Goal: Communication & Community: Answer question/provide support

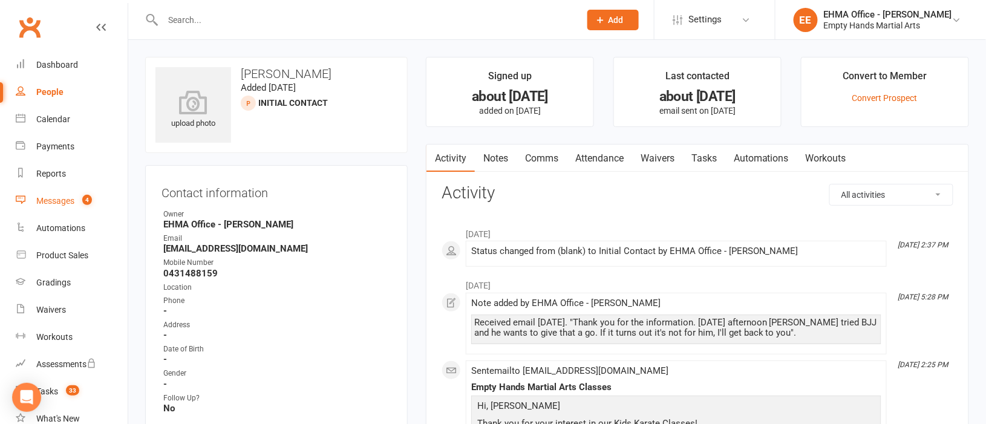
click at [62, 192] on link "Messages 4" at bounding box center [72, 200] width 112 height 27
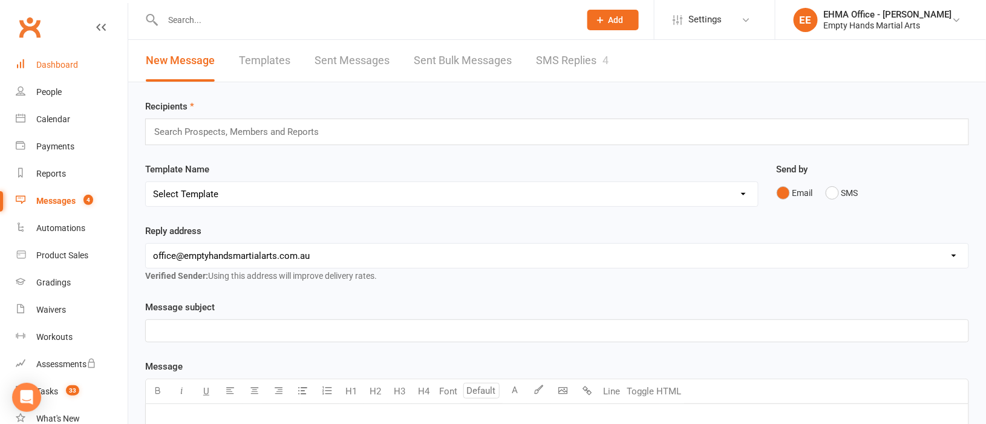
click at [64, 60] on div "Dashboard" at bounding box center [57, 65] width 42 height 10
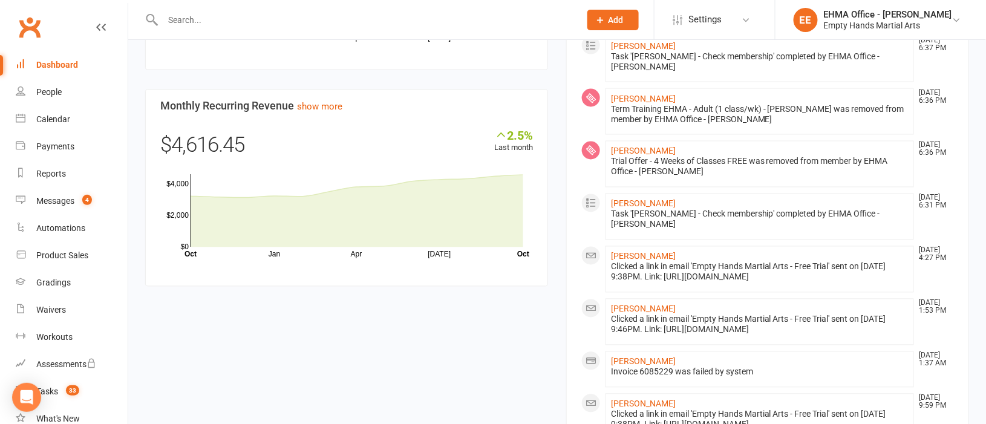
scroll to position [725, 0]
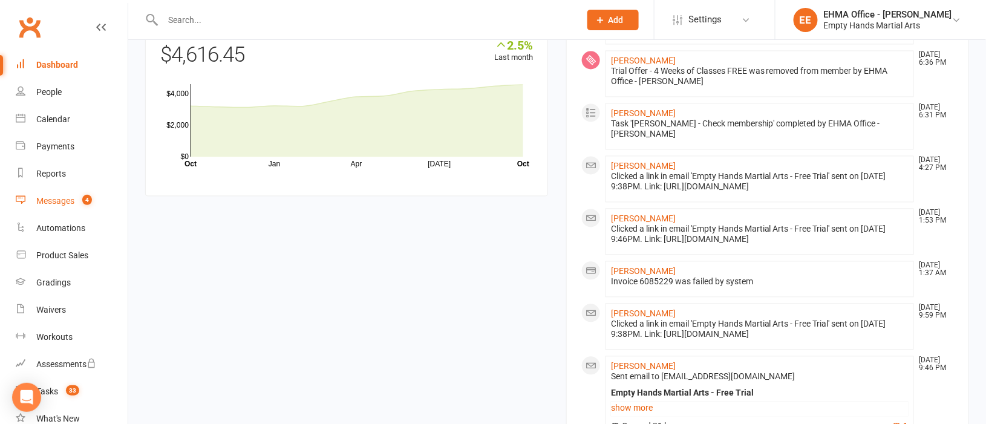
click at [53, 197] on div "Messages" at bounding box center [55, 201] width 38 height 10
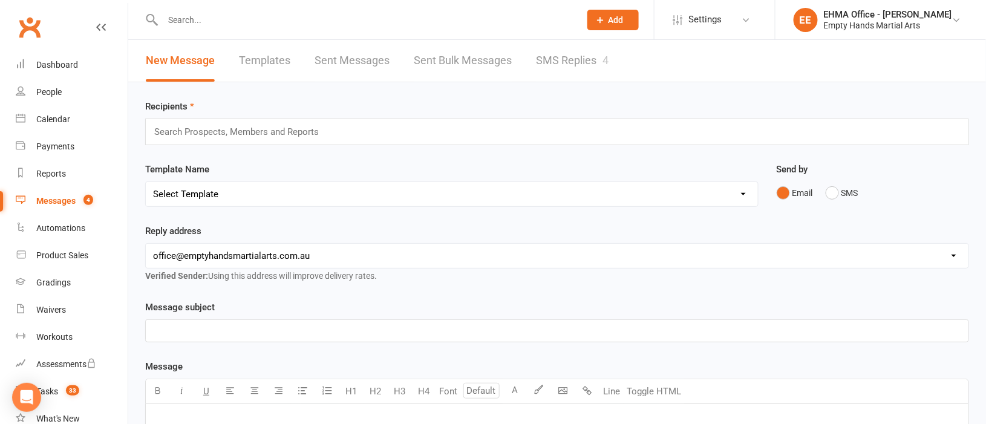
click at [252, 59] on link "Templates" at bounding box center [264, 61] width 51 height 42
select select "email"
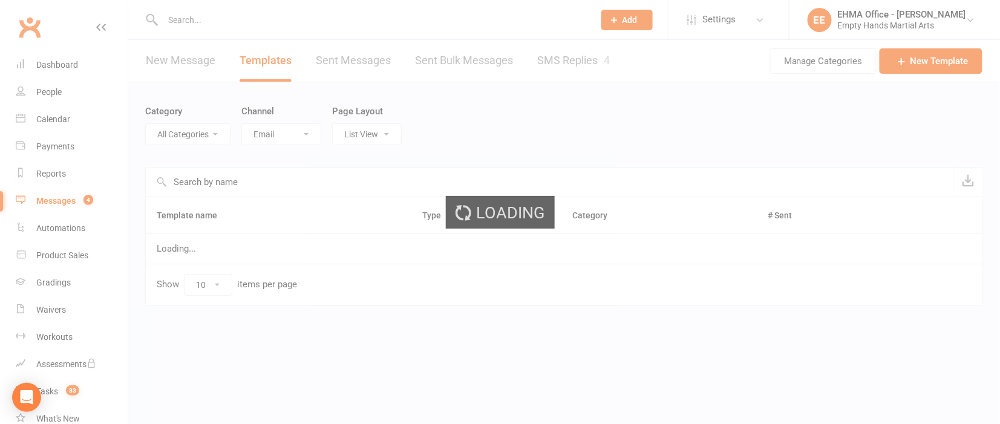
select select "9315"
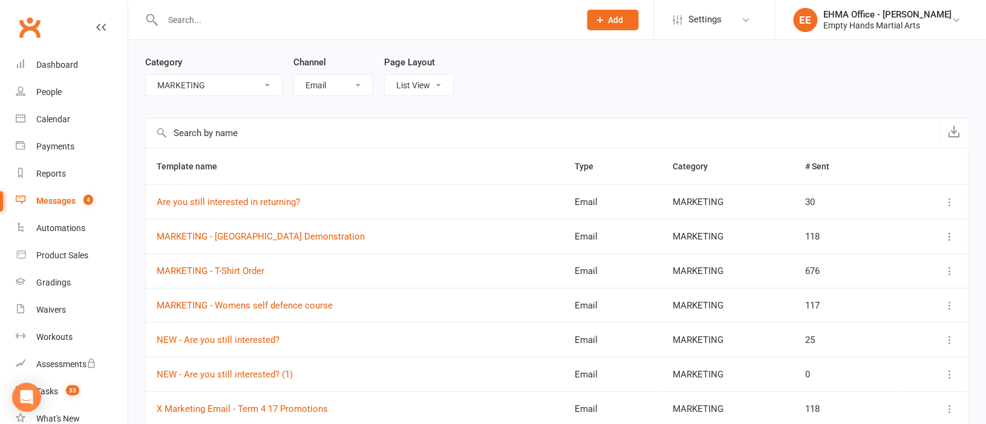
scroll to position [90, 0]
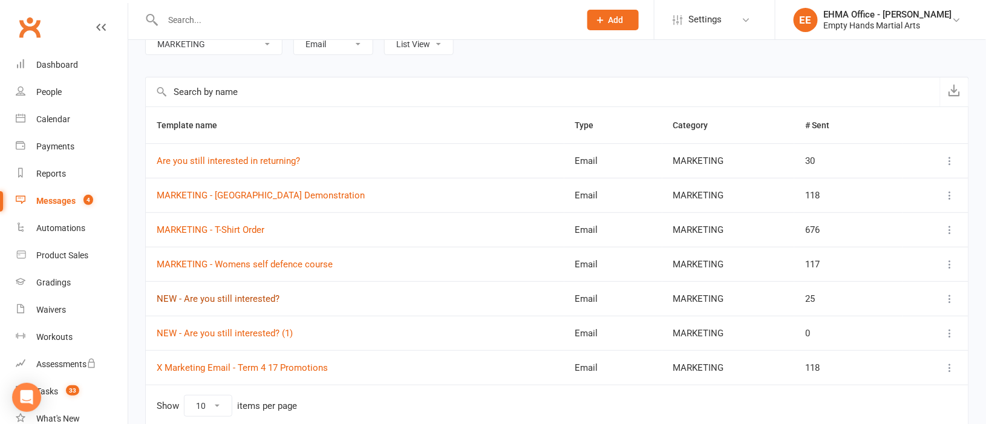
click at [235, 298] on link "NEW - Are you still interested?" at bounding box center [218, 298] width 123 height 11
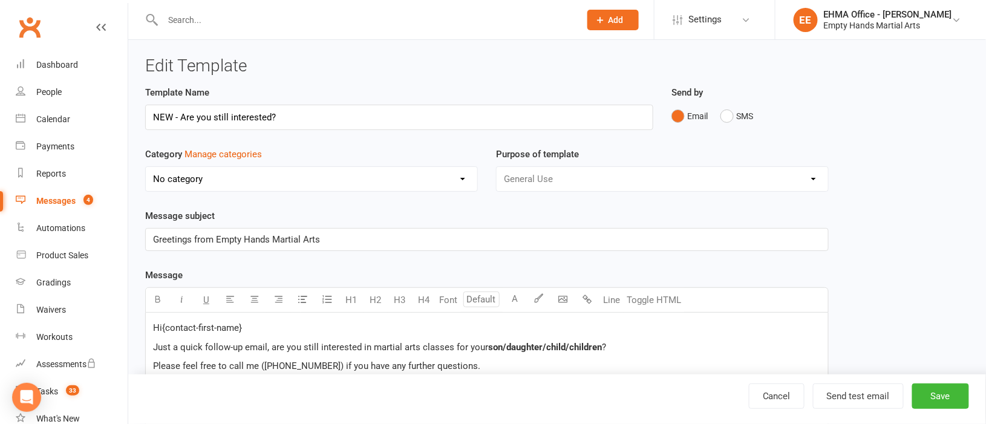
select select "9315"
select select "email"
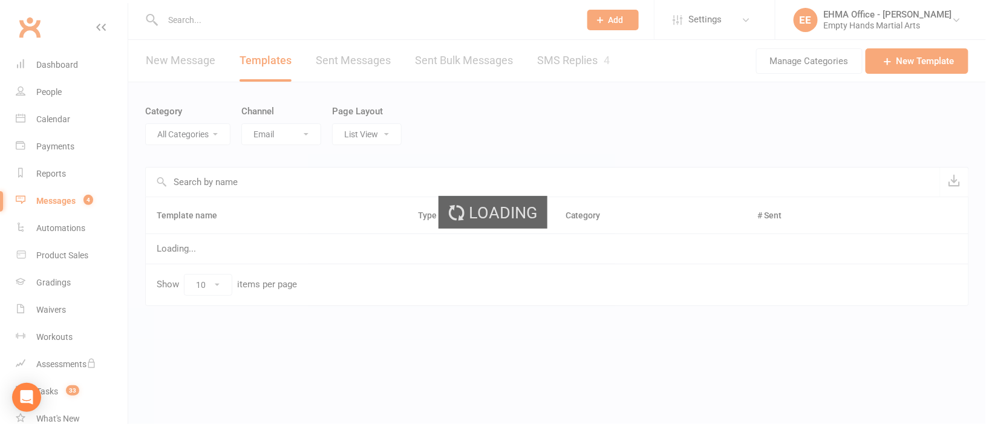
select select "9315"
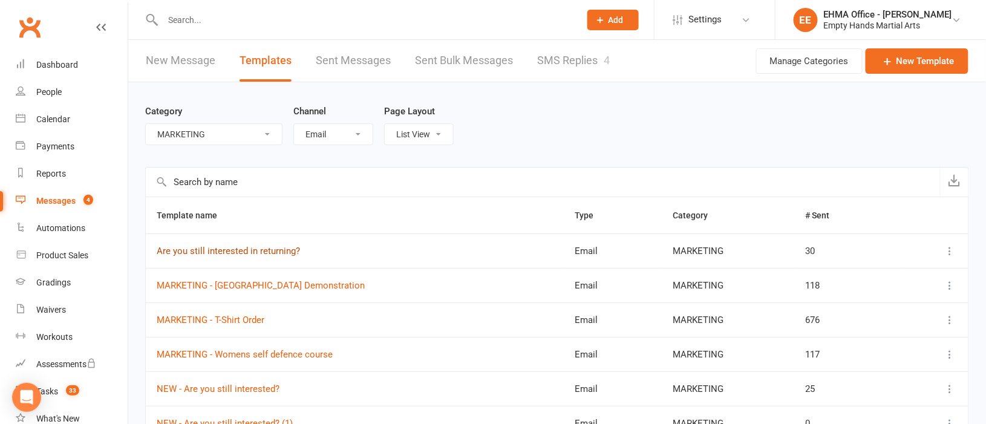
click at [242, 252] on link "Are you still interested in returning?" at bounding box center [228, 251] width 143 height 11
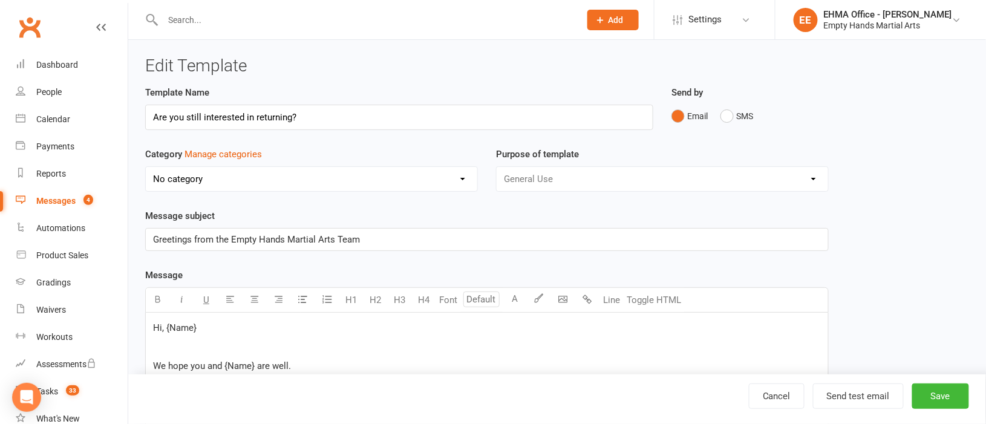
select select "9315"
select select "email"
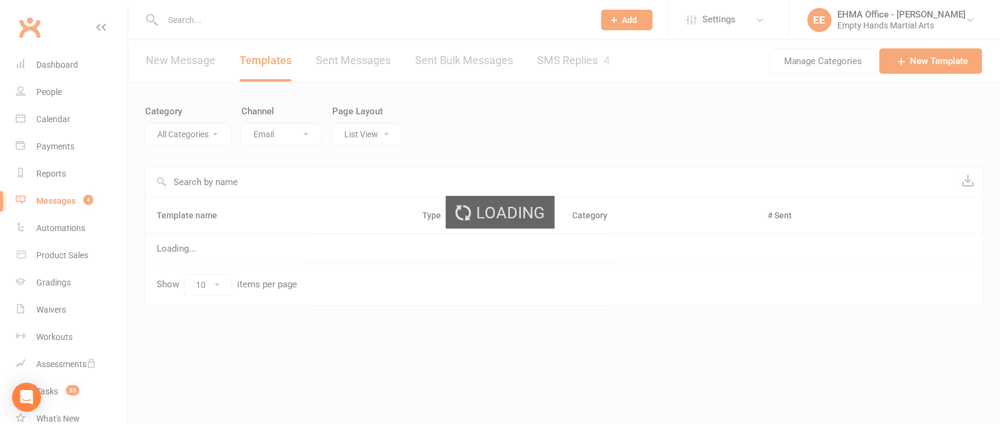
select select "9315"
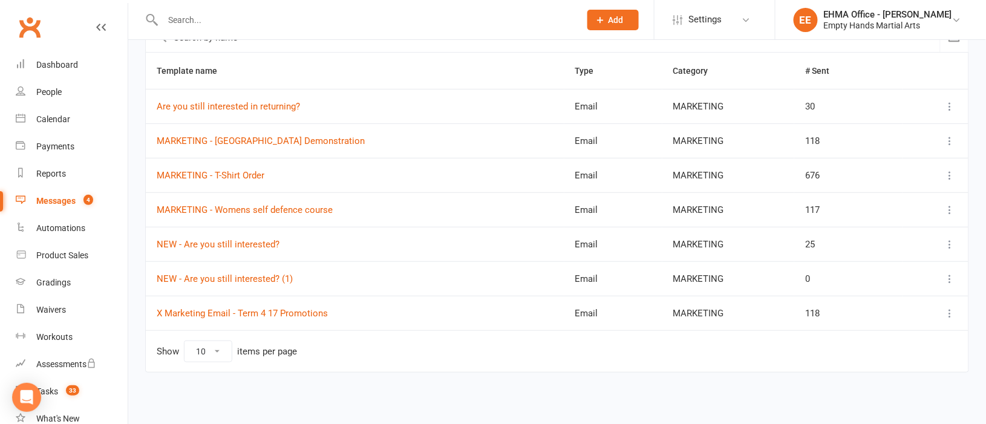
scroll to position [145, 0]
click at [259, 273] on link "NEW - Are you still interested? (1)" at bounding box center [225, 278] width 136 height 11
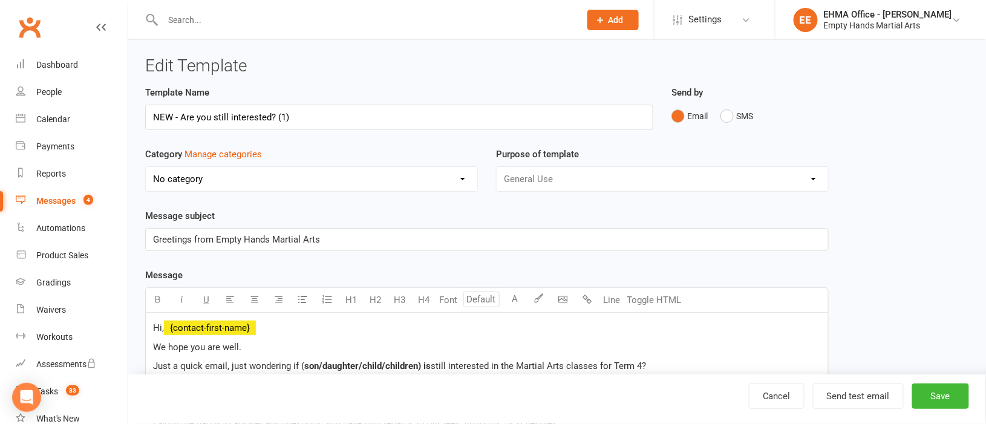
select select "9315"
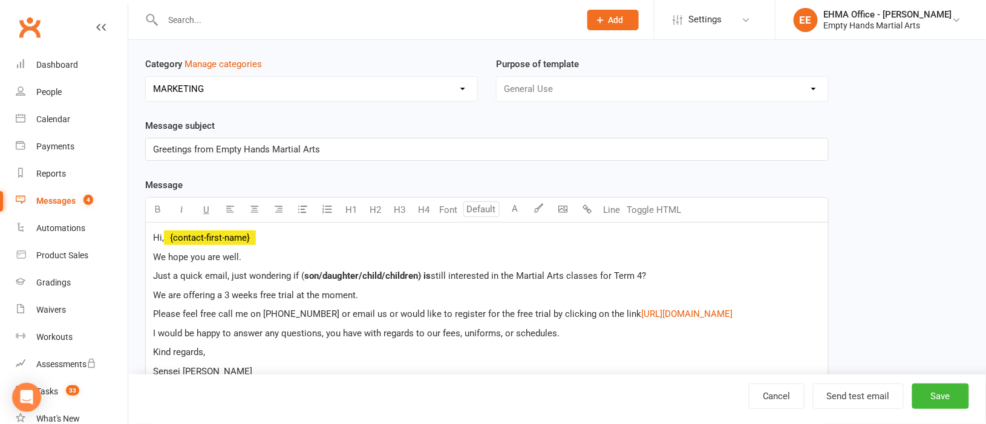
click at [262, 254] on p "We hope you are well." at bounding box center [487, 257] width 668 height 15
drag, startPoint x: 395, startPoint y: 275, endPoint x: 386, endPoint y: 275, distance: 9.7
click at [386, 275] on span "son/daughter/child/children) are" at bounding box center [331, 275] width 132 height 11
click at [152, 201] on button "button" at bounding box center [158, 210] width 24 height 24
click at [364, 252] on p "We hope you are all well." at bounding box center [487, 257] width 668 height 15
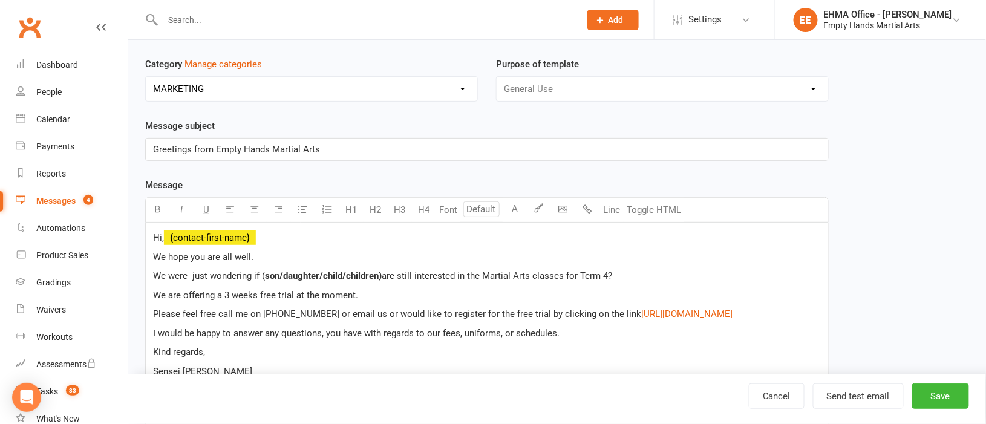
click at [172, 291] on span "We are offering a 3 weeks free trial at the moment." at bounding box center [255, 295] width 205 height 11
click at [778, 394] on link "Cancel" at bounding box center [777, 395] width 56 height 25
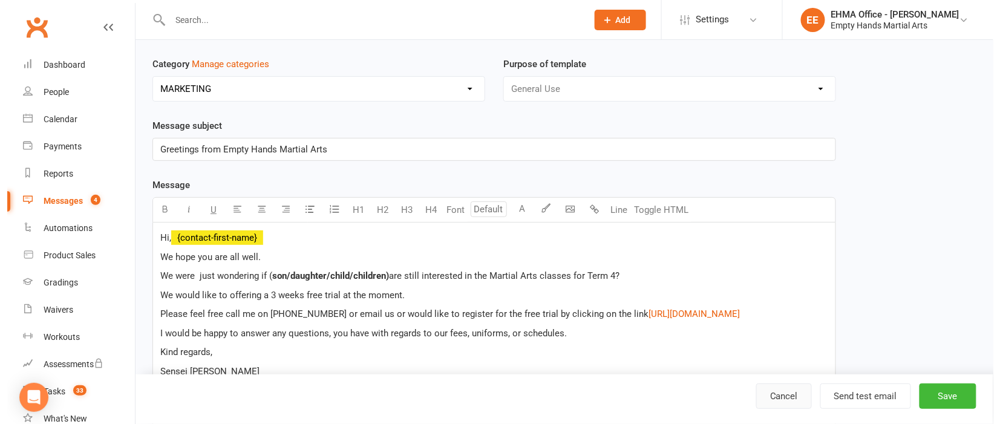
select select "email"
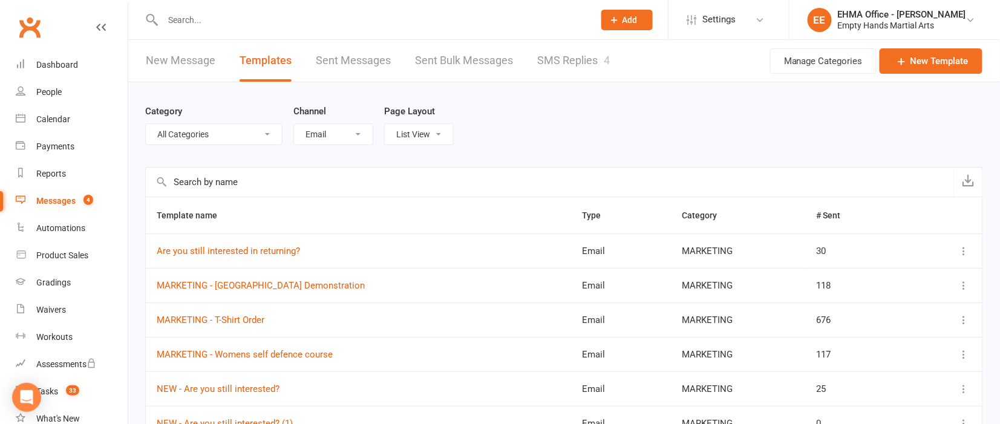
select select "9315"
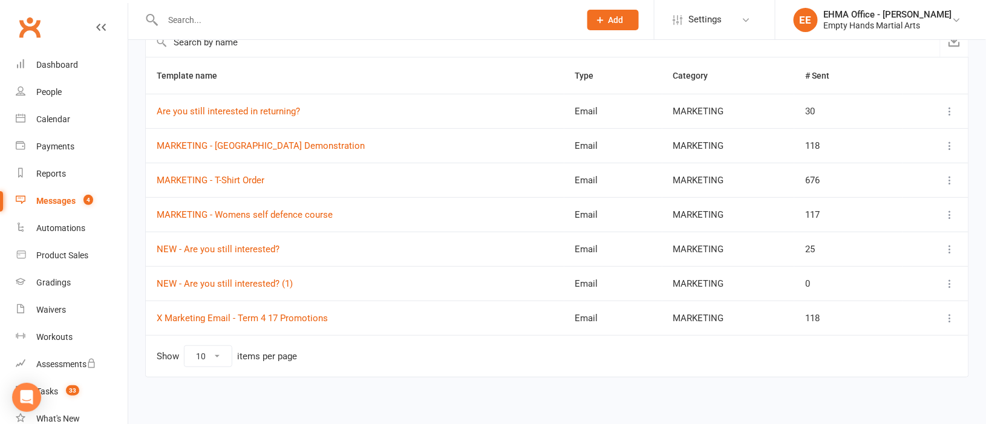
scroll to position [145, 0]
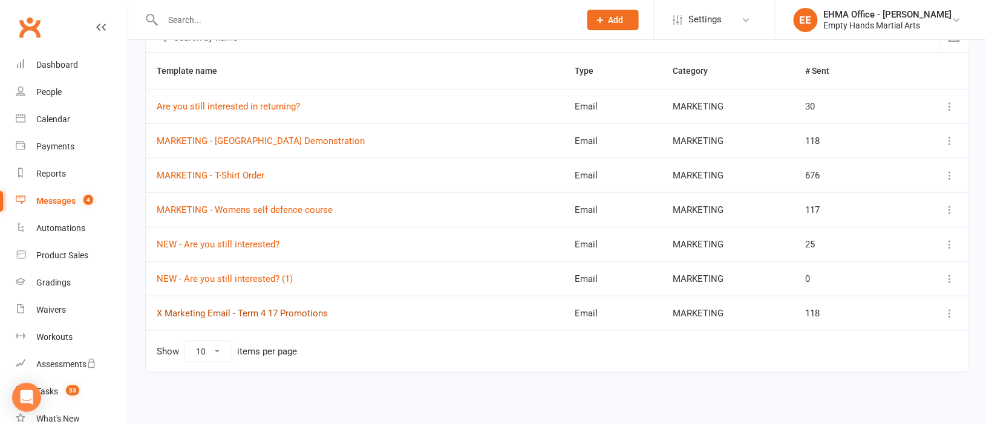
click at [264, 310] on link "X Marketing Email - Term 4 17 Promotions" at bounding box center [242, 313] width 171 height 11
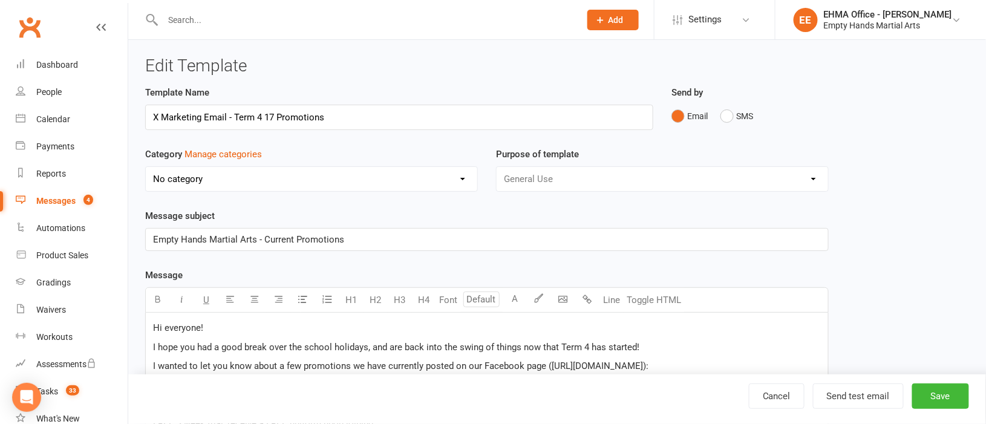
select select "9315"
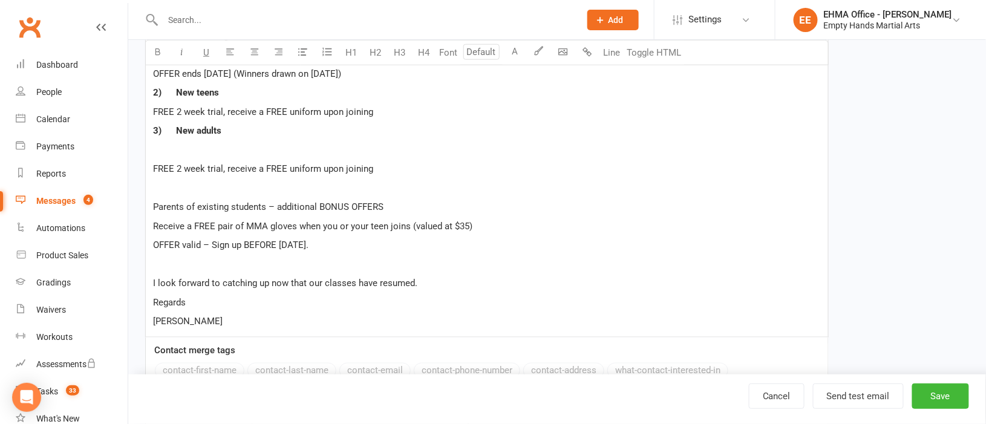
scroll to position [453, 0]
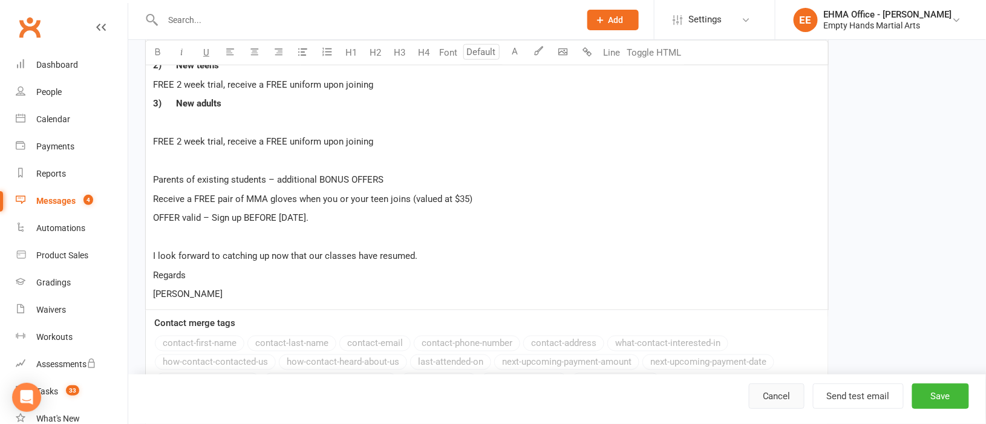
click at [775, 398] on link "Cancel" at bounding box center [777, 395] width 56 height 25
select select "email"
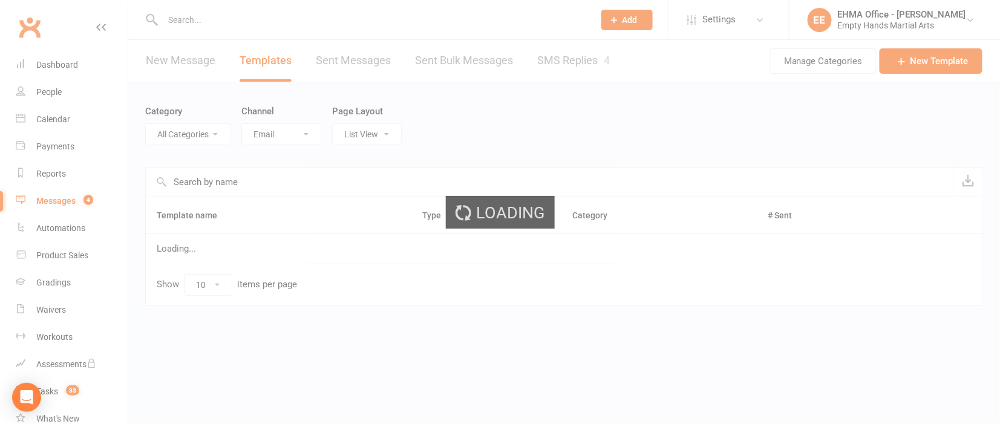
select select "9315"
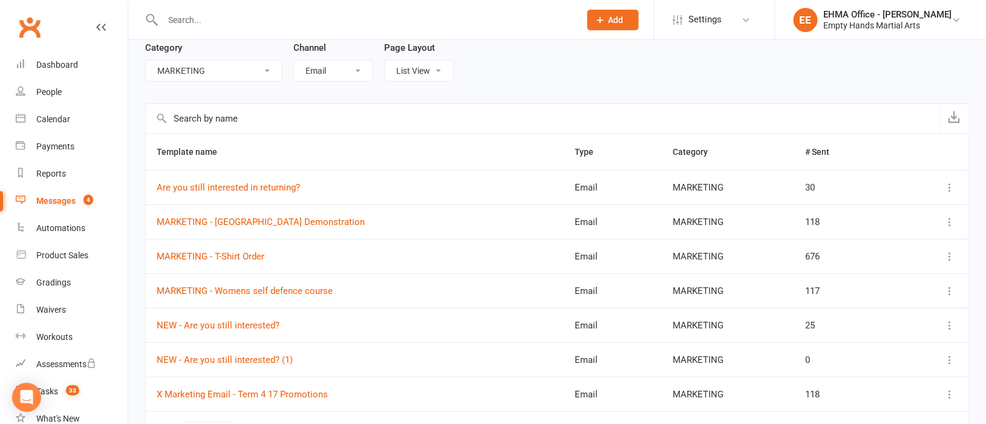
scroll to position [145, 0]
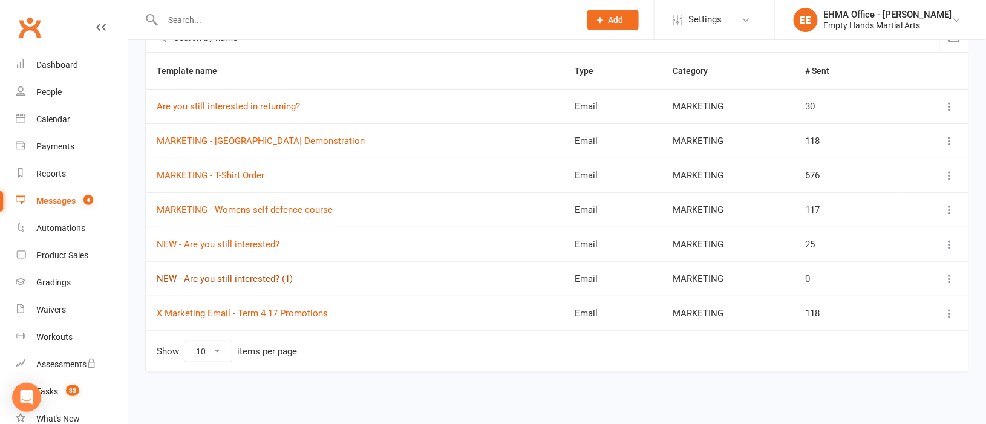
click at [265, 279] on link "NEW - Are you still interested? (1)" at bounding box center [225, 278] width 136 height 11
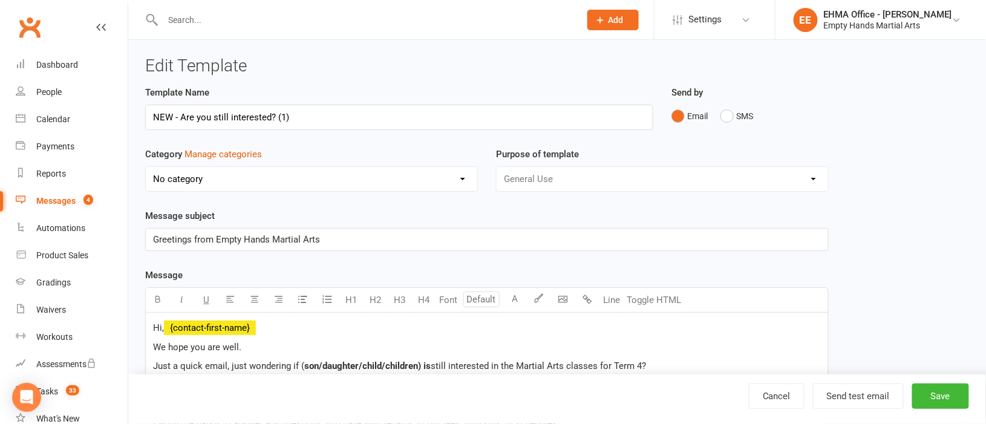
select select "9315"
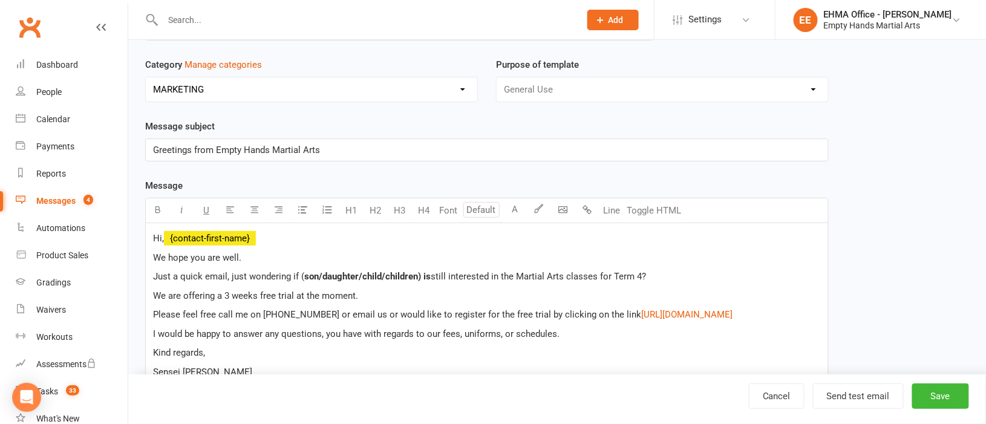
scroll to position [90, 0]
click at [226, 259] on span "We hope you are well." at bounding box center [197, 257] width 88 height 11
drag, startPoint x: 398, startPoint y: 275, endPoint x: 383, endPoint y: 277, distance: 15.2
click at [383, 277] on p "We were just wondering if ( son/daughter/child/children) are still interested i…" at bounding box center [487, 275] width 668 height 15
click at [158, 209] on icon "button" at bounding box center [158, 208] width 9 height 9
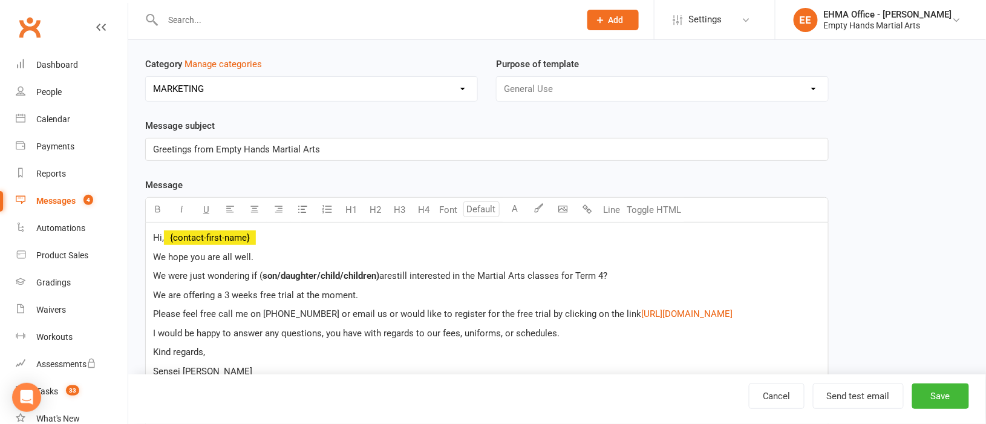
click at [395, 250] on p "We hope you are all well." at bounding box center [487, 257] width 668 height 15
drag, startPoint x: 295, startPoint y: 294, endPoint x: 400, endPoint y: 298, distance: 105.3
click at [304, 294] on span "We are offering a 3 weeks free trial at the moment." at bounding box center [255, 295] width 205 height 11
click at [609, 272] on p "We were just wondering if ( son/daughter/child/children) are still interested i…" at bounding box center [487, 275] width 668 height 15
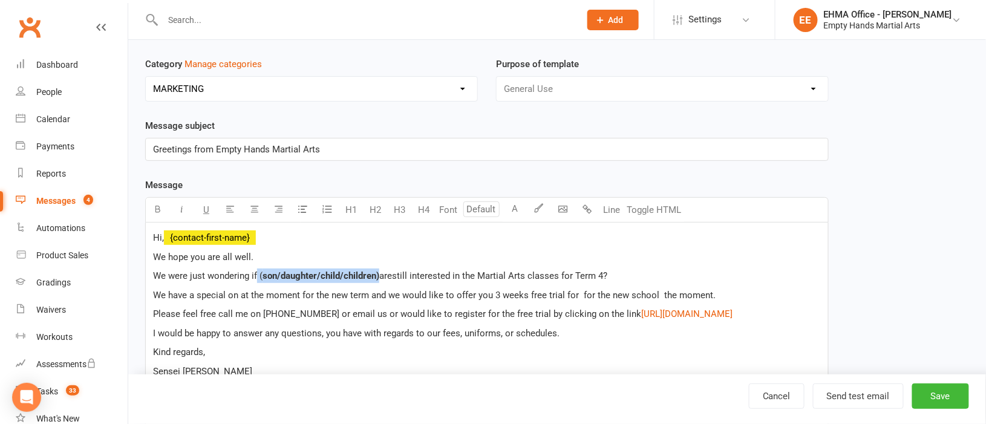
drag, startPoint x: 380, startPoint y: 275, endPoint x: 257, endPoint y: 273, distance: 123.4
click at [257, 273] on p "We were just wondering if ( son/daughter/child/children) are still interested i…" at bounding box center [487, 275] width 668 height 15
copy p "( son/daughter/child/children)"
click at [577, 294] on span "We have a special on at the moment for the new term and we would like to offer …" at bounding box center [434, 295] width 562 height 11
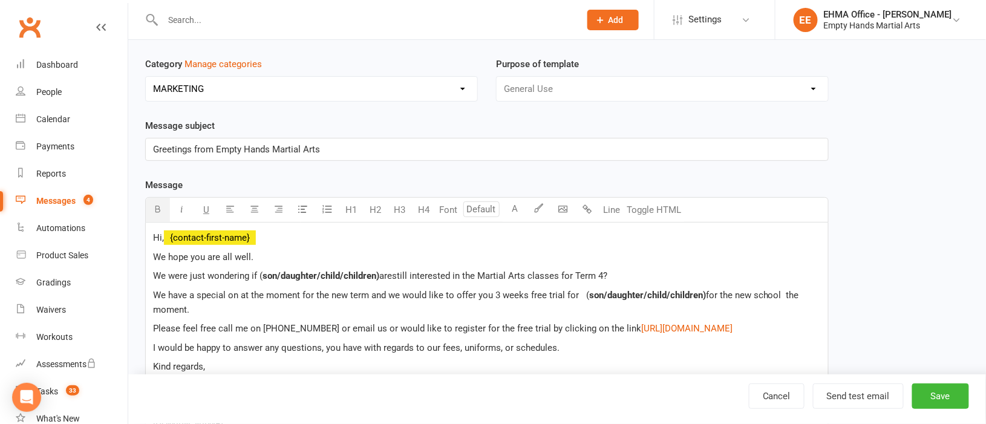
click at [576, 298] on span "We have a special on at the moment for the new term and we would like to offer …" at bounding box center [371, 295] width 436 height 11
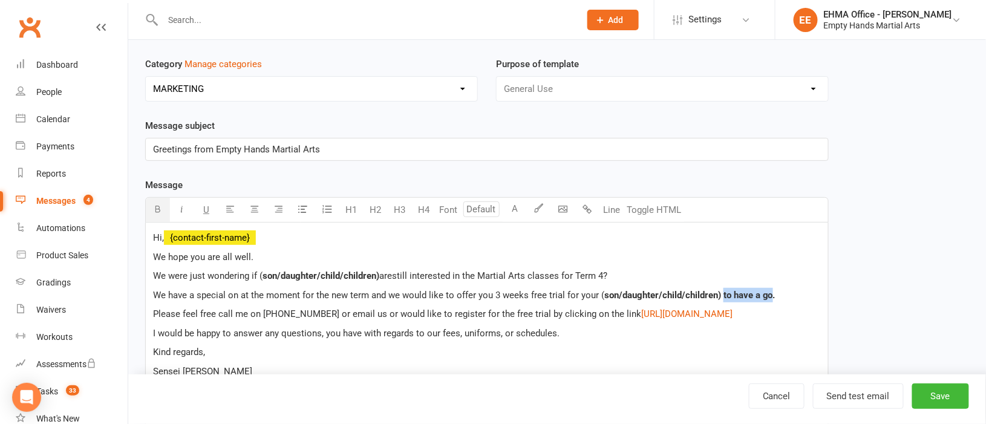
drag, startPoint x: 753, startPoint y: 299, endPoint x: 719, endPoint y: 298, distance: 33.9
click at [719, 298] on span "son/daughter/child/children) to have a go." at bounding box center [689, 295] width 171 height 11
click at [159, 205] on icon "button" at bounding box center [158, 208] width 9 height 9
click at [721, 339] on p "I would be happy to answer any questions, you have with regards to our fees, un…" at bounding box center [487, 333] width 668 height 15
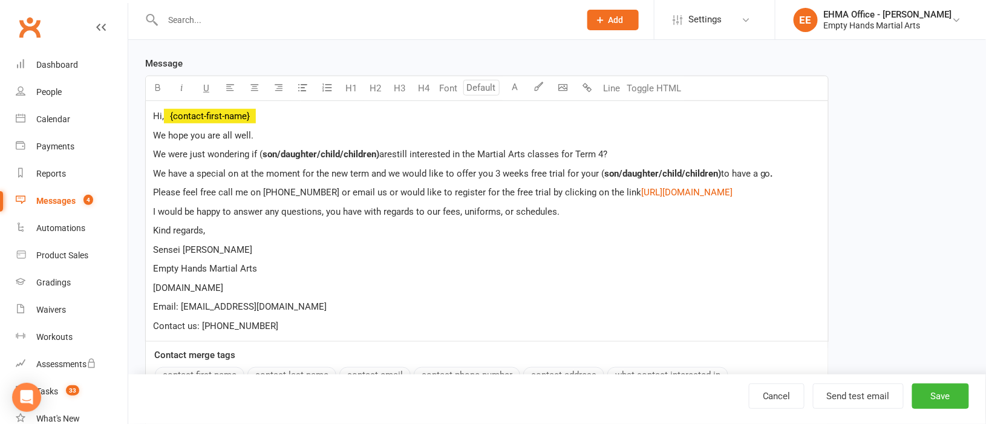
scroll to position [181, 0]
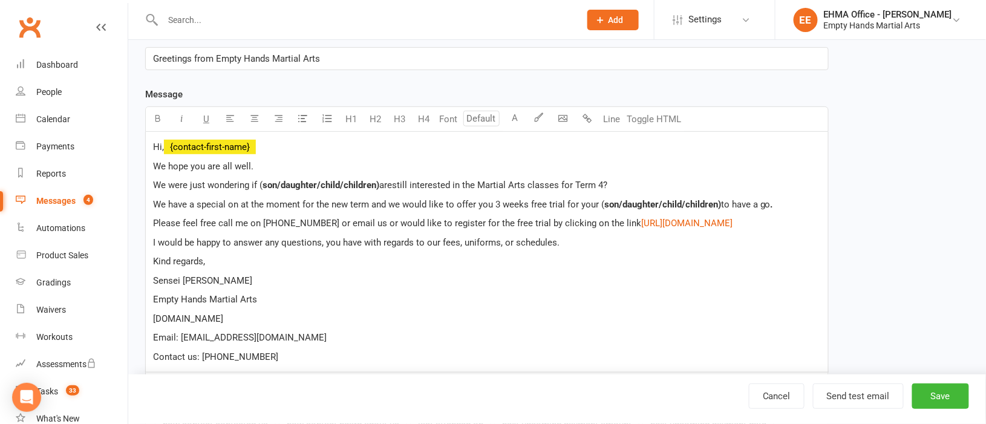
click at [183, 226] on span "Please feel free call me on 0439 812 244 or email us or would like to register …" at bounding box center [397, 223] width 488 height 11
click at [626, 229] on p "Please reply to this email or call me on 0439 812 244 or click on the link $ ht…" at bounding box center [487, 223] width 668 height 15
click at [285, 224] on span "Please reply to this email or call me on 0439 812 244 or click on the link" at bounding box center [310, 223] width 314 height 11
drag, startPoint x: 285, startPoint y: 320, endPoint x: 158, endPoint y: 317, distance: 127.0
click at [158, 317] on p "emptyhandsmartialarts.com.au" at bounding box center [487, 318] width 668 height 15
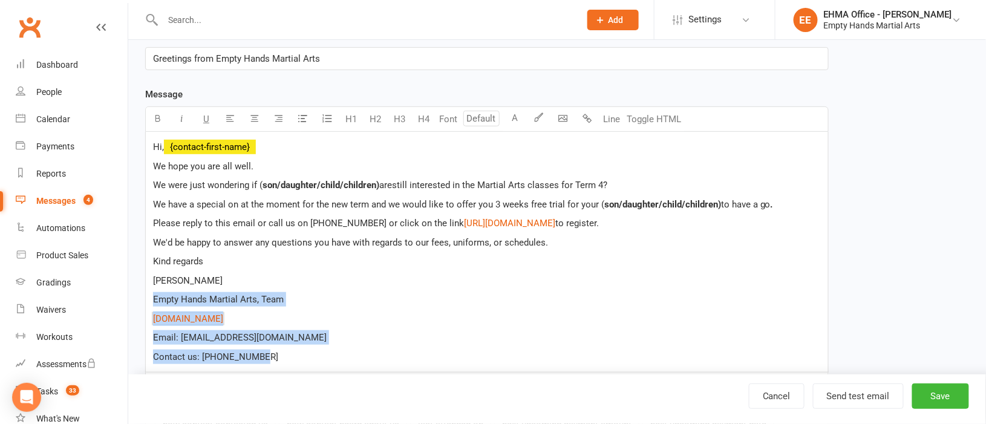
drag, startPoint x: 273, startPoint y: 357, endPoint x: 152, endPoint y: 296, distance: 135.5
click at [152, 296] on div "Hi, ﻿ {contact-first-name} We hope you are all well. We were just wondering if …" at bounding box center [487, 252] width 682 height 241
click at [184, 117] on icon "button" at bounding box center [182, 118] width 9 height 9
click at [389, 295] on p "Empty Hands Martial Arts, Team" at bounding box center [487, 299] width 668 height 15
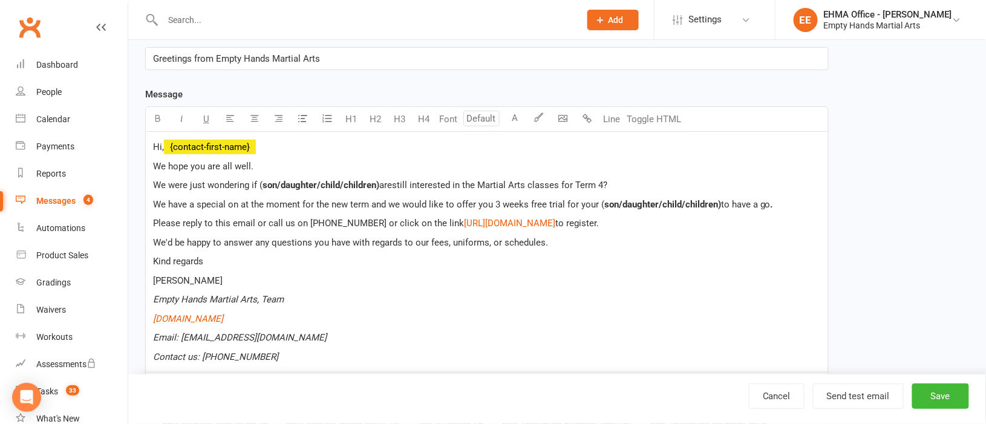
click at [392, 186] on span "are" at bounding box center [385, 185] width 13 height 11
drag, startPoint x: 389, startPoint y: 185, endPoint x: 382, endPoint y: 184, distance: 7.4
click at [382, 184] on p "We were just wondering if ( son/daughter/child/children) is still interested in…" at bounding box center [487, 185] width 668 height 15
click at [161, 122] on icon "button" at bounding box center [158, 118] width 9 height 9
click at [507, 205] on span "We have a special on at the moment for the new term and we would like to offer …" at bounding box center [378, 204] width 451 height 11
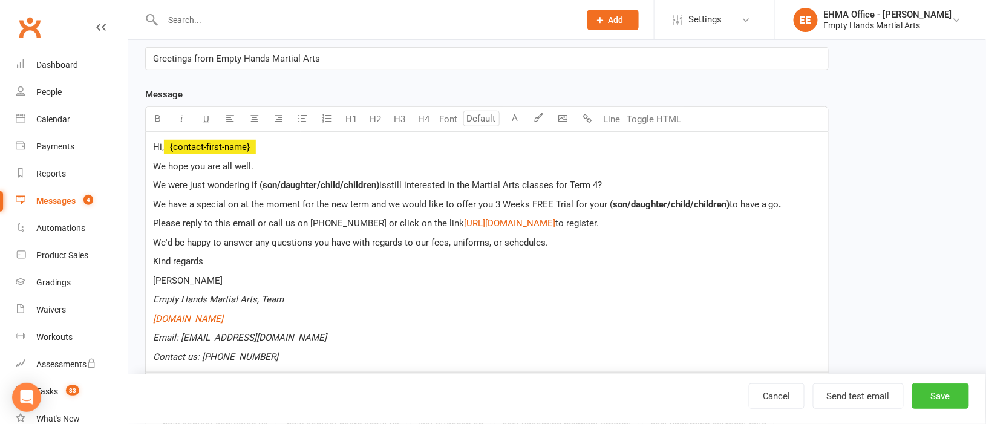
click at [941, 388] on button "Save" at bounding box center [940, 395] width 57 height 25
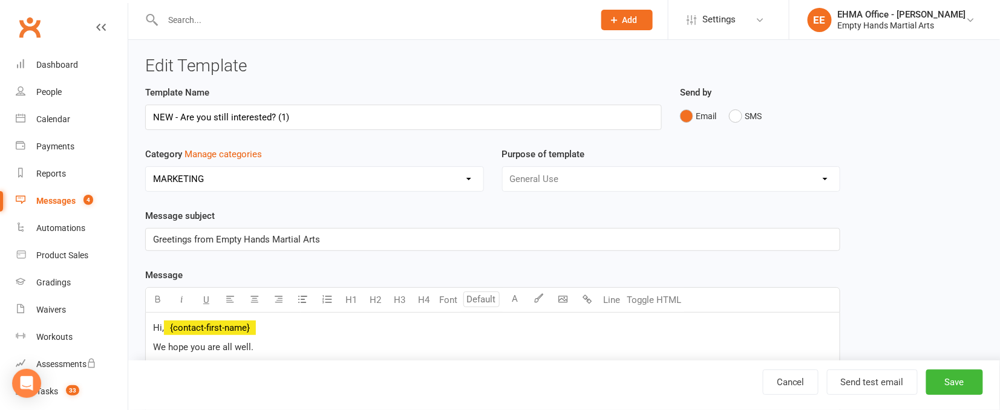
select select "email"
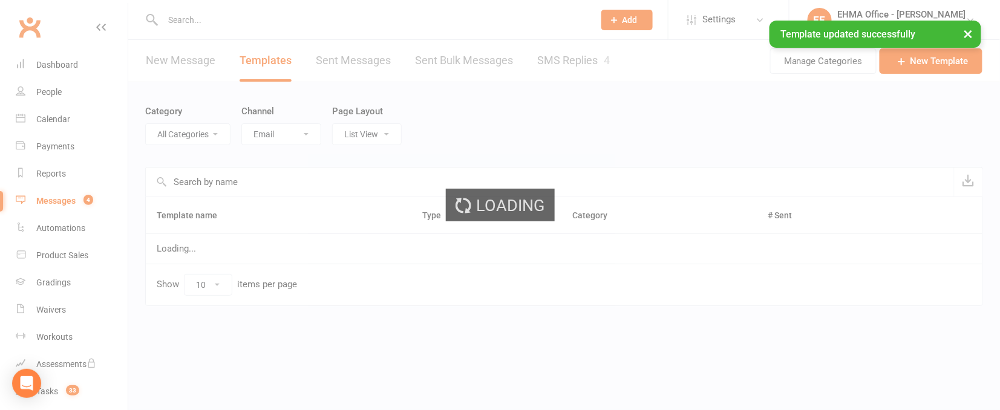
select select "9315"
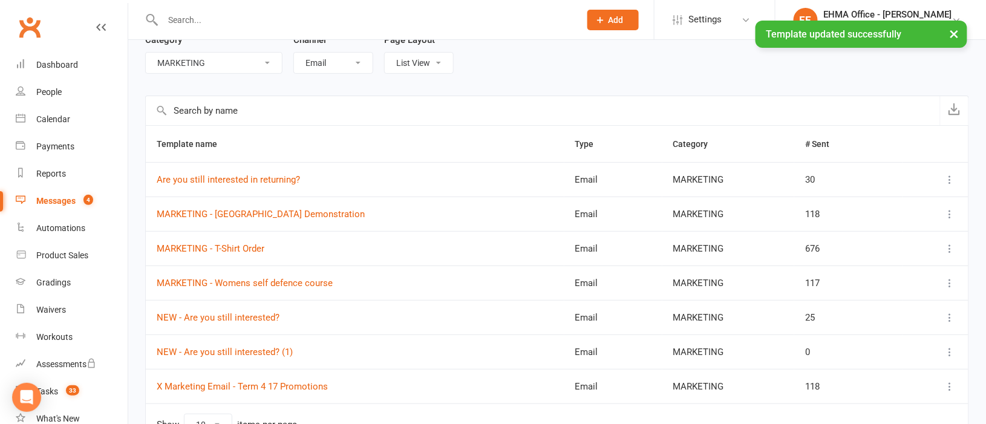
scroll to position [145, 0]
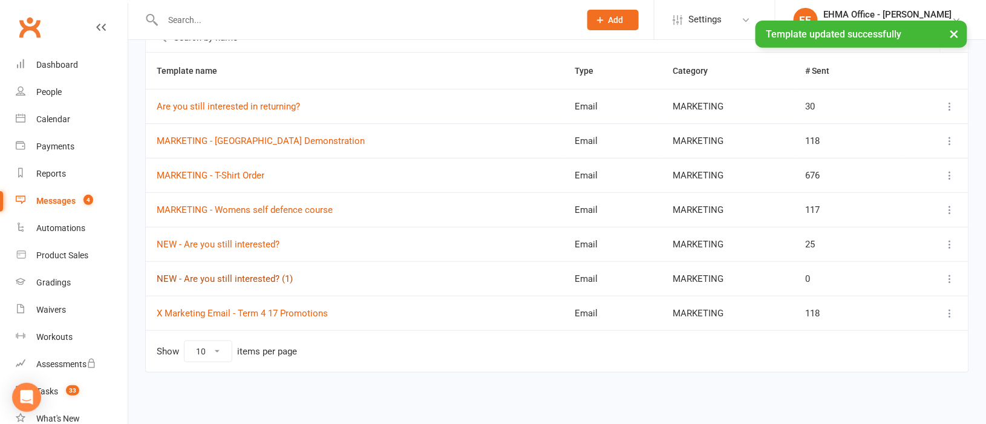
click at [261, 277] on link "NEW - Are you still interested? (1)" at bounding box center [225, 278] width 136 height 11
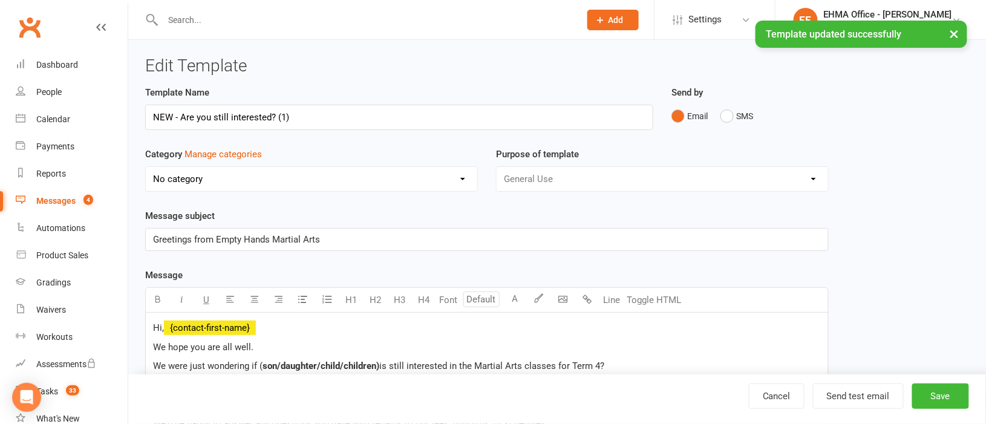
select select "9315"
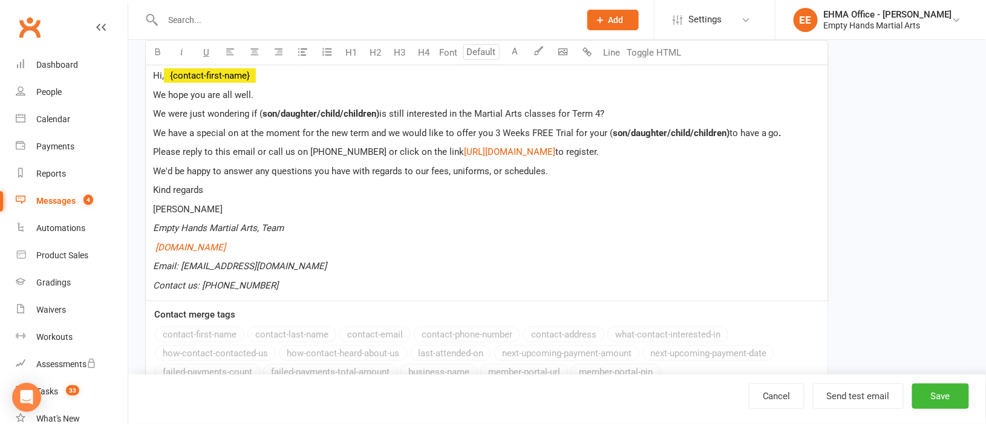
scroll to position [272, 0]
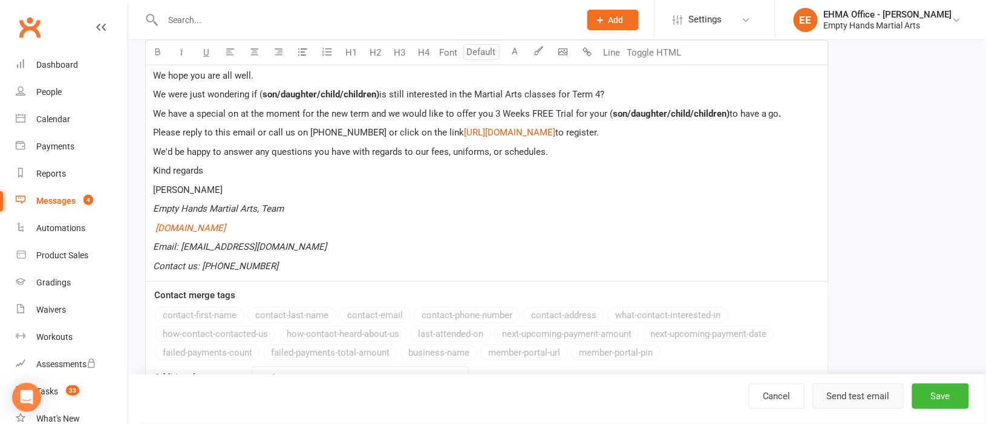
click at [854, 396] on button "Send test email" at bounding box center [858, 395] width 91 height 25
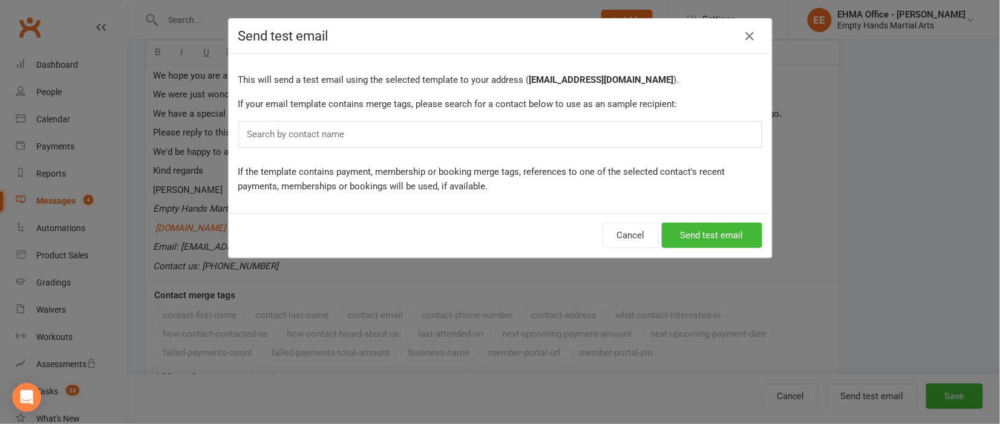
click at [435, 137] on div "Search by contact name" at bounding box center [500, 134] width 524 height 27
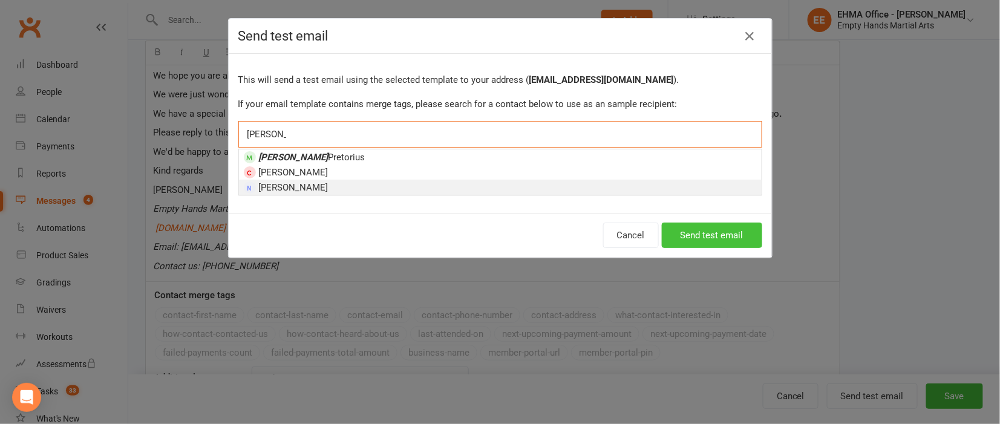
click at [691, 232] on button "Send test email" at bounding box center [712, 235] width 100 height 25
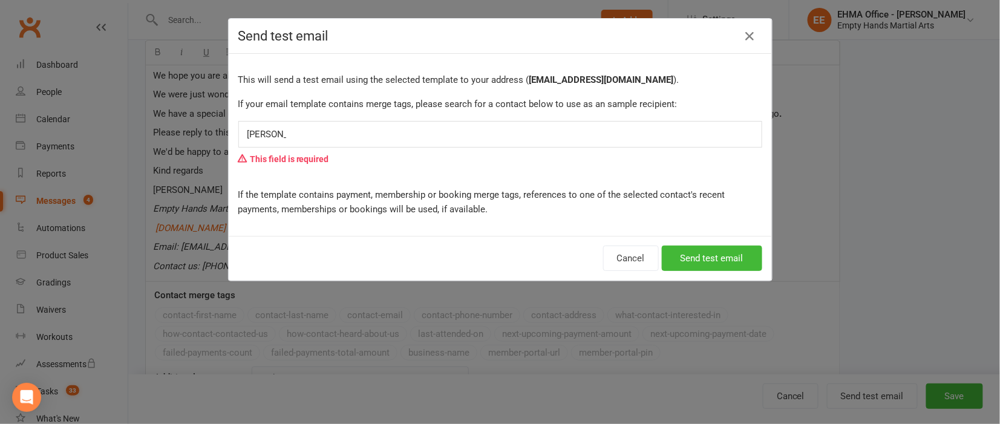
click at [322, 135] on div "ELAINE ELAINE" at bounding box center [500, 134] width 524 height 27
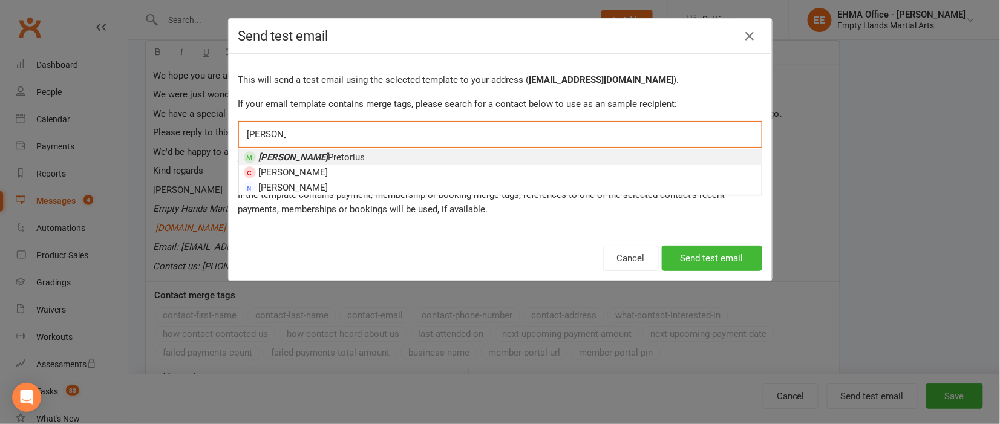
type input "Elaine"
click at [314, 152] on span "Elaine Pretorius" at bounding box center [312, 157] width 106 height 11
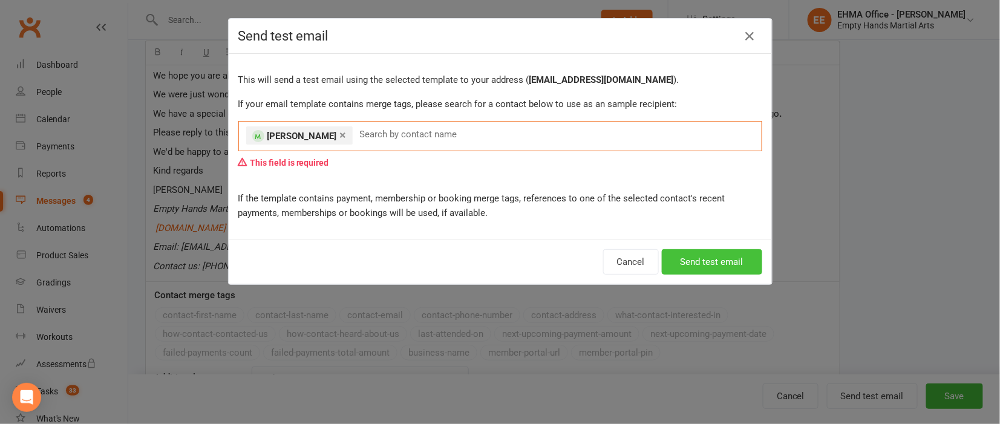
click at [692, 262] on button "Send test email" at bounding box center [712, 261] width 100 height 25
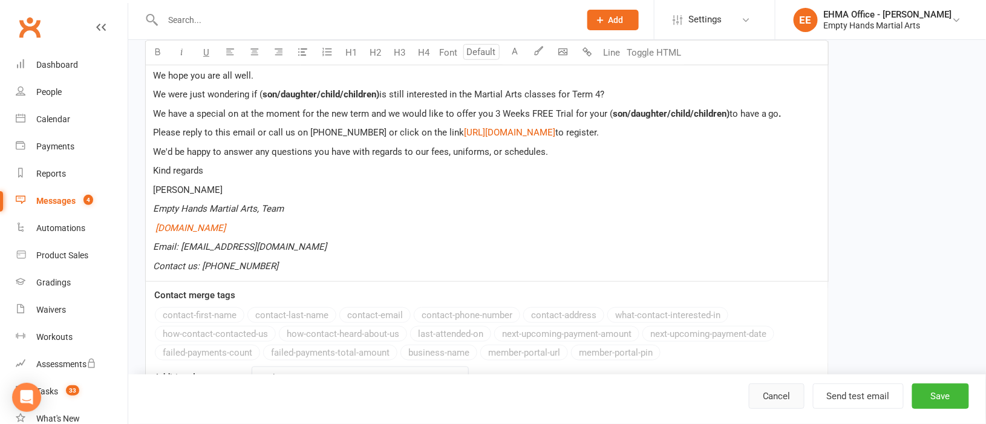
click at [783, 389] on link "Cancel" at bounding box center [777, 395] width 56 height 25
select select "email"
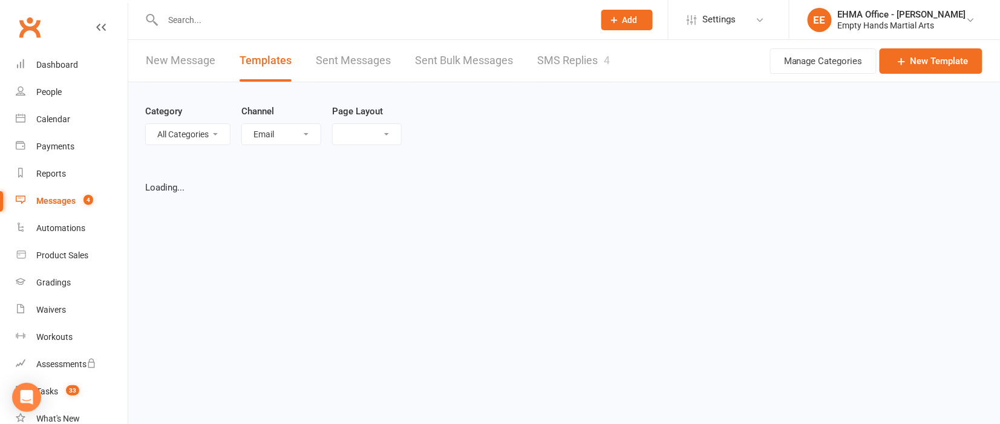
select select "list"
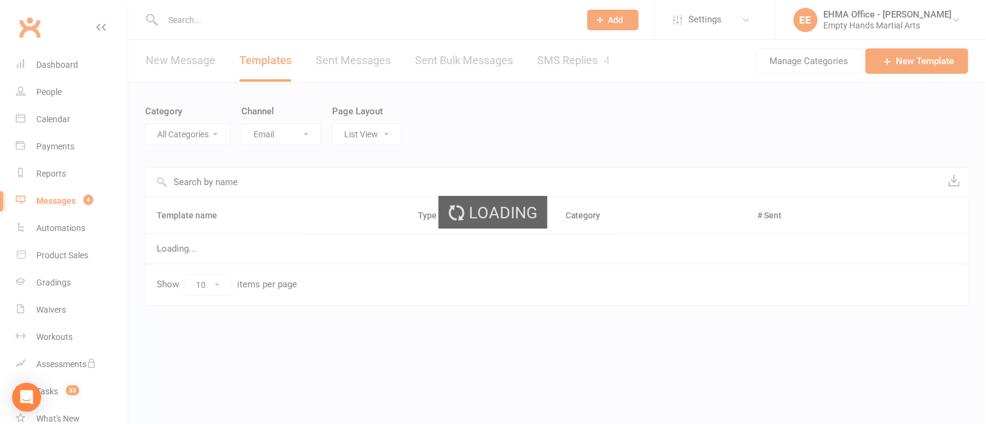
select select "9315"
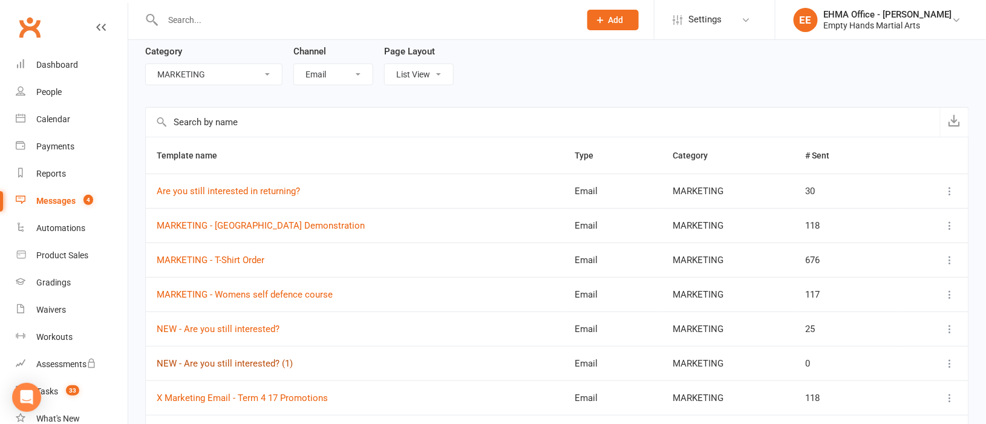
scroll to position [90, 0]
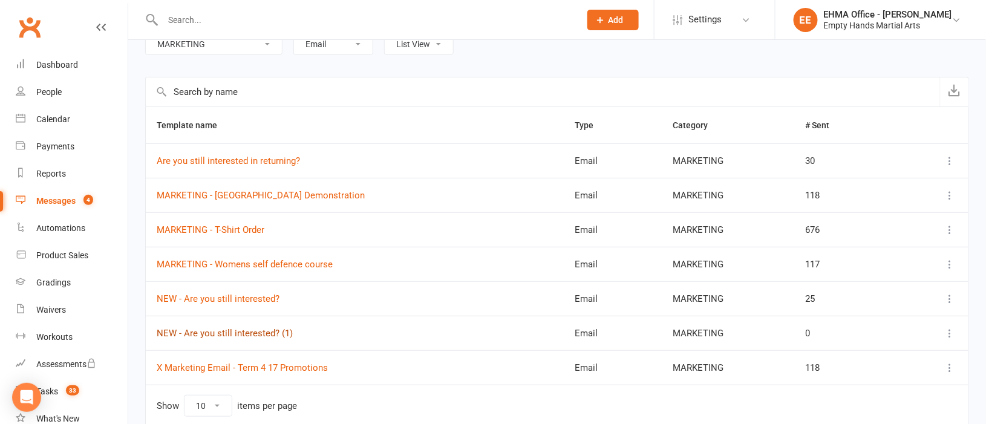
click at [261, 330] on link "NEW - Are you still interested? (1)" at bounding box center [225, 333] width 136 height 11
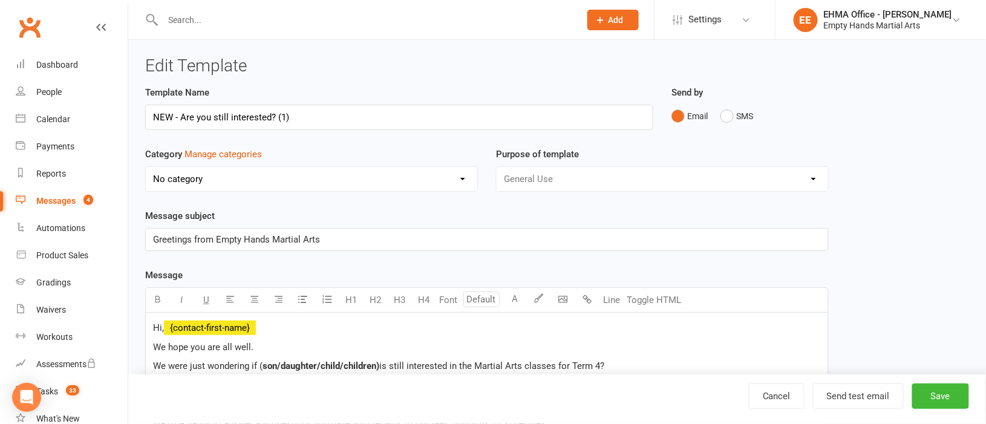
select select "9315"
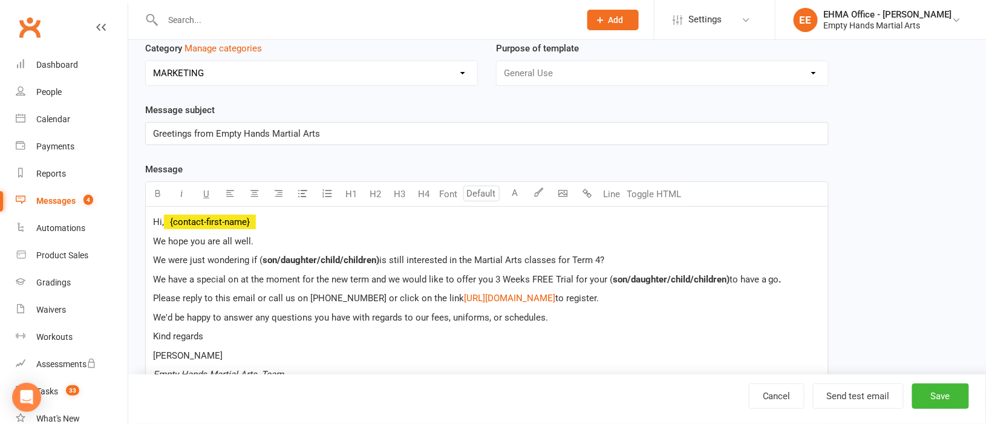
scroll to position [90, 0]
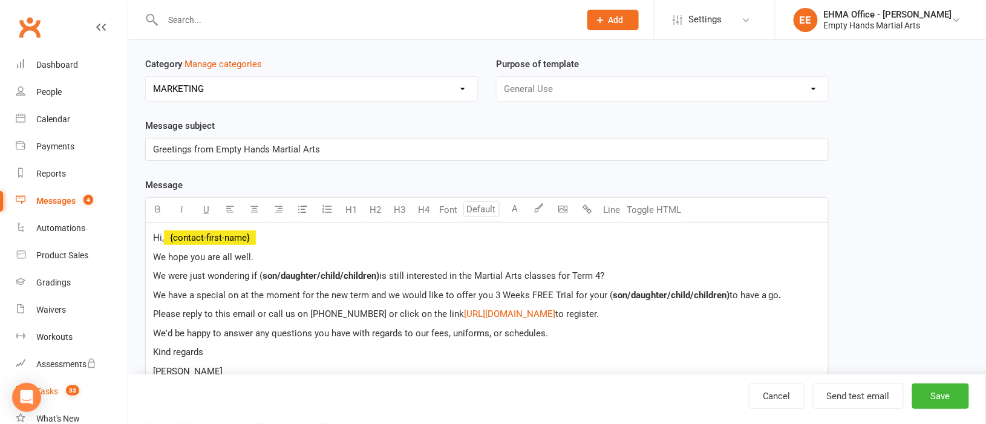
click at [57, 386] on div "Tasks" at bounding box center [47, 391] width 22 height 10
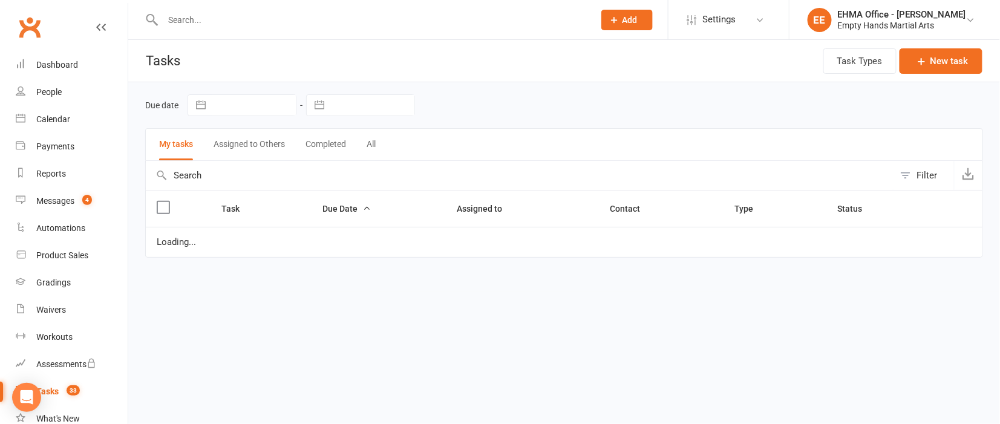
select select "started"
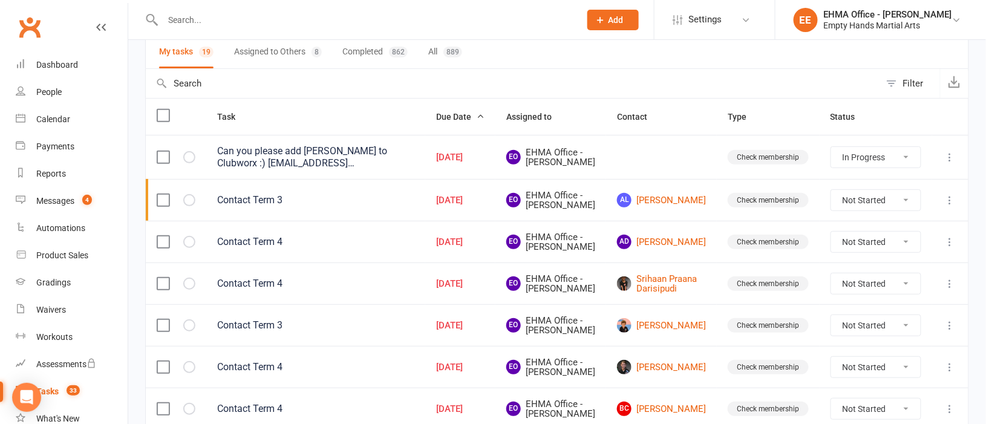
scroll to position [79, 0]
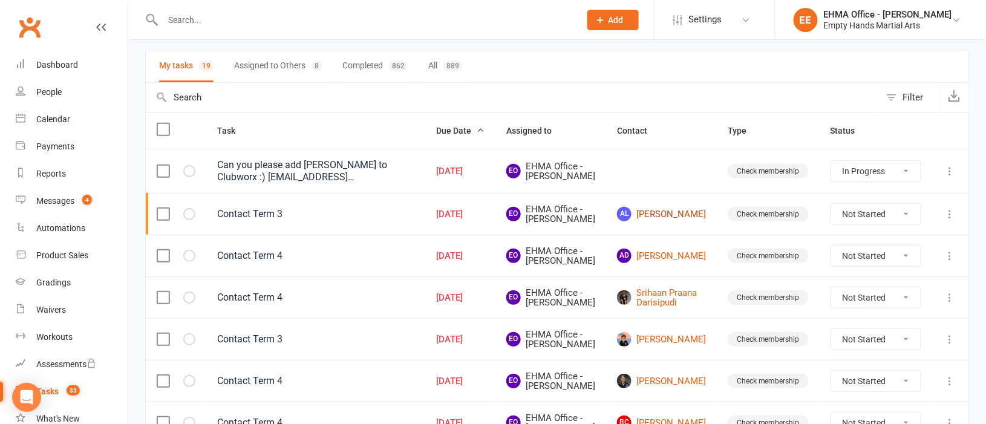
click at [677, 221] on link "AL Ali Lopez" at bounding box center [661, 214] width 89 height 15
click at [0, 0] on div "Loading" at bounding box center [0, 0] width 0 height 0
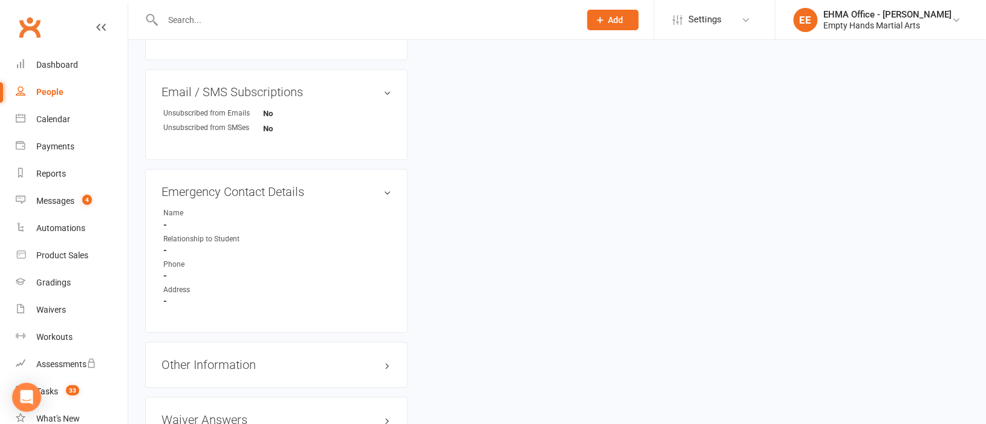
scroll to position [725, 0]
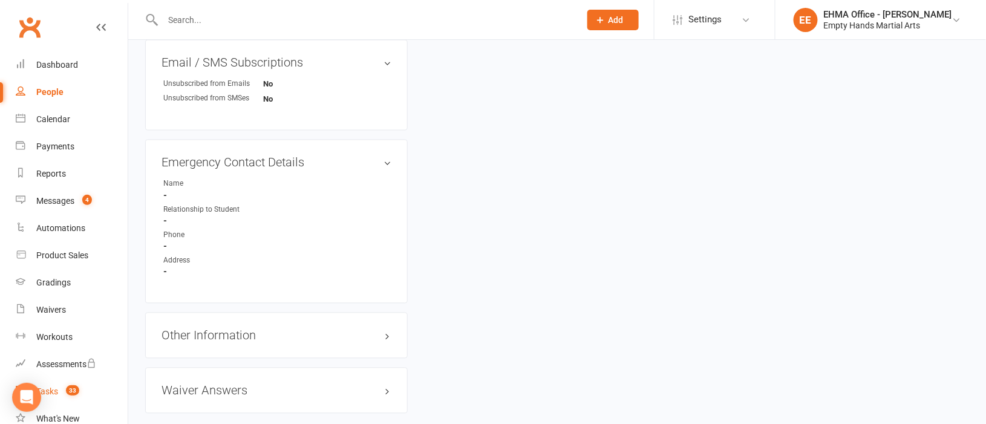
click at [51, 388] on div "Tasks" at bounding box center [47, 391] width 22 height 10
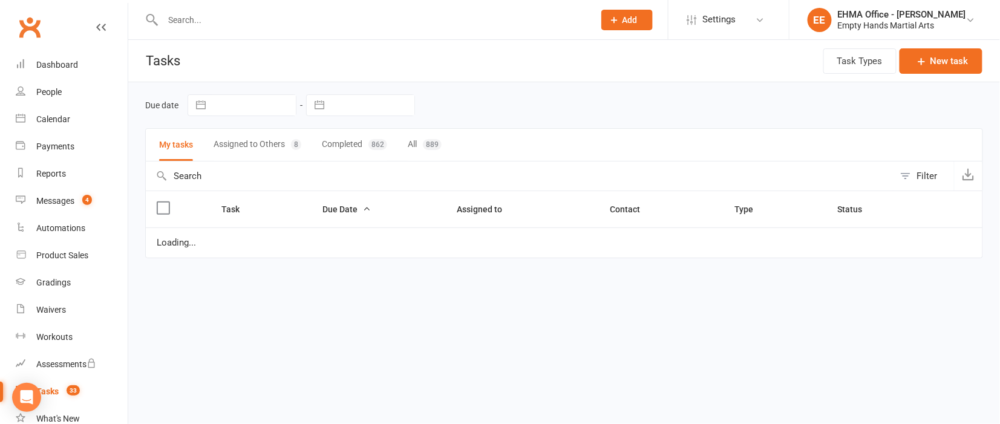
select select "started"
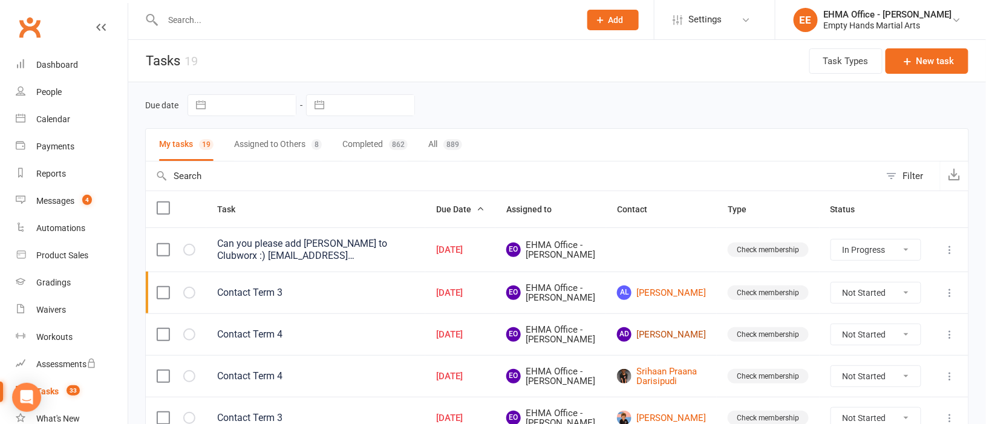
click at [680, 342] on link "AD Amayah Delaney" at bounding box center [661, 334] width 89 height 15
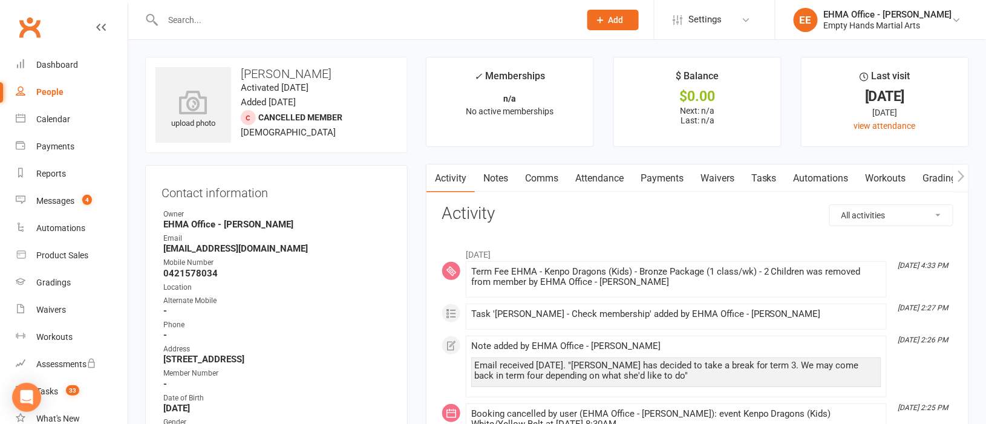
click at [859, 216] on select "All activities Bookings / Attendances Communications Notes Failed SMSes Grading…" at bounding box center [891, 215] width 123 height 21
click at [830, 205] on select "All activities Bookings / Attendances Communications Notes Failed SMSes Grading…" at bounding box center [891, 215] width 123 height 21
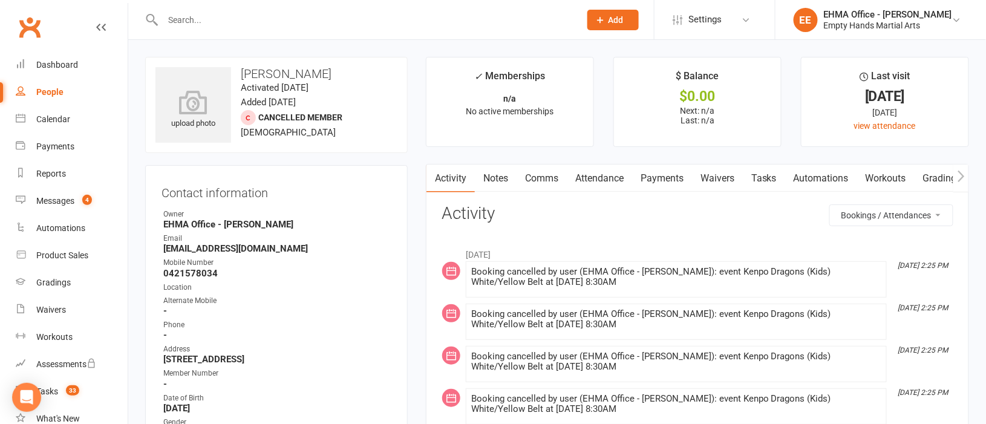
click at [877, 213] on select "All activities Bookings / Attendances Communications Notes Failed SMSes Grading…" at bounding box center [891, 215] width 123 height 21
select select "ConversationLogEntry"
click at [830, 205] on select "All activities Bookings / Attendances Communications Notes Failed SMSes Grading…" at bounding box center [891, 215] width 123 height 21
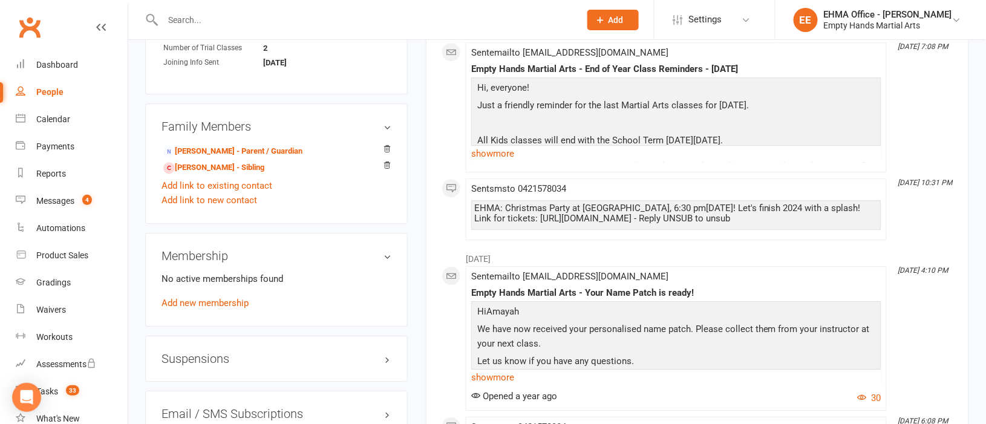
scroll to position [1088, 0]
click at [204, 173] on link "Amari Delaney - Sibling" at bounding box center [213, 166] width 101 height 13
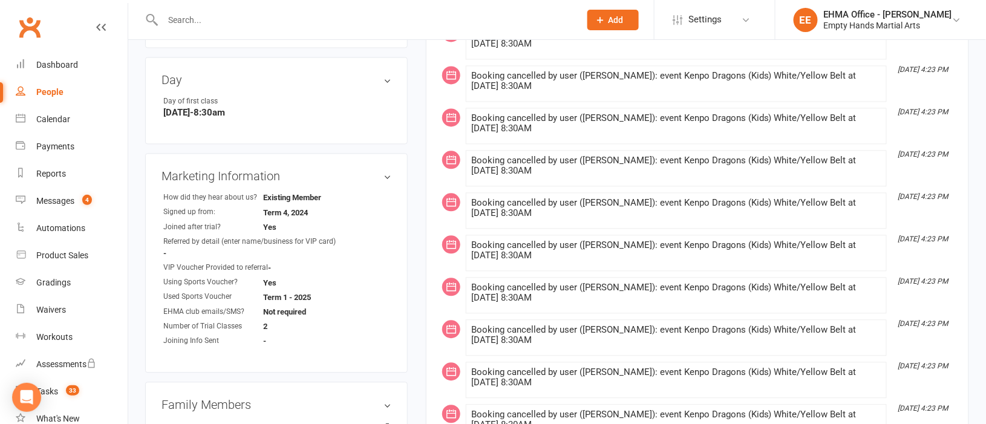
scroll to position [906, 0]
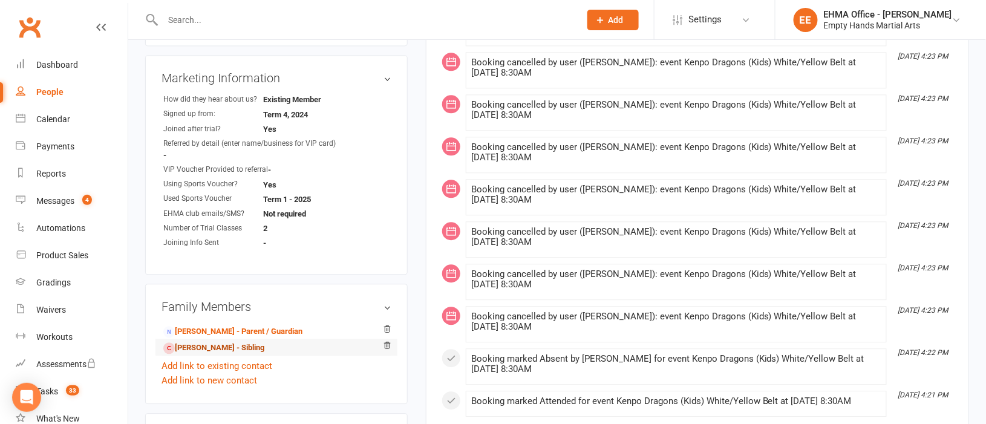
click at [204, 354] on link "Amayah Delaney - Sibling" at bounding box center [213, 348] width 101 height 13
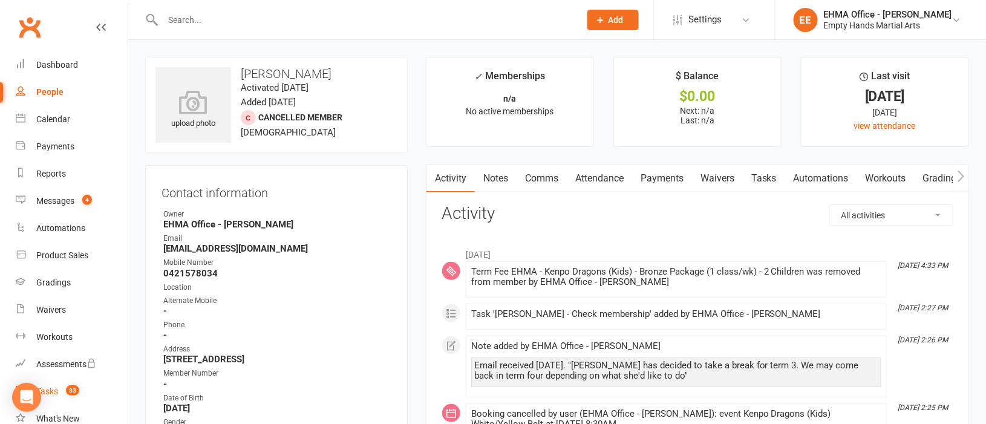
click at [50, 393] on div "Tasks" at bounding box center [47, 391] width 22 height 10
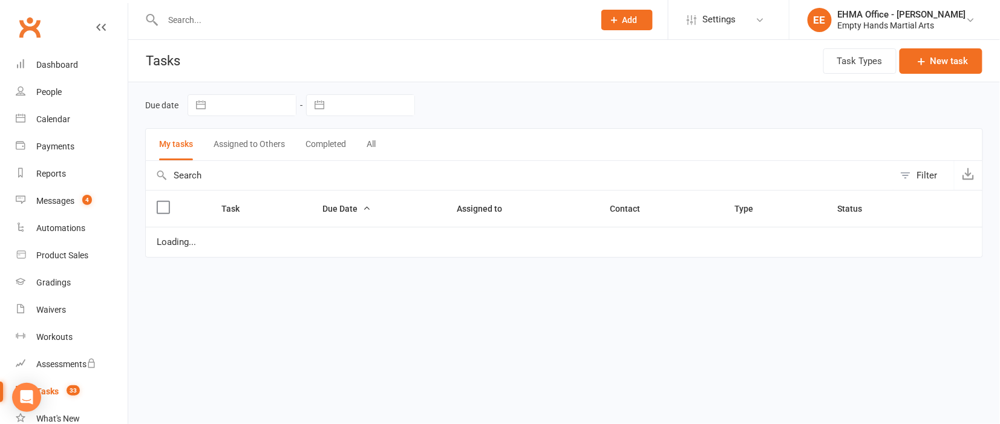
select select "started"
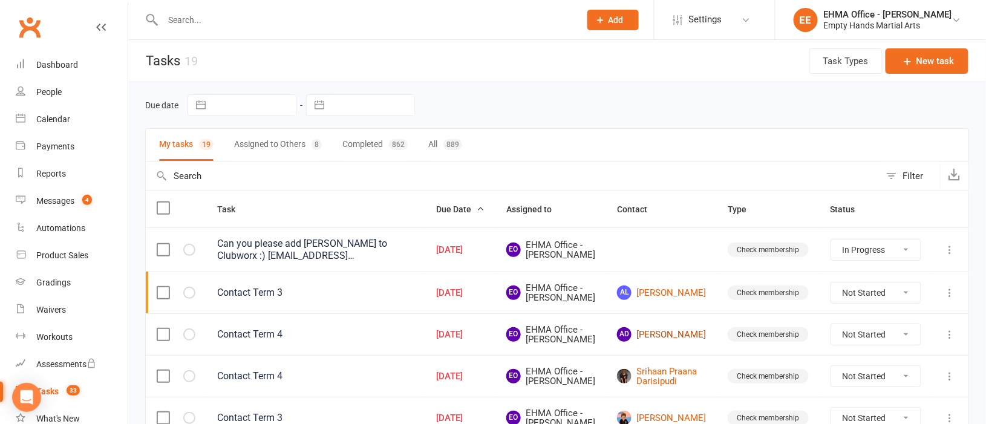
click at [675, 342] on link "AD Amayah Delaney" at bounding box center [661, 334] width 89 height 15
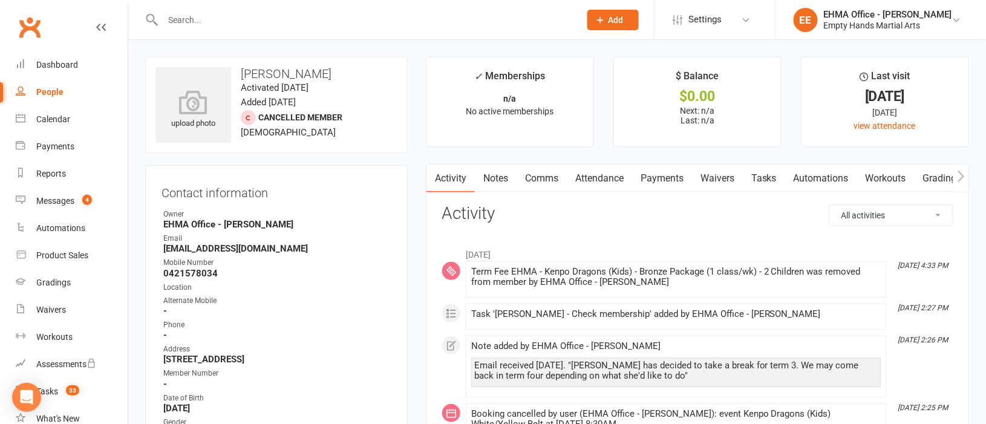
click at [546, 175] on link "Comms" at bounding box center [541, 178] width 50 height 28
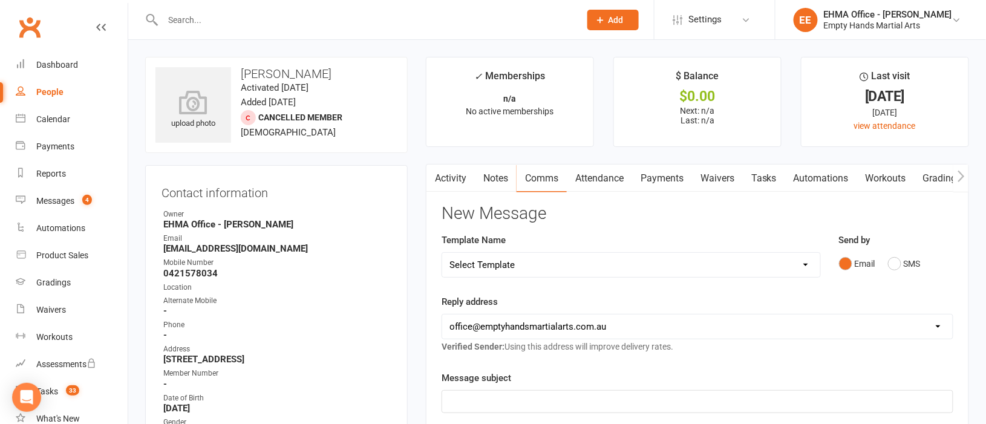
click at [631, 268] on select "Select Template [SMS] Change of location for classes [Email] Confirmation of Gr…" at bounding box center [631, 265] width 378 height 24
select select "151"
click at [442, 253] on select "Select Template [SMS] Change of location for classes [Email] Confirmation of Gr…" at bounding box center [631, 265] width 378 height 24
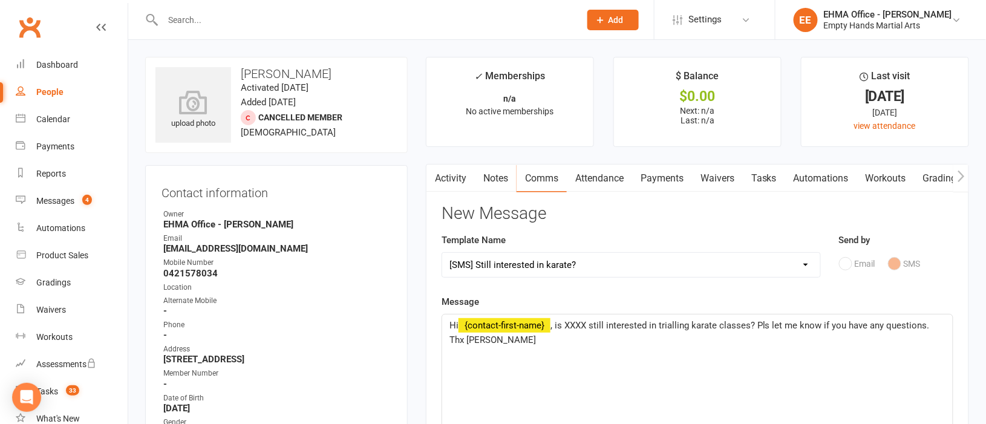
drag, startPoint x: 459, startPoint y: 330, endPoint x: 479, endPoint y: 319, distance: 22.7
click at [458, 330] on span "Hi" at bounding box center [453, 325] width 9 height 11
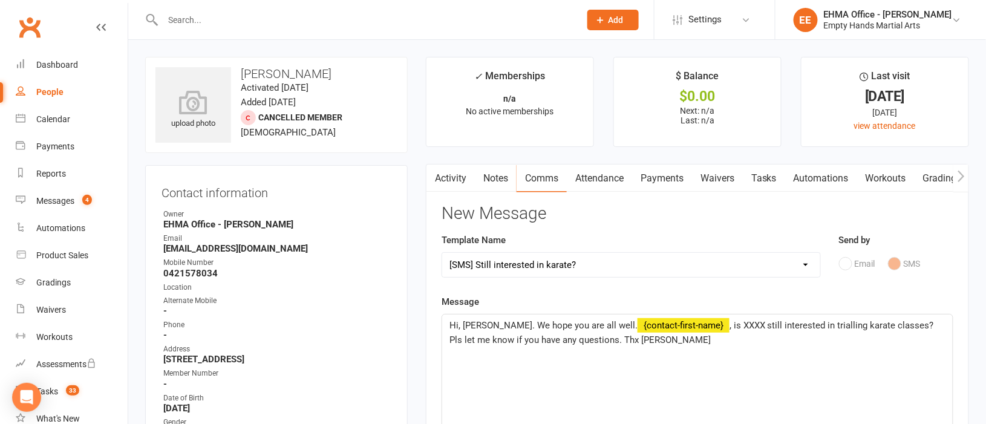
click at [480, 327] on span "Hi, Ben. We hope you are all well." at bounding box center [543, 325] width 188 height 11
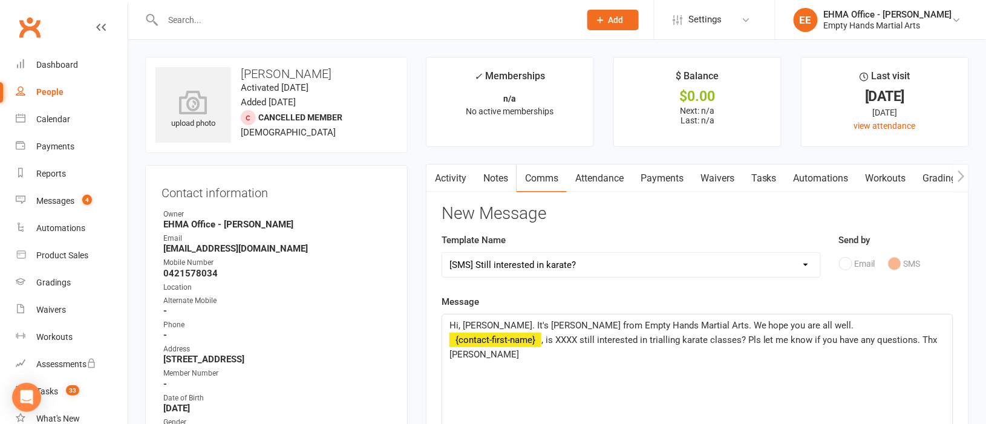
click at [752, 325] on span "Hi, Ben. It's Elaine from Empty Hands Martial Arts. We hope you are all well." at bounding box center [651, 325] width 405 height 11
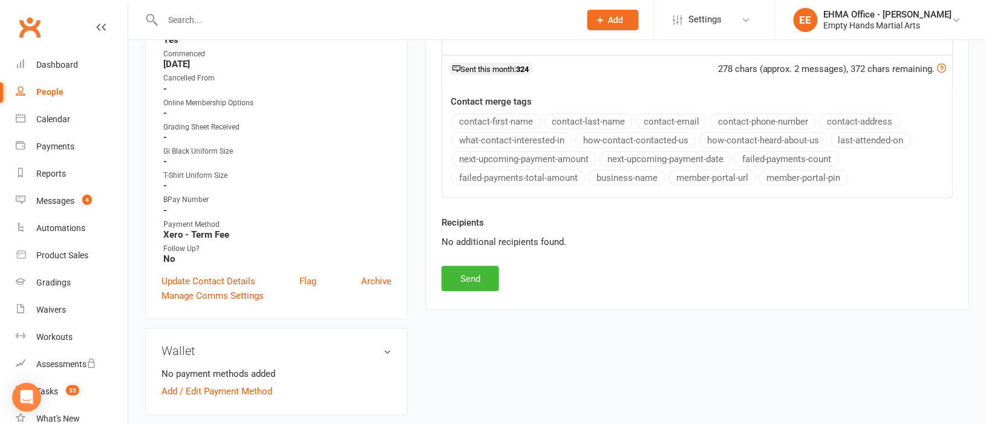
scroll to position [453, 0]
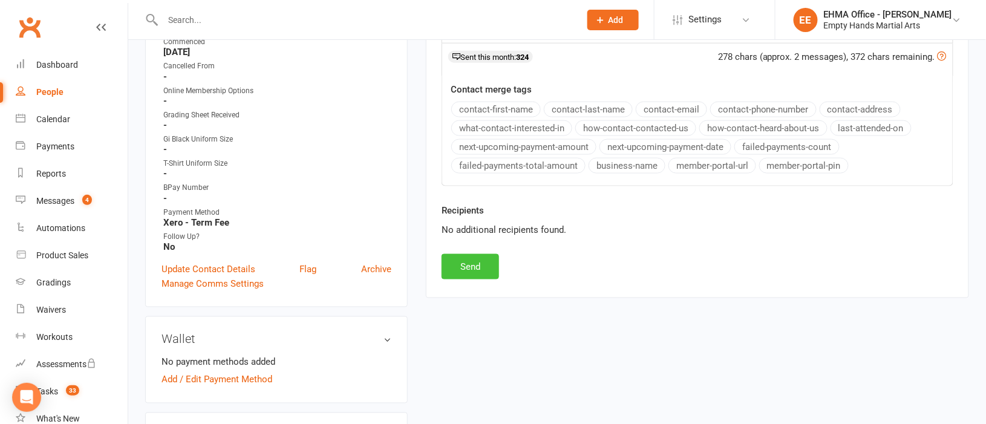
click at [473, 265] on button "Send" at bounding box center [469, 266] width 57 height 25
select select
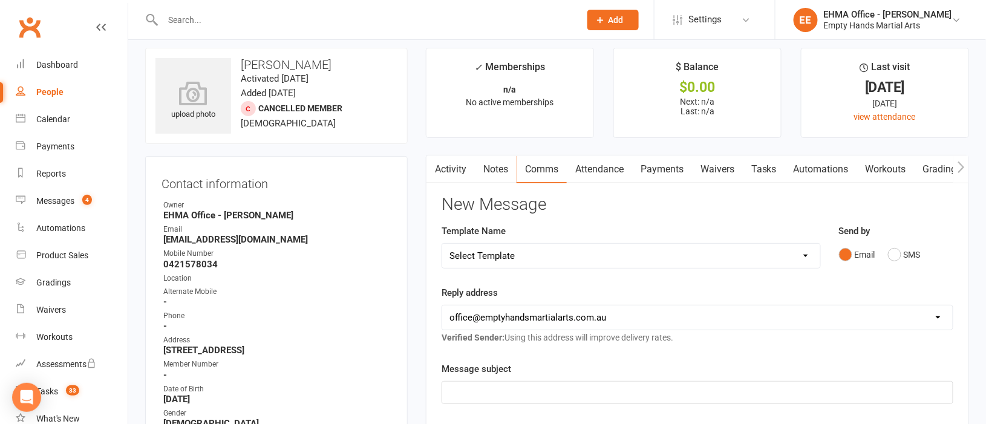
scroll to position [0, 0]
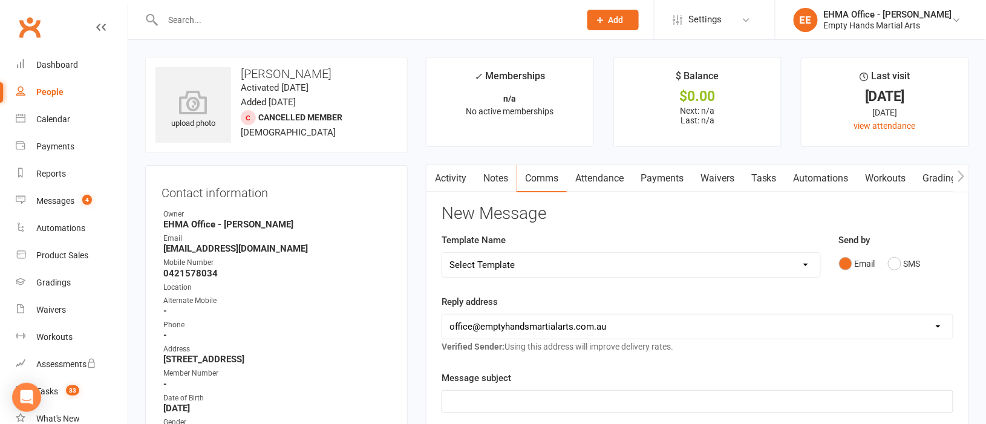
click at [449, 177] on link "Activity" at bounding box center [450, 178] width 48 height 28
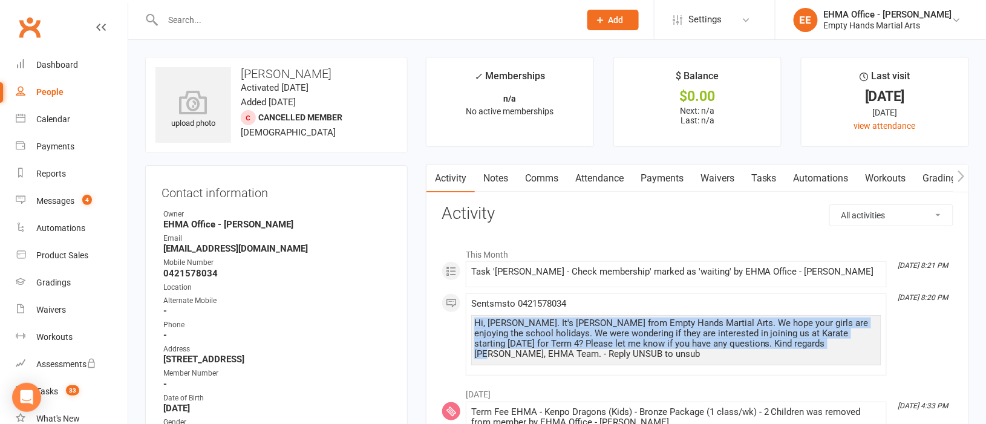
drag, startPoint x: 808, startPoint y: 343, endPoint x: 477, endPoint y: 322, distance: 331.5
click at [477, 322] on div "Hi, Ben. It's Elaine from Empty Hands Martial Arts. We hope your girls are enjo…" at bounding box center [676, 338] width 404 height 41
copy div "Hi, Ben. It's Elaine from Empty Hands Martial Arts. We hope your girls are enjo…"
click at [47, 389] on div "Tasks" at bounding box center [47, 391] width 22 height 10
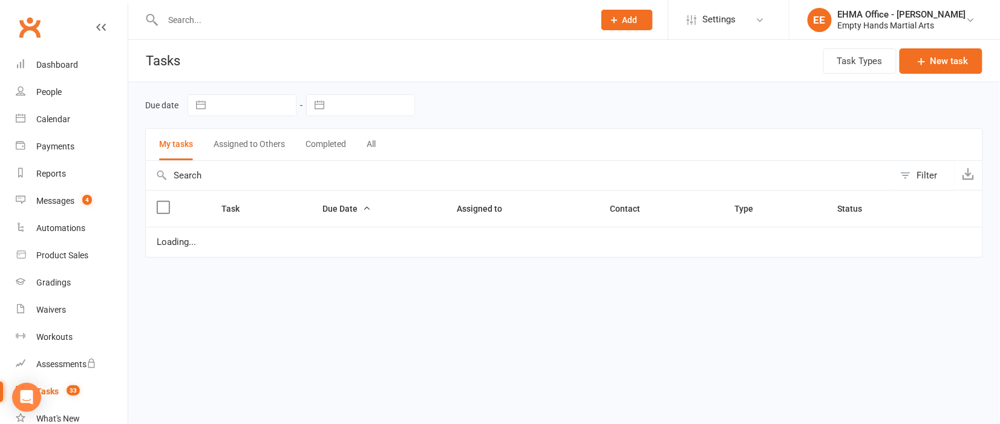
select select "started"
select select "waiting"
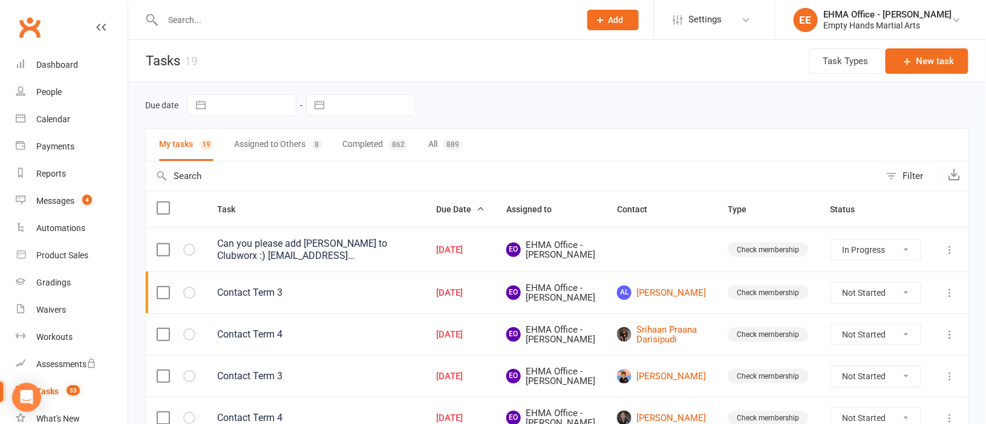
scroll to position [90, 0]
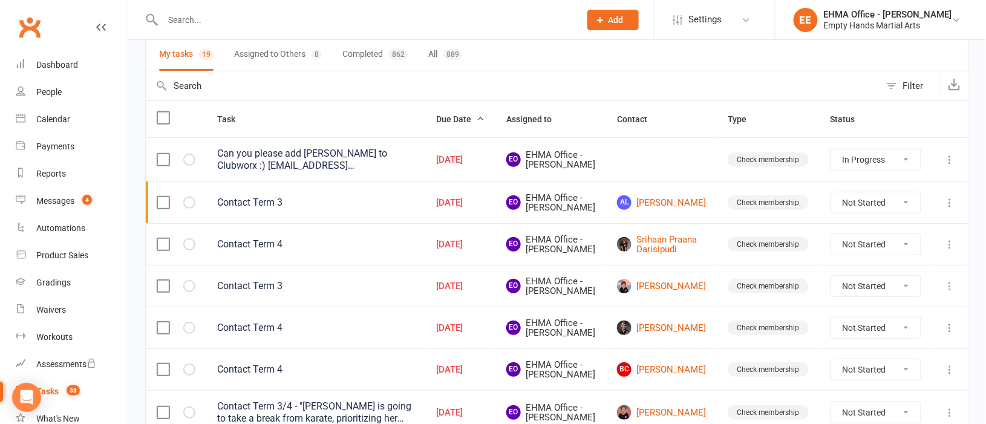
click at [950, 250] on icon at bounding box center [950, 244] width 12 height 12
click at [864, 303] on link "Edit" at bounding box center [883, 310] width 120 height 24
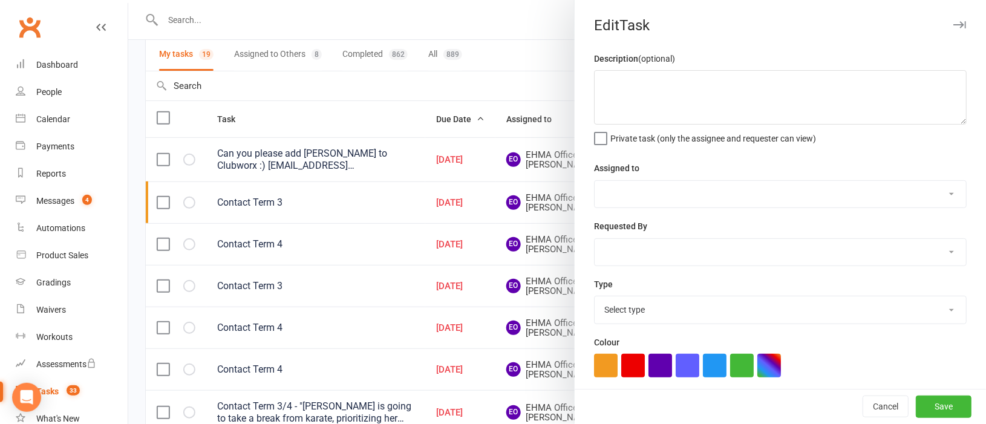
type textarea "Contact Term 4"
select select "47947"
type input "[DATE]"
type input "2:45pm"
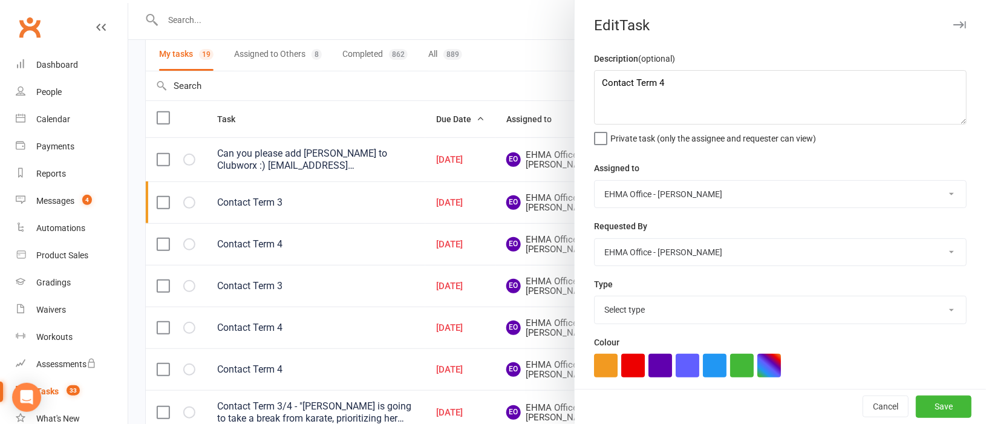
select select "17396"
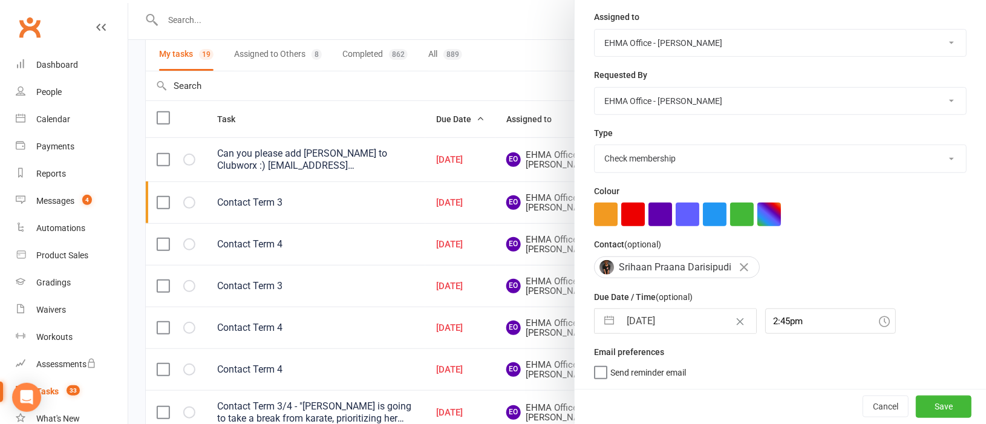
scroll to position [154, 0]
select select "8"
select select "2025"
select select "9"
select select "2025"
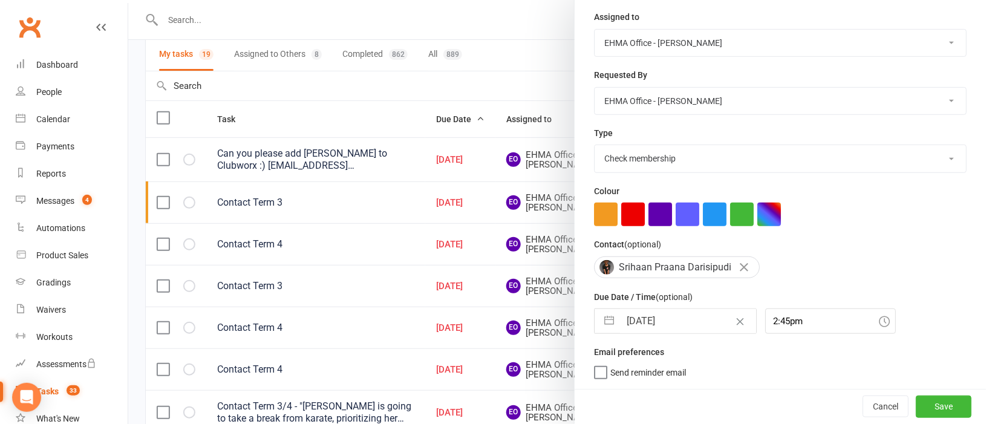
select select "10"
select select "2025"
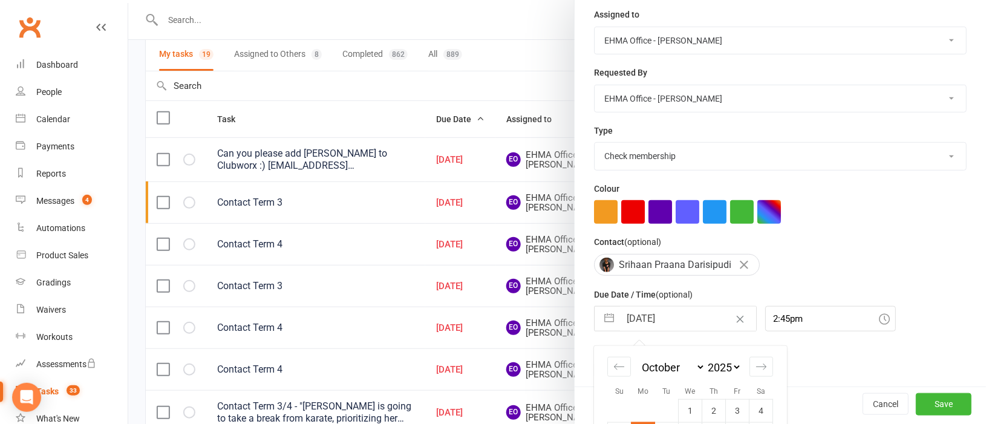
click at [669, 319] on input "[DATE]" at bounding box center [688, 319] width 136 height 24
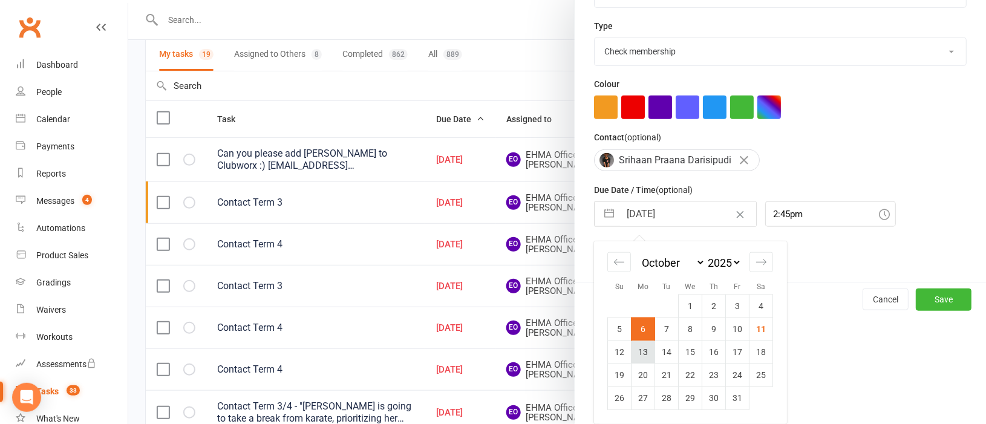
click at [634, 355] on td "13" at bounding box center [643, 351] width 24 height 23
type input "[DATE]"
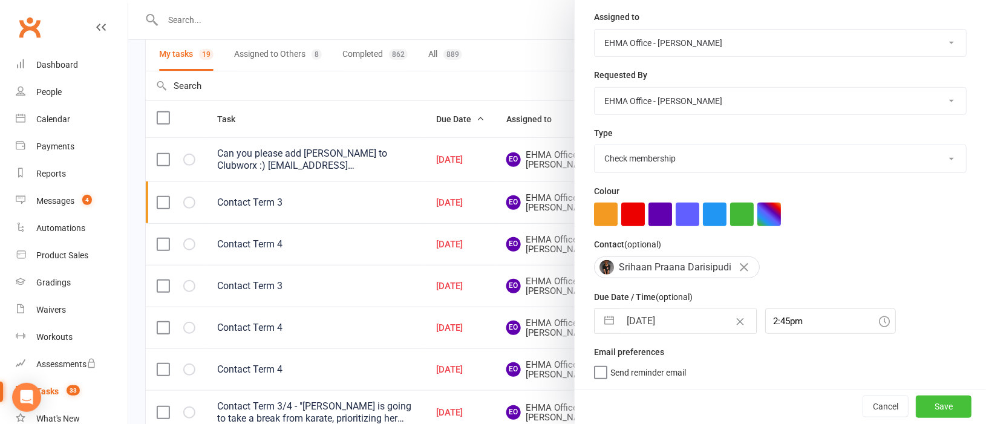
click at [916, 402] on button "Save" at bounding box center [944, 406] width 56 height 22
select select "started"
select select "waiting"
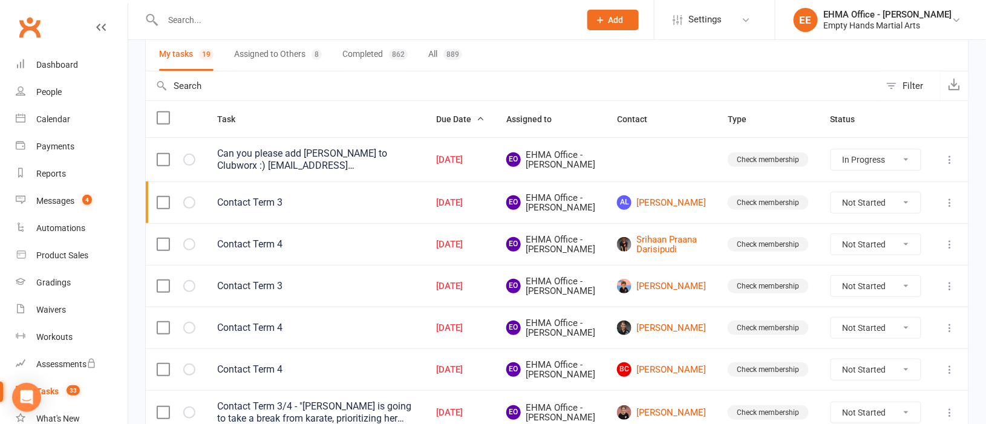
select select "waiting"
select select "started"
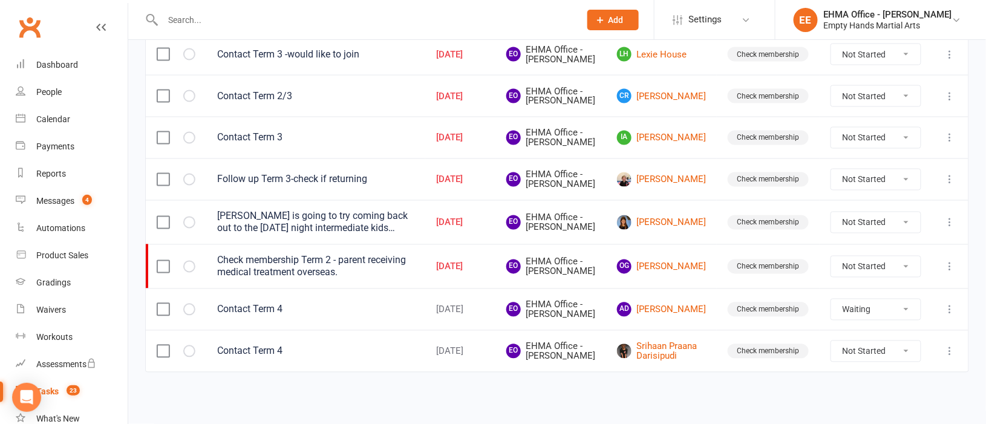
scroll to position [804, 0]
click at [883, 348] on select "Not Started In Progress Waiting Complete" at bounding box center [875, 351] width 89 height 21
click at [831, 341] on select "Not Started In Progress Waiting Complete" at bounding box center [875, 351] width 89 height 21
select select "unstarted"
select select "started"
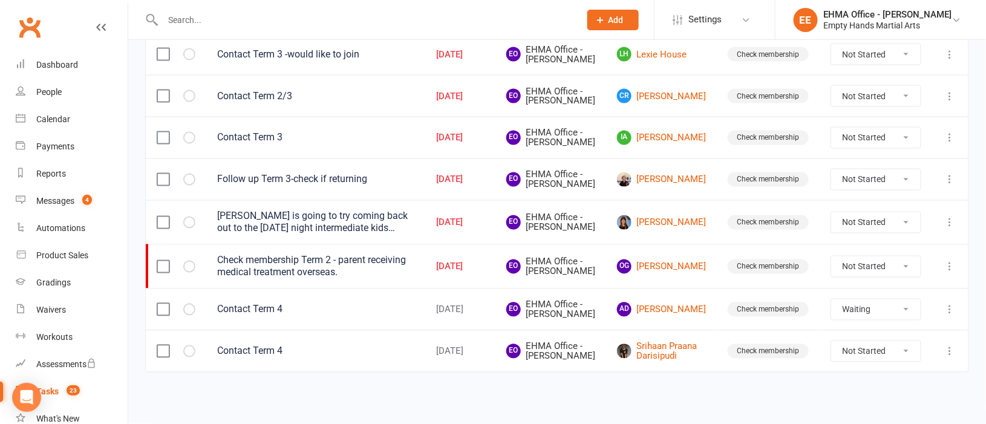
select select "waiting"
select select "started"
select select "waiting"
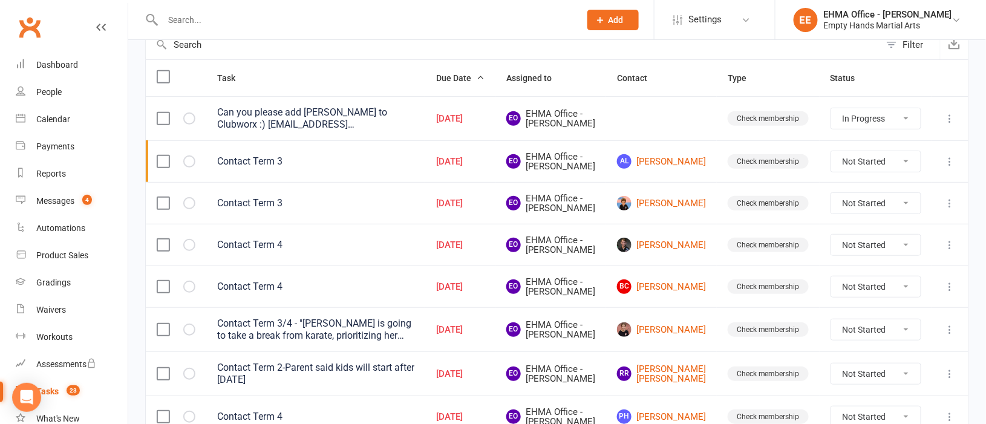
scroll to position [79, 0]
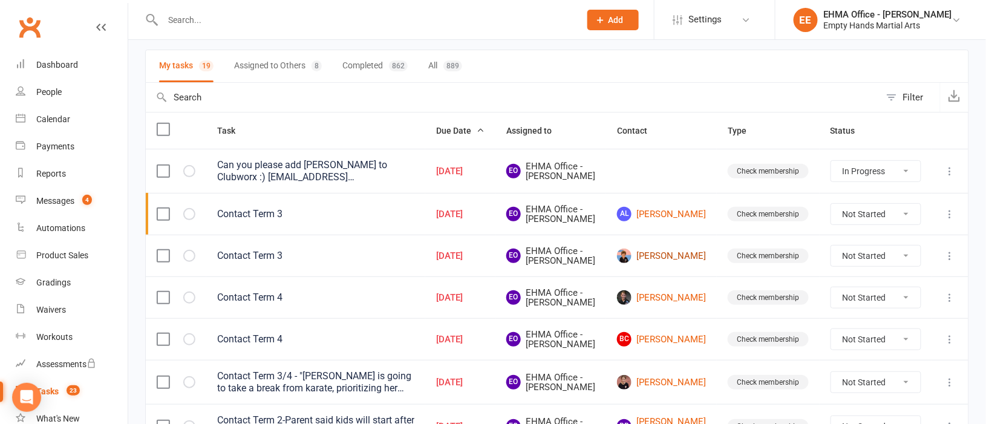
click at [668, 263] on link "[PERSON_NAME]" at bounding box center [661, 256] width 89 height 15
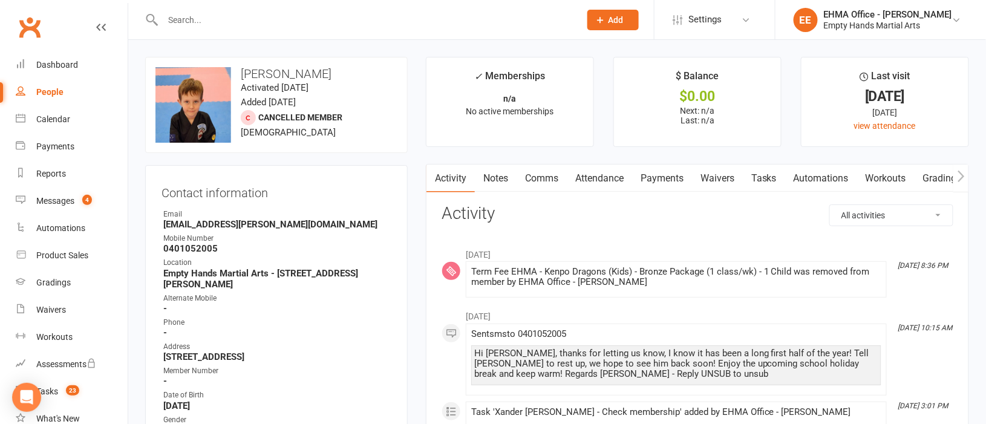
click at [541, 179] on link "Comms" at bounding box center [541, 178] width 50 height 28
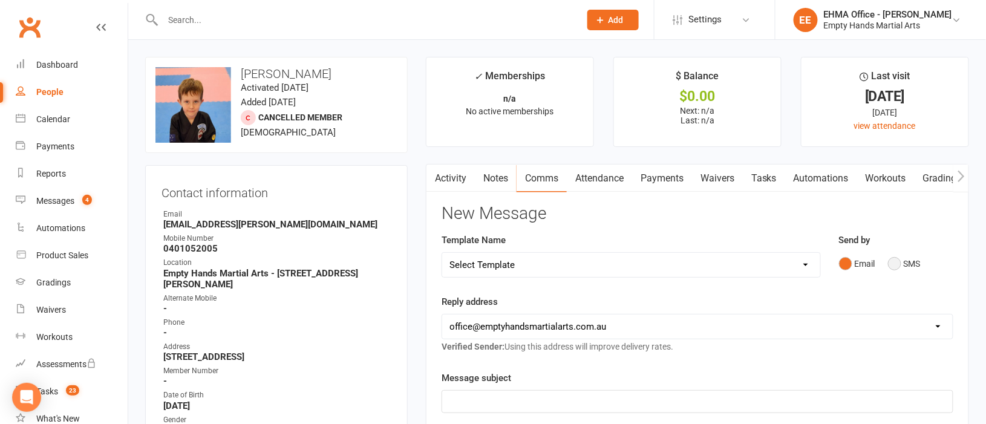
click at [891, 263] on button "SMS" at bounding box center [904, 263] width 33 height 23
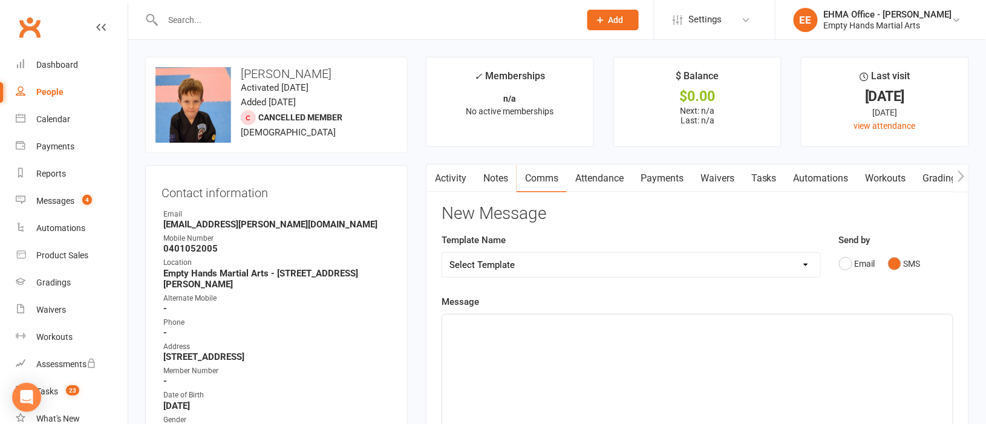
click at [538, 334] on div "﻿" at bounding box center [697, 404] width 510 height 181
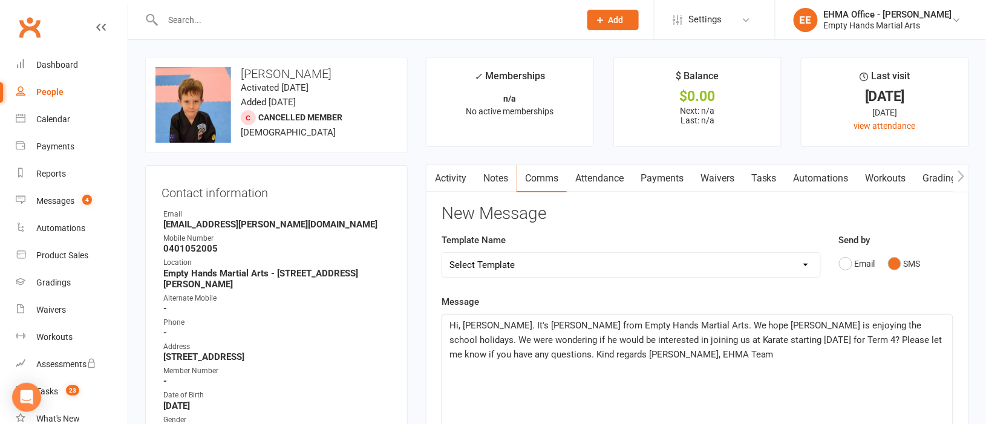
click at [445, 176] on link "Activity" at bounding box center [450, 178] width 48 height 28
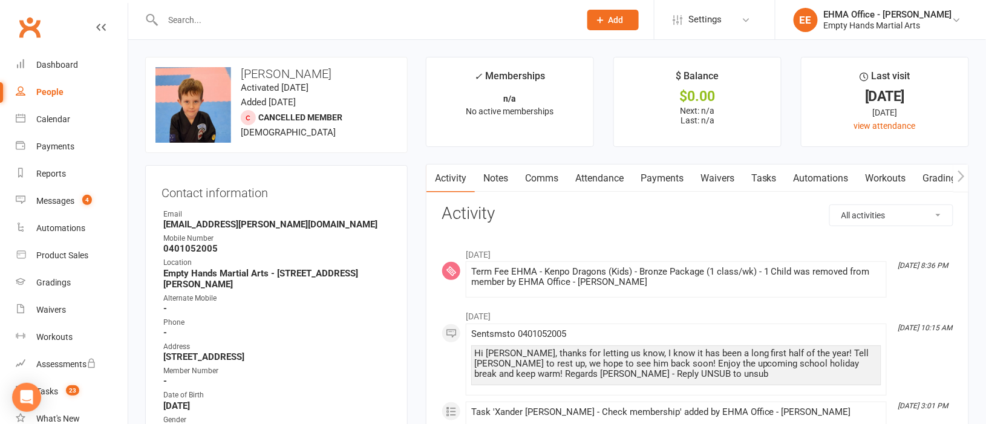
click at [550, 175] on link "Comms" at bounding box center [541, 178] width 50 height 28
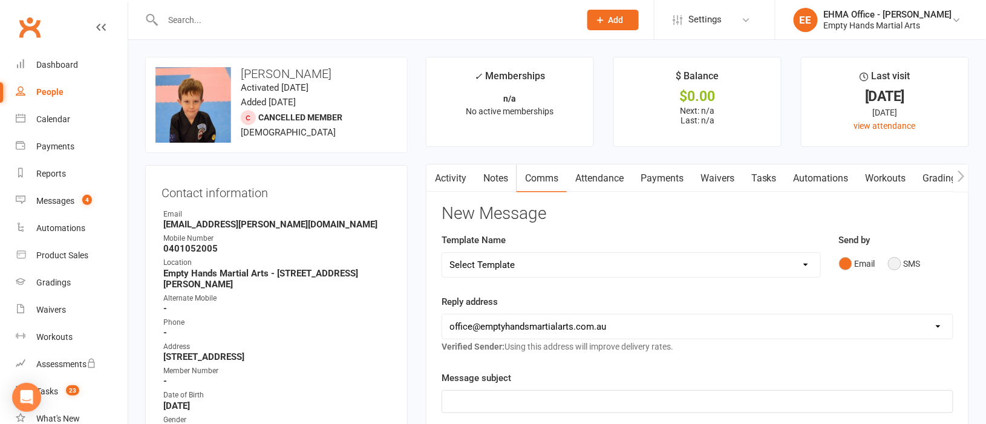
click at [902, 260] on button "SMS" at bounding box center [904, 263] width 33 height 23
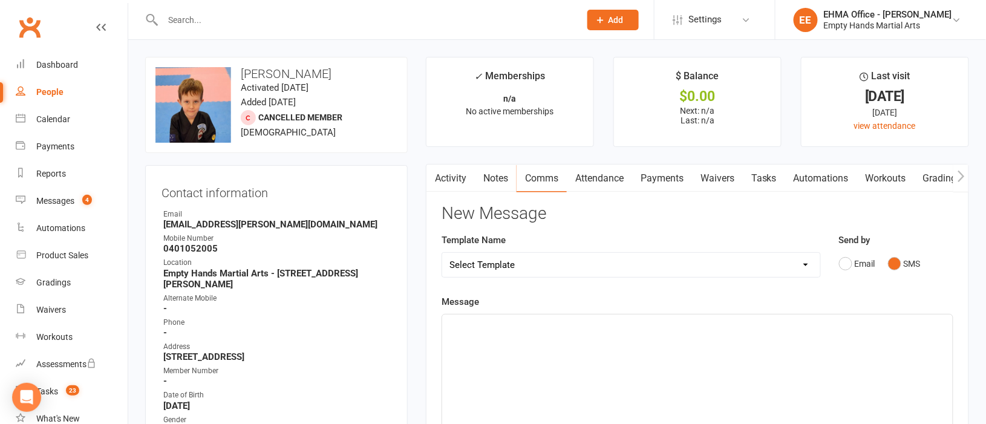
click at [503, 330] on p "﻿" at bounding box center [697, 325] width 496 height 15
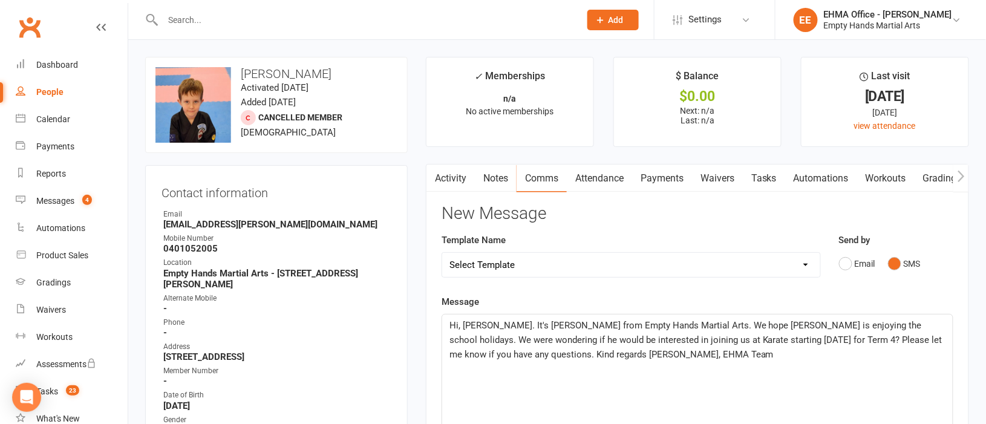
click at [483, 327] on span "Hi, Vamsi. It's Elaine from Empty Hands Martial Arts. We hope Srihaan is enjoyi…" at bounding box center [696, 340] width 495 height 40
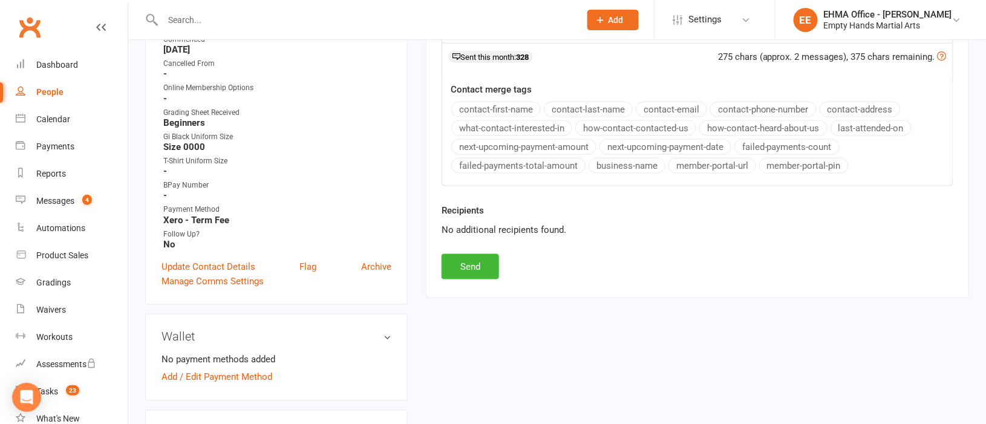
scroll to position [181, 0]
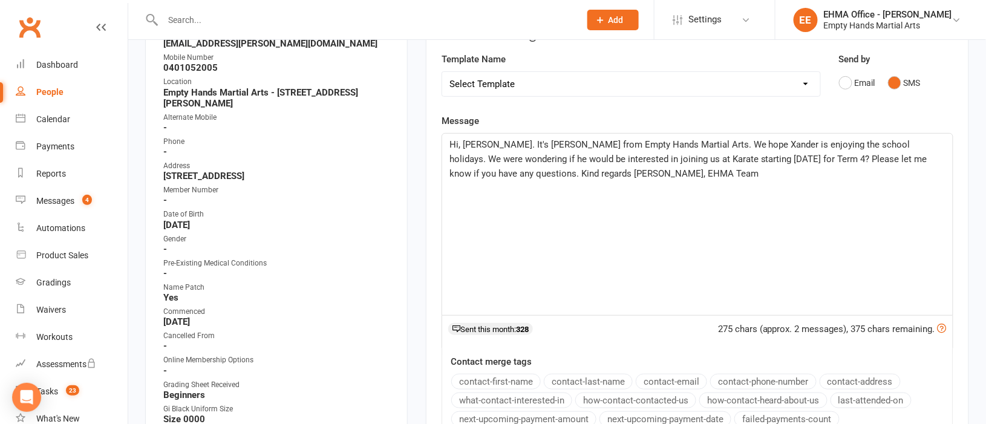
click at [725, 142] on span "Hi, Sam. It's Elaine from Empty Hands Martial Arts. We hope Xander is enjoying …" at bounding box center [689, 159] width 480 height 40
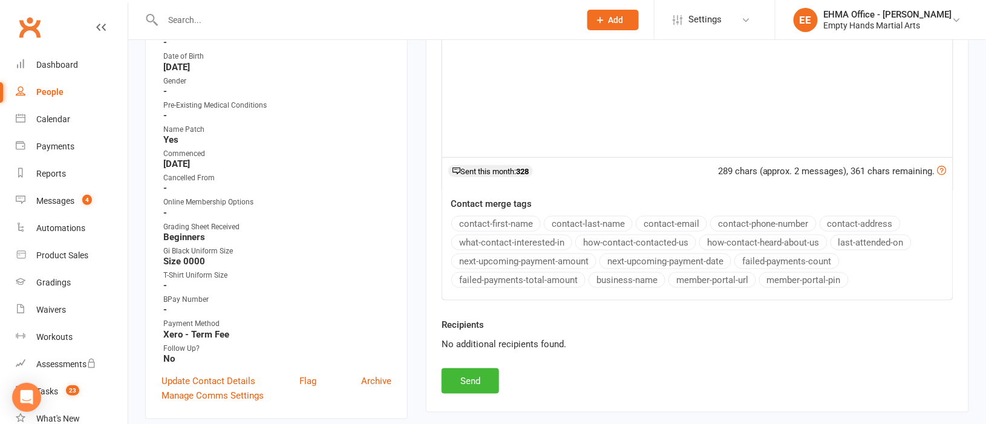
scroll to position [635, 0]
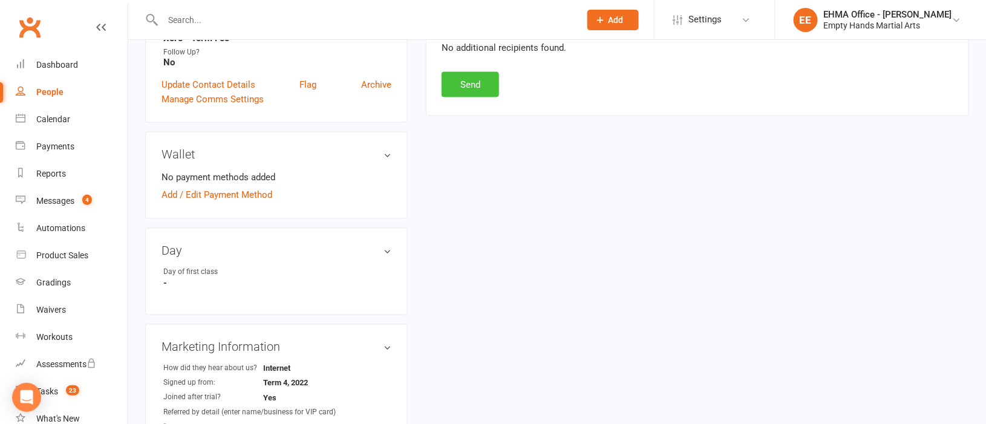
click at [469, 88] on button "Send" at bounding box center [469, 84] width 57 height 25
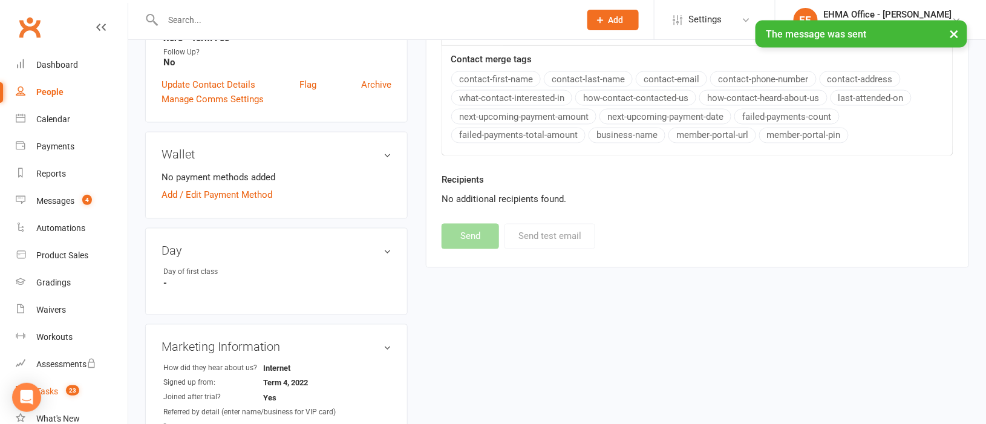
click at [51, 386] on div "Tasks" at bounding box center [47, 391] width 22 height 10
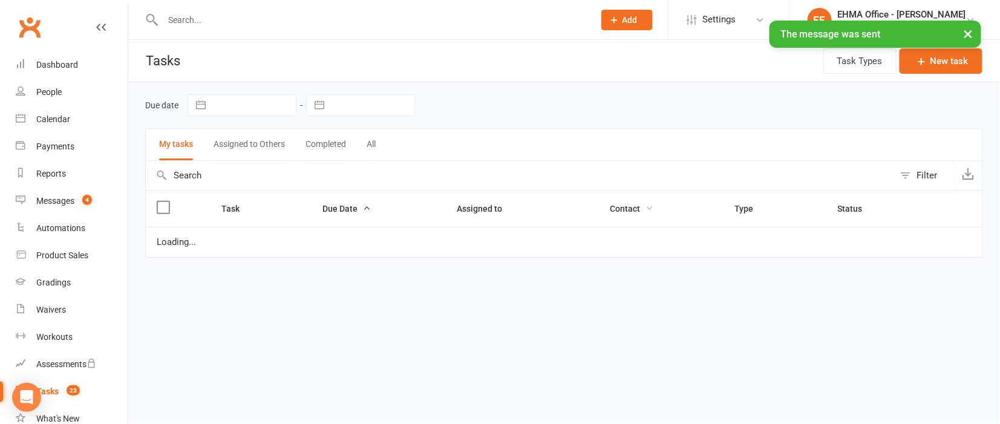
select select "started"
select select "waiting"
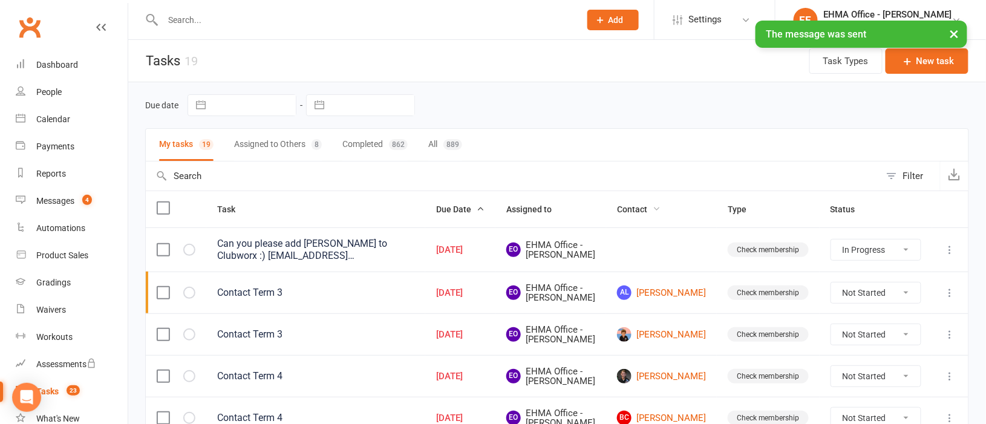
scroll to position [181, 0]
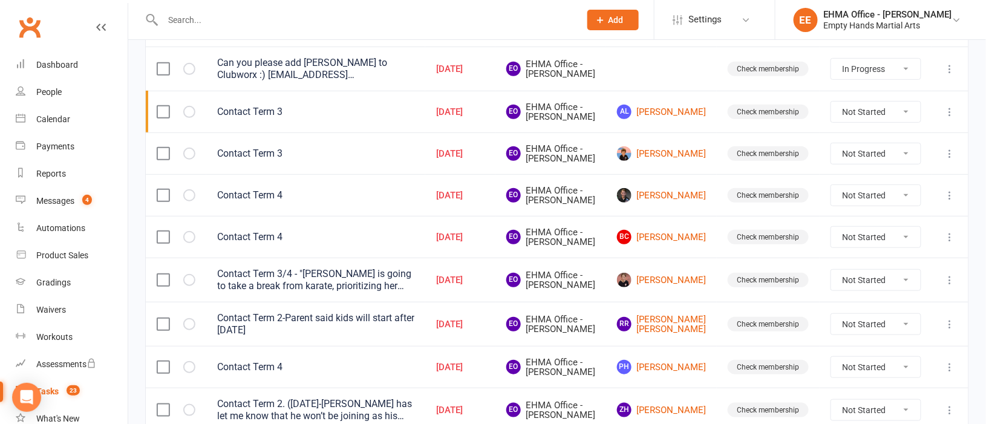
click at [859, 164] on select "Not Started In Progress Waiting Complete" at bounding box center [875, 153] width 89 height 21
click at [831, 160] on select "Not Started In Progress Waiting Complete" at bounding box center [875, 153] width 89 height 21
select select "unstarted"
select select "started"
select select "waiting"
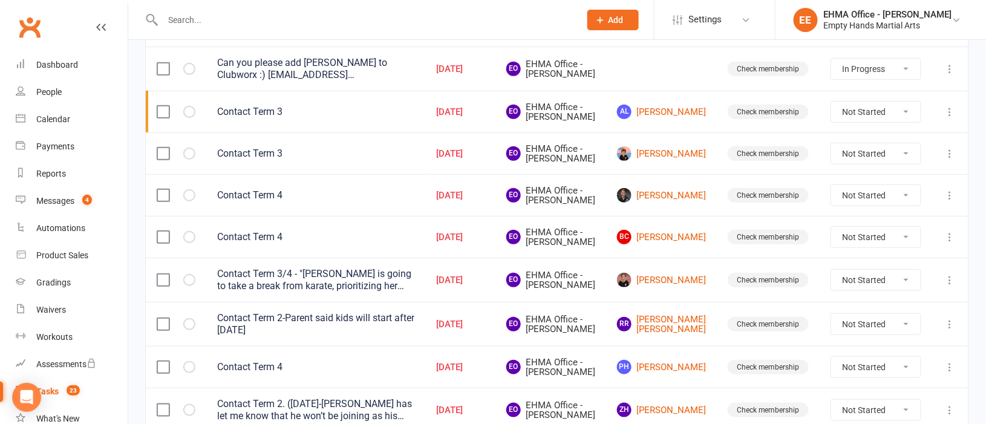
select select "waiting"
select select "started"
select select "waiting"
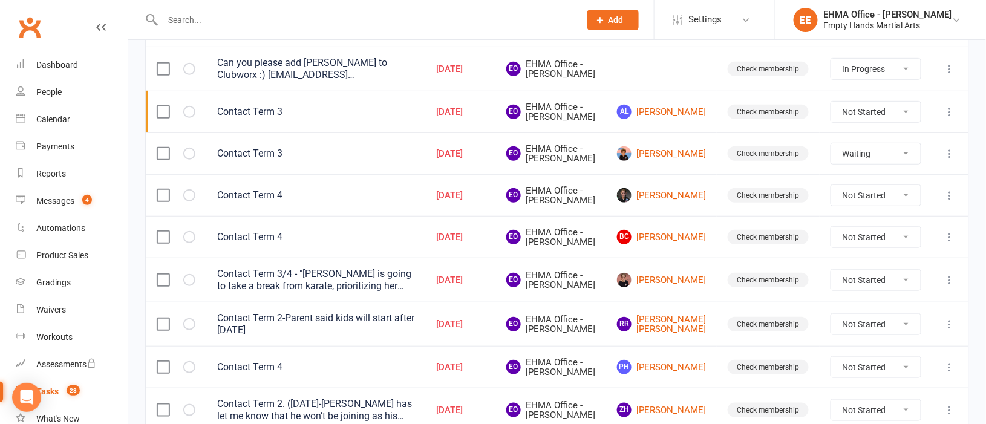
click at [952, 160] on icon at bounding box center [950, 154] width 12 height 12
click at [871, 218] on link "Edit" at bounding box center [883, 219] width 120 height 24
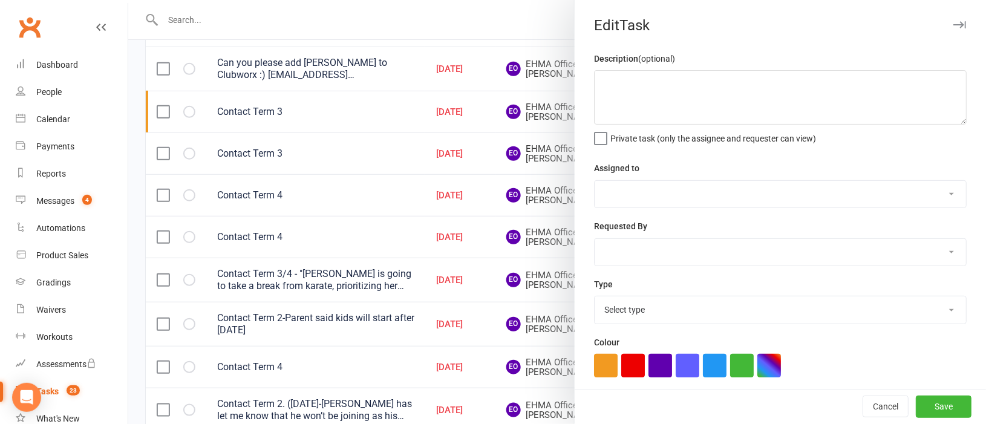
type textarea "Contact Term 3"
select select "47947"
type input "[DATE]"
type input "3:15pm"
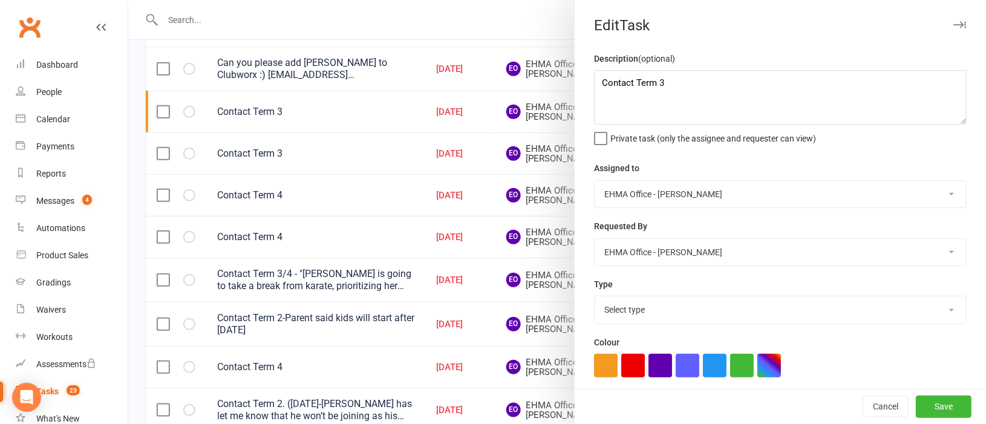
select select "17396"
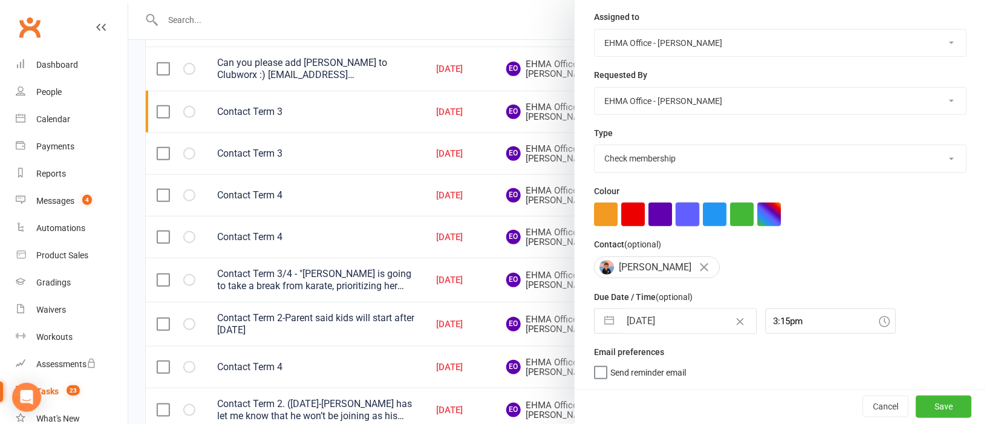
scroll to position [154, 0]
click at [652, 316] on input "[DATE]" at bounding box center [688, 321] width 136 height 24
select select "8"
select select "2025"
select select "9"
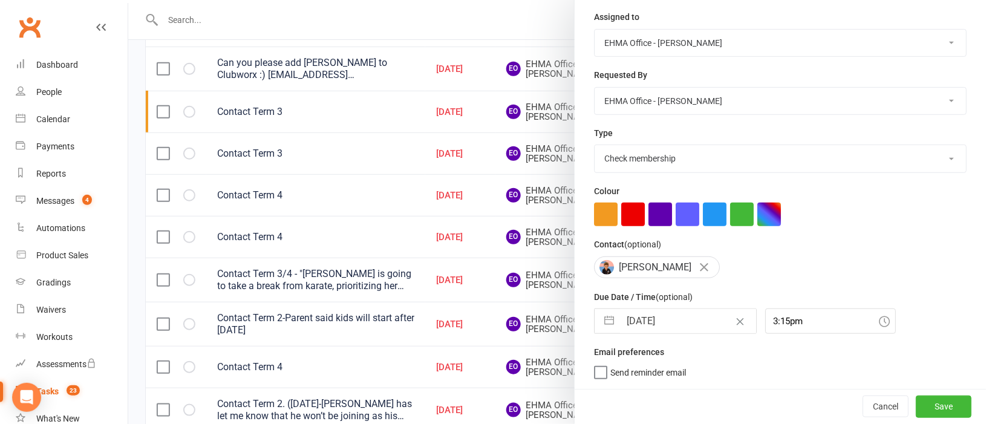
select select "2025"
select select "10"
select select "2025"
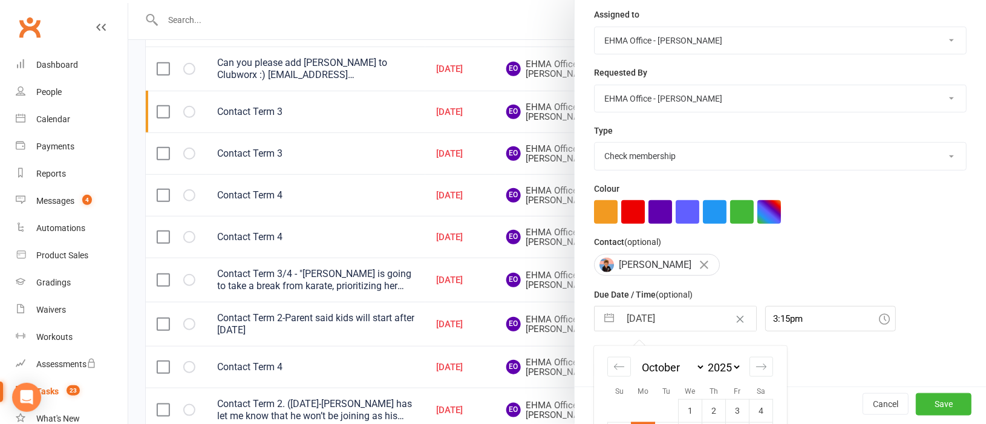
scroll to position [259, 0]
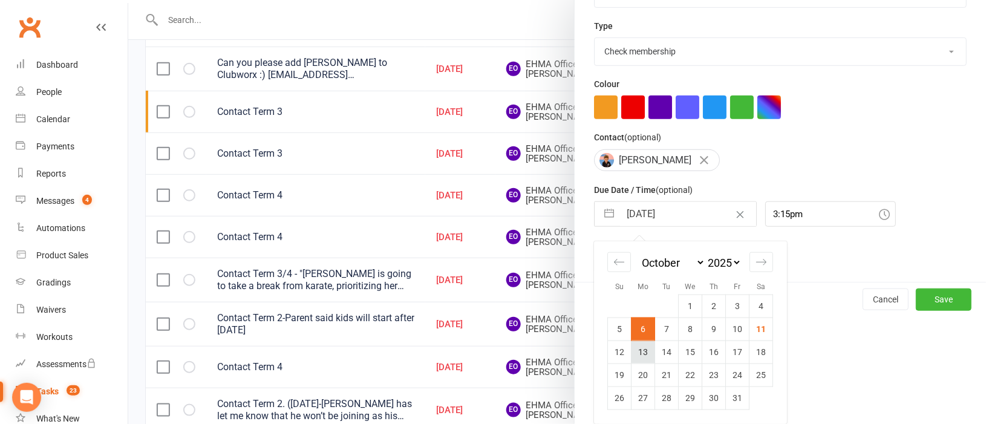
click at [640, 350] on td "13" at bounding box center [643, 351] width 24 height 23
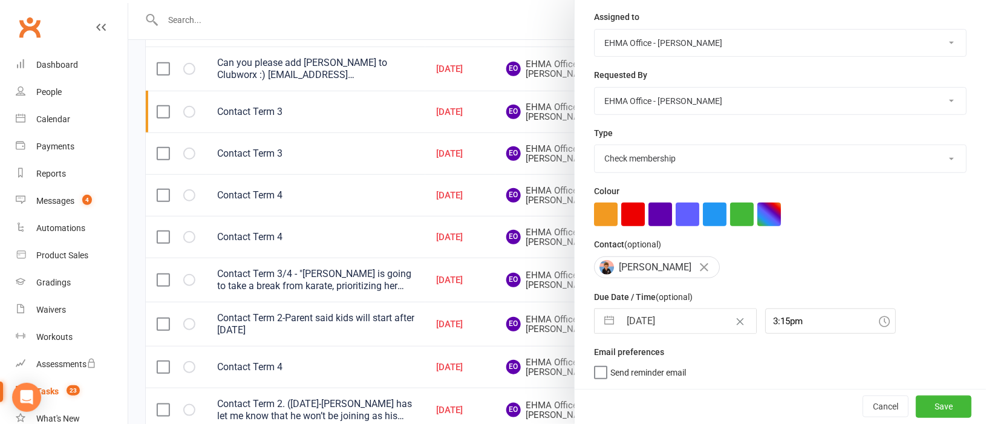
type input "[DATE]"
click at [916, 402] on button "Save" at bounding box center [944, 406] width 56 height 22
select select "started"
select select "waiting"
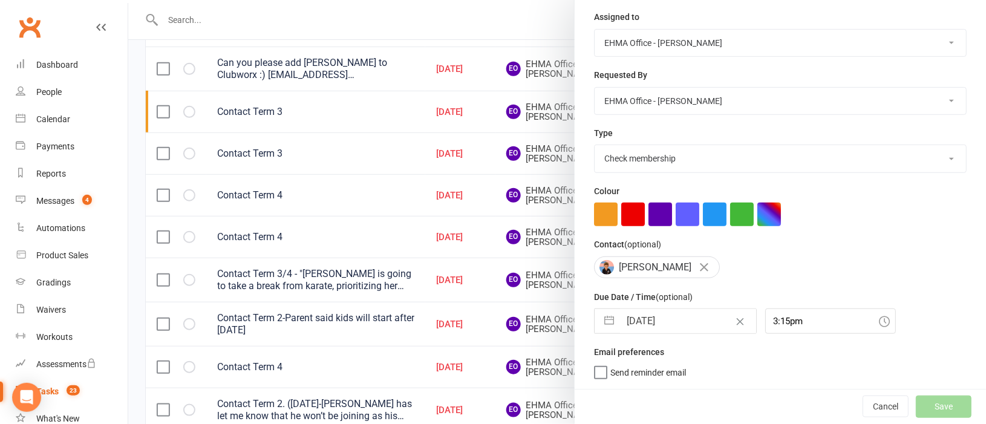
select select "waiting"
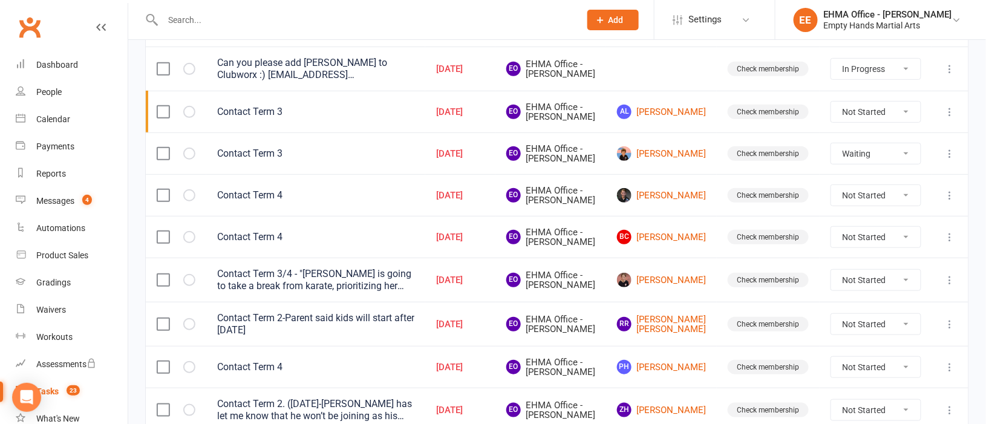
select select "waiting"
select select "started"
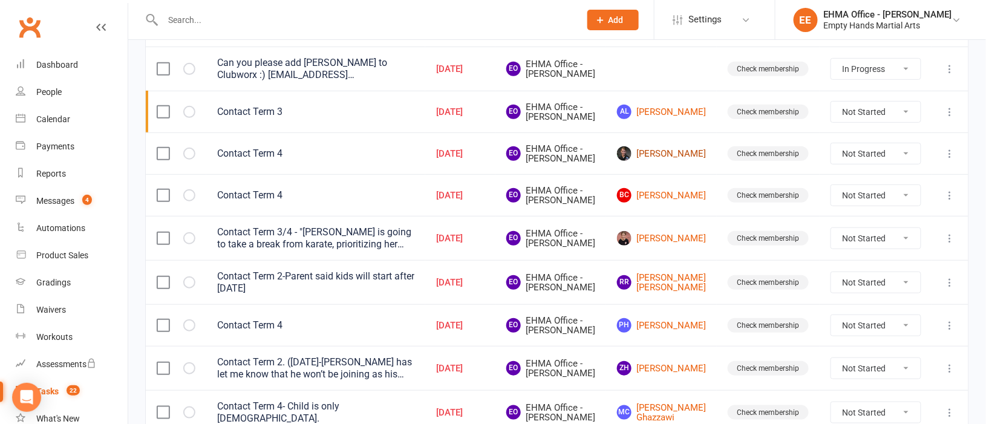
click at [682, 161] on link "[PERSON_NAME]" at bounding box center [661, 153] width 89 height 15
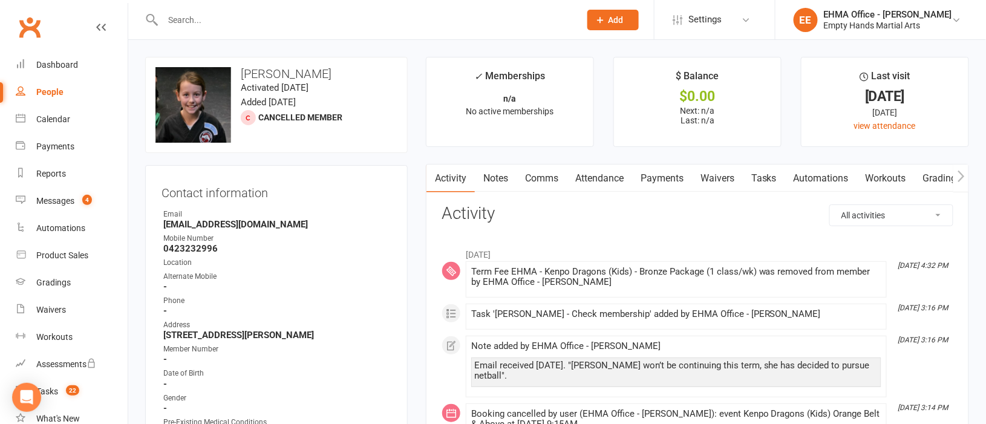
click at [552, 176] on link "Comms" at bounding box center [541, 178] width 50 height 28
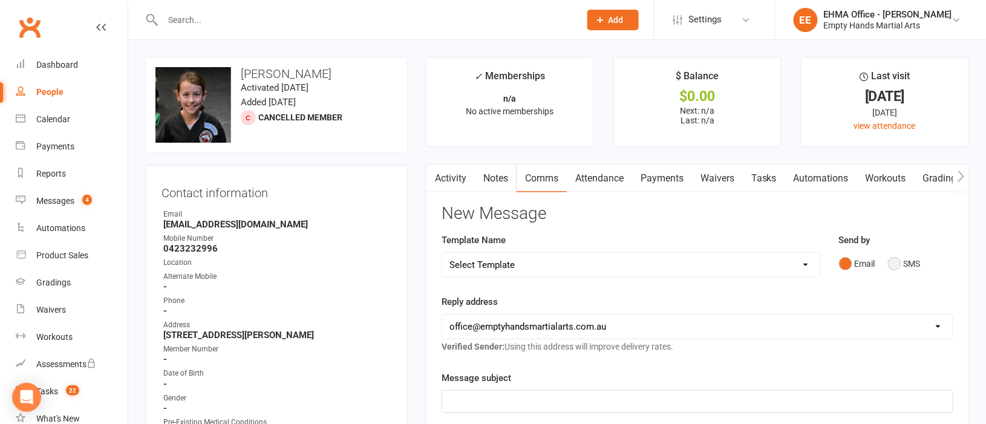
click at [899, 265] on button "SMS" at bounding box center [904, 263] width 33 height 23
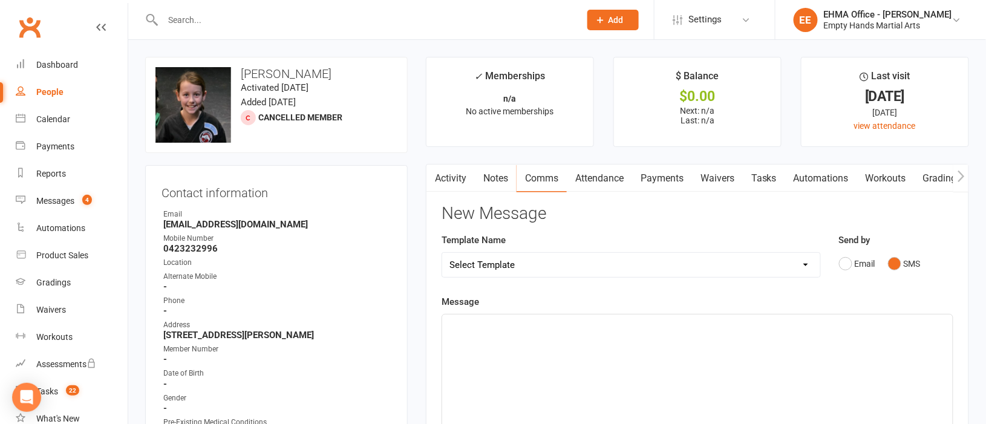
click at [457, 180] on link "Activity" at bounding box center [450, 178] width 48 height 28
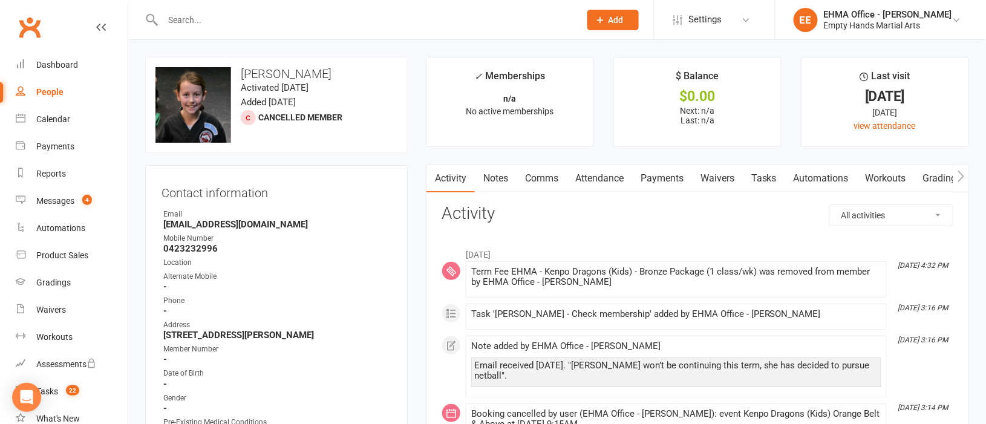
click at [855, 218] on select "All activities Bookings / Attendances Communications Notes Failed SMSes Grading…" at bounding box center [891, 215] width 123 height 21
select select "ConversationLogEntry"
click at [830, 205] on select "All activities Bookings / Attendances Communications Notes Failed SMSes Grading…" at bounding box center [891, 215] width 123 height 21
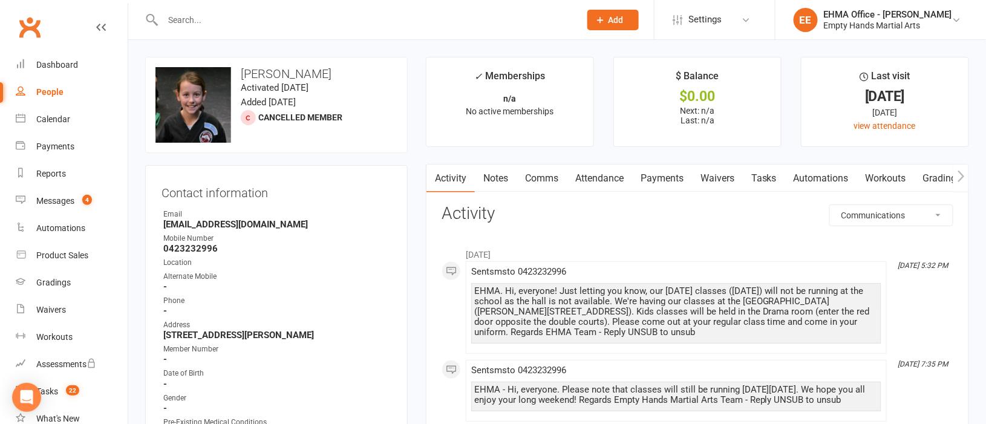
click at [547, 172] on link "Comms" at bounding box center [541, 178] width 50 height 28
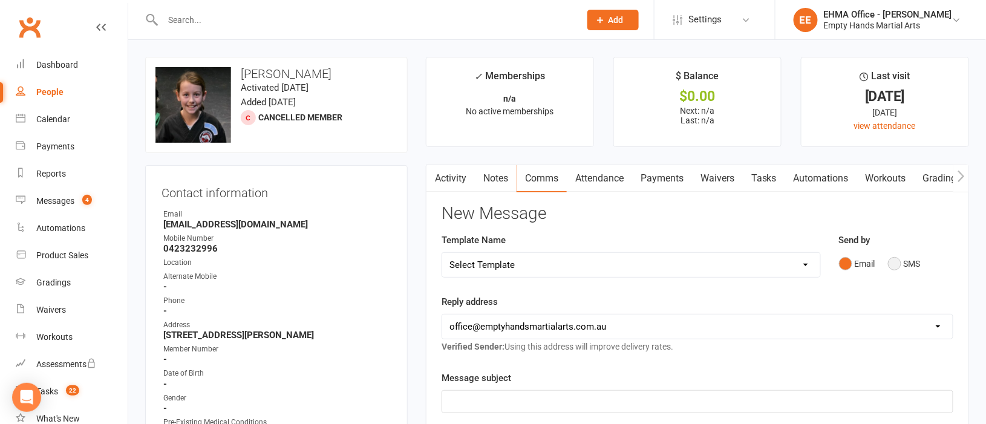
click at [895, 262] on button "SMS" at bounding box center [904, 263] width 33 height 23
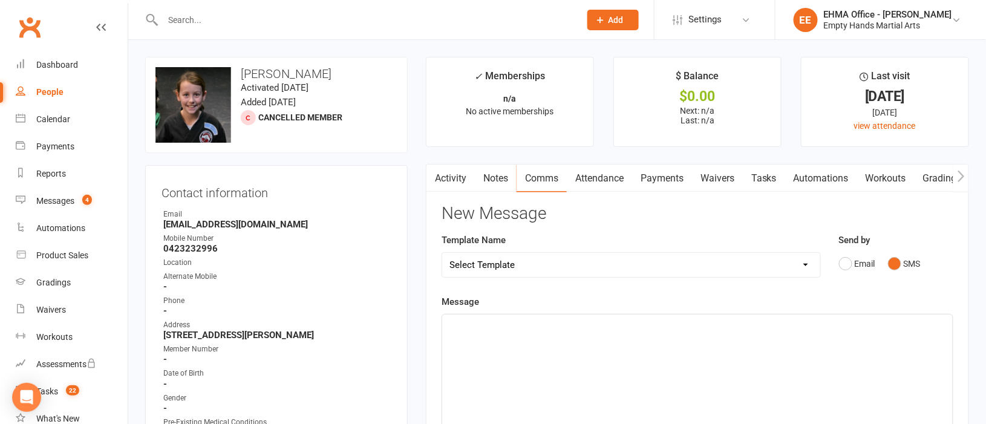
click at [533, 334] on div "﻿" at bounding box center [697, 404] width 510 height 181
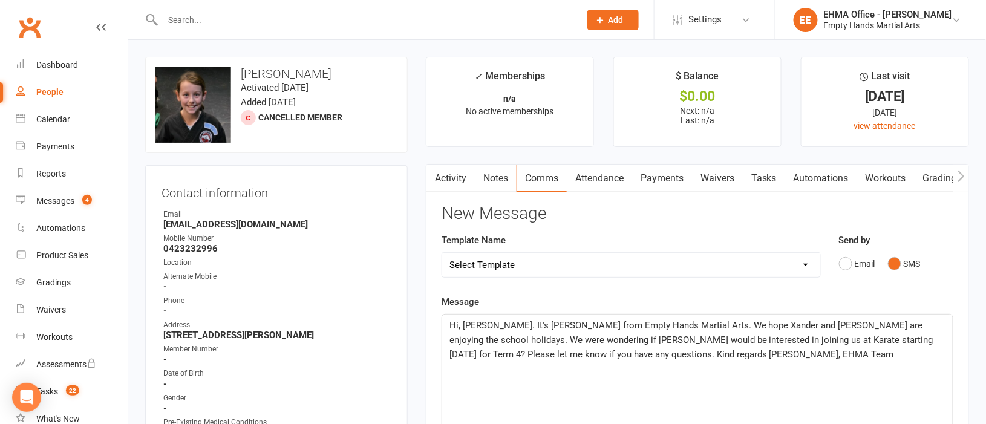
click at [480, 325] on span "Hi, [PERSON_NAME]. It's [PERSON_NAME] from Empty Hands Martial Arts. We hope Xa…" at bounding box center [692, 340] width 486 height 40
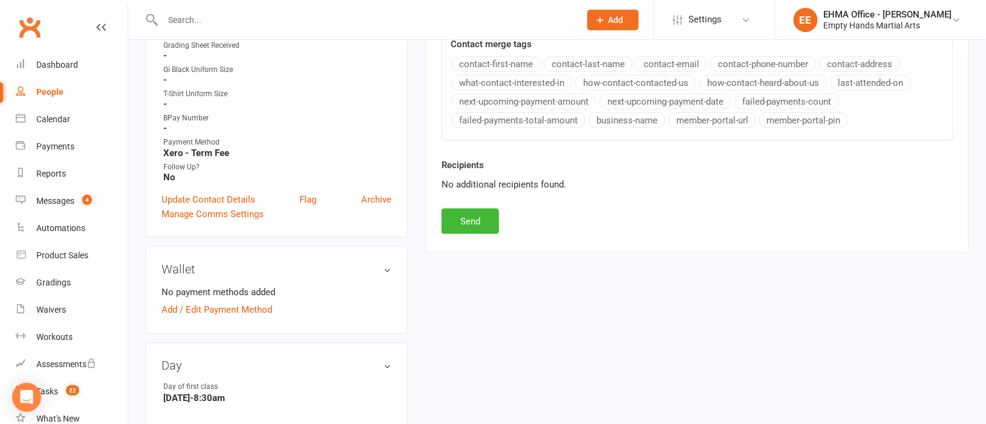
scroll to position [544, 0]
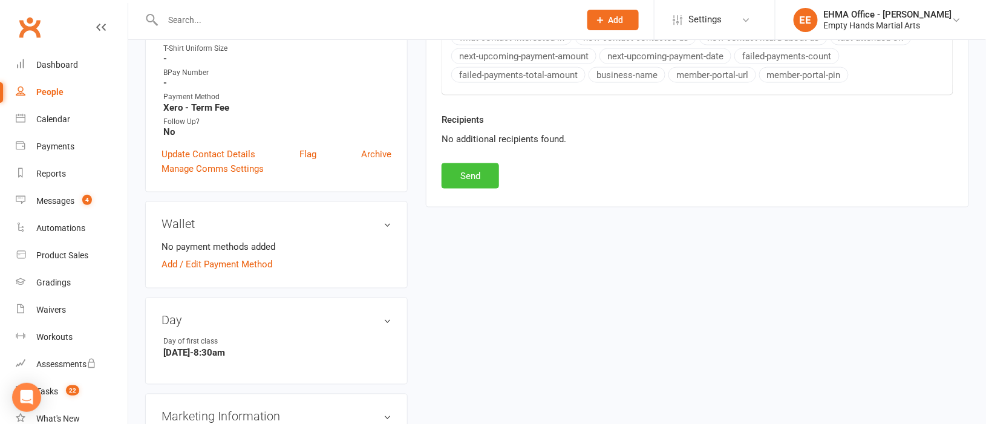
click at [479, 175] on button "Send" at bounding box center [469, 175] width 57 height 25
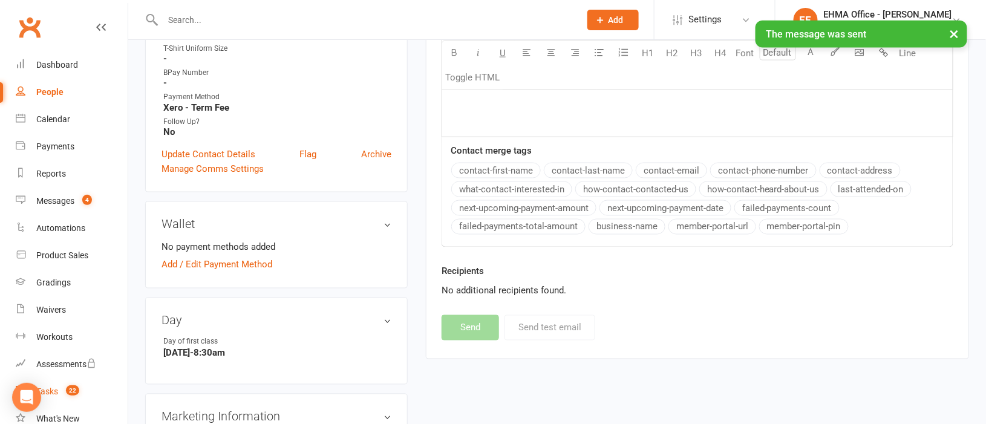
click at [51, 392] on div "Tasks" at bounding box center [47, 391] width 22 height 10
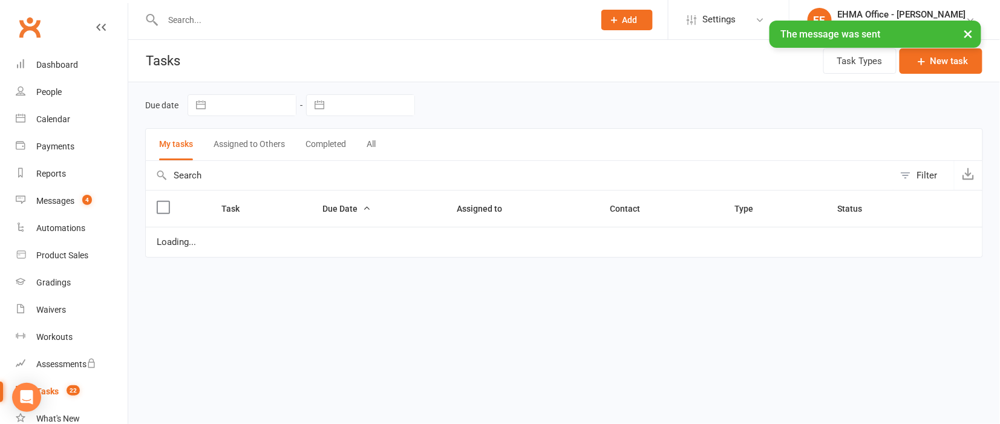
select select "started"
select select "waiting"
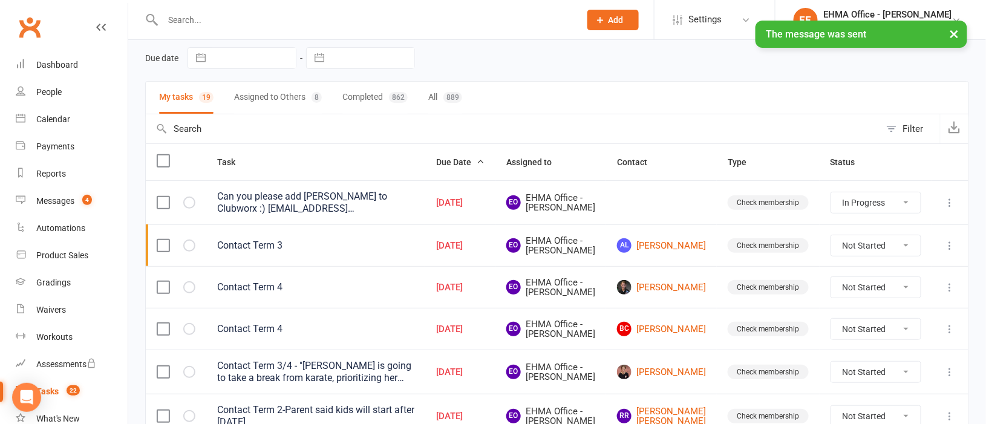
scroll to position [90, 0]
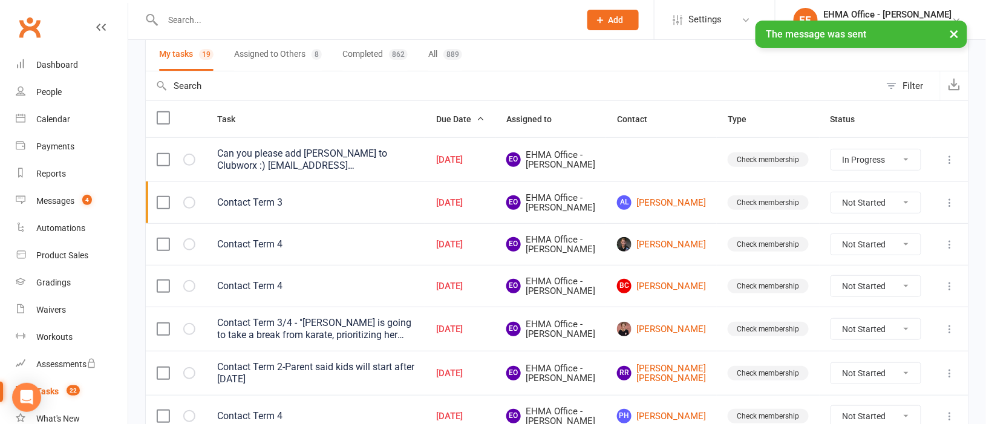
click at [868, 255] on select "Not Started In Progress Waiting Complete" at bounding box center [875, 244] width 89 height 21
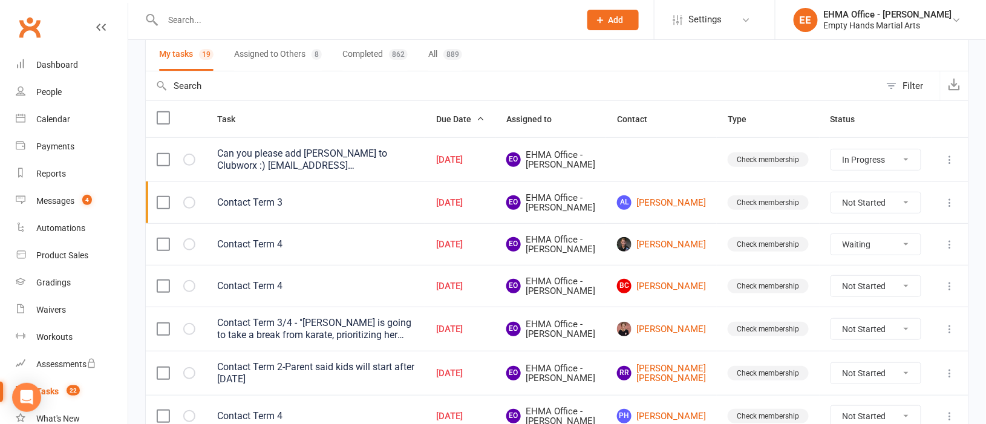
click at [831, 251] on select "Not Started In Progress Waiting Complete" at bounding box center [875, 244] width 89 height 21
select select "unstarted"
select select "started"
select select "waiting"
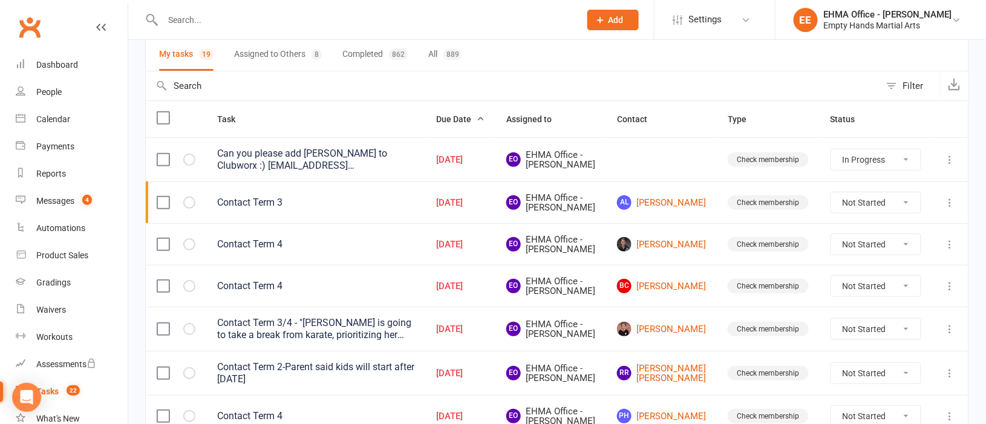
select select "waiting"
select select "started"
select select "waiting"
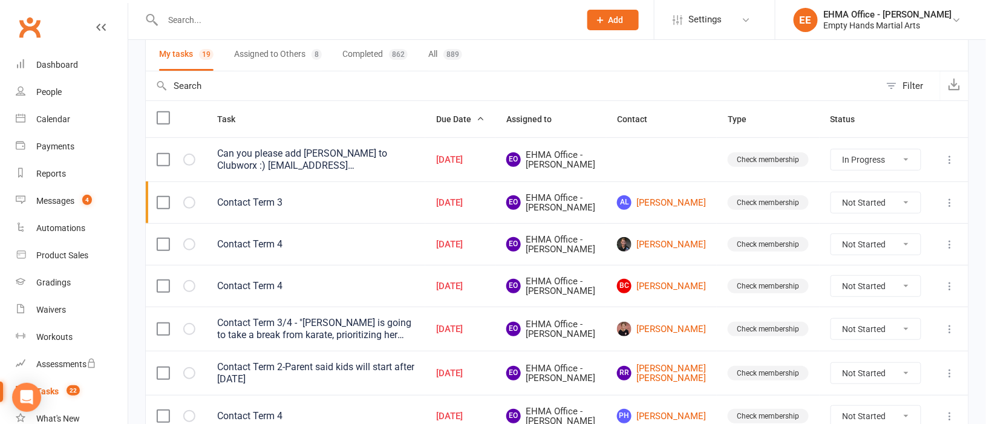
select select "waiting"
click at [951, 250] on icon at bounding box center [950, 244] width 12 height 12
click at [876, 305] on link "Edit" at bounding box center [883, 310] width 120 height 24
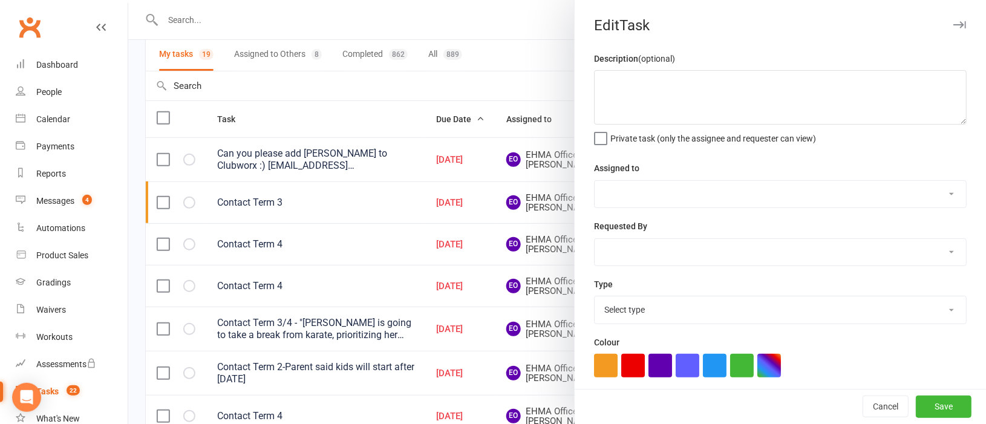
type textarea "Contact Term 4"
select select "47947"
type input "[DATE]"
type input "3:30pm"
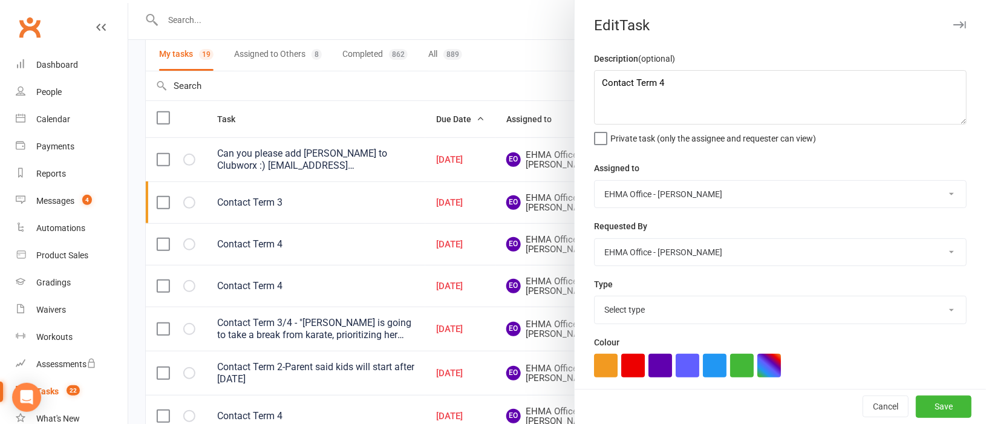
select select "17396"
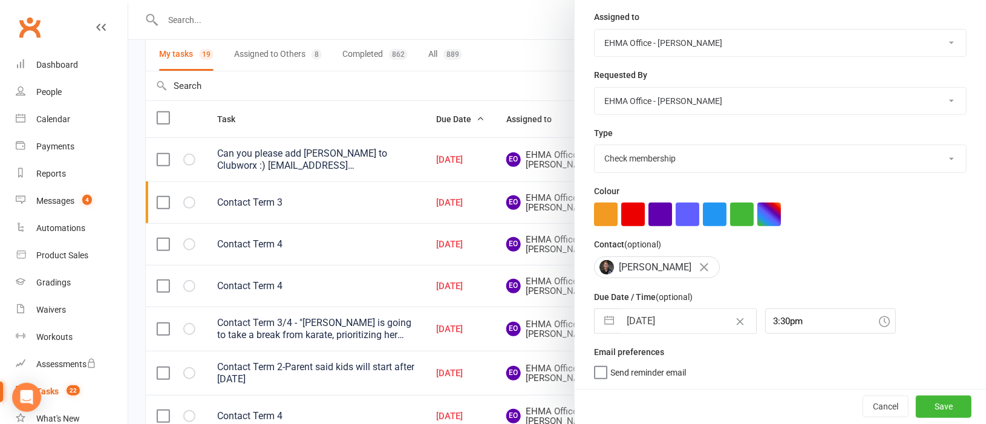
click at [649, 320] on input "[DATE]" at bounding box center [688, 321] width 136 height 24
select select "8"
select select "2025"
select select "9"
select select "2025"
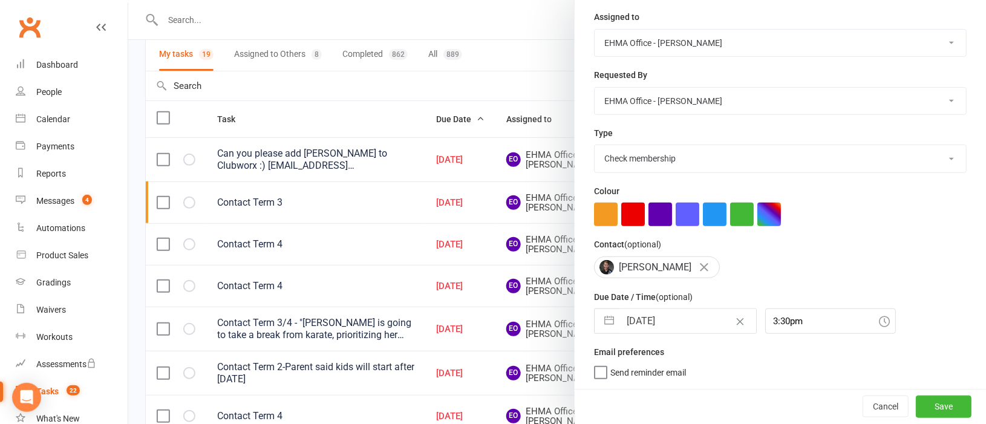
select select "10"
select select "2025"
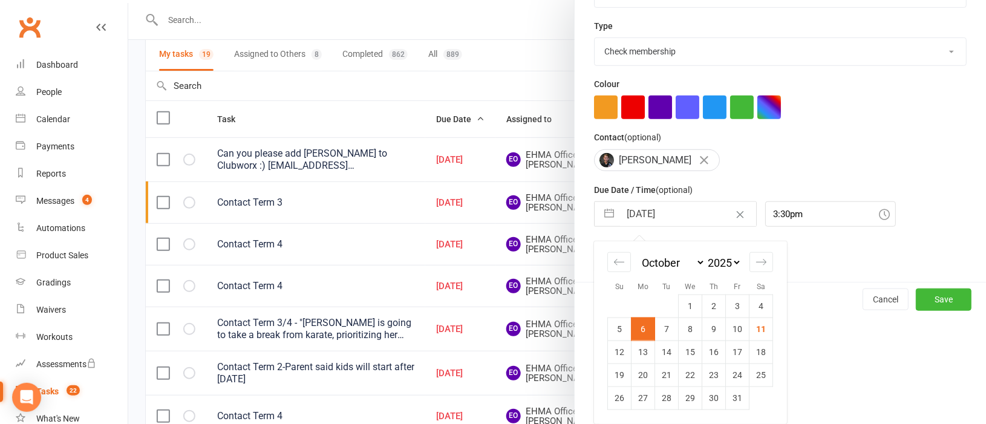
scroll to position [259, 0]
click at [636, 346] on td "13" at bounding box center [643, 351] width 24 height 23
type input "[DATE]"
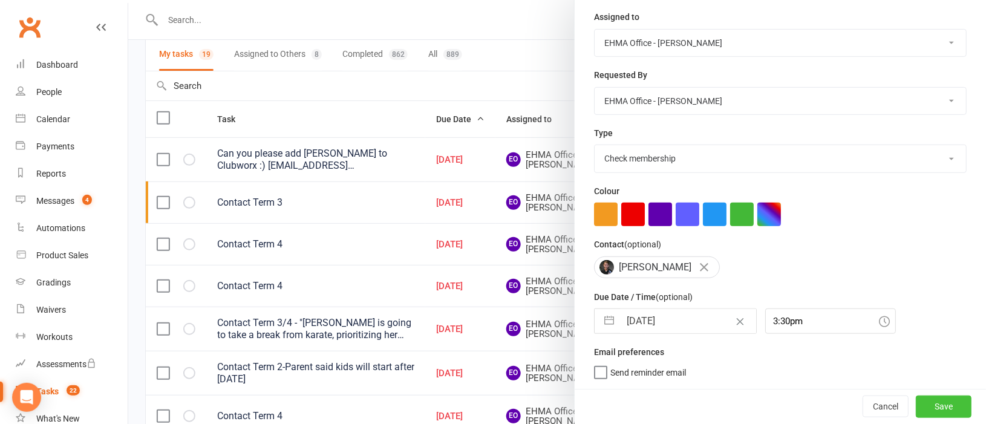
click at [916, 402] on button "Save" at bounding box center [944, 406] width 56 height 22
select select "started"
select select "waiting"
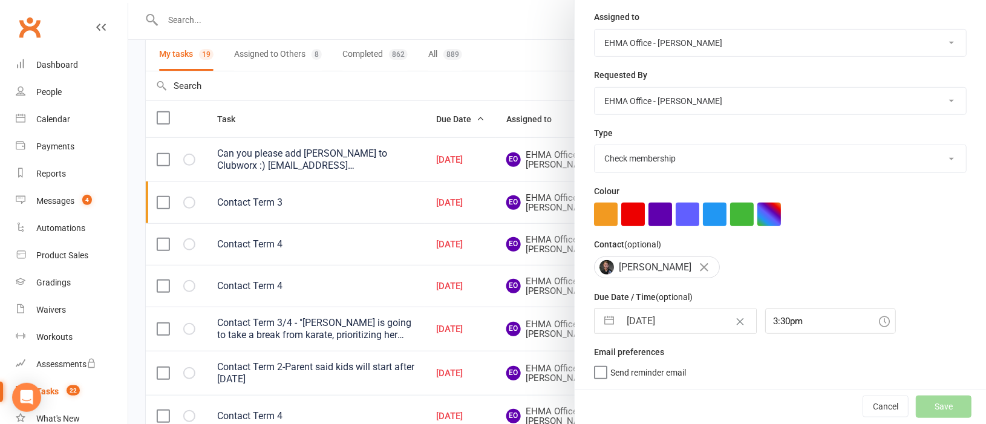
select select "waiting"
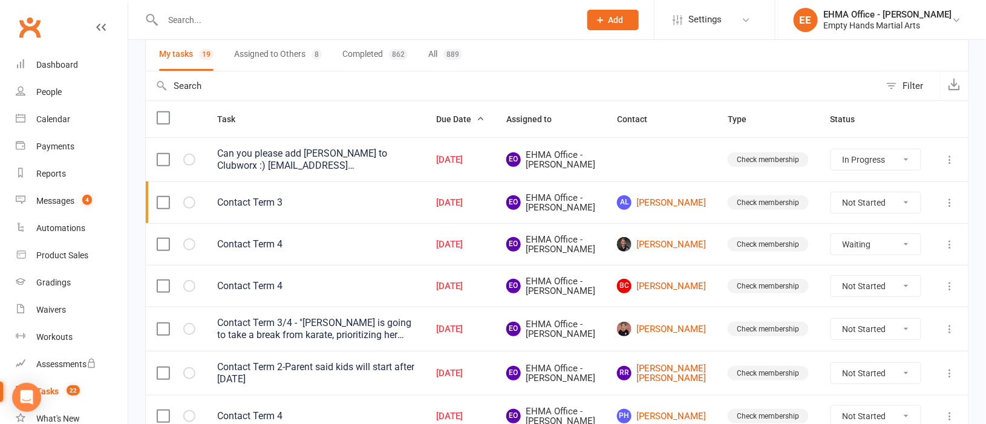
select select "waiting"
select select "started"
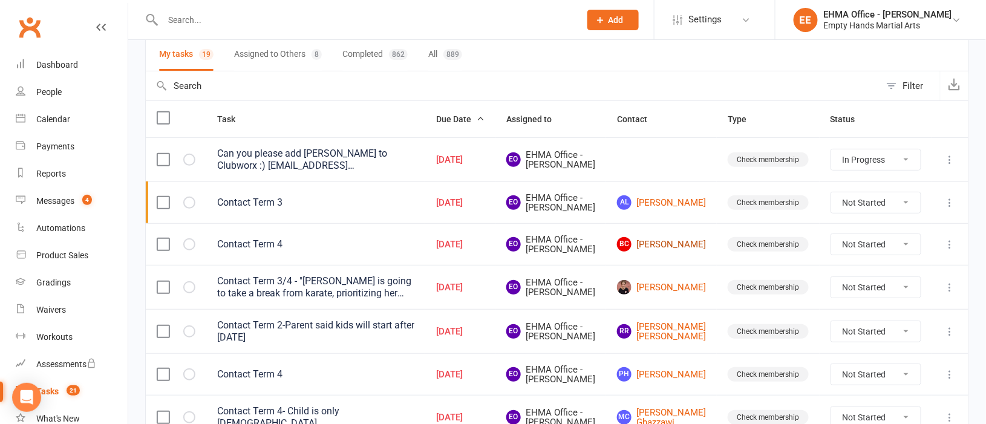
click at [680, 252] on link "BC Blake Coleopy" at bounding box center [661, 244] width 89 height 15
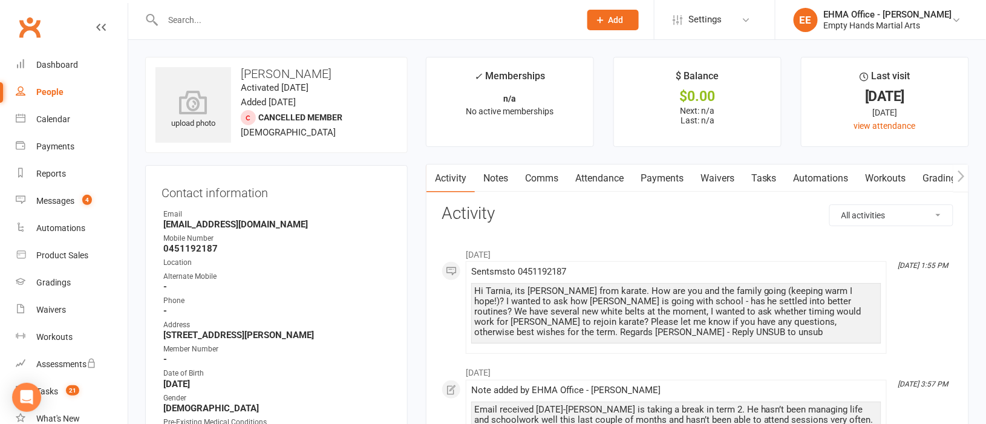
click at [545, 172] on link "Comms" at bounding box center [541, 178] width 50 height 28
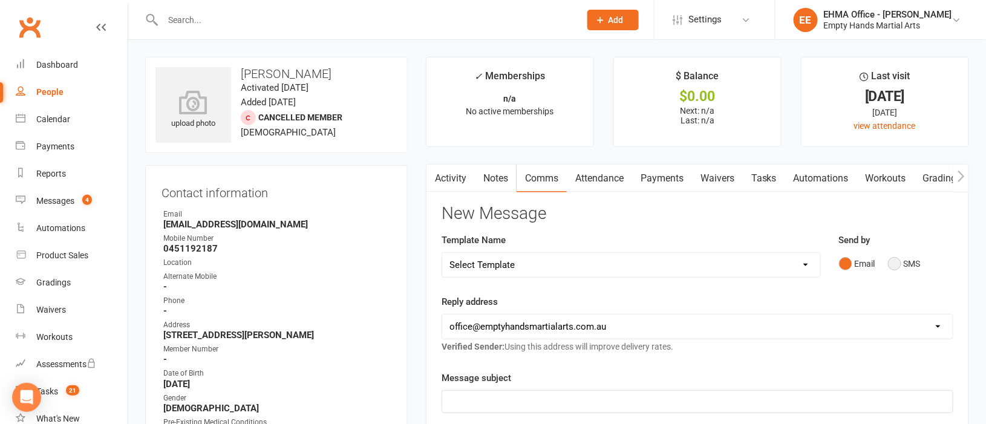
click at [891, 266] on button "SMS" at bounding box center [904, 263] width 33 height 23
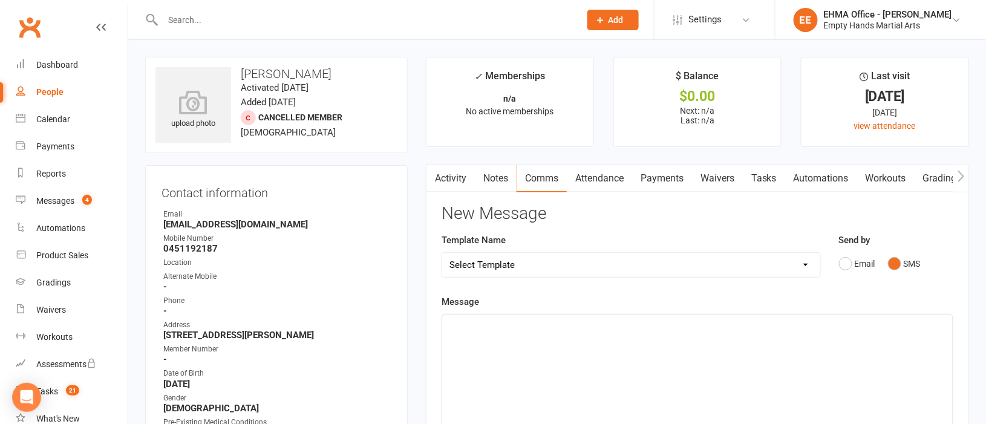
click at [582, 351] on div "﻿" at bounding box center [697, 404] width 510 height 181
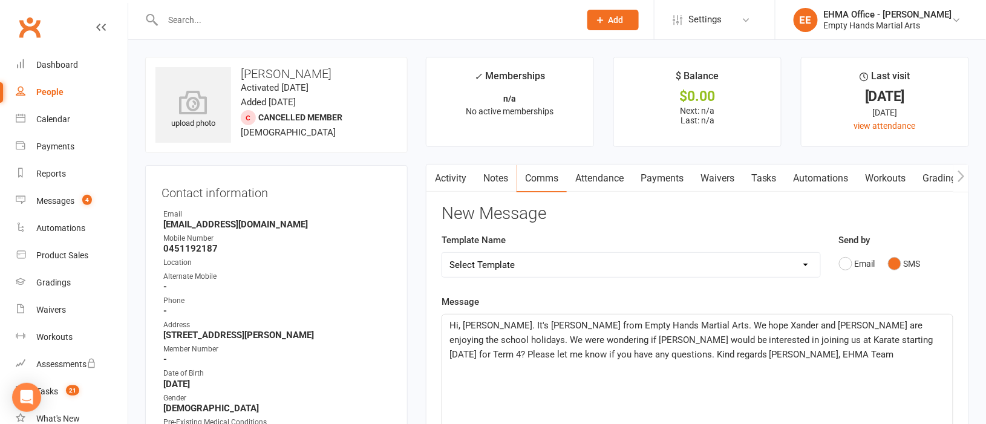
click at [478, 326] on span "Hi, [PERSON_NAME]. It's [PERSON_NAME] from Empty Hands Martial Arts. We hope Xa…" at bounding box center [692, 340] width 486 height 40
click at [701, 323] on span "Hi, Tarnia. It's Elaine from Empty Hands Martial Arts. We hope Xander and Zara …" at bounding box center [695, 340] width 493 height 40
drag, startPoint x: 472, startPoint y: 340, endPoint x: 493, endPoint y: 337, distance: 21.9
click at [473, 339] on span "Hi, Tarnia. It's Elaine from Empty Hands Martial Arts. We hope Blake is enjoyin…" at bounding box center [688, 340] width 478 height 40
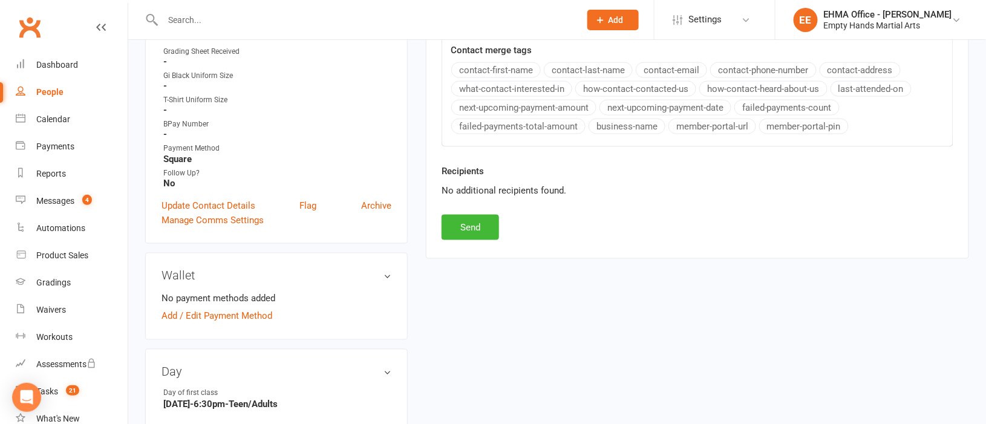
scroll to position [544, 0]
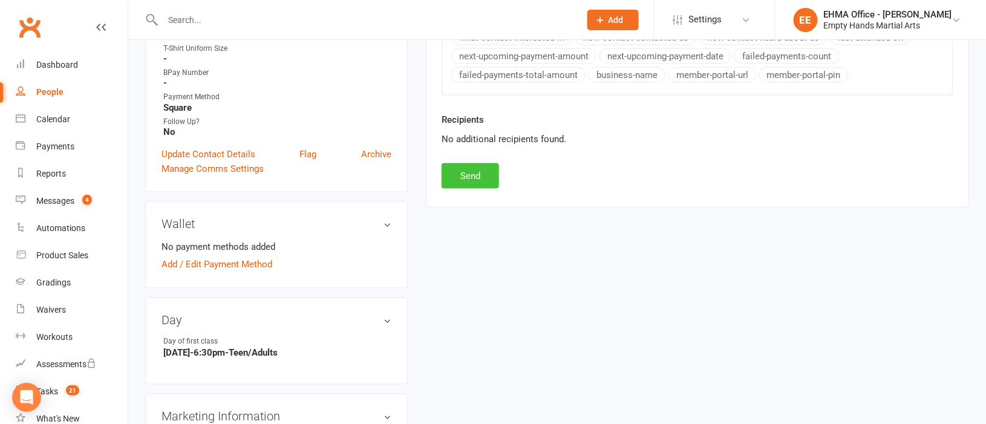
click at [480, 174] on button "Send" at bounding box center [469, 175] width 57 height 25
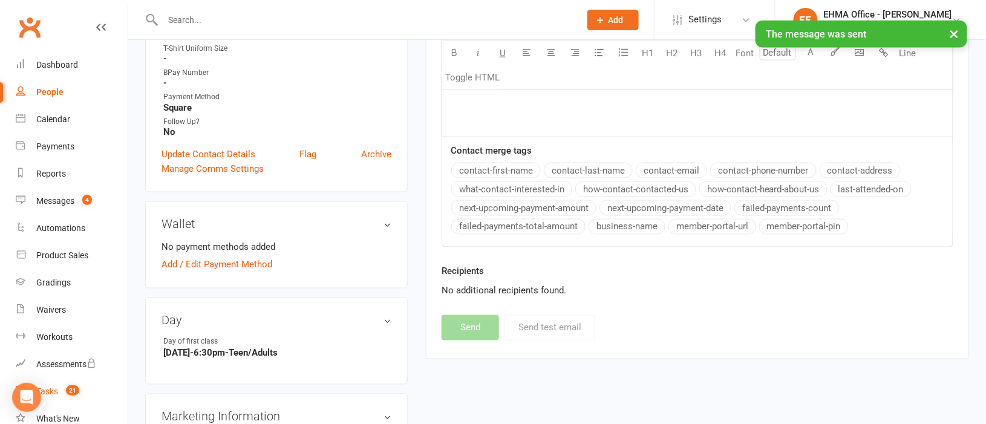
click at [55, 384] on link "Tasks 21" at bounding box center [72, 391] width 112 height 27
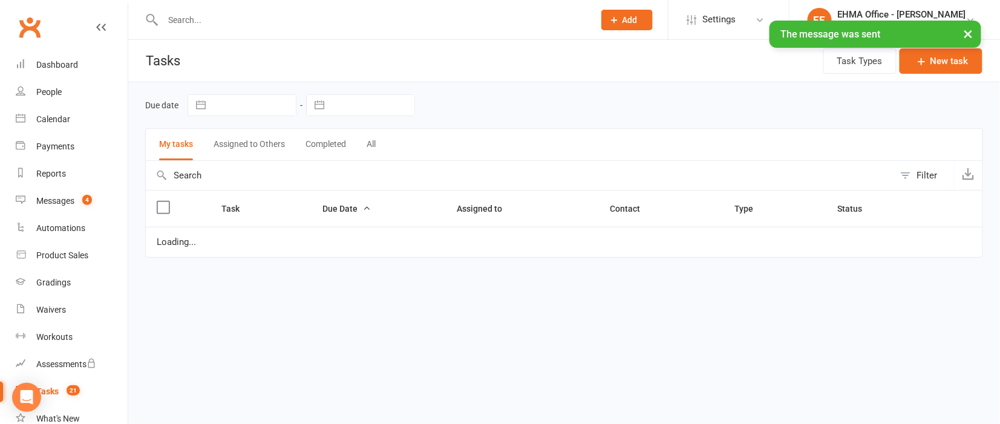
select select "started"
select select "waiting"
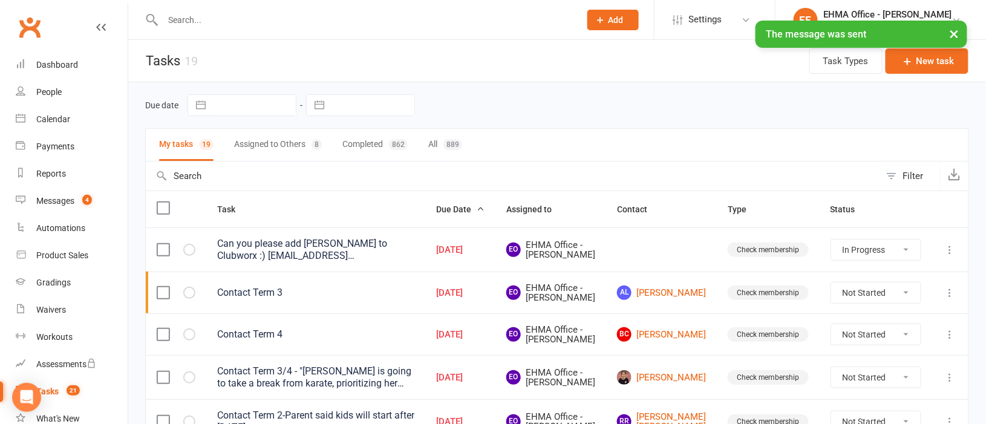
click at [876, 345] on select "Not Started In Progress Waiting Complete" at bounding box center [875, 334] width 89 height 21
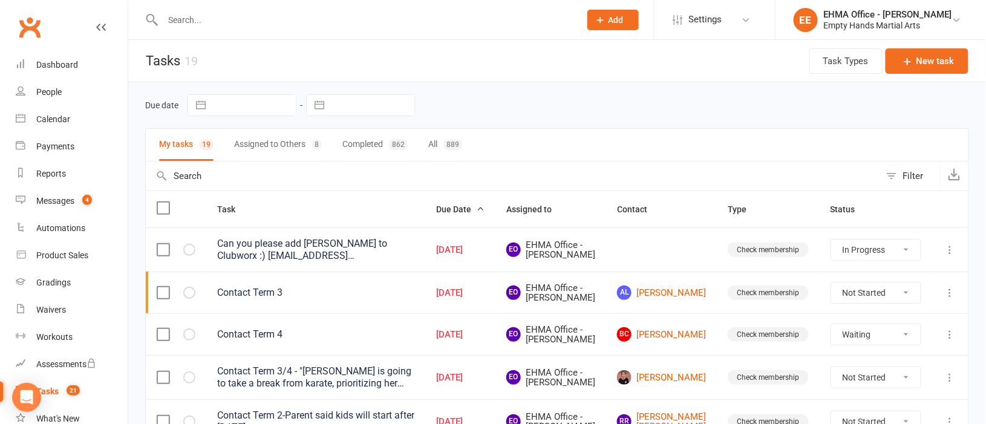
click at [831, 342] on select "Not Started In Progress Waiting Complete" at bounding box center [875, 334] width 89 height 21
select select "unstarted"
select select "started"
select select "waiting"
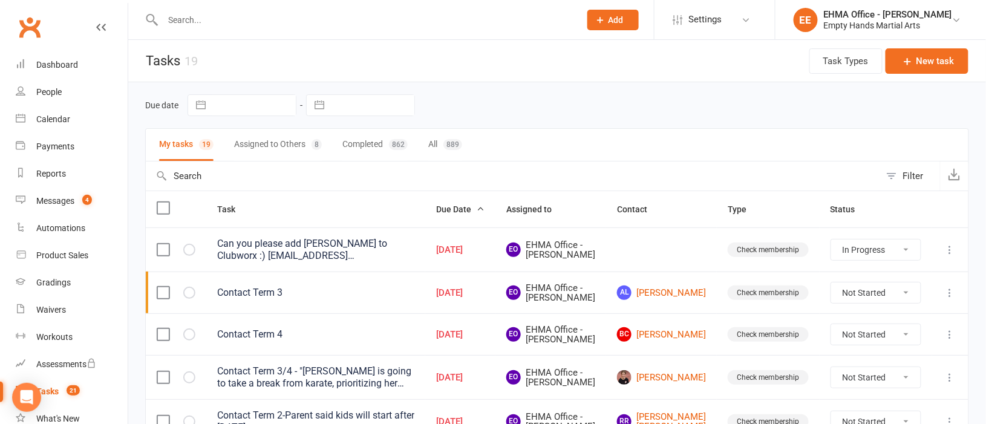
select select "waiting"
select select "started"
select select "waiting"
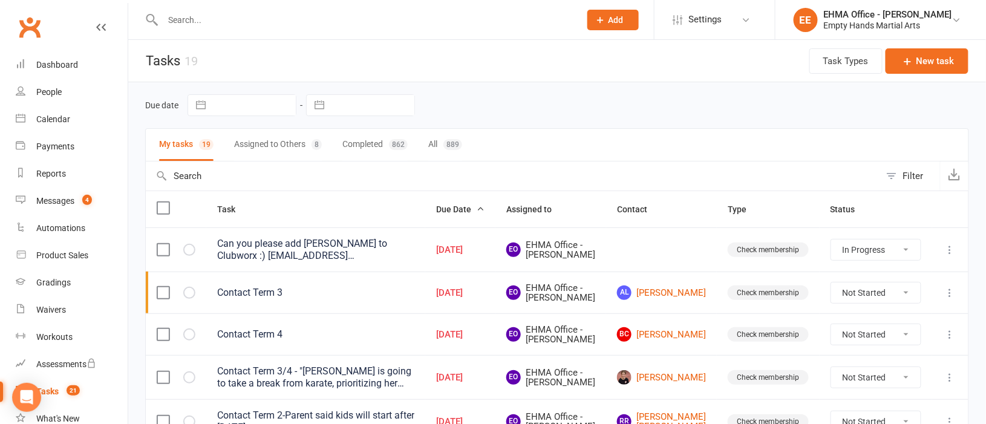
select select "waiting"
click at [950, 340] on icon at bounding box center [950, 334] width 12 height 12
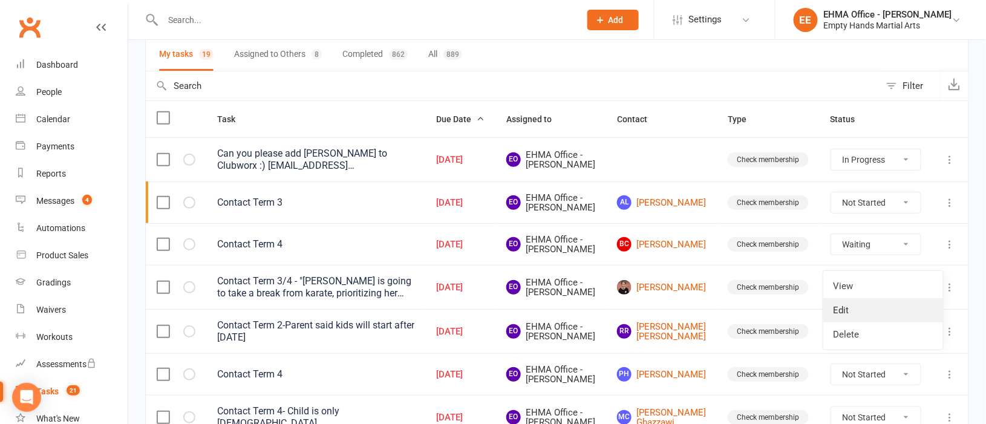
click at [860, 305] on link "Edit" at bounding box center [883, 310] width 120 height 24
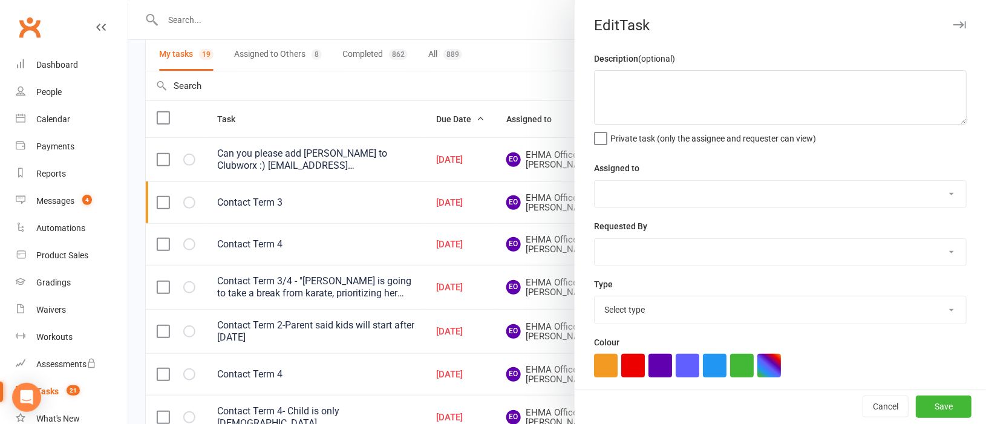
type textarea "Contact Term 4"
select select "47947"
type input "[DATE]"
type input "4:00pm"
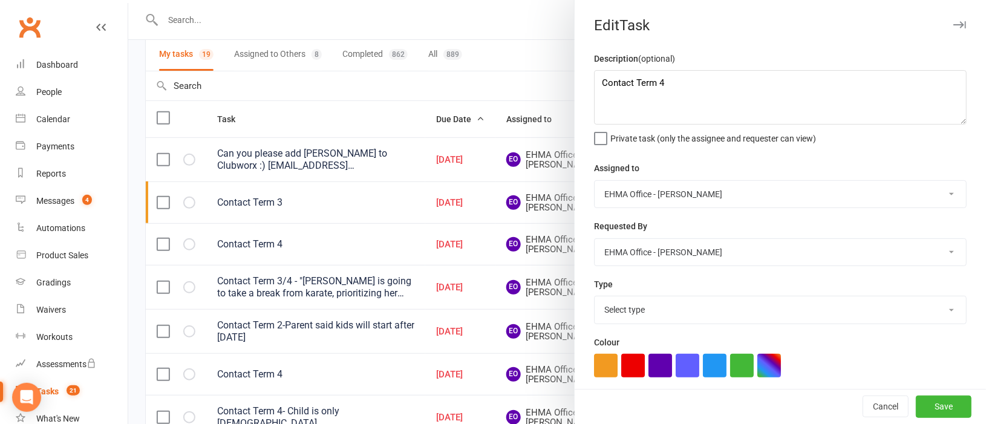
select select "17396"
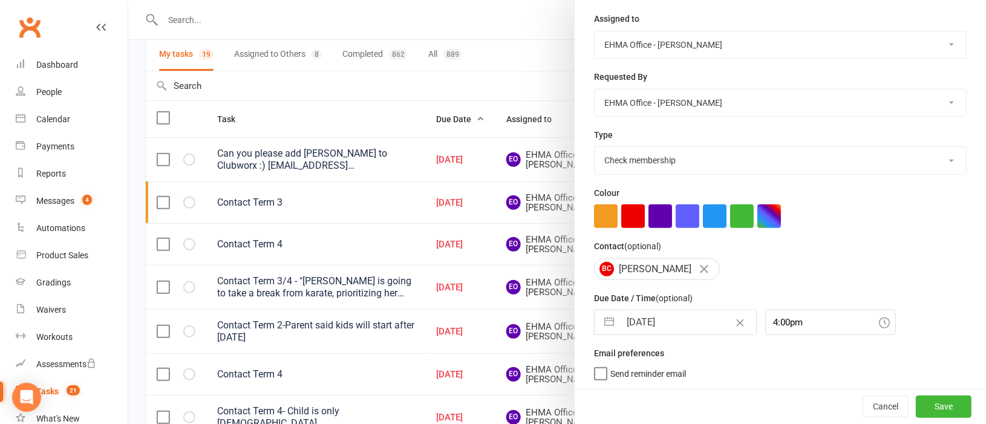
scroll to position [152, 0]
click at [653, 319] on input "[DATE]" at bounding box center [688, 321] width 136 height 24
select select "8"
select select "2025"
select select "9"
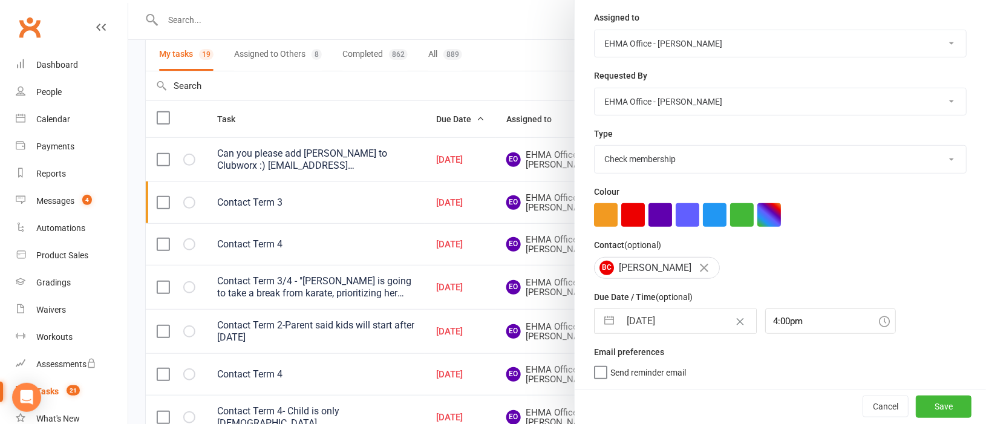
select select "2025"
select select "10"
select select "2025"
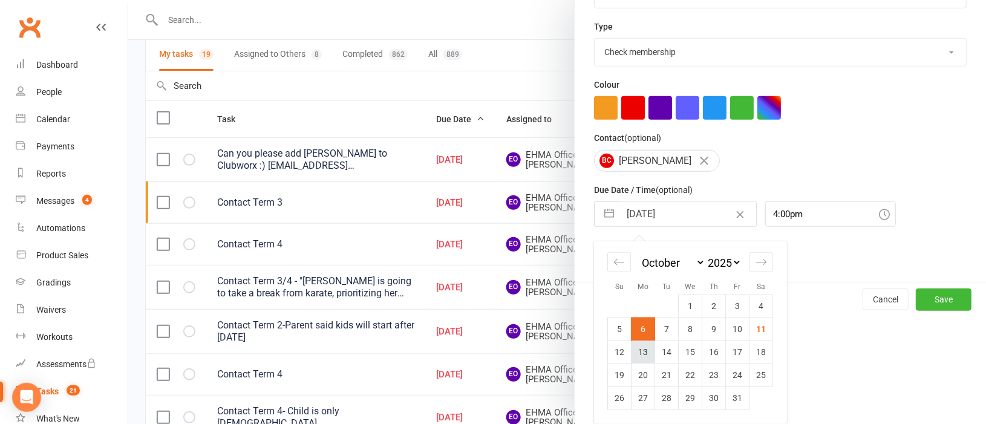
click at [636, 351] on td "13" at bounding box center [643, 351] width 24 height 23
type input "[DATE]"
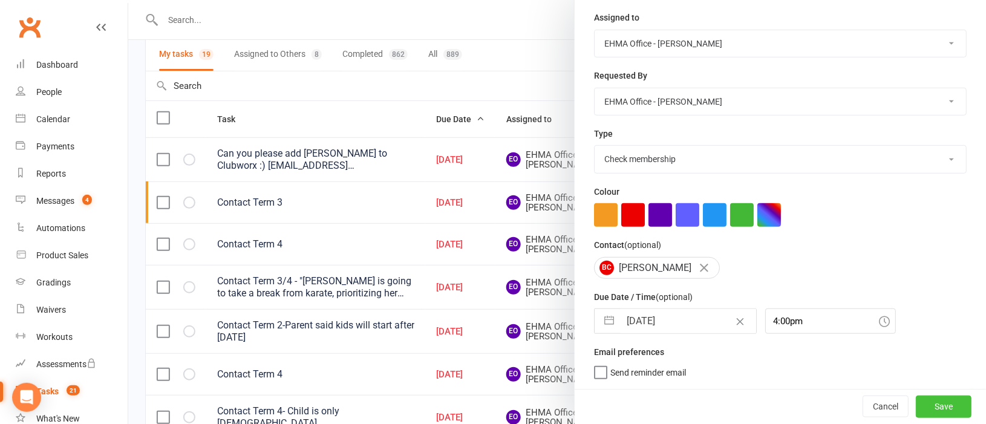
click at [918, 402] on button "Save" at bounding box center [944, 406] width 56 height 22
select select "started"
select select "waiting"
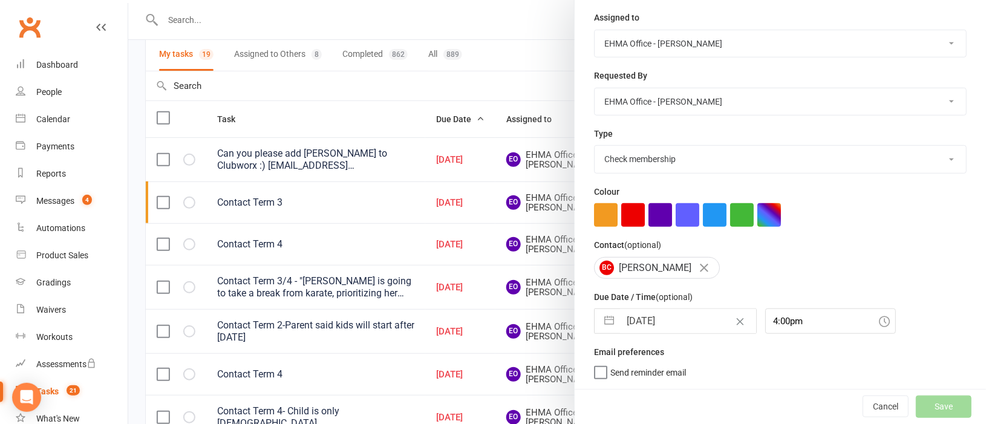
select select "waiting"
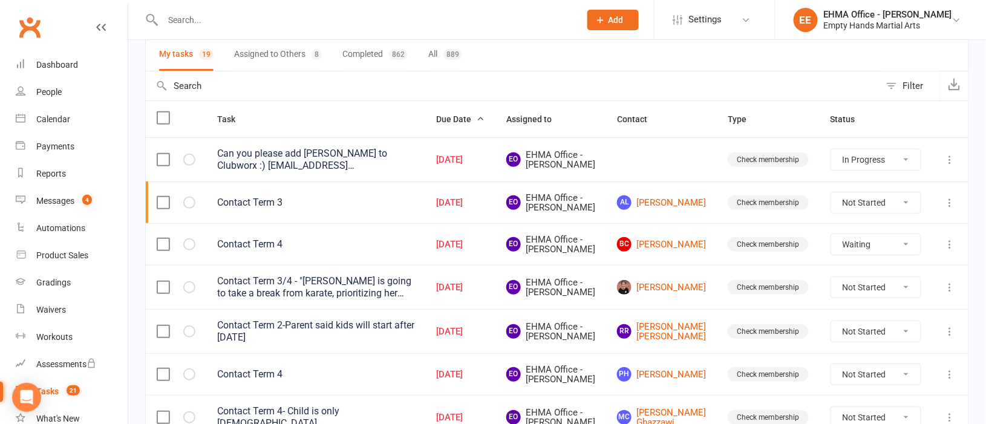
select select "waiting"
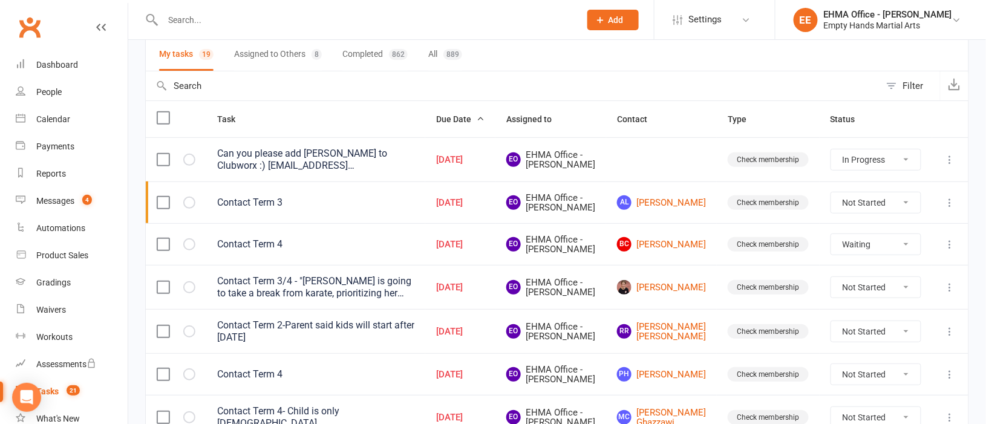
select select "started"
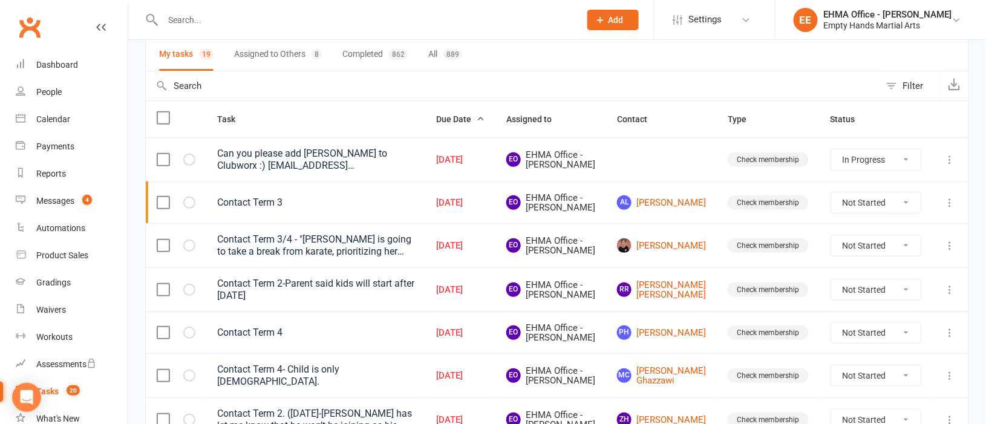
click at [379, 258] on div "Contact Term 3/4 - "[PERSON_NAME] is going to take a break from karate, priorit…" at bounding box center [315, 245] width 197 height 24
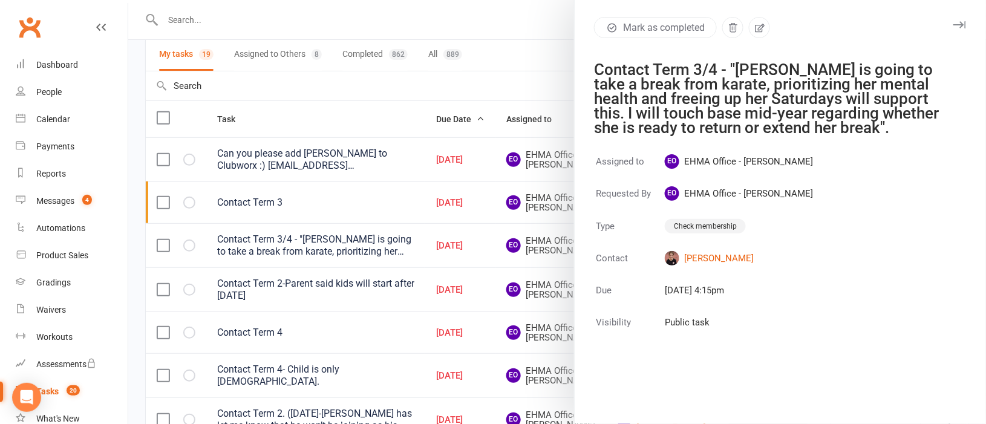
click at [406, 288] on div at bounding box center [556, 212] width 857 height 424
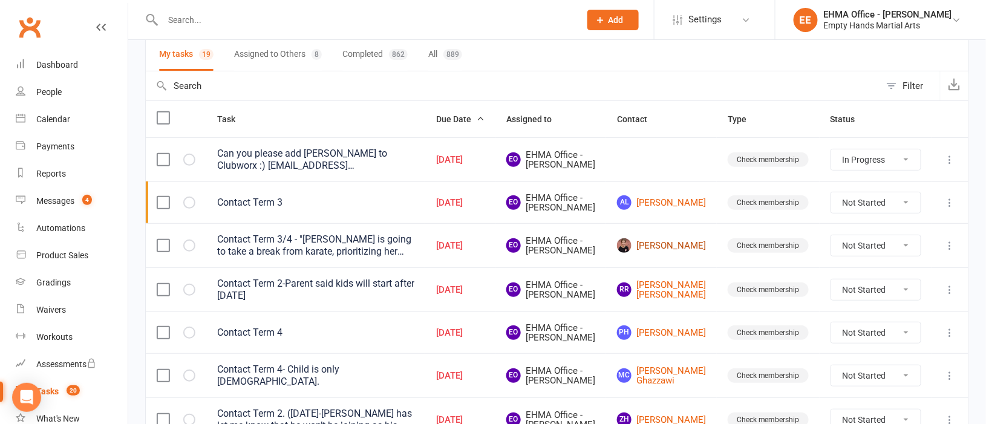
click at [680, 253] on link "[PERSON_NAME]" at bounding box center [661, 245] width 89 height 15
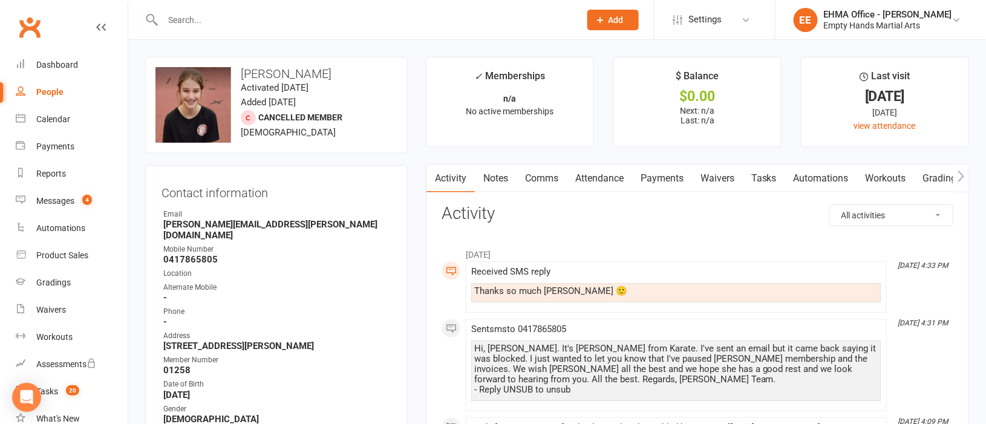
click at [548, 177] on link "Comms" at bounding box center [541, 178] width 50 height 28
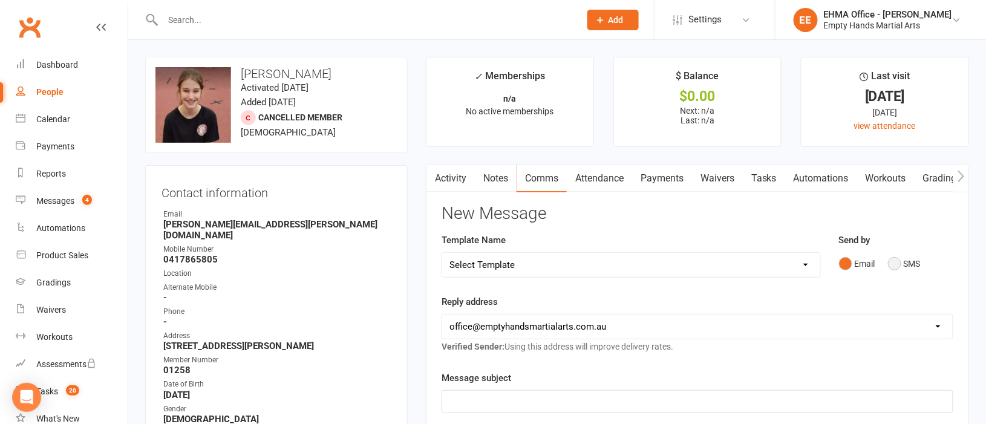
click at [897, 263] on button "SMS" at bounding box center [904, 263] width 33 height 23
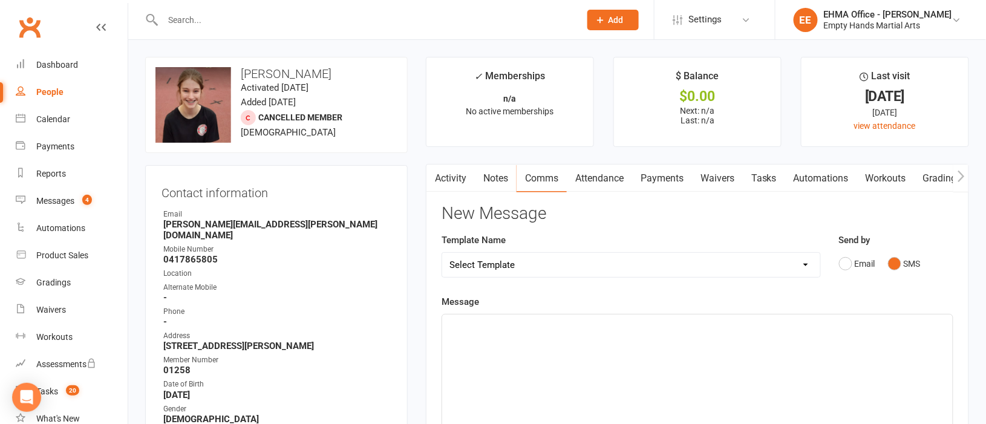
click at [553, 342] on div "﻿" at bounding box center [697, 404] width 510 height 181
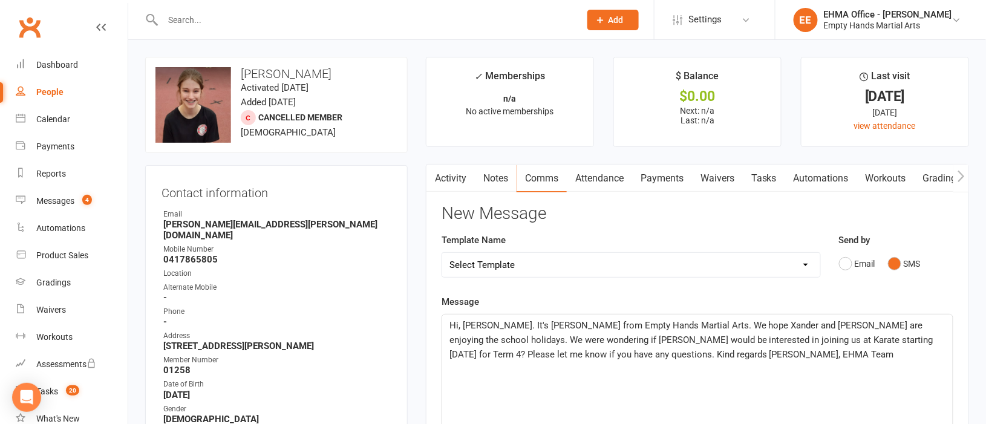
click at [477, 320] on span "Hi, [PERSON_NAME]. It's [PERSON_NAME] from Empty Hands Martial Arts. We hope Xa…" at bounding box center [692, 340] width 486 height 40
click at [696, 325] on span "Hi, Jodie. It's Elaine from Empty Hands Martial Arts. We hope Isabella is enjoy…" at bounding box center [688, 340] width 478 height 40
click at [730, 325] on span "Hi, Jodie. It's Elaine from Empty Hands Martial Arts. We hope Isabella is is we…" at bounding box center [692, 340] width 486 height 40
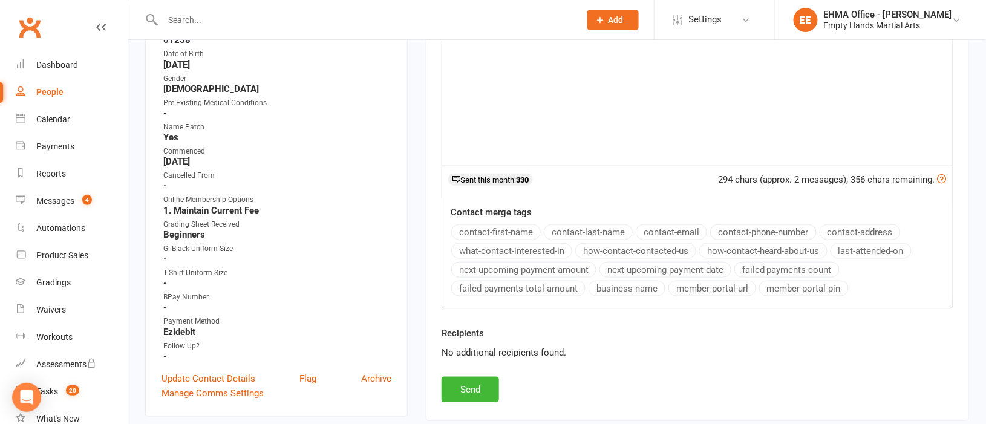
scroll to position [453, 0]
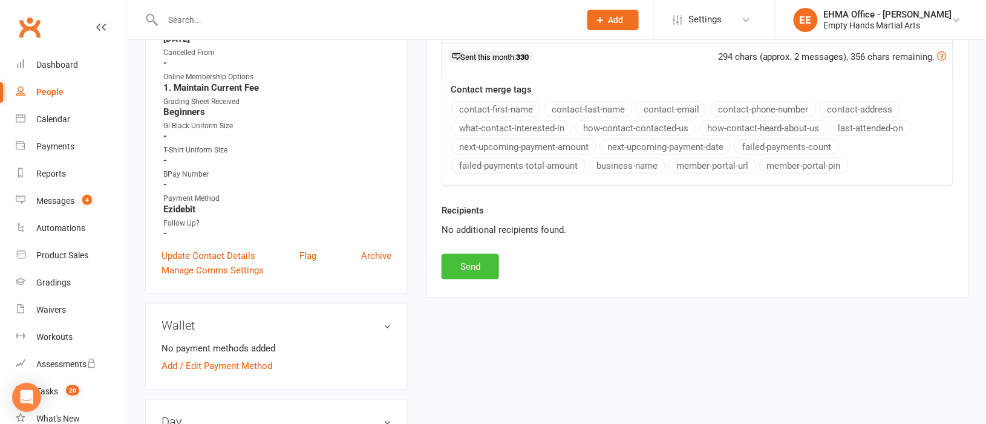
click at [473, 276] on button "Send" at bounding box center [469, 266] width 57 height 25
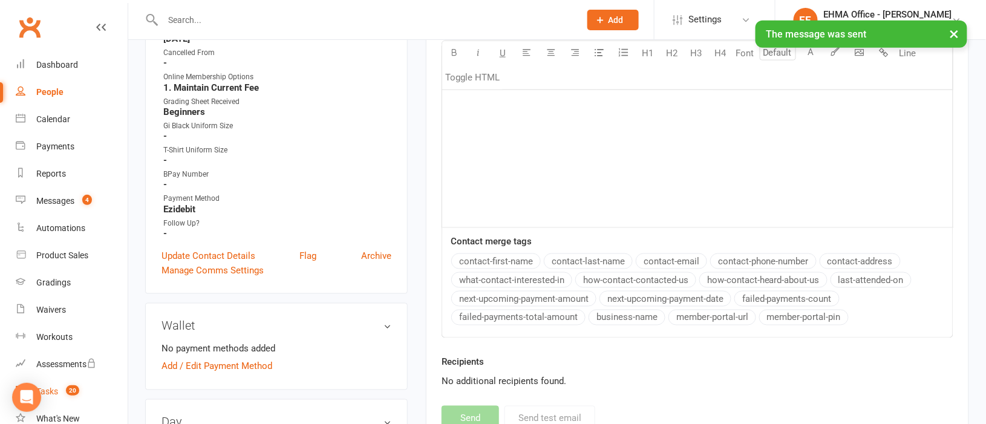
click at [54, 389] on div "Tasks" at bounding box center [47, 391] width 22 height 10
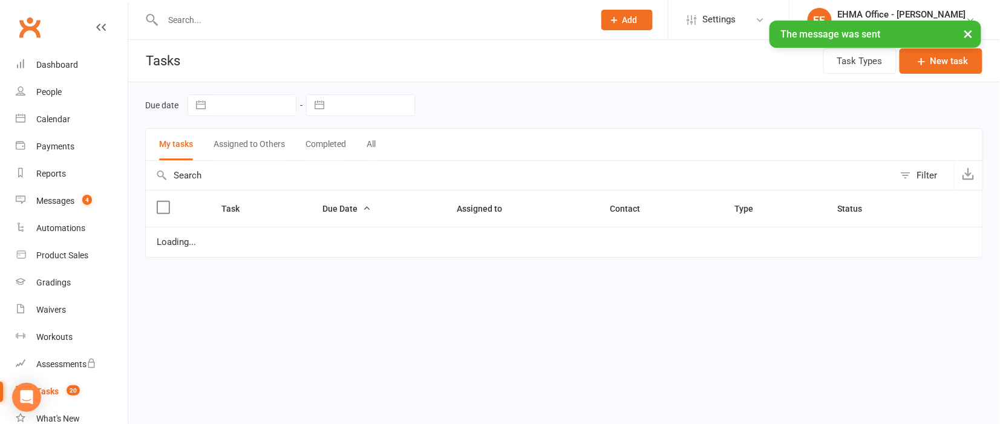
select select "started"
select select "waiting"
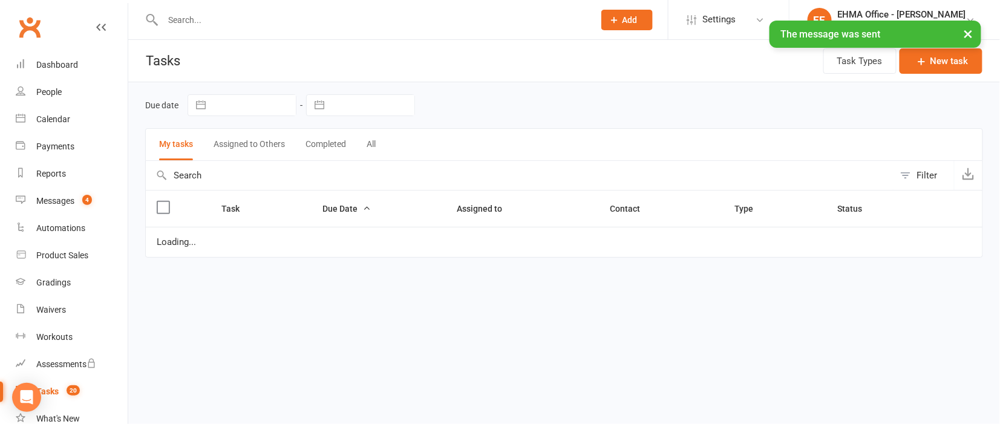
select select "waiting"
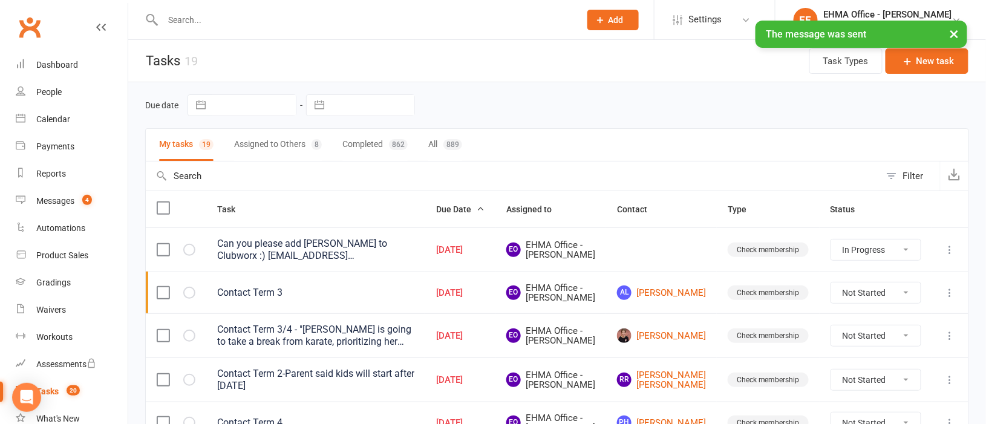
click at [868, 346] on select "Not Started In Progress Waiting Complete" at bounding box center [875, 335] width 89 height 21
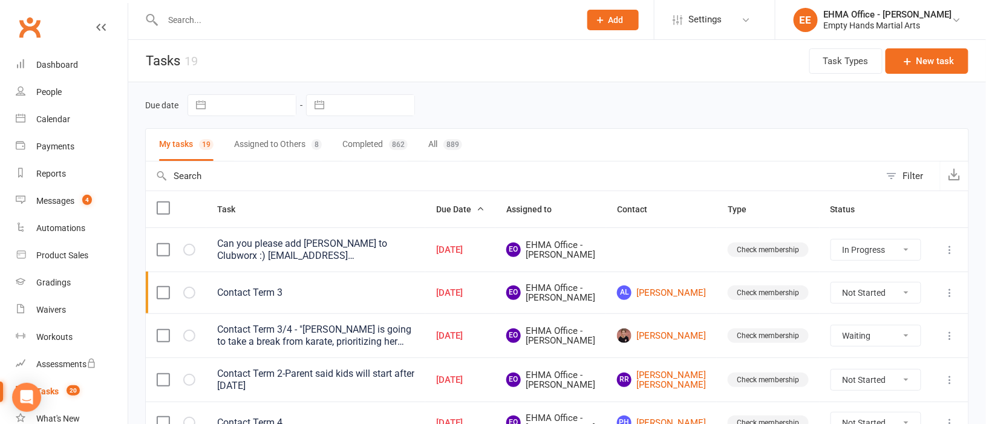
click at [831, 342] on select "Not Started In Progress Waiting Complete" at bounding box center [875, 335] width 89 height 21
select select "unstarted"
select select "started"
select select "waiting"
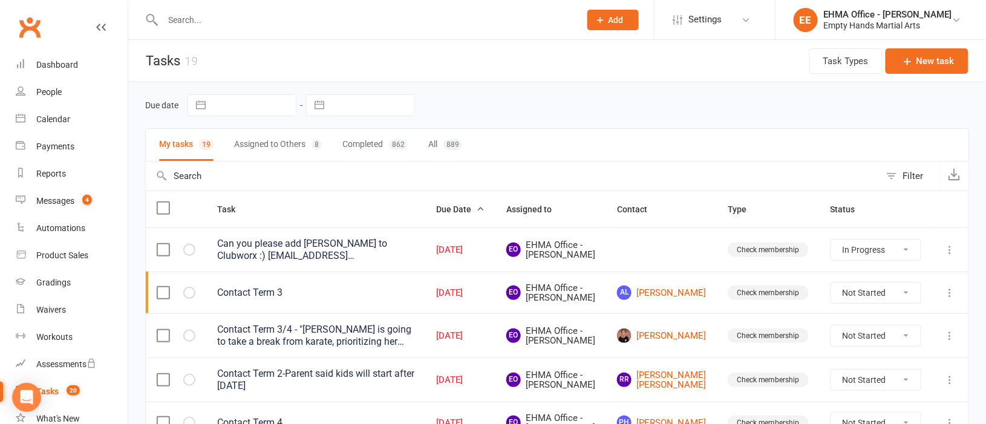
select select "waiting"
select select "started"
select select "waiting"
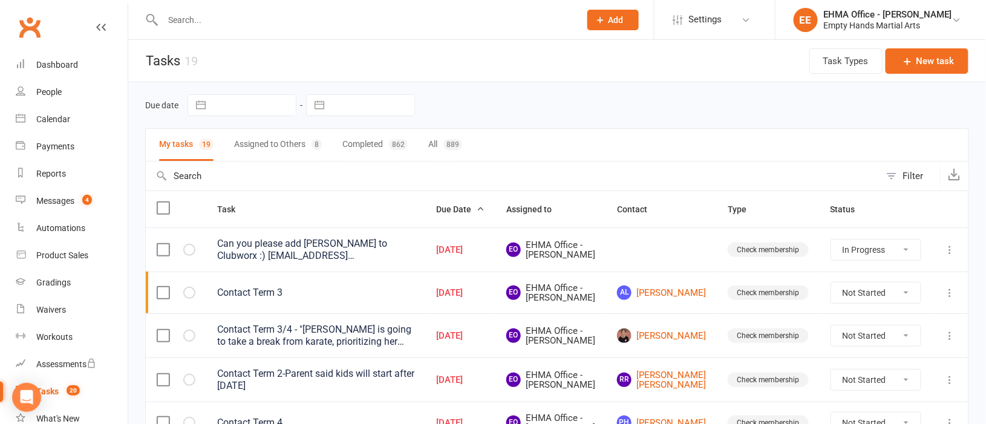
select select "waiting"
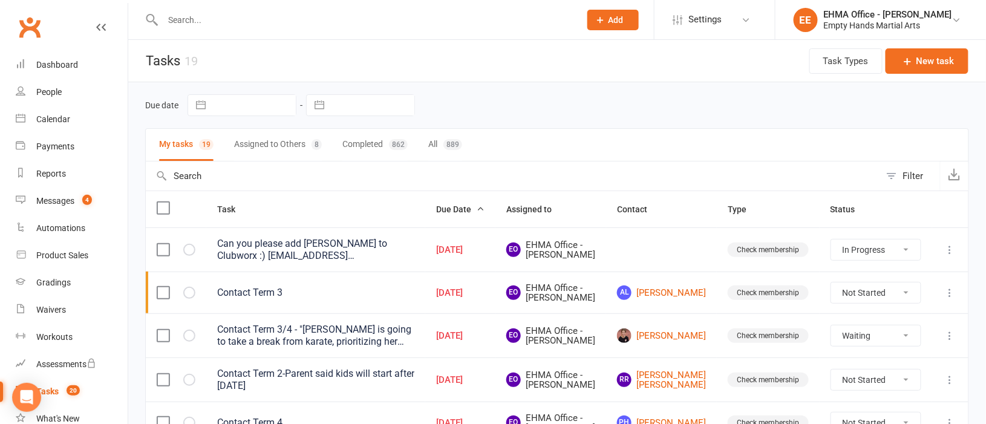
click at [951, 342] on icon at bounding box center [950, 336] width 12 height 12
click at [856, 398] on link "Edit" at bounding box center [883, 400] width 120 height 24
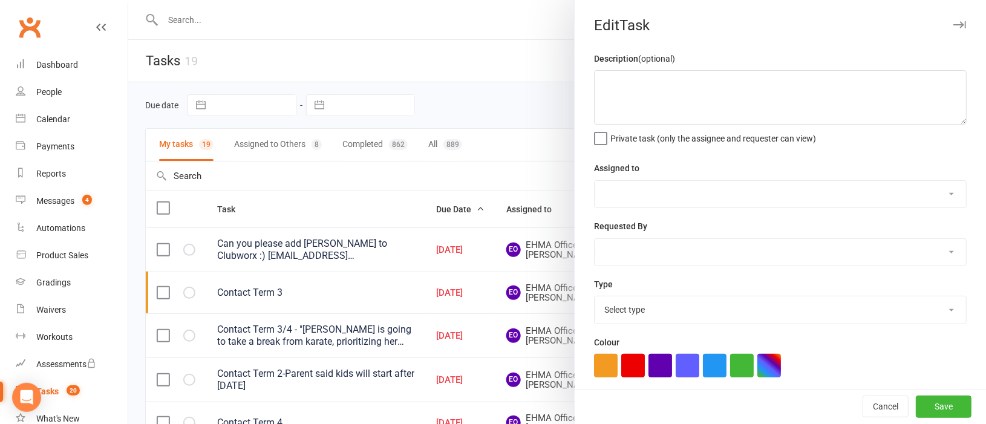
type textarea "Contact Term 3/4 - "[PERSON_NAME] is going to take a break from karate, priorit…"
select select "47947"
type input "[DATE]"
type input "4:15pm"
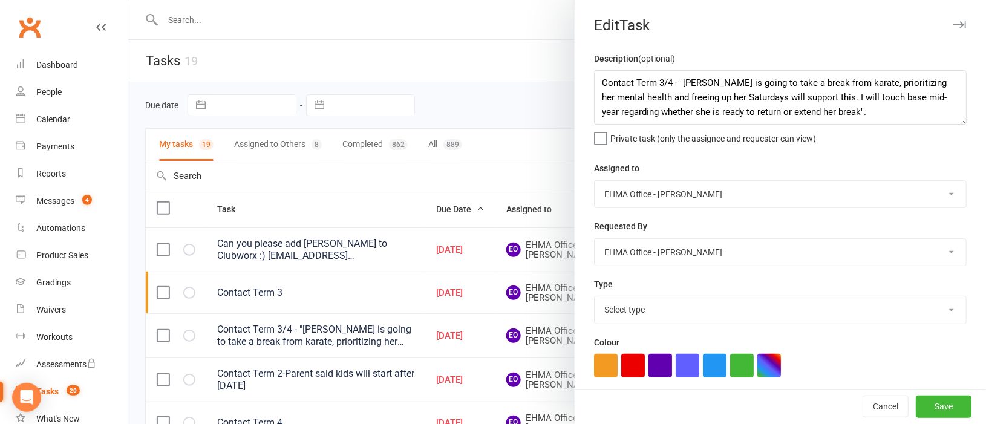
select select "17396"
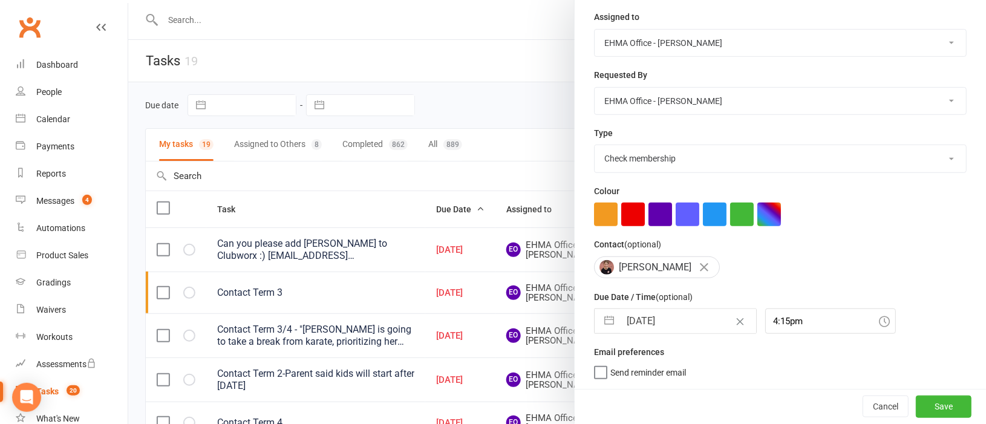
click at [654, 320] on input "[DATE]" at bounding box center [688, 321] width 136 height 24
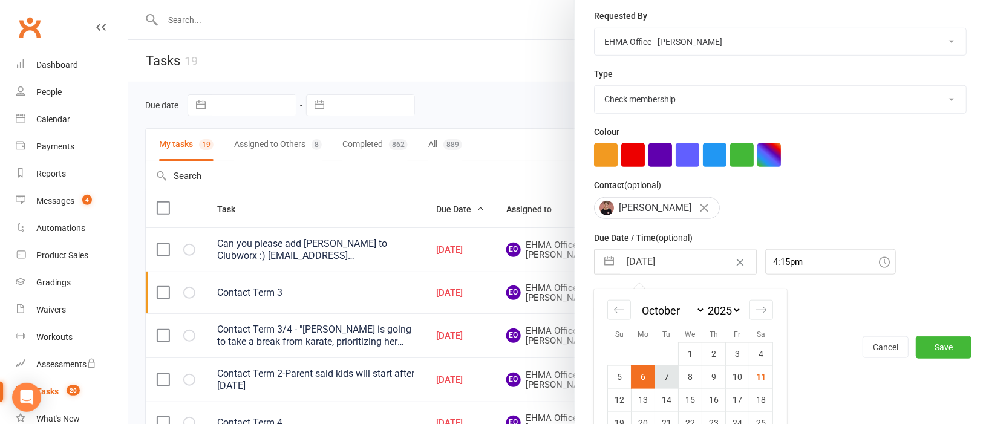
scroll to position [259, 0]
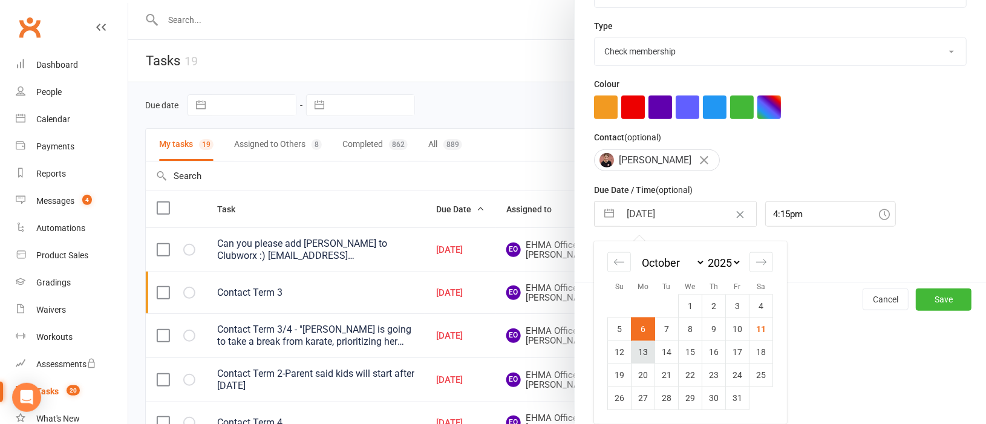
click at [637, 355] on td "13" at bounding box center [643, 351] width 24 height 23
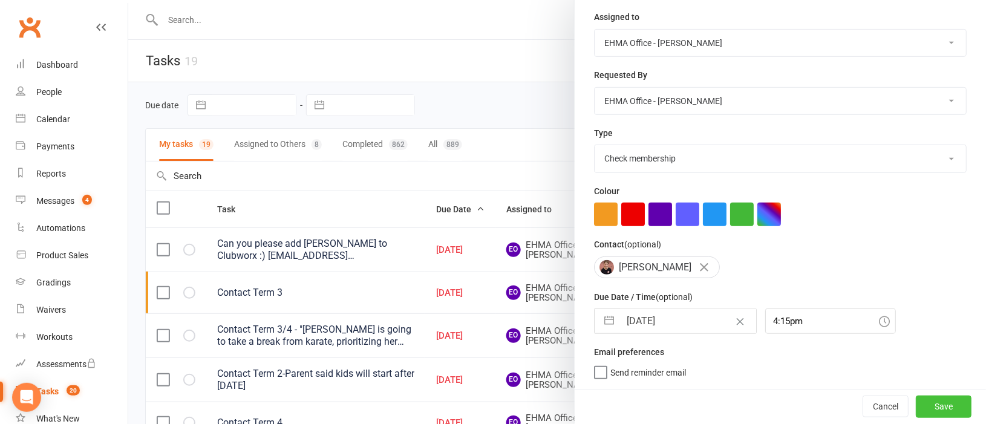
click at [916, 403] on button "Save" at bounding box center [944, 406] width 56 height 22
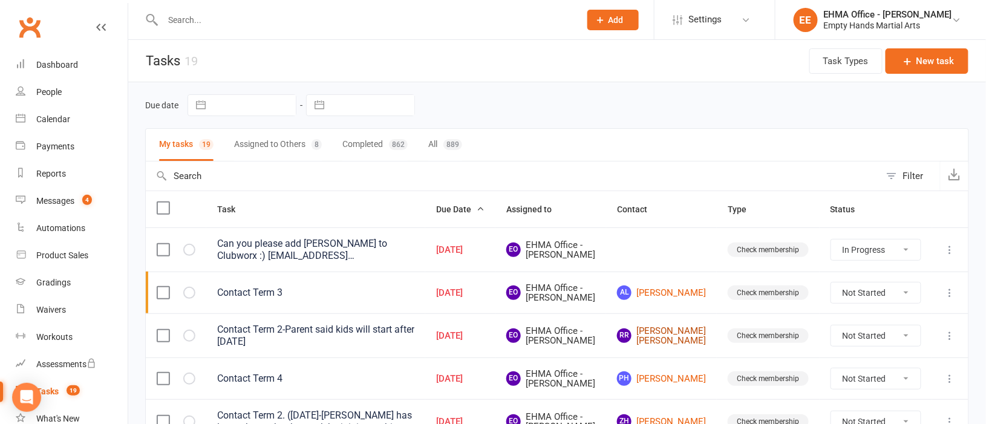
click at [688, 346] on link "RR [PERSON_NAME] [PERSON_NAME]" at bounding box center [661, 336] width 89 height 20
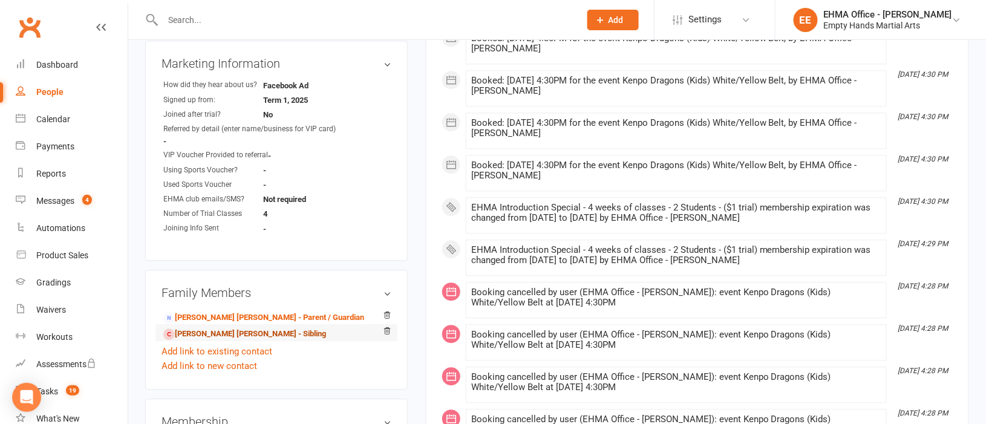
scroll to position [1088, 0]
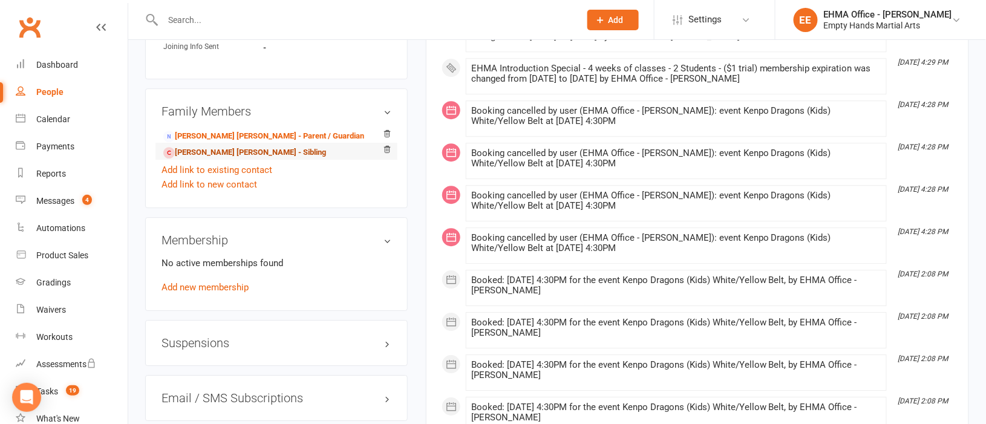
click at [204, 157] on link "[PERSON_NAME] [PERSON_NAME] - Sibling" at bounding box center [244, 152] width 163 height 13
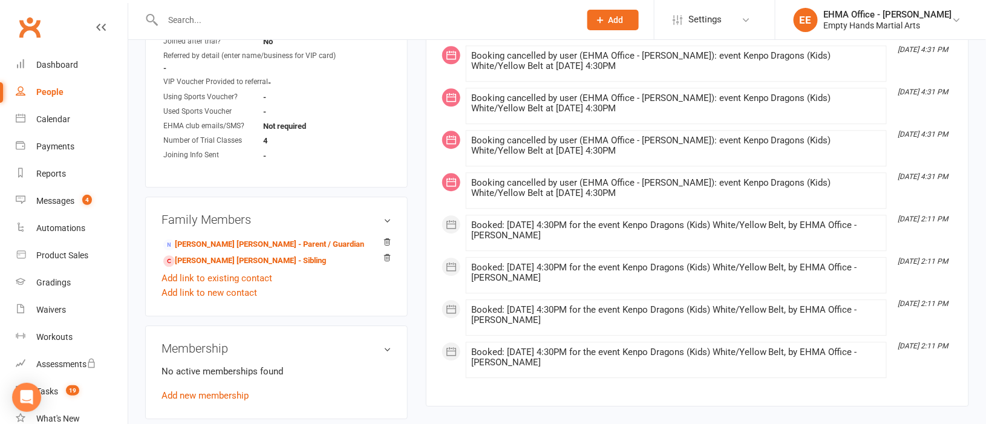
scroll to position [1088, 0]
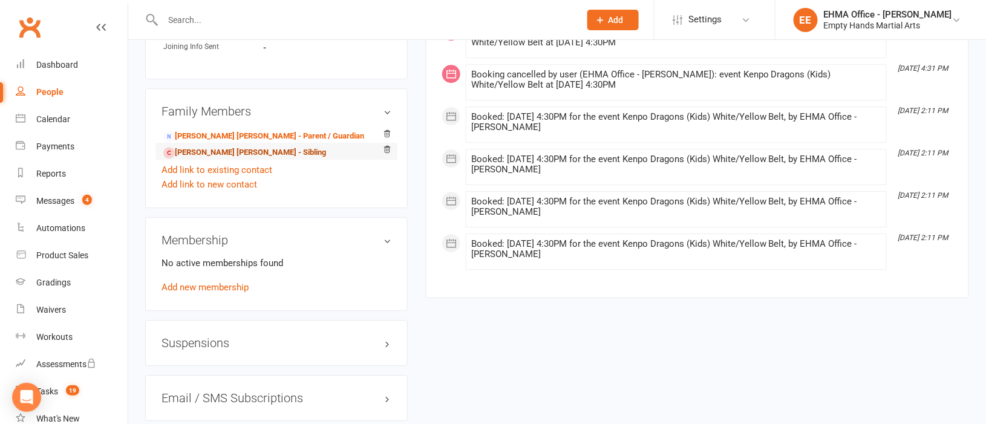
click at [224, 158] on link "Raghu Ram Korlakunta - Sibling" at bounding box center [244, 152] width 163 height 13
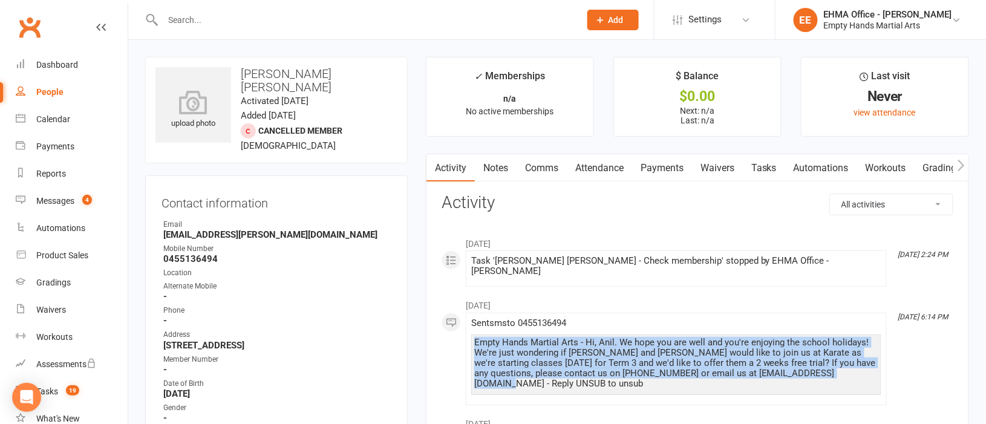
drag, startPoint x: 833, startPoint y: 363, endPoint x: 472, endPoint y: 332, distance: 361.8
click at [472, 334] on div "Empty Hands Martial Arts - Hi, Anil. We hope you are well and you're enjoying t…" at bounding box center [676, 364] width 410 height 60
copy div "Empty Hands Martial Arts - Hi, Anil. We hope you are well and you're enjoying t…"
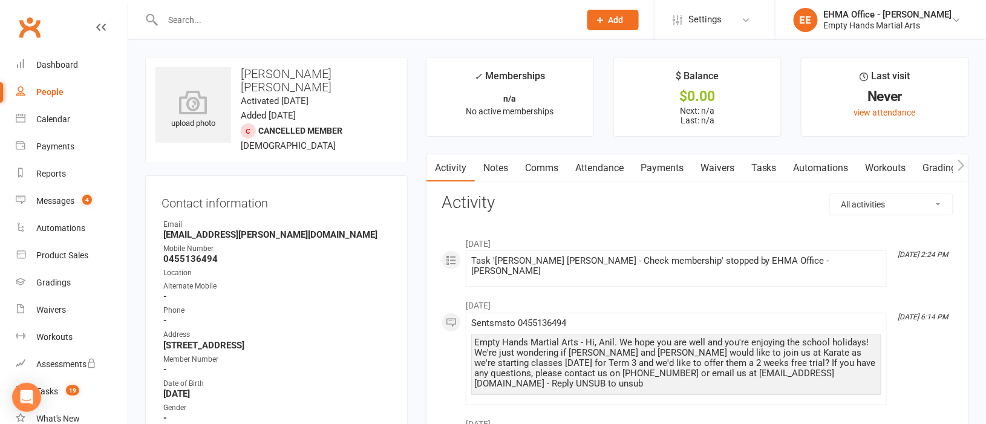
click at [619, 374] on div "Empty Hands Martial Arts - Hi, Anil. We hope you are well and you're enjoying t…" at bounding box center [676, 362] width 404 height 51
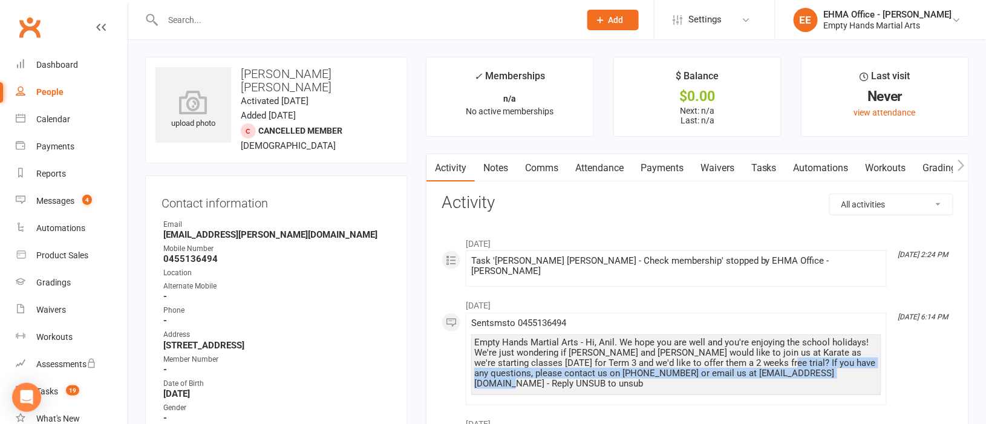
drag, startPoint x: 832, startPoint y: 365, endPoint x: 756, endPoint y: 354, distance: 77.0
click at [756, 354] on div "Empty Hands Martial Arts - Hi, Anil. We hope you are well and you're enjoying t…" at bounding box center [676, 362] width 404 height 51
copy div "If you have any questions, please contact us on [PHONE_NUMBER] or email us at […"
click at [51, 389] on div "Tasks" at bounding box center [47, 391] width 22 height 10
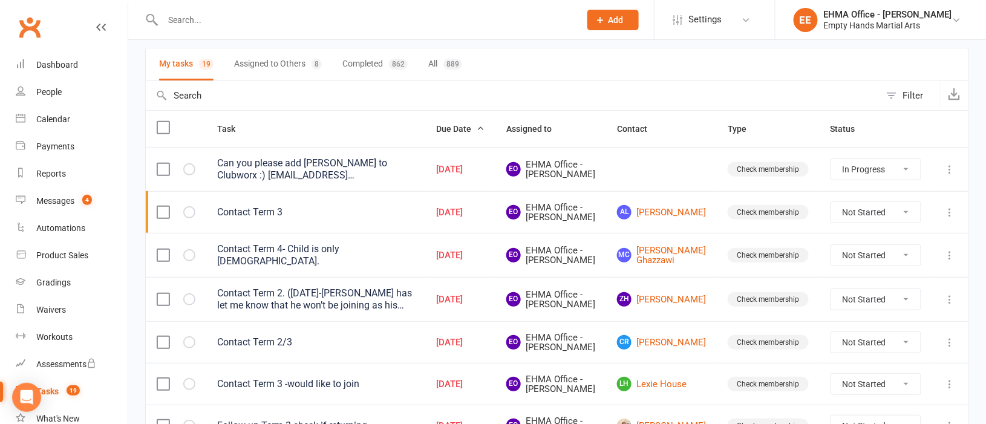
scroll to position [362, 0]
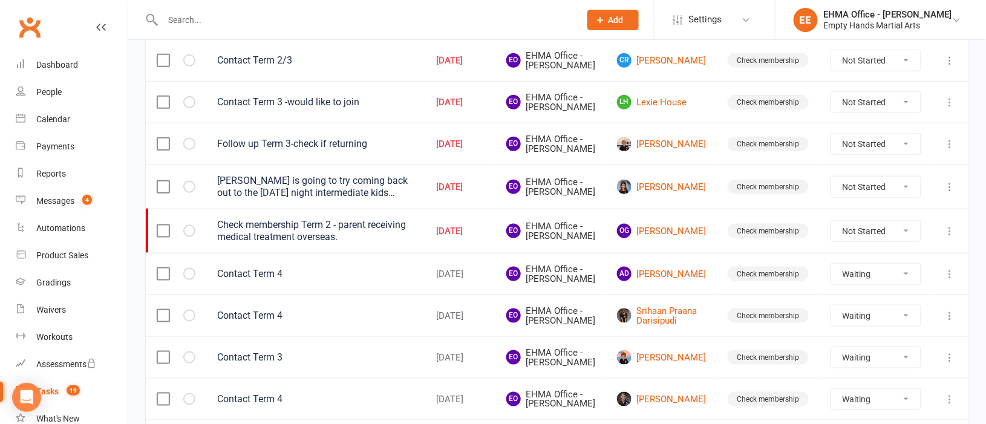
click at [864, 197] on select "Not Started In Progress Waiting Complete" at bounding box center [875, 187] width 89 height 21
click at [831, 197] on select "Not Started In Progress Waiting Complete" at bounding box center [875, 187] width 89 height 21
click at [950, 193] on icon at bounding box center [950, 187] width 12 height 12
click at [887, 282] on link "Edit" at bounding box center [883, 288] width 120 height 24
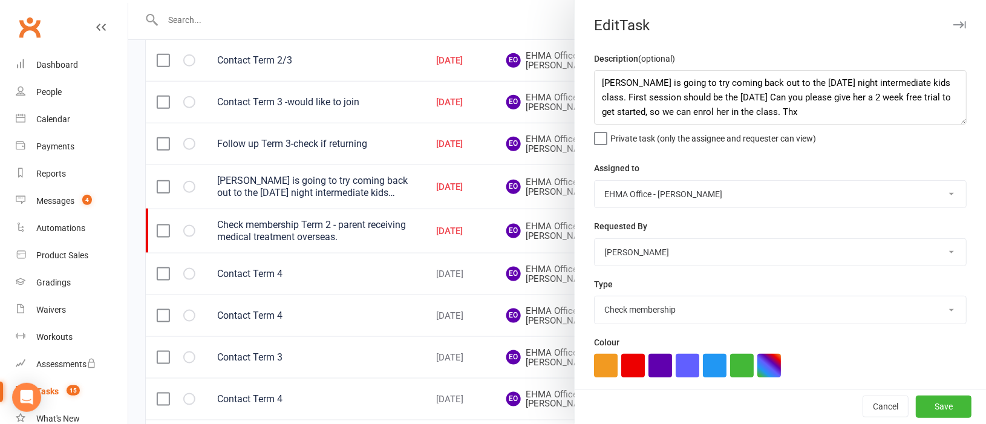
scroll to position [154, 0]
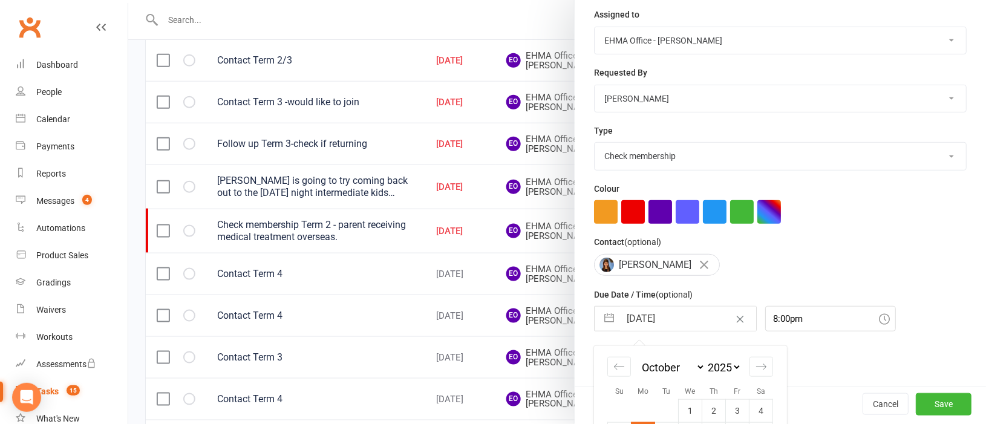
click at [639, 327] on input "[DATE]" at bounding box center [688, 319] width 136 height 24
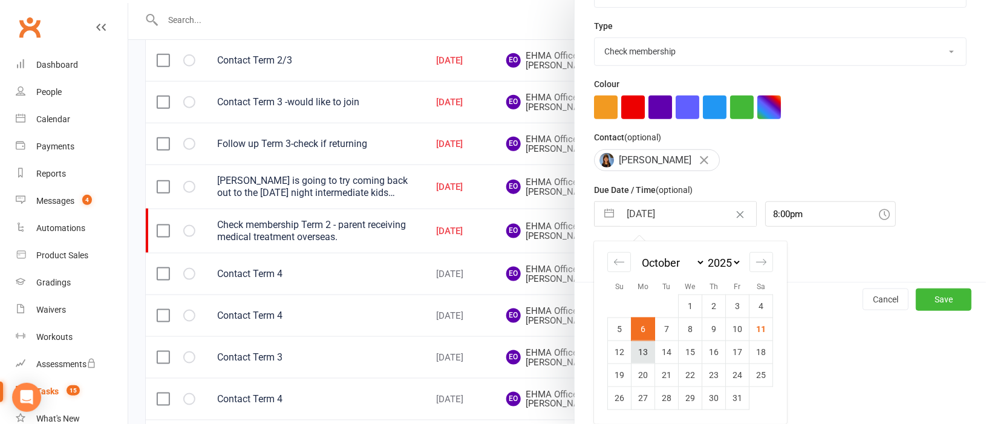
click at [642, 351] on td "13" at bounding box center [643, 351] width 24 height 23
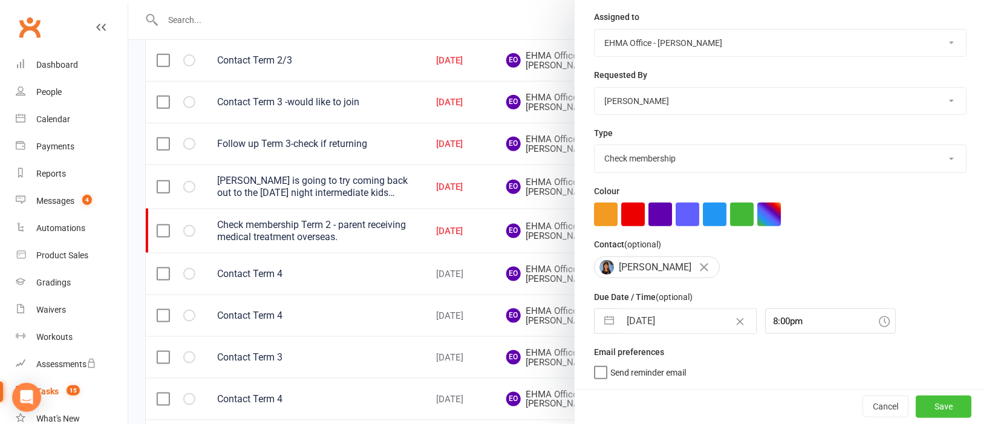
click at [920, 400] on button "Save" at bounding box center [944, 406] width 56 height 22
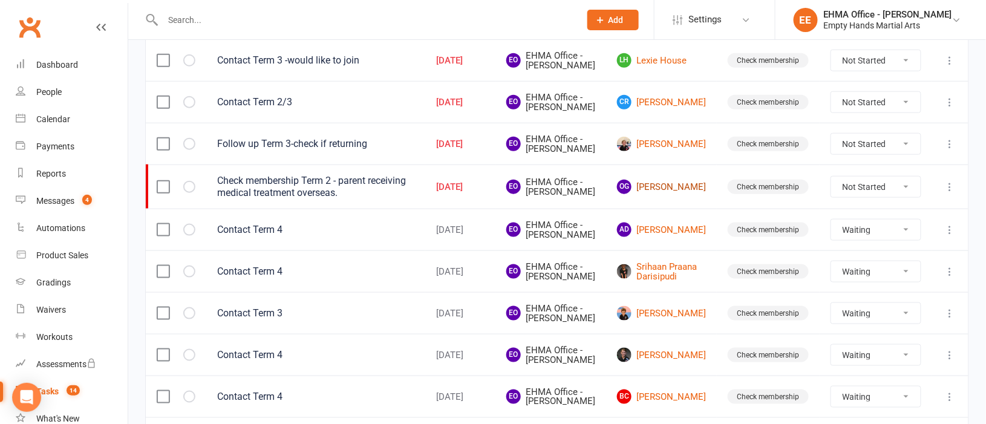
click at [667, 194] on link "OG Olivia Goodwin" at bounding box center [661, 187] width 89 height 15
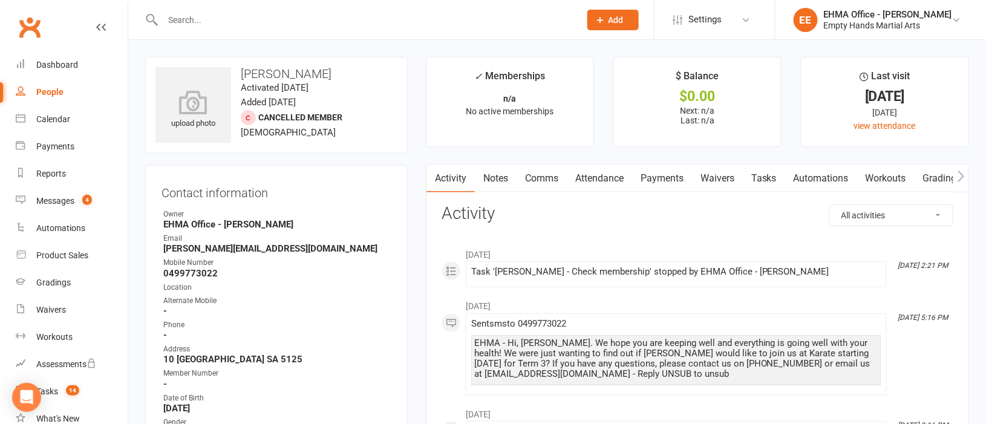
click at [538, 177] on link "Comms" at bounding box center [541, 178] width 50 height 28
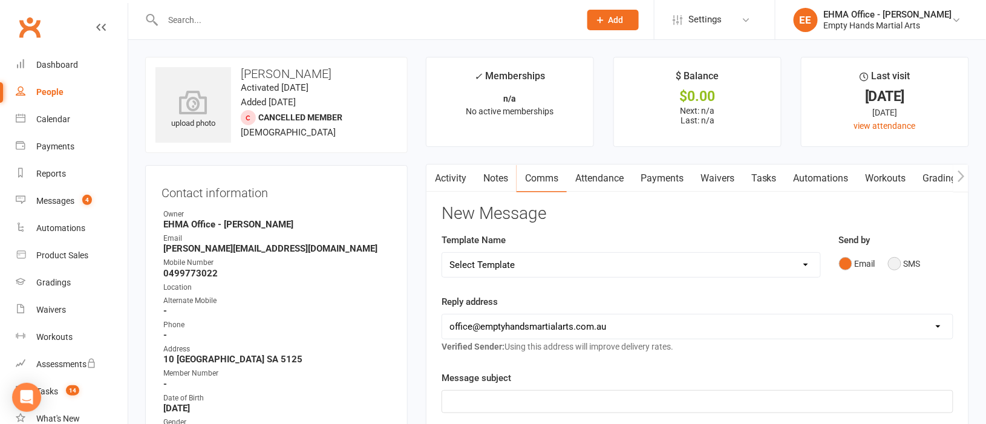
click at [888, 262] on button "SMS" at bounding box center [904, 263] width 33 height 23
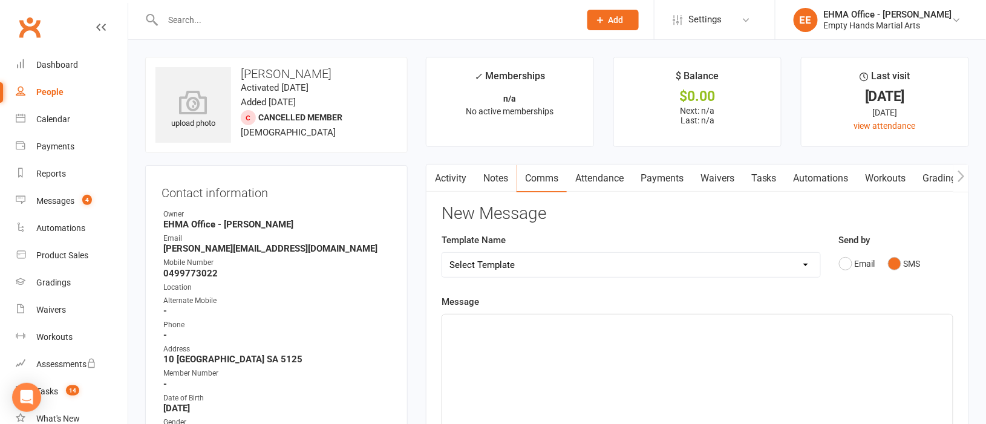
click at [522, 353] on div "﻿" at bounding box center [697, 404] width 510 height 181
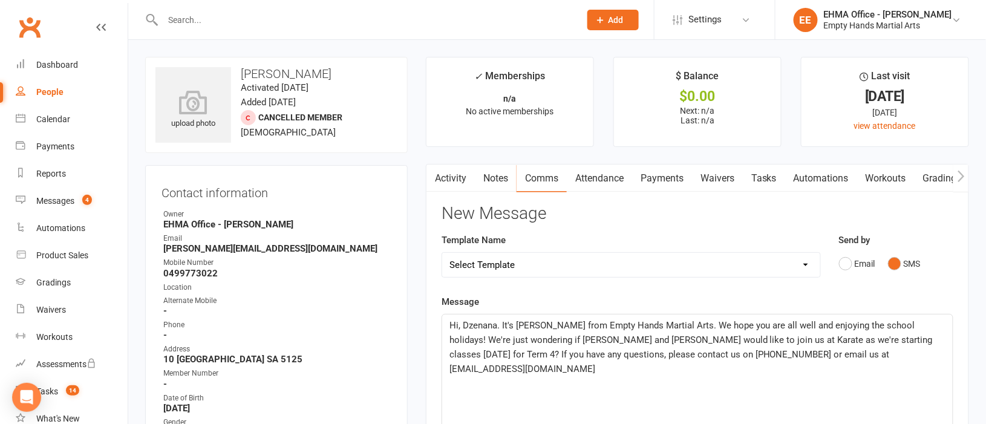
click at [496, 326] on span "Hi, Dzenana. It's [PERSON_NAME] from Empty Hands Martial Arts. We hope you are …" at bounding box center [692, 347] width 486 height 54
drag, startPoint x: 499, startPoint y: 339, endPoint x: 552, endPoint y: 346, distance: 53.1
click at [504, 339] on span "Hi, Daniel. It's Elaine from Empty Hands Martial Arts. We hope you are all well…" at bounding box center [690, 347] width 483 height 54
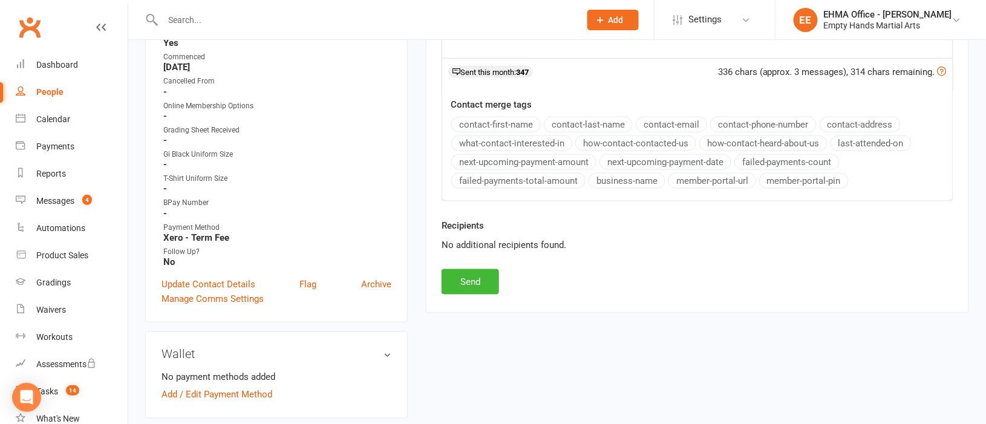
scroll to position [453, 0]
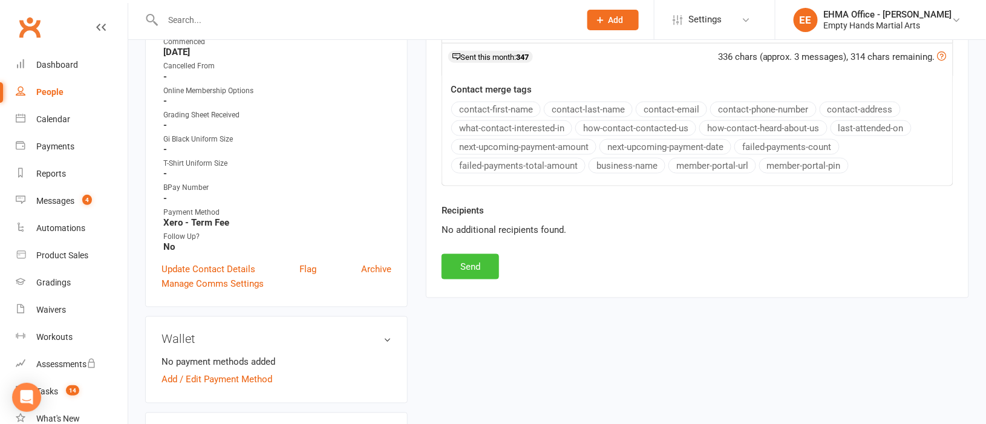
click at [472, 267] on button "Send" at bounding box center [469, 266] width 57 height 25
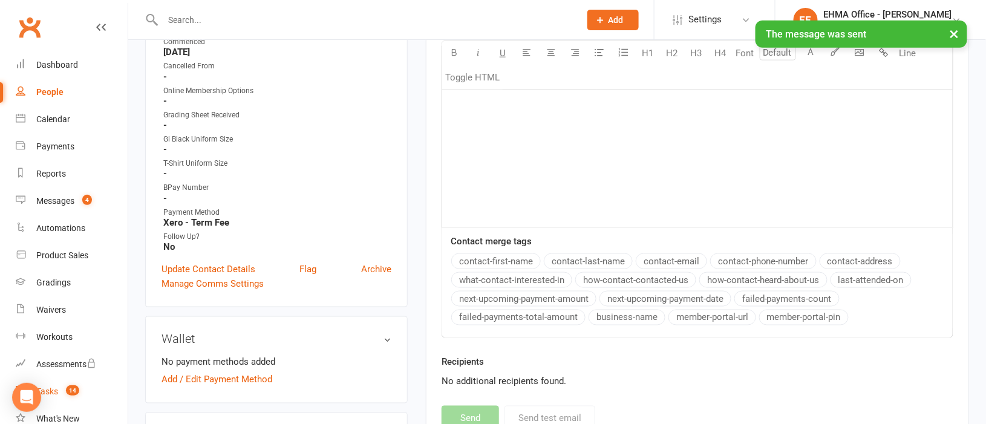
click at [56, 386] on div "Tasks" at bounding box center [47, 391] width 22 height 10
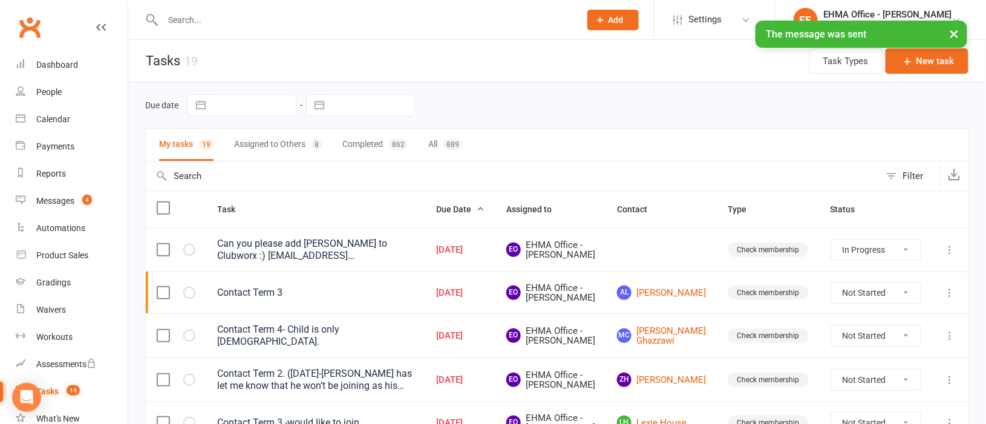
scroll to position [272, 0]
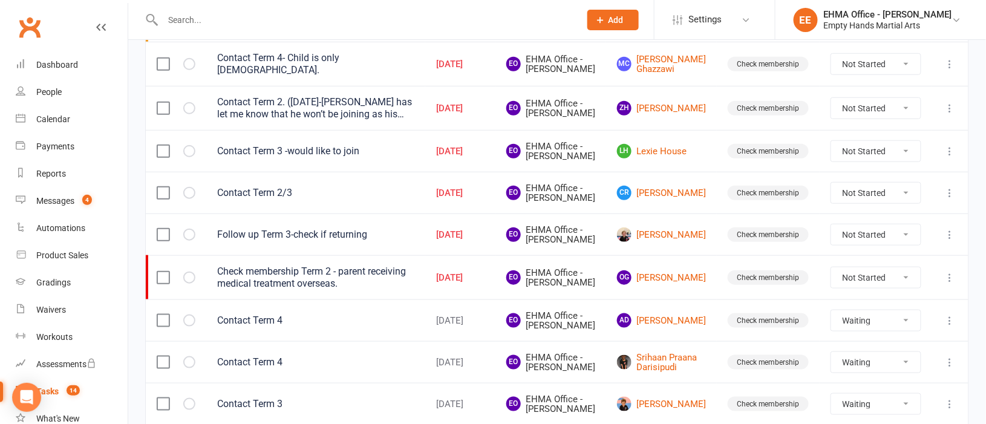
click at [859, 288] on select "Not Started In Progress Waiting Complete" at bounding box center [875, 277] width 89 height 21
click at [831, 288] on select "Not Started In Progress Waiting Complete" at bounding box center [875, 277] width 89 height 21
click at [952, 284] on icon at bounding box center [950, 278] width 12 height 12
click at [866, 374] on link "Edit" at bounding box center [883, 378] width 120 height 24
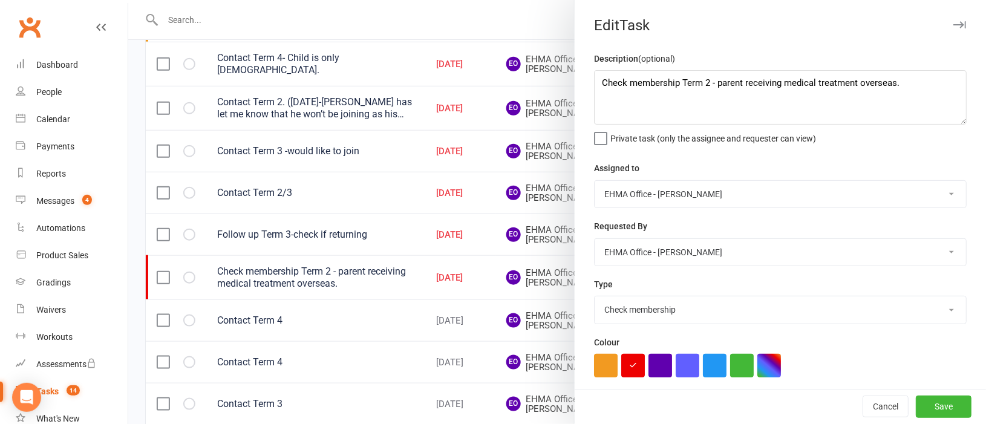
scroll to position [152, 0]
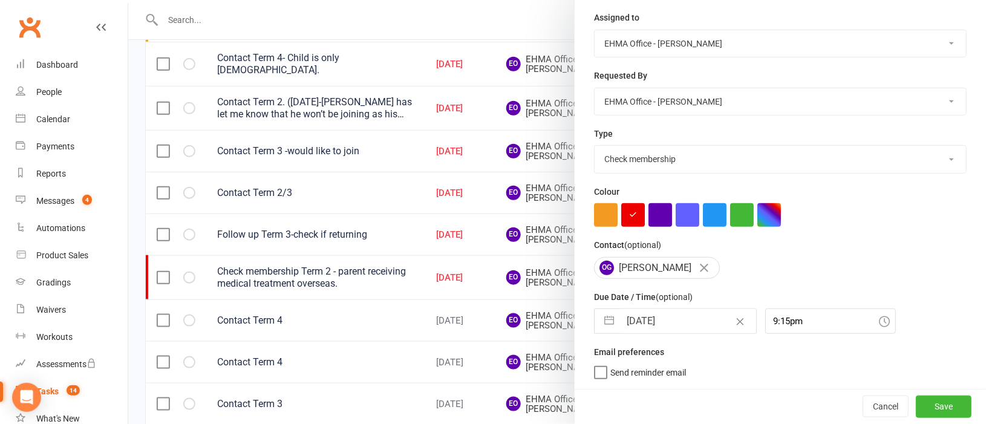
click at [647, 324] on input "[DATE]" at bounding box center [688, 321] width 136 height 24
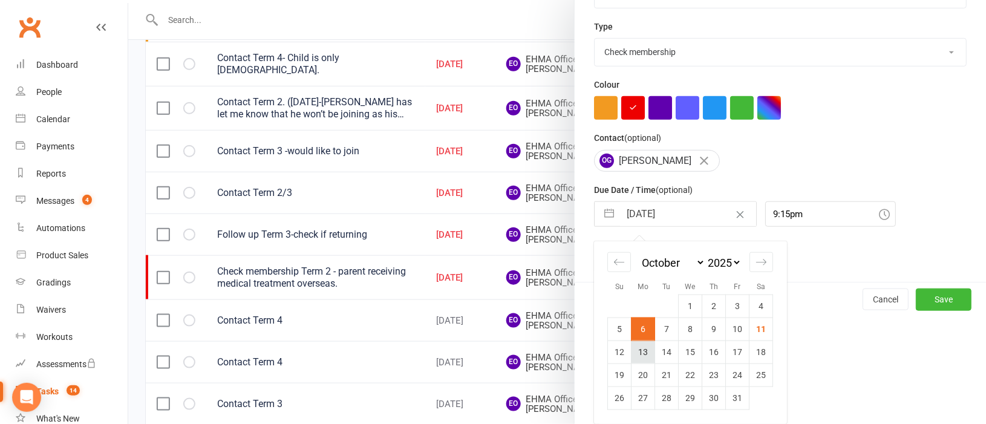
click at [634, 356] on td "13" at bounding box center [643, 351] width 24 height 23
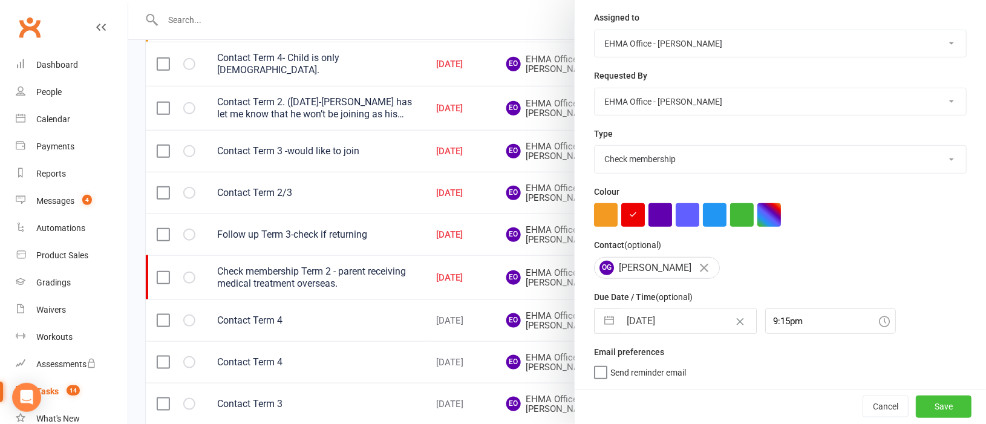
click at [926, 399] on button "Save" at bounding box center [944, 406] width 56 height 22
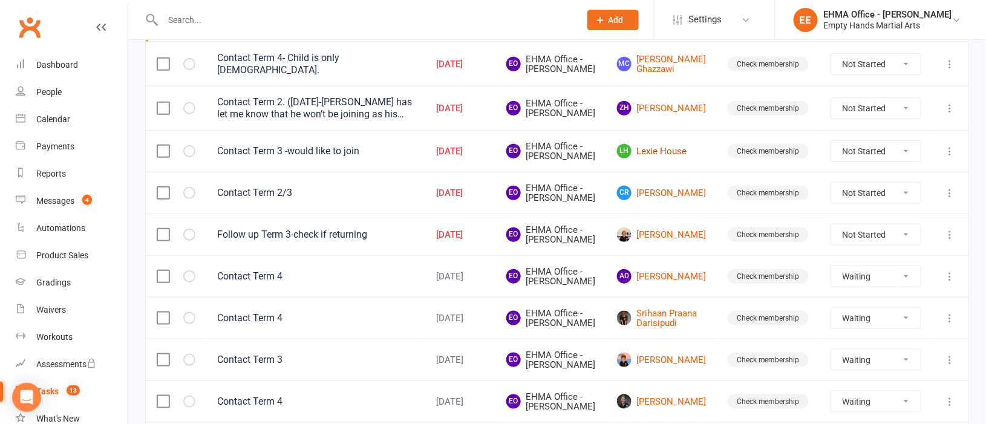
click at [671, 158] on link "LH Lexie House" at bounding box center [661, 151] width 89 height 15
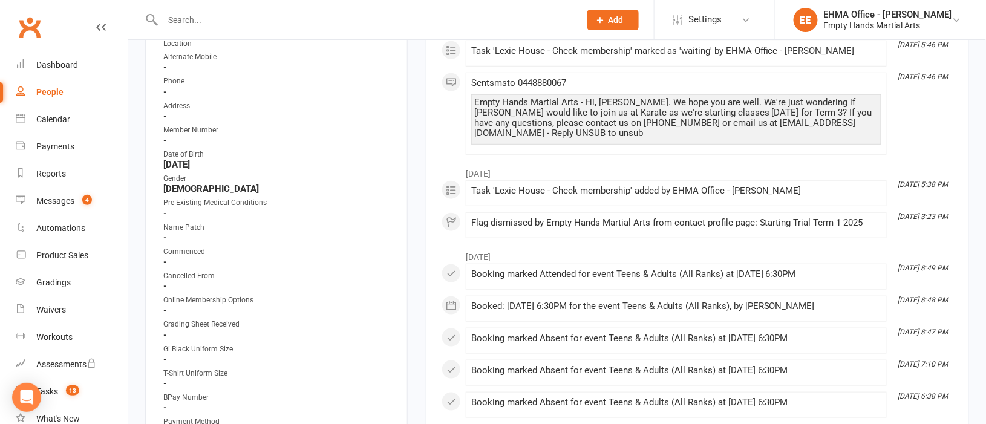
scroll to position [272, 0]
click at [58, 386] on link "Tasks 13" at bounding box center [72, 391] width 112 height 27
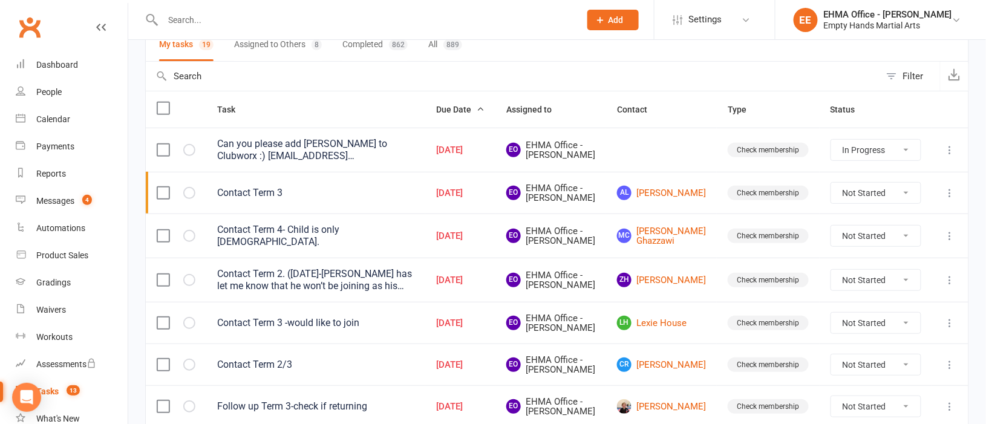
scroll to position [181, 0]
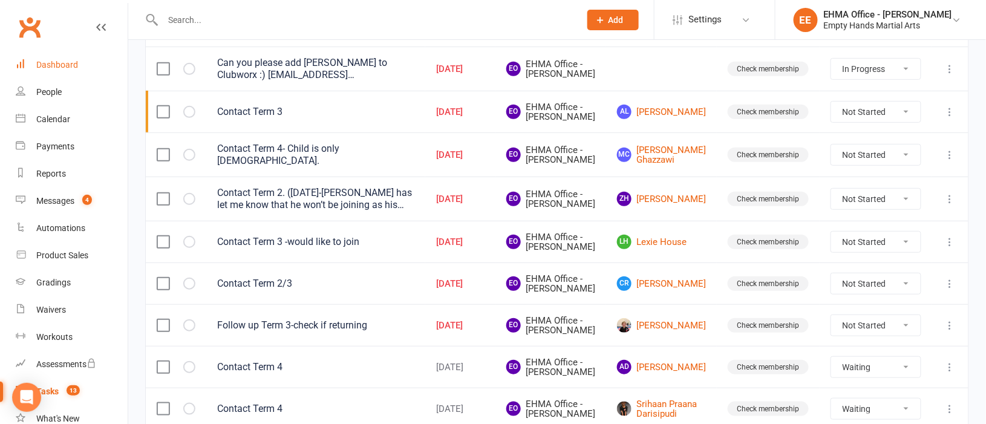
click at [60, 60] on div "Dashboard" at bounding box center [57, 65] width 42 height 10
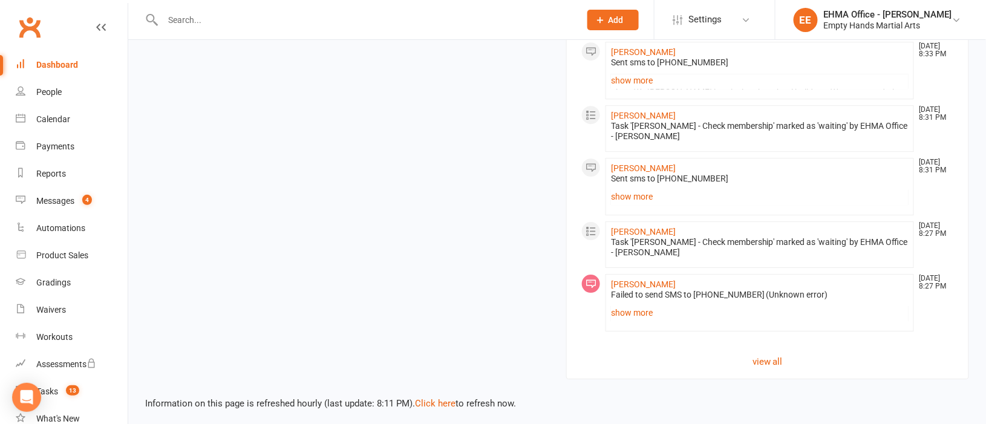
scroll to position [1182, 0]
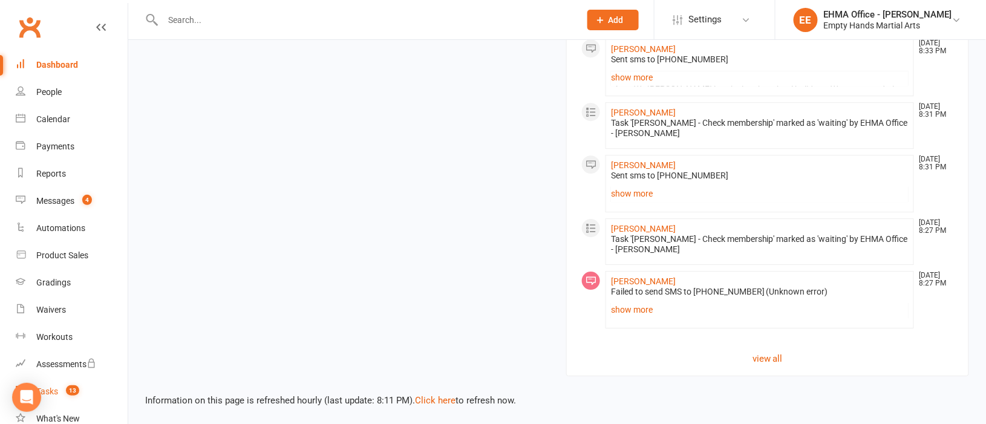
click at [54, 382] on link "Tasks 13" at bounding box center [72, 391] width 112 height 27
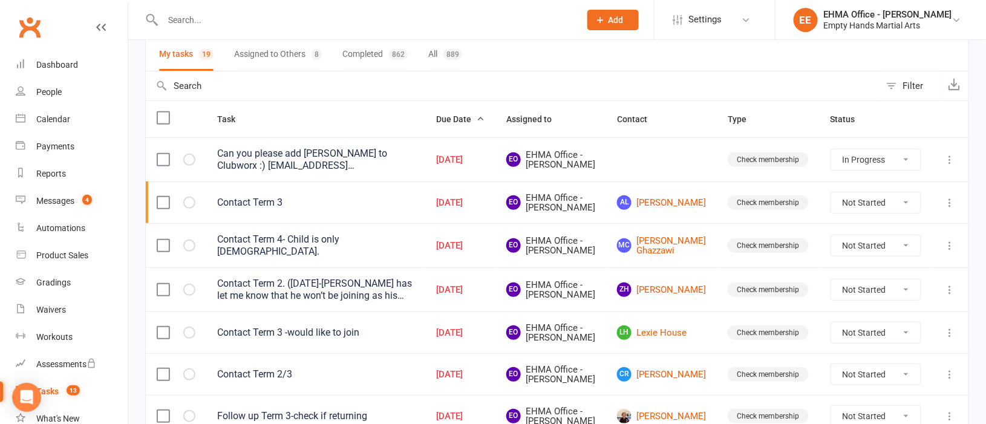
scroll to position [181, 0]
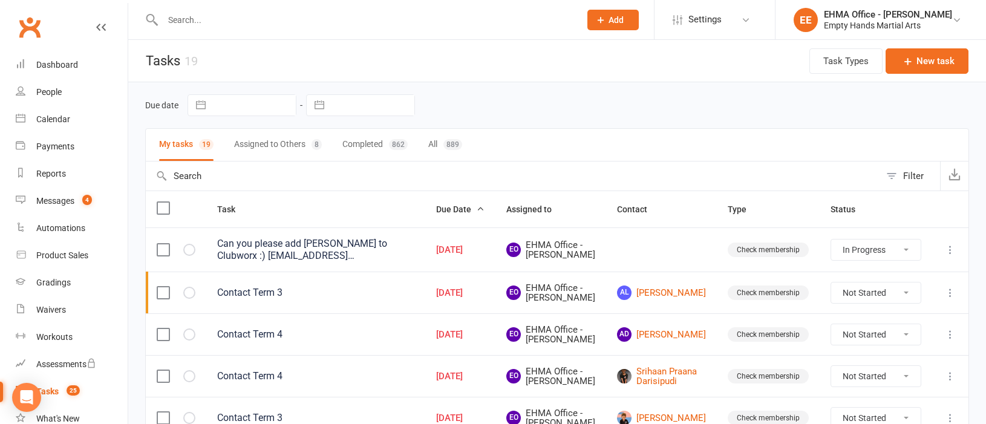
select select "started"
click at [51, 203] on div "Messages" at bounding box center [55, 201] width 38 height 10
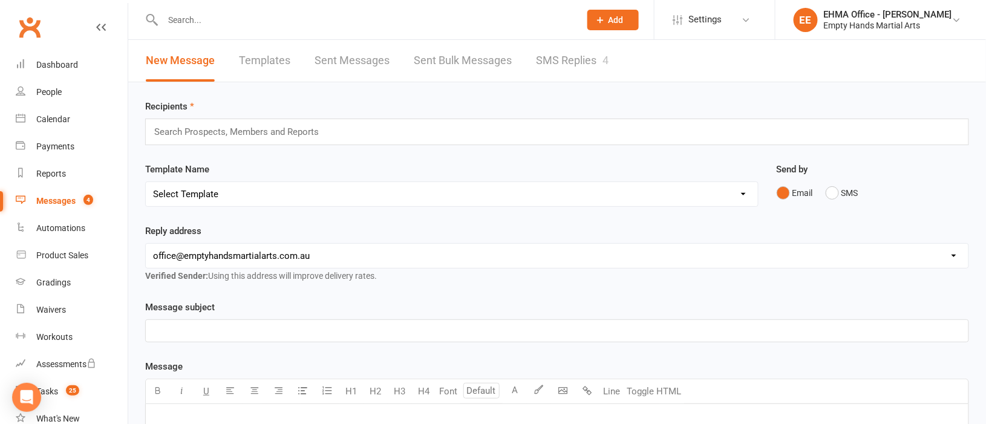
click at [262, 58] on link "Templates" at bounding box center [264, 61] width 51 height 42
select select "email"
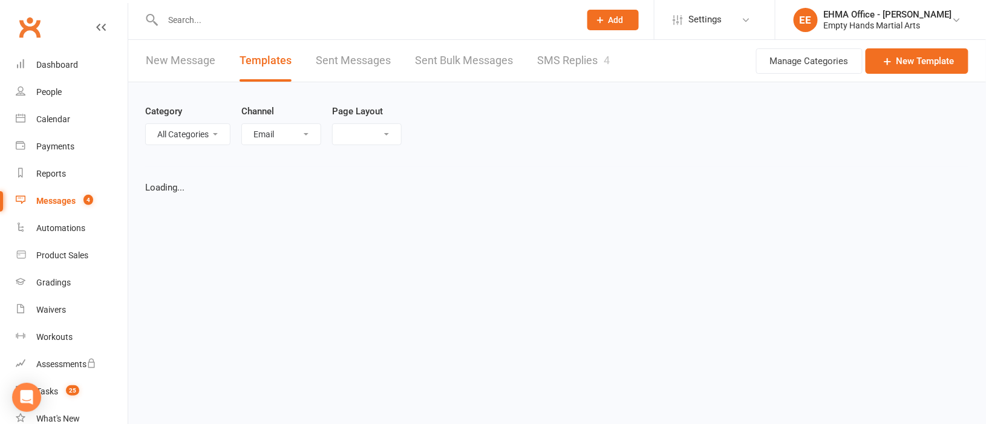
select select "list"
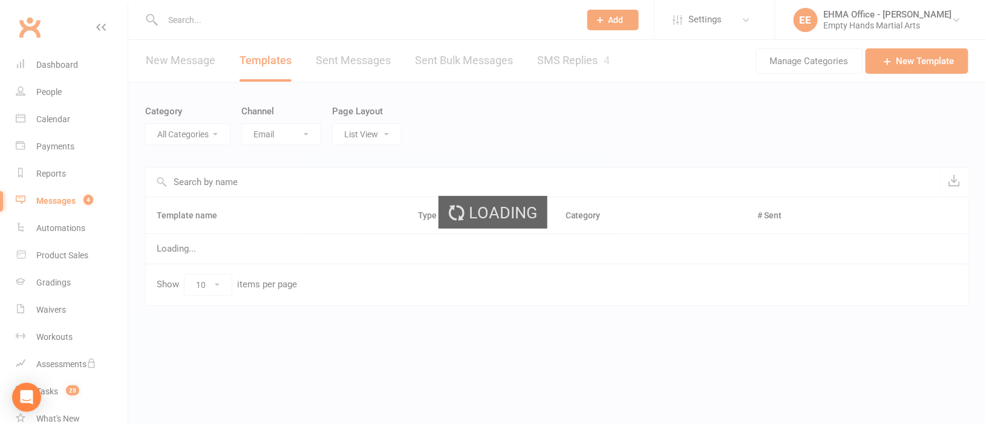
select select "9315"
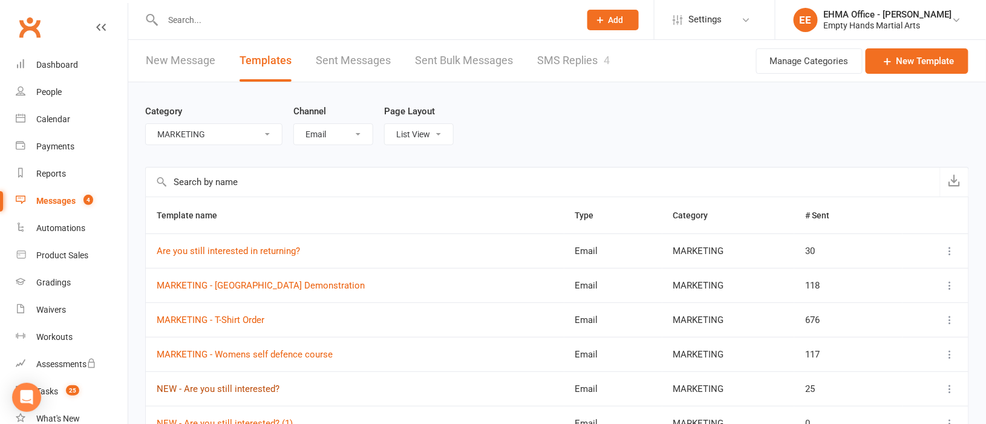
click at [249, 389] on link "NEW - Are you still interested?" at bounding box center [218, 388] width 123 height 11
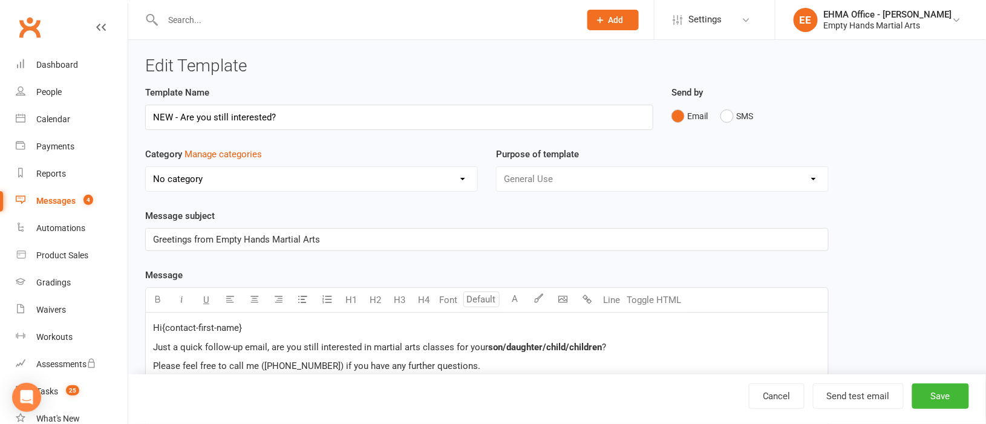
select select "9315"
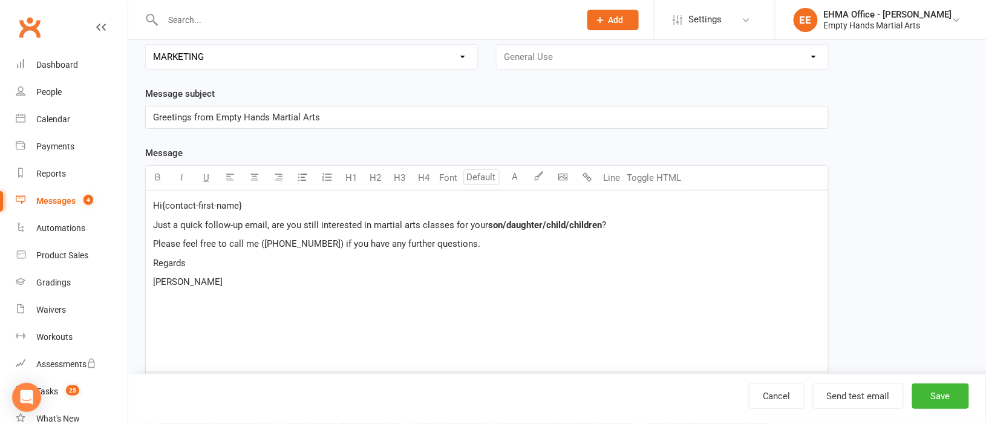
scroll to position [90, 0]
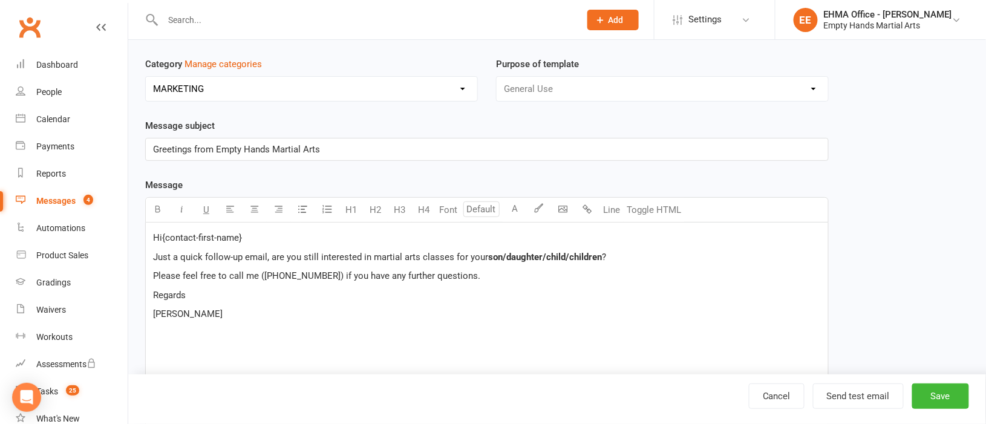
select select "email"
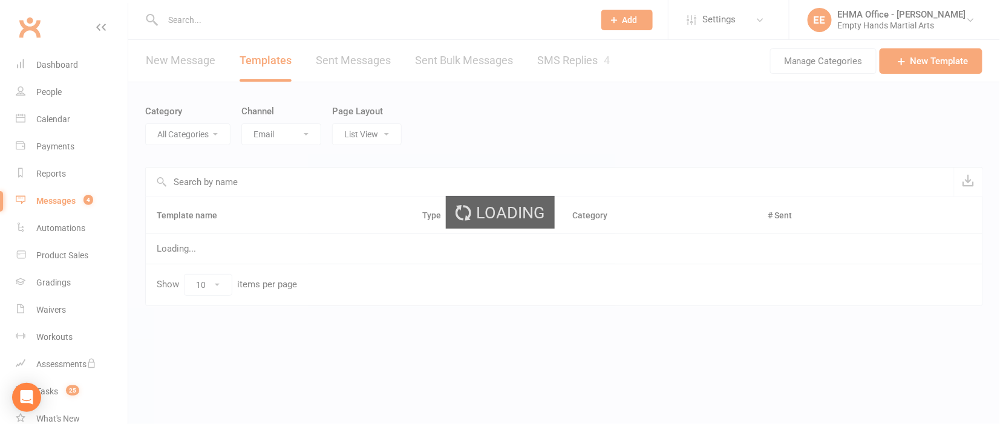
select select "9315"
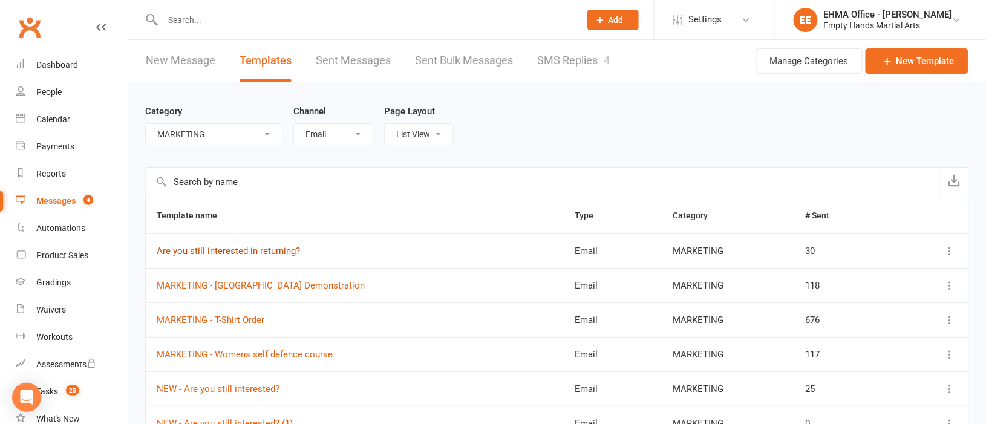
click at [252, 253] on link "Are you still interested in returning?" at bounding box center [228, 251] width 143 height 11
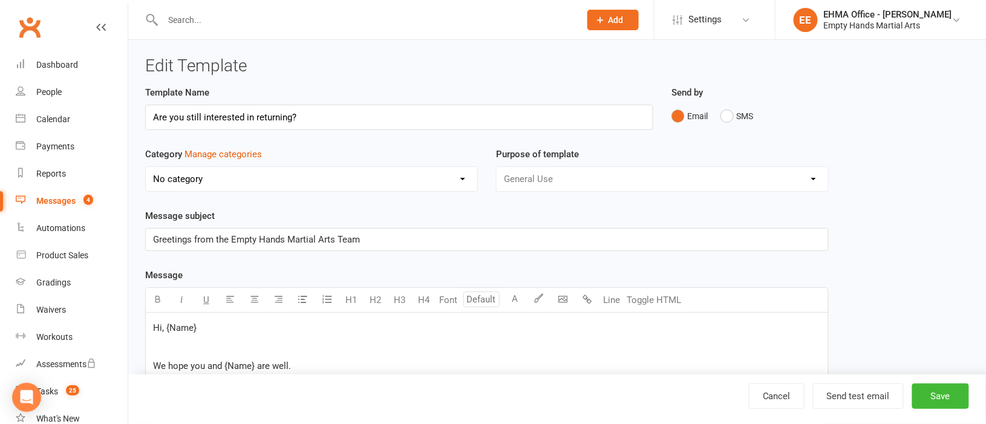
select select "9315"
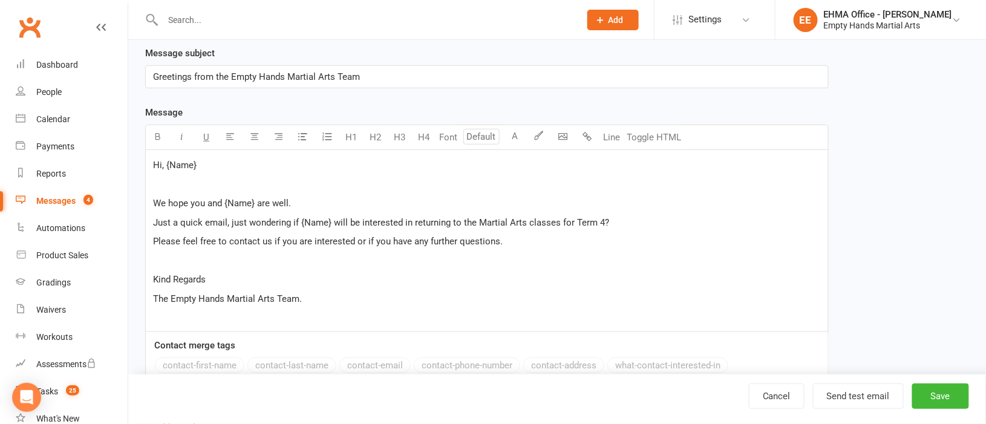
scroll to position [264, 0]
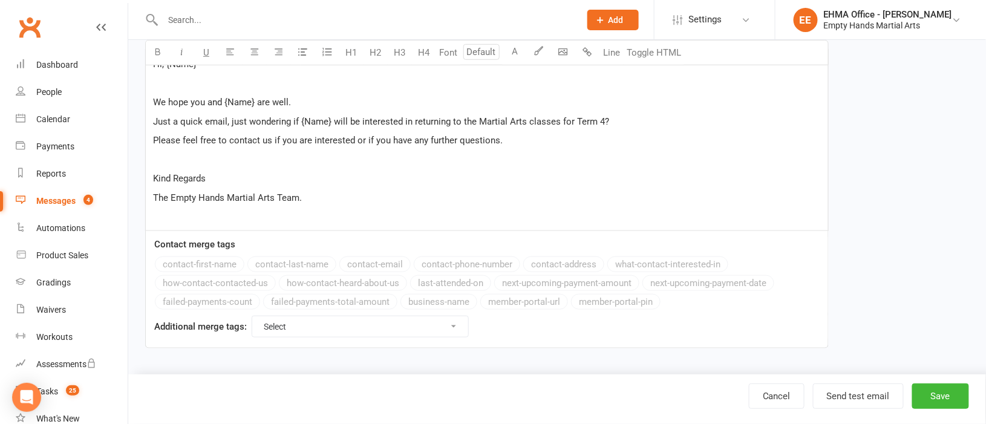
select select "email"
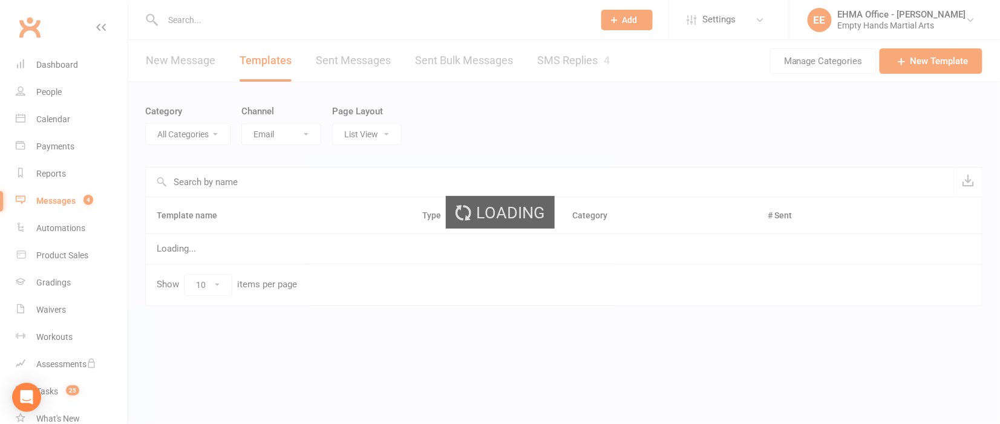
select select "9315"
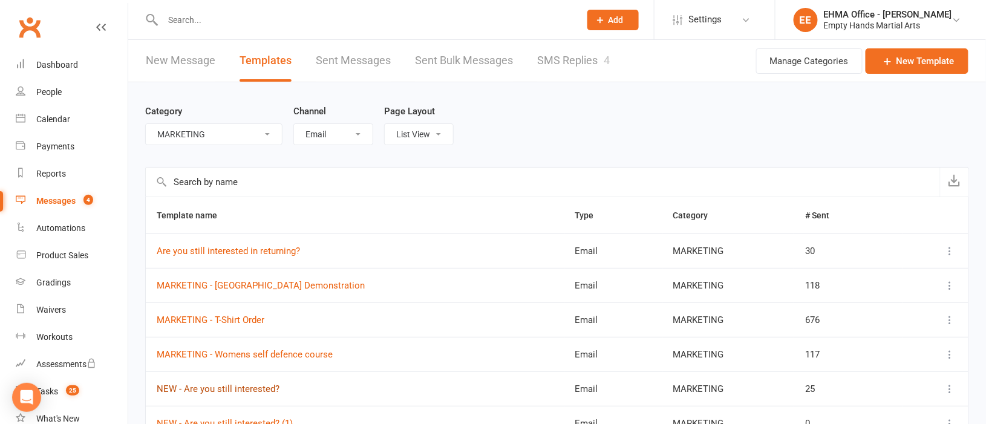
click at [259, 385] on link "NEW - Are you still interested?" at bounding box center [218, 388] width 123 height 11
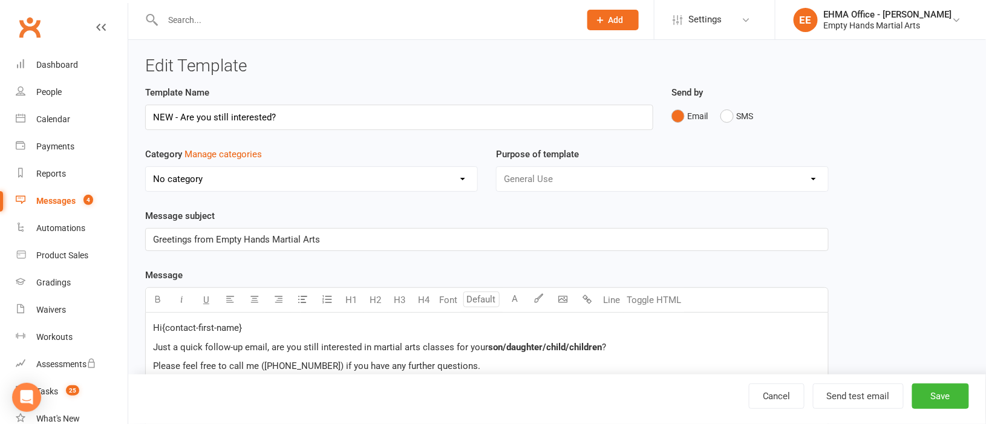
select select "9315"
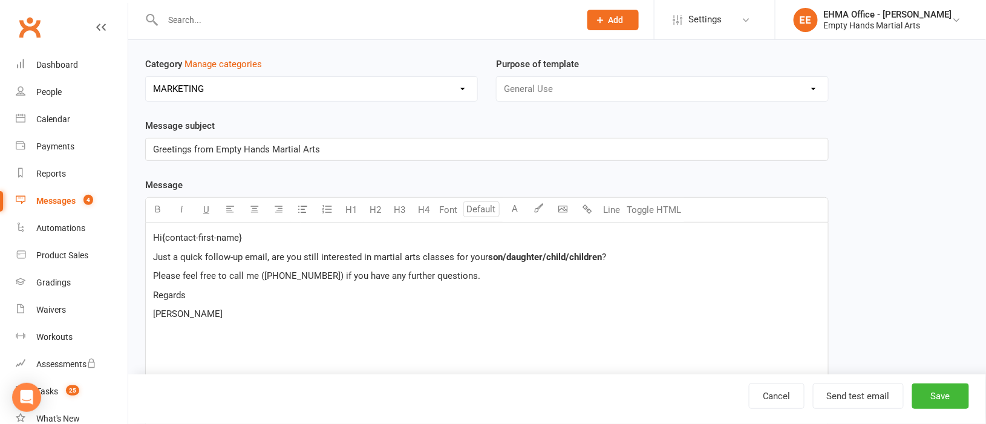
select select "email"
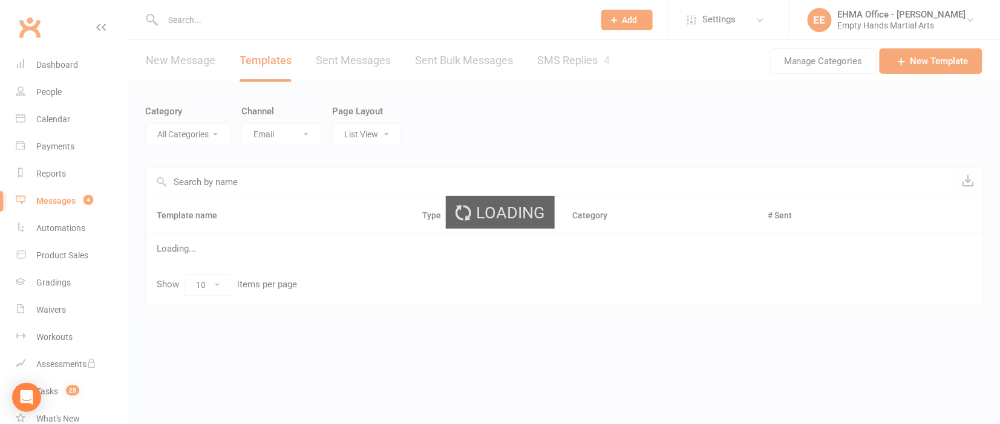
select select "9315"
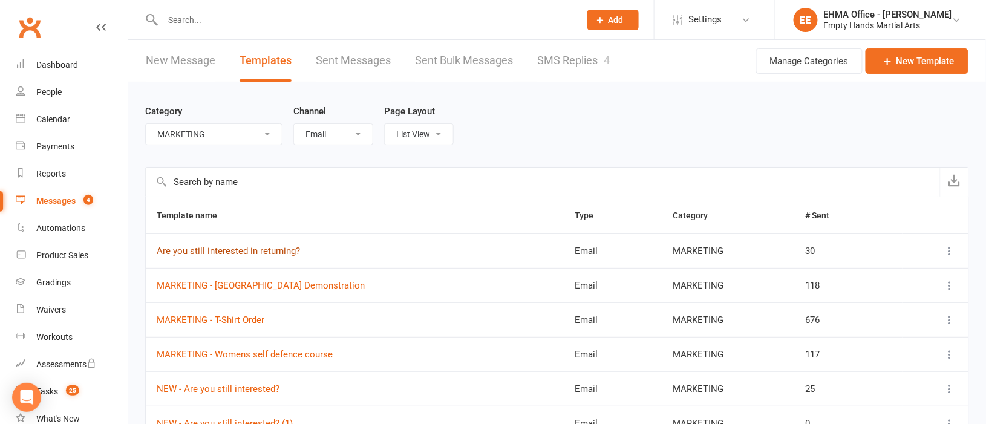
click at [274, 253] on link "Are you still interested in returning?" at bounding box center [228, 251] width 143 height 11
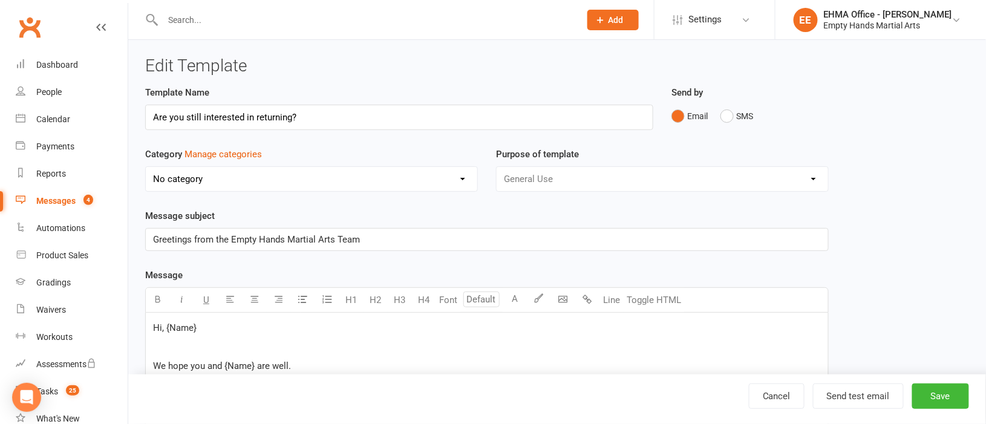
select select "9315"
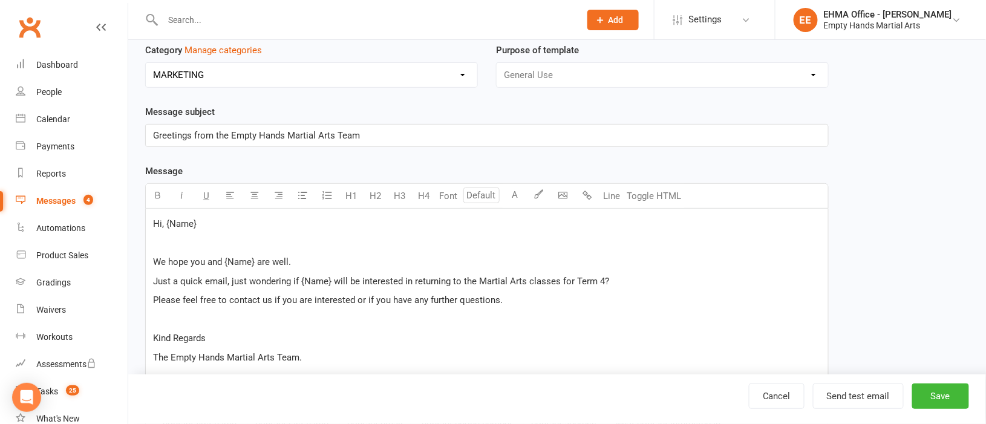
scroll to position [181, 0]
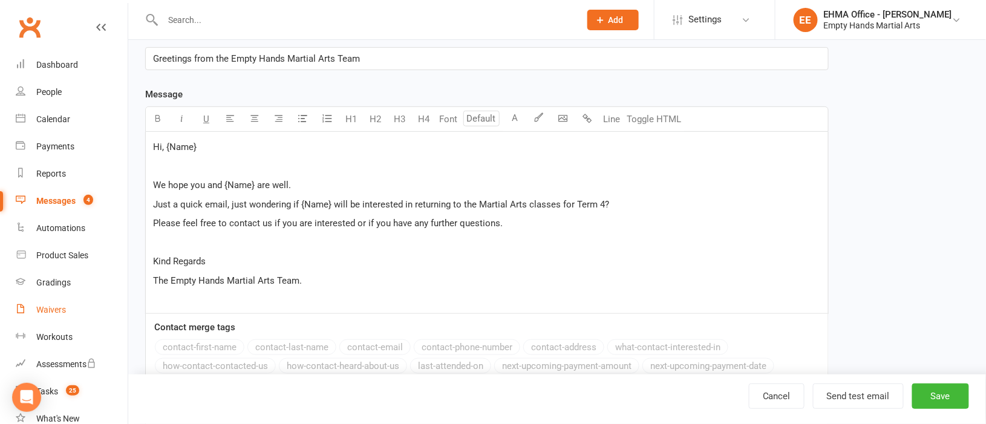
click at [50, 312] on div "Waivers" at bounding box center [51, 310] width 30 height 10
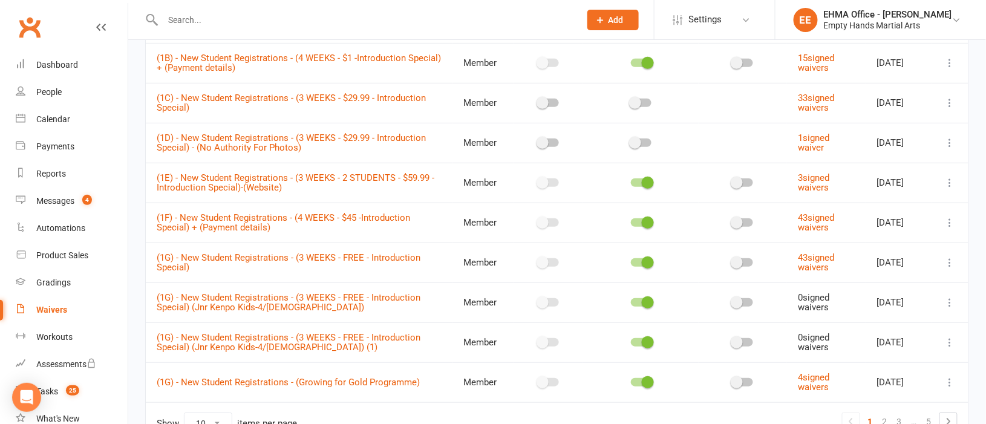
scroll to position [181, 0]
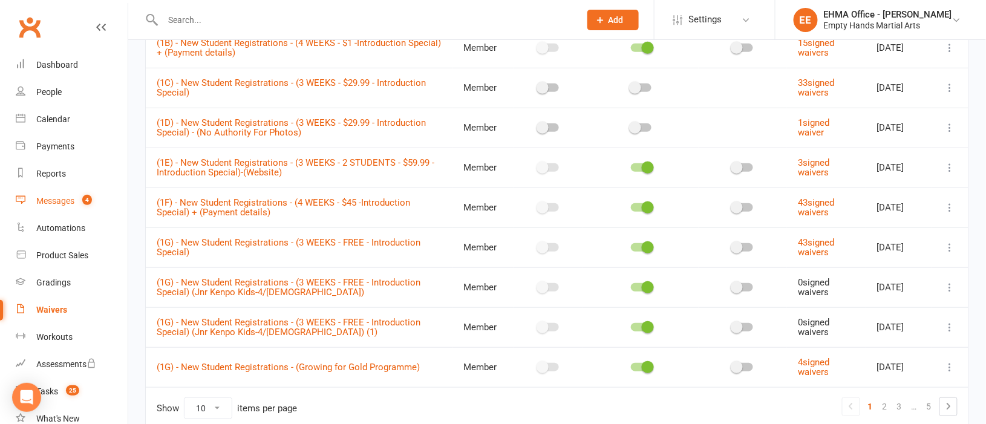
click at [59, 196] on div "Messages" at bounding box center [55, 201] width 38 height 10
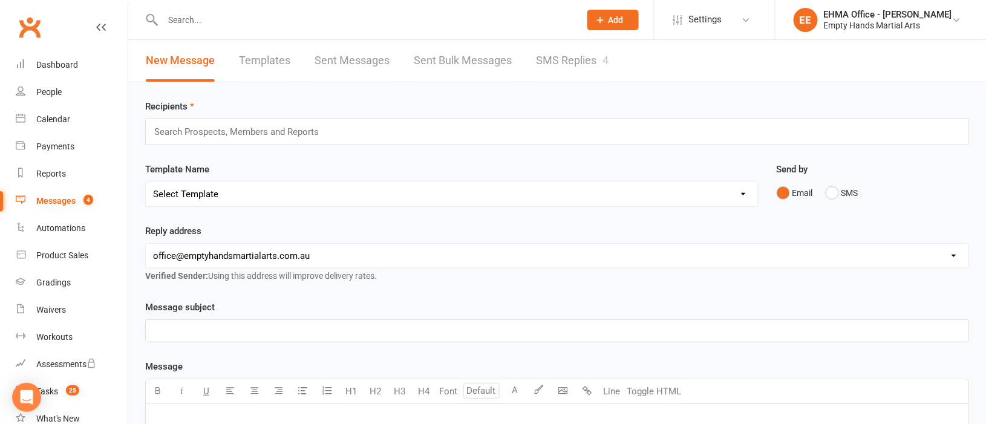
click at [273, 63] on link "Templates" at bounding box center [264, 61] width 51 height 42
select select "email"
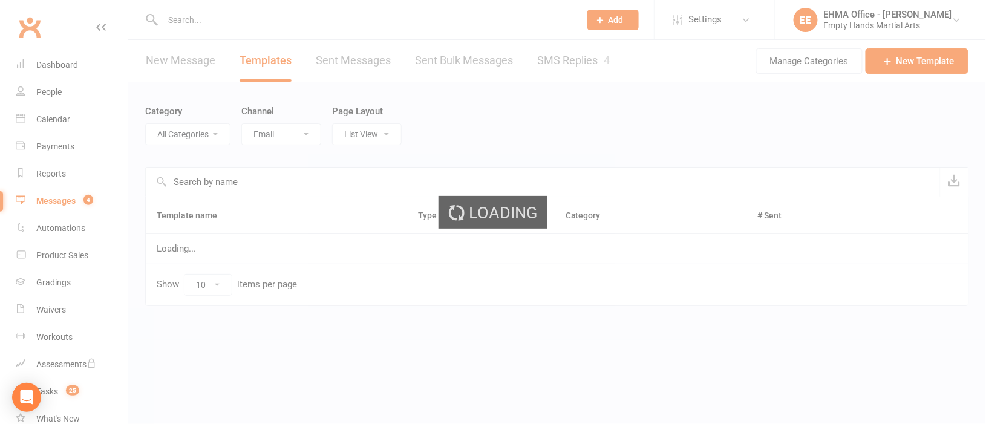
select select "9315"
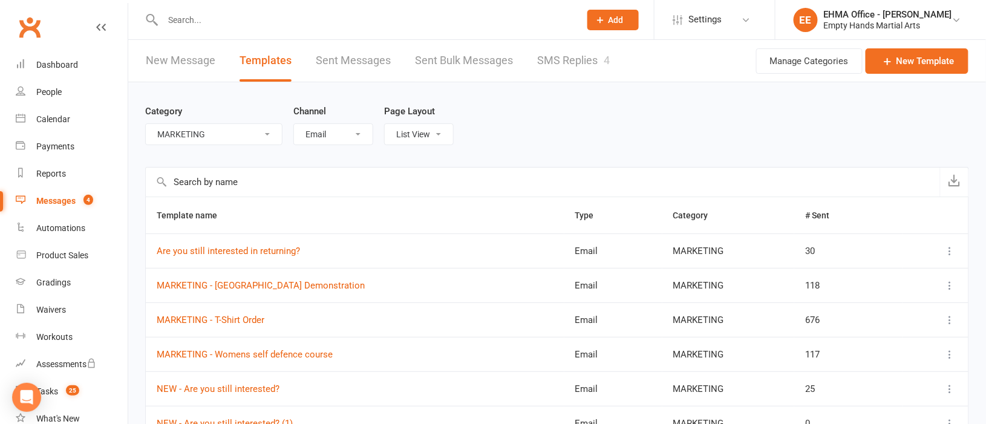
click at [362, 132] on select "All Channels Email SMS" at bounding box center [333, 134] width 79 height 21
select select "sms"
click at [295, 124] on select "All Channels Email SMS" at bounding box center [333, 134] width 79 height 21
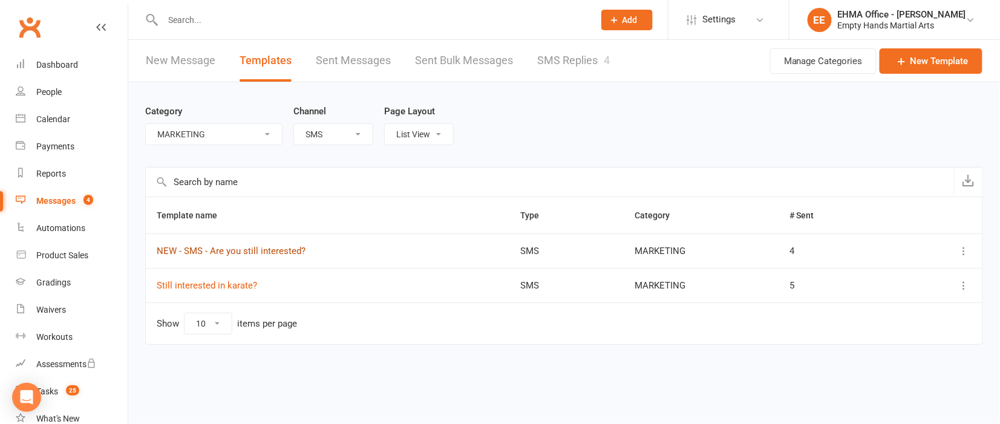
click at [266, 252] on link "NEW - SMS - Are you still interested?" at bounding box center [231, 251] width 149 height 11
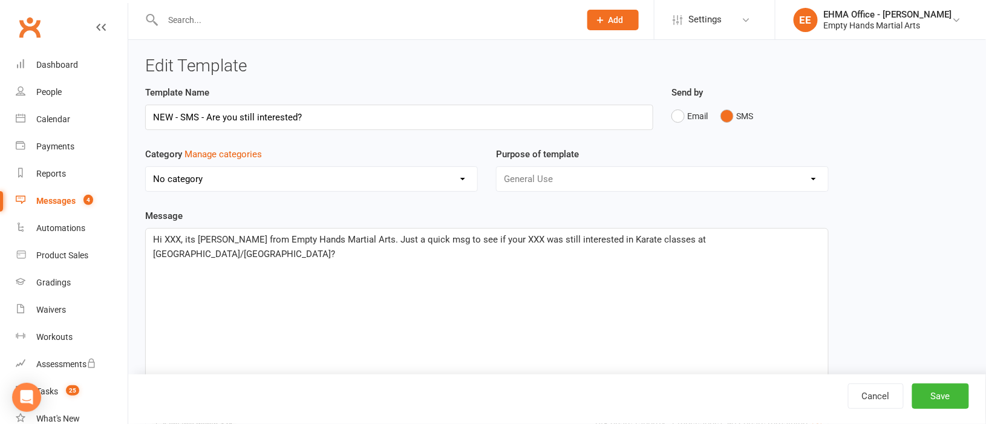
select select "9315"
select select "sms"
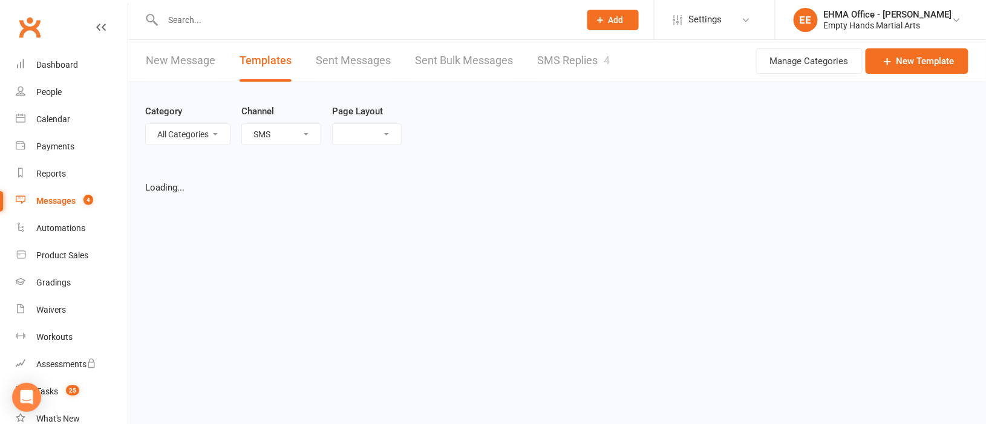
select select "list"
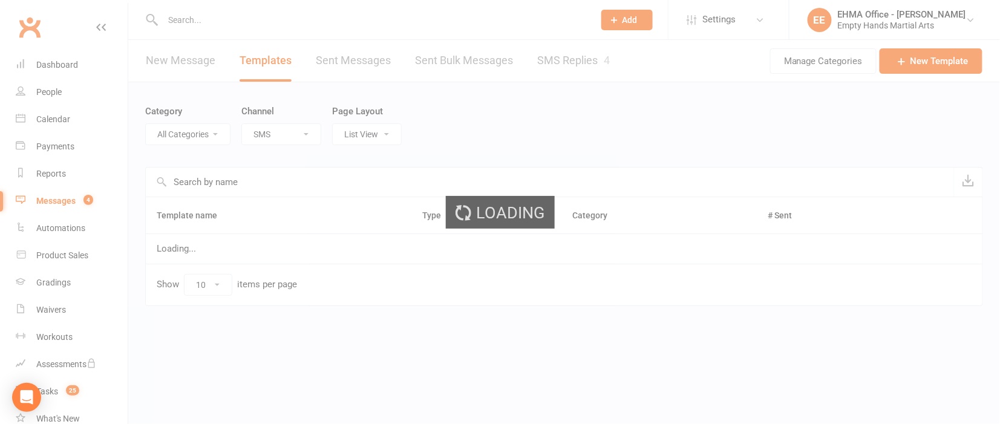
select select "9315"
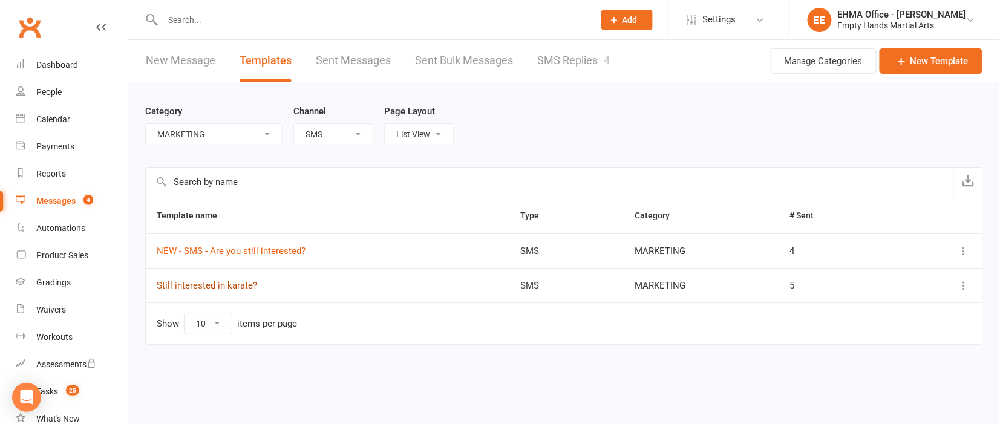
click at [227, 284] on link "Still interested in karate?" at bounding box center [207, 285] width 100 height 11
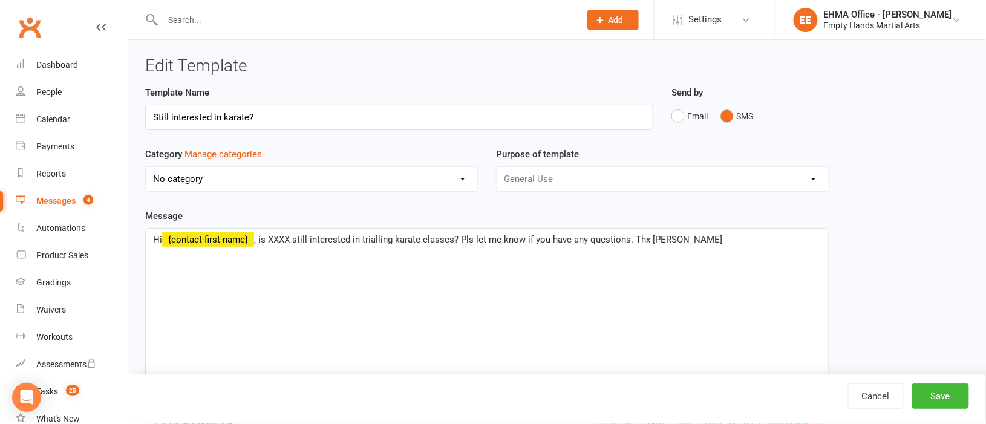
select select "9315"
click at [54, 388] on div "Tasks" at bounding box center [47, 391] width 22 height 10
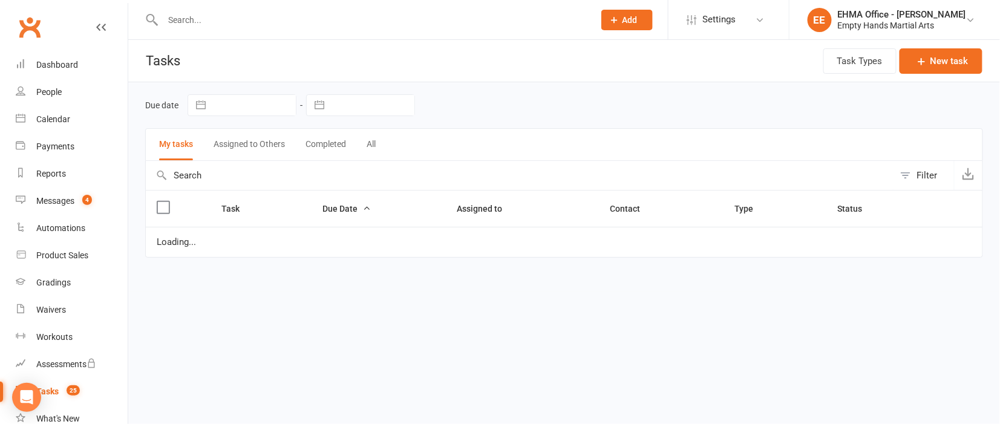
select select "started"
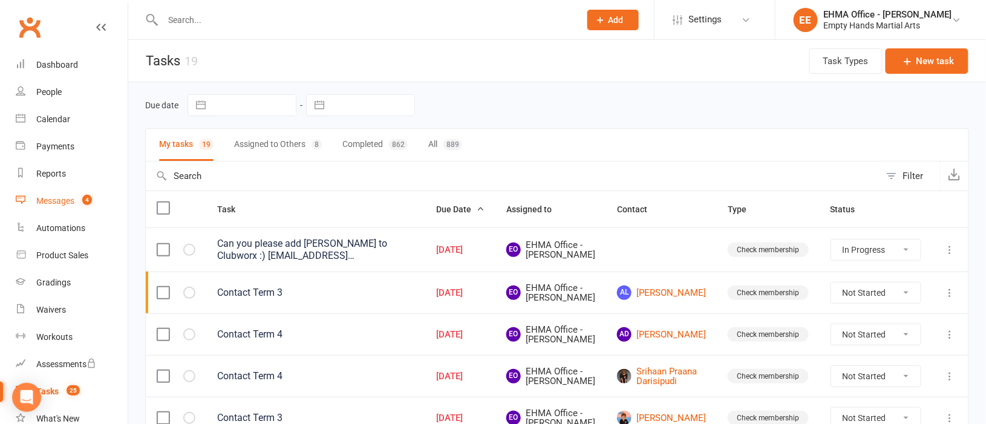
click at [67, 201] on div "Messages" at bounding box center [55, 201] width 38 height 10
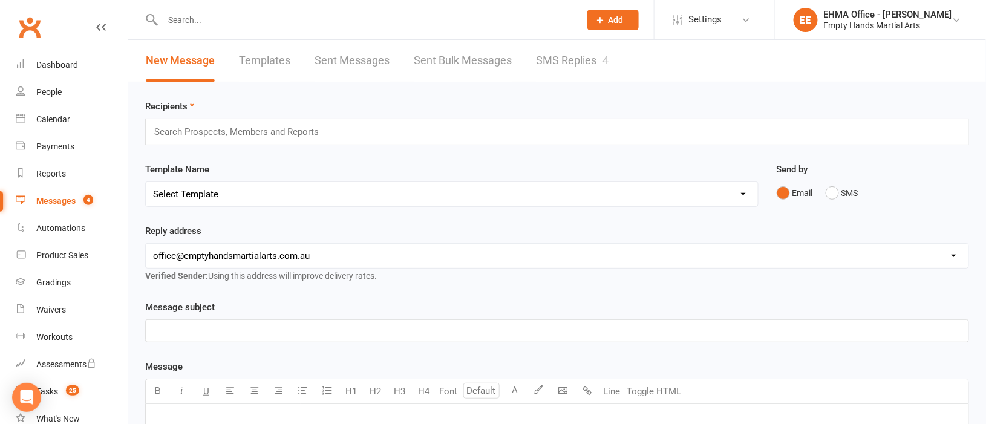
click at [272, 57] on link "Templates" at bounding box center [264, 61] width 51 height 42
select select "sms"
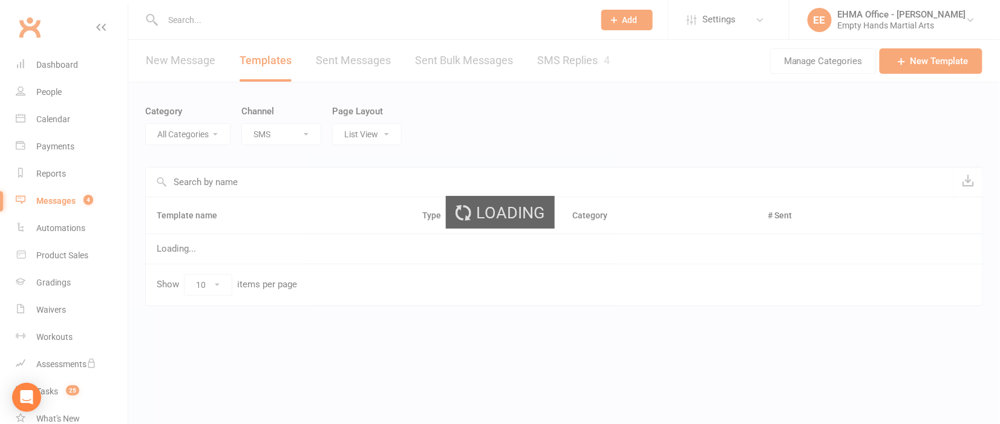
select select "9315"
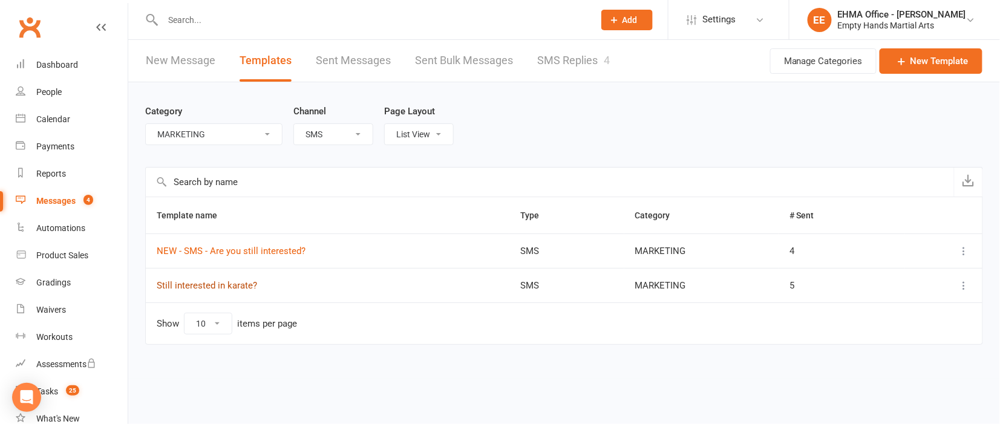
click at [232, 283] on link "Still interested in karate?" at bounding box center [207, 285] width 100 height 11
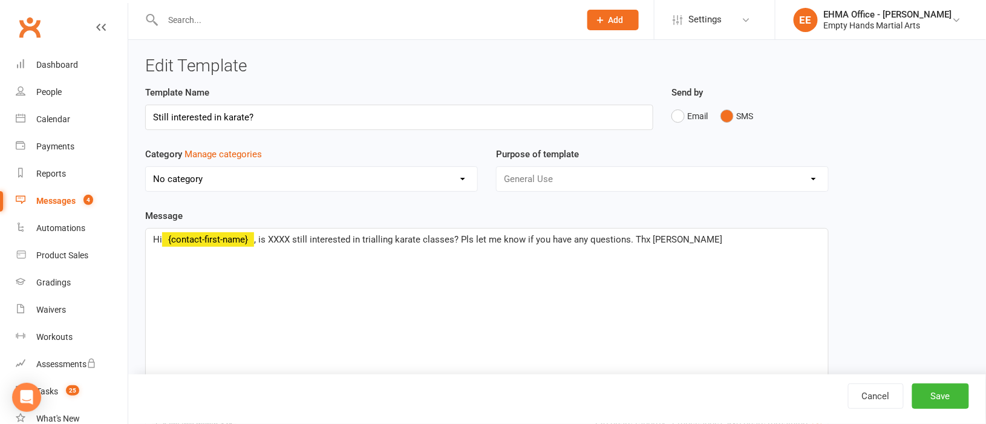
select select "9315"
select select "sms"
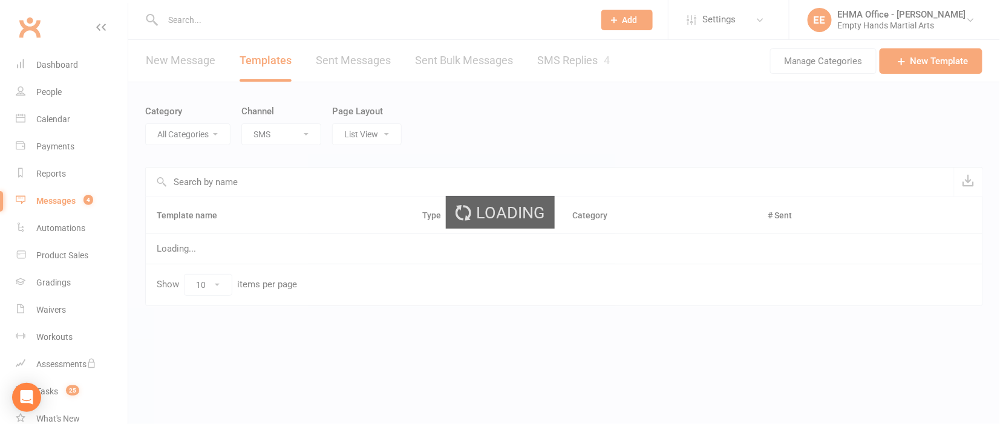
select select "9315"
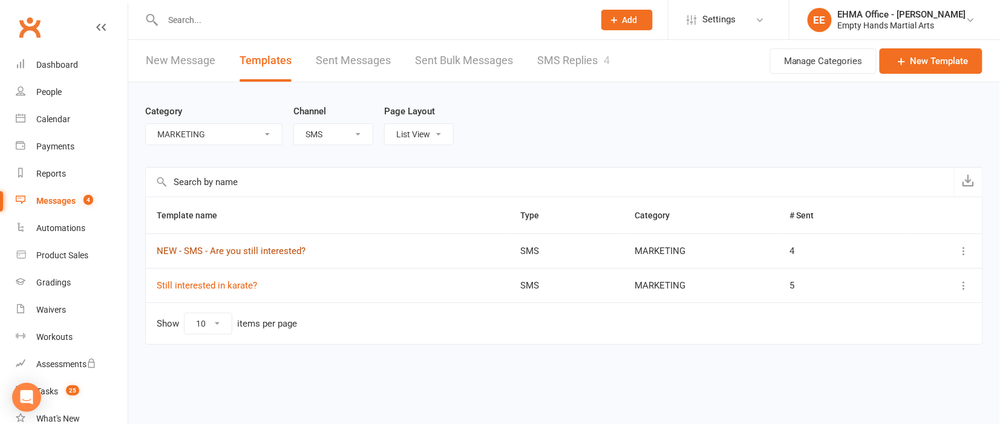
click at [218, 246] on link "NEW - SMS - Are you still interested?" at bounding box center [231, 251] width 149 height 11
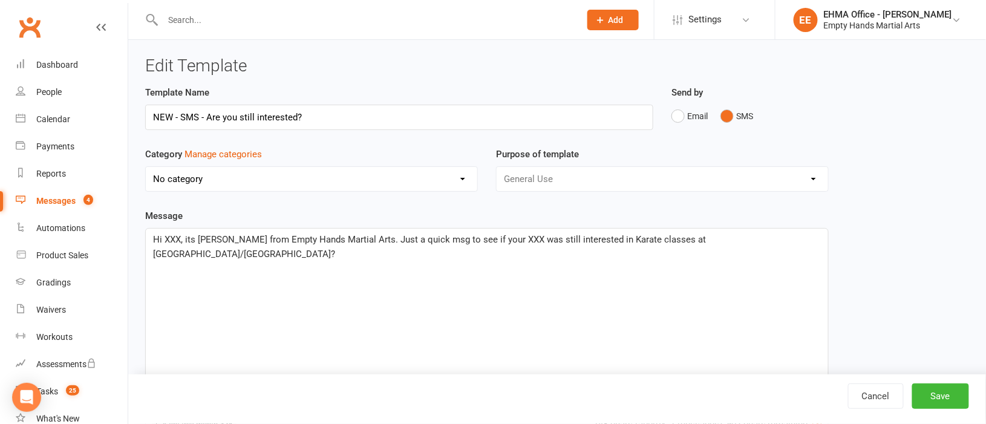
select select "9315"
click at [54, 389] on div "Tasks" at bounding box center [47, 391] width 22 height 10
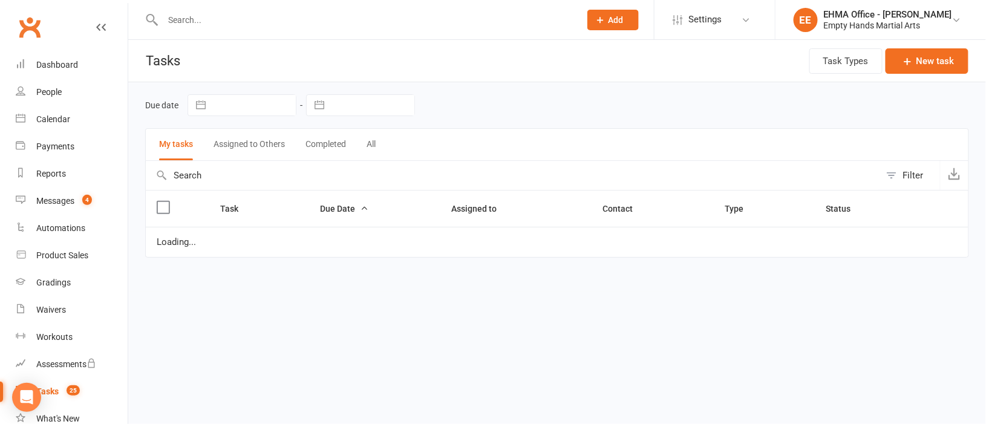
select select "started"
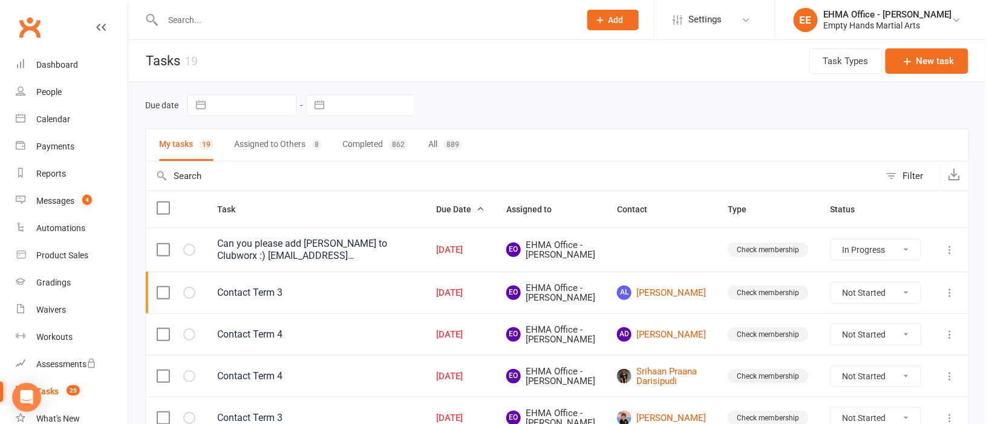
click at [852, 345] on select "Not Started In Progress Waiting Complete" at bounding box center [875, 334] width 89 height 21
click at [831, 342] on select "Not Started In Progress Waiting Complete" at bounding box center [875, 334] width 89 height 21
select select "unstarted"
select select "started"
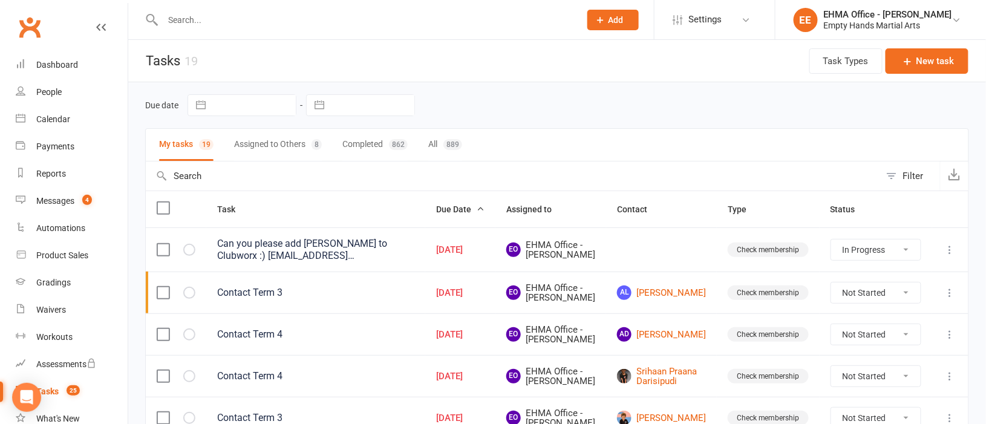
select select "waiting"
click at [660, 342] on link "AD Amayah Delaney" at bounding box center [661, 334] width 89 height 15
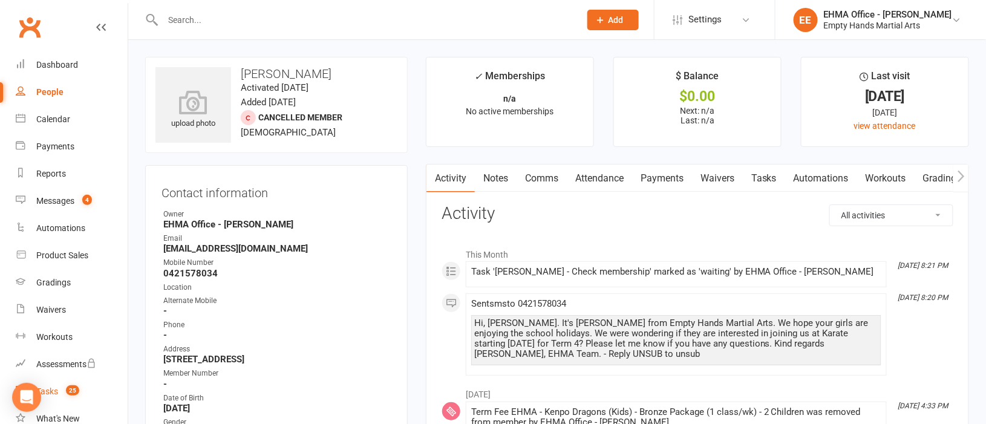
click at [57, 385] on link "Tasks 25" at bounding box center [72, 391] width 112 height 27
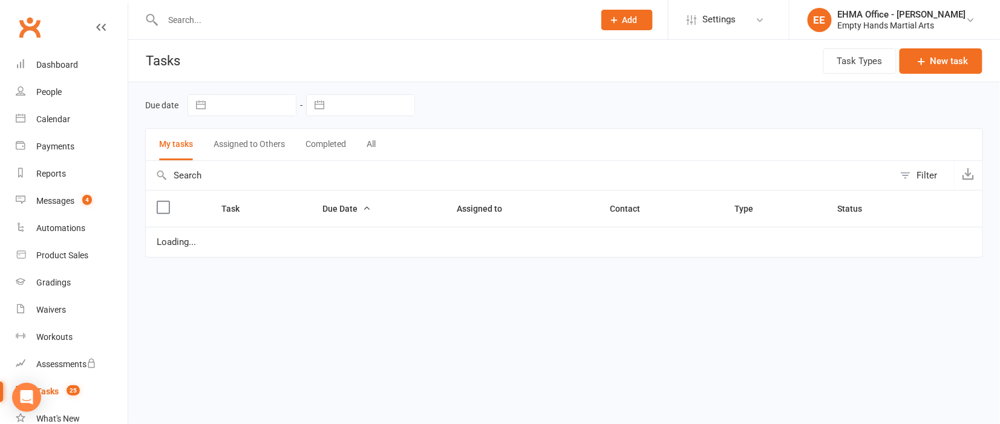
select select "started"
select select "waiting"
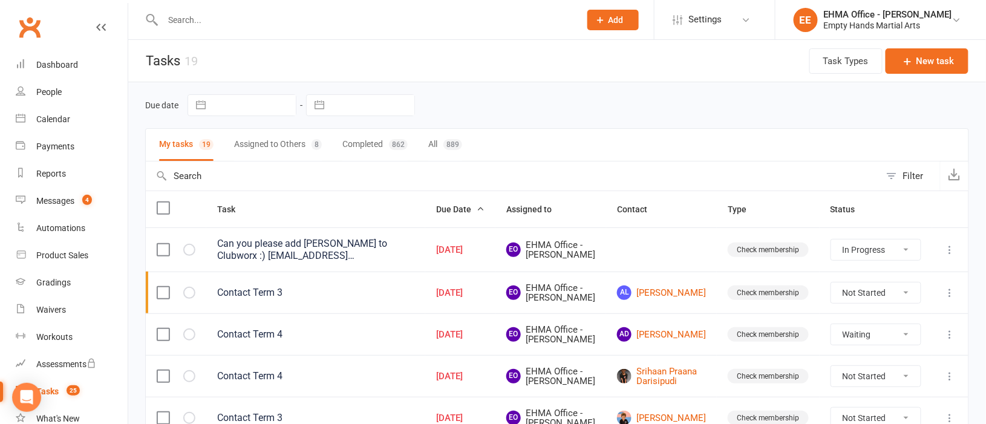
click at [951, 340] on icon at bounding box center [950, 334] width 12 height 12
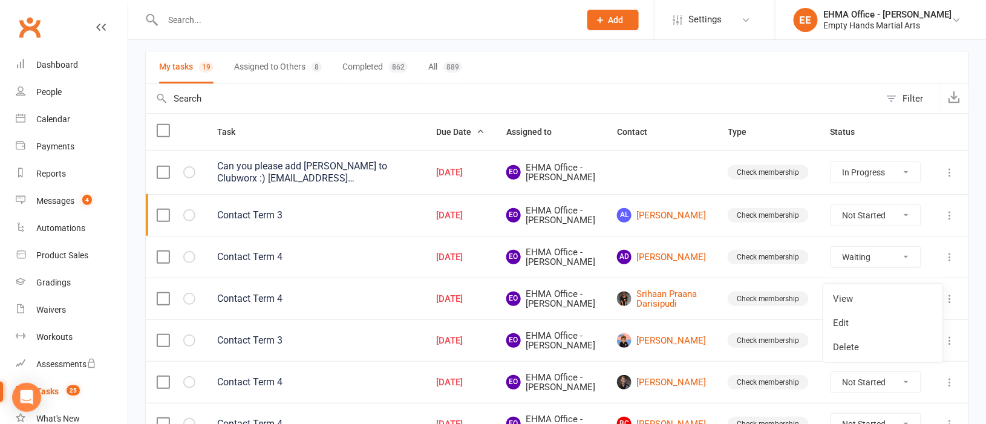
scroll to position [181, 0]
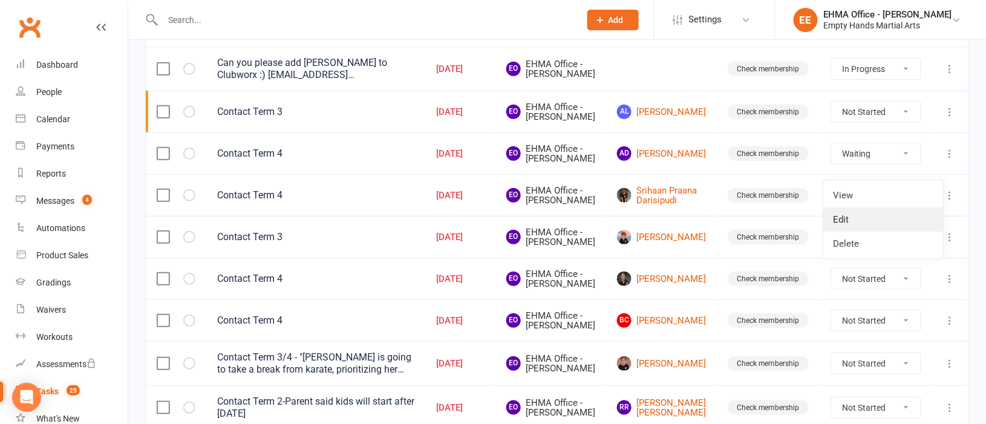
click at [848, 212] on link "Edit" at bounding box center [883, 219] width 120 height 24
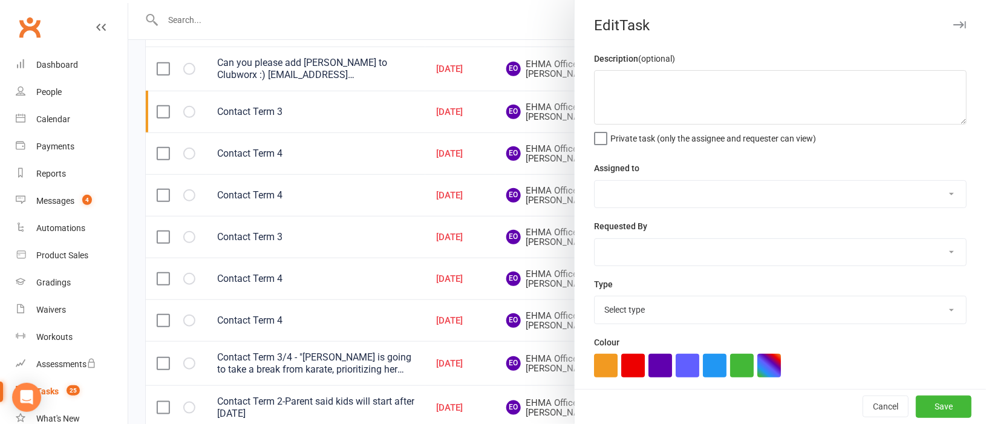
type textarea "Contact Term 4"
select select "47947"
type input "[DATE]"
type input "2:30pm"
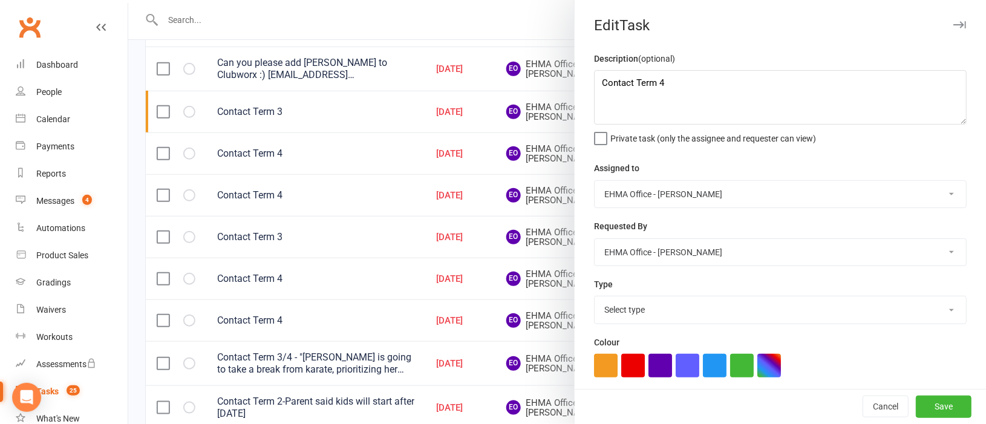
select select "17396"
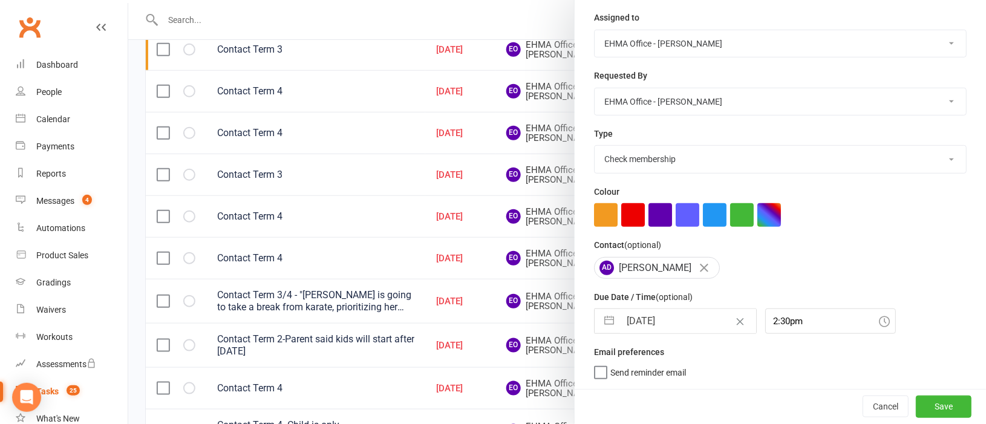
scroll to position [272, 0]
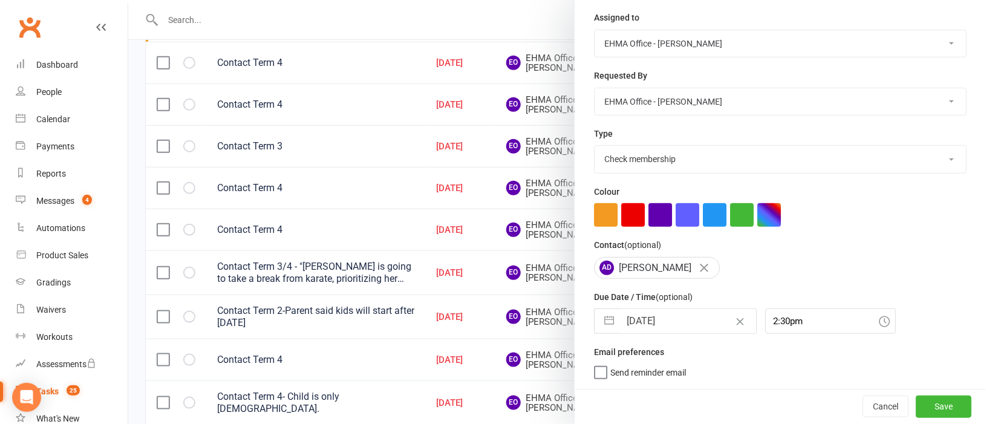
click at [667, 315] on input "[DATE]" at bounding box center [688, 321] width 136 height 24
select select "8"
select select "2025"
select select "9"
select select "2025"
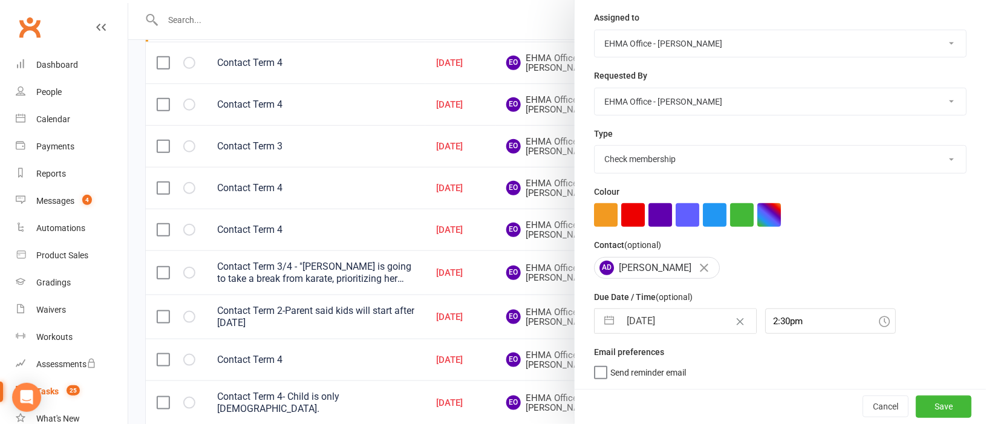
select select "10"
select select "2025"
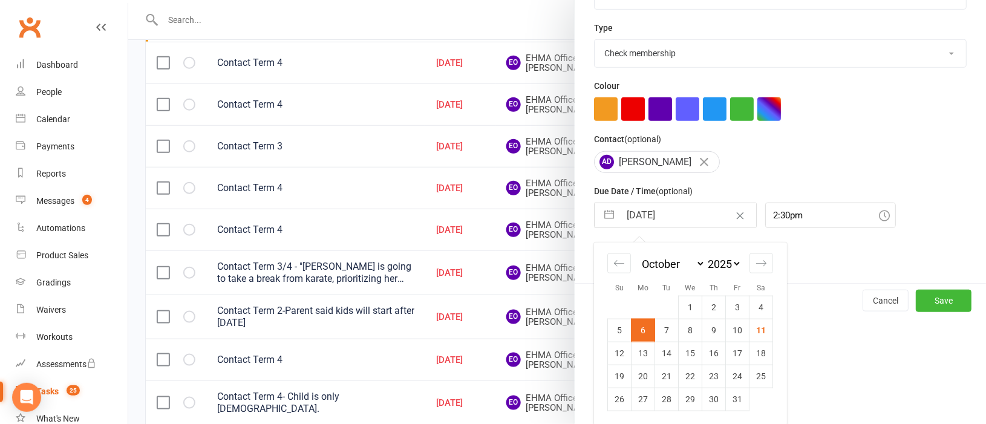
scroll to position [259, 0]
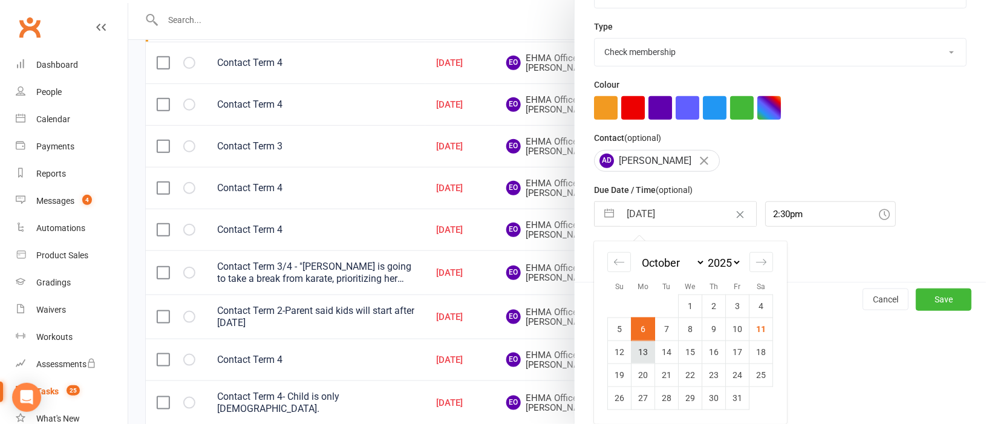
click at [639, 350] on td "13" at bounding box center [643, 351] width 24 height 23
type input "[DATE]"
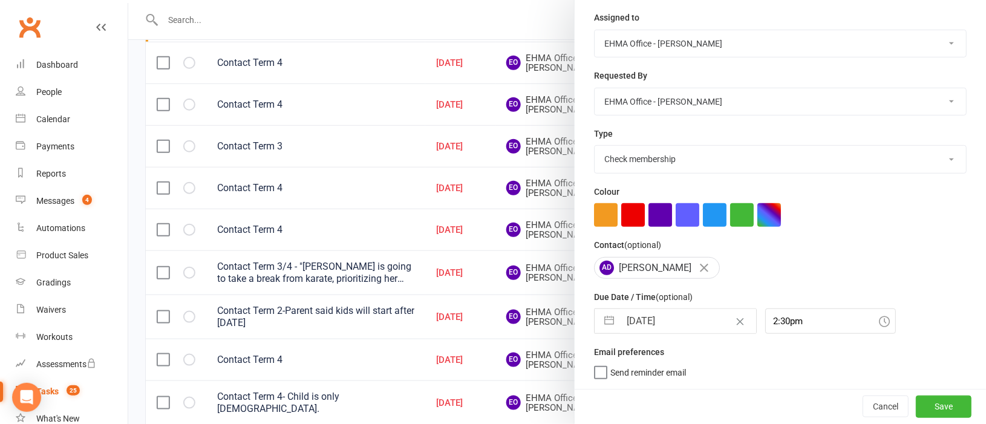
scroll to position [152, 0]
click at [918, 402] on button "Save" at bounding box center [944, 406] width 56 height 22
select select "started"
select select "waiting"
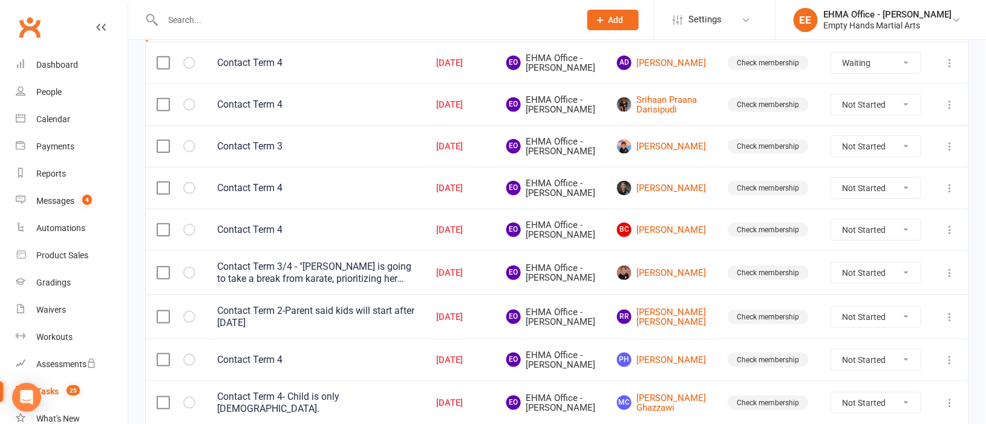
select select "started"
select select "waiting"
select select "started"
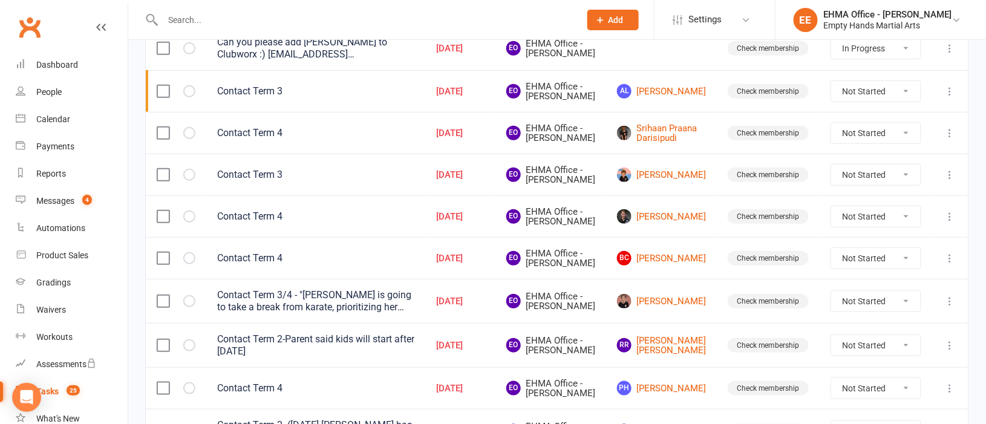
scroll to position [90, 0]
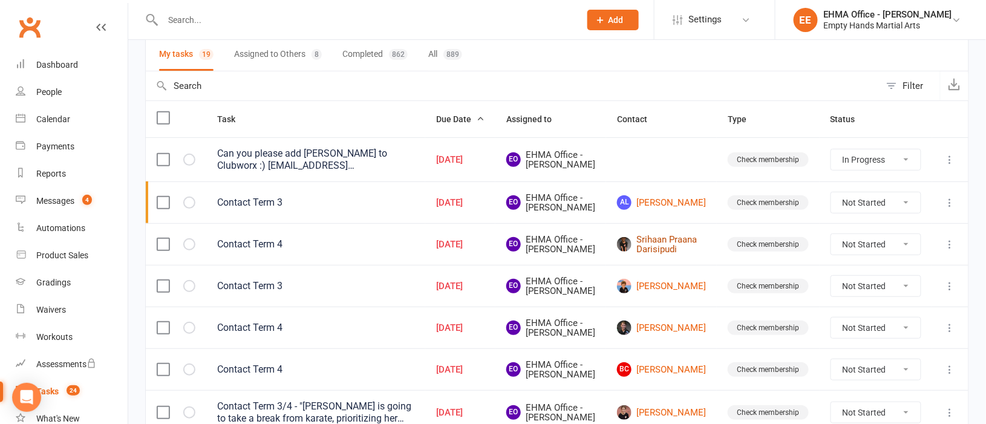
click at [677, 255] on link "Srihaan Praana Darisipudi" at bounding box center [661, 245] width 89 height 20
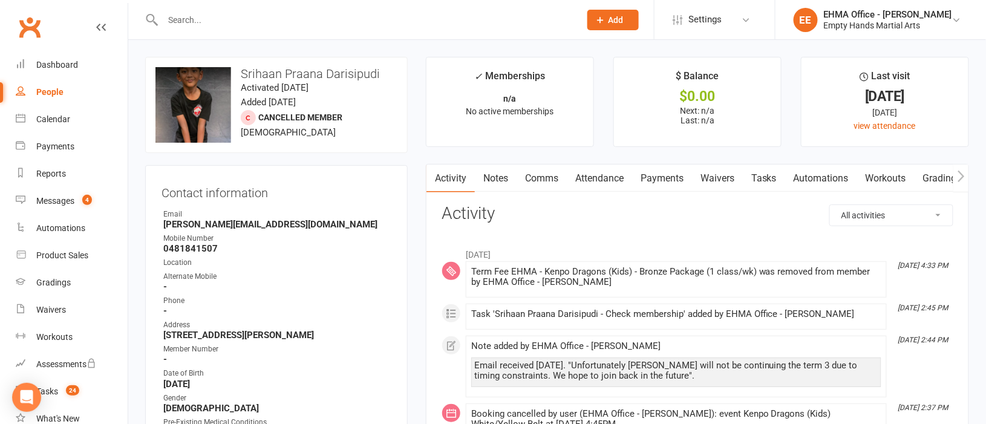
click at [868, 210] on select "All activities Bookings / Attendances Communications Notes Failed SMSes Grading…" at bounding box center [891, 215] width 123 height 21
select select "ConversationLogEntry"
click at [830, 205] on select "All activities Bookings / Attendances Communications Notes Failed SMSes Grading…" at bounding box center [891, 215] width 123 height 21
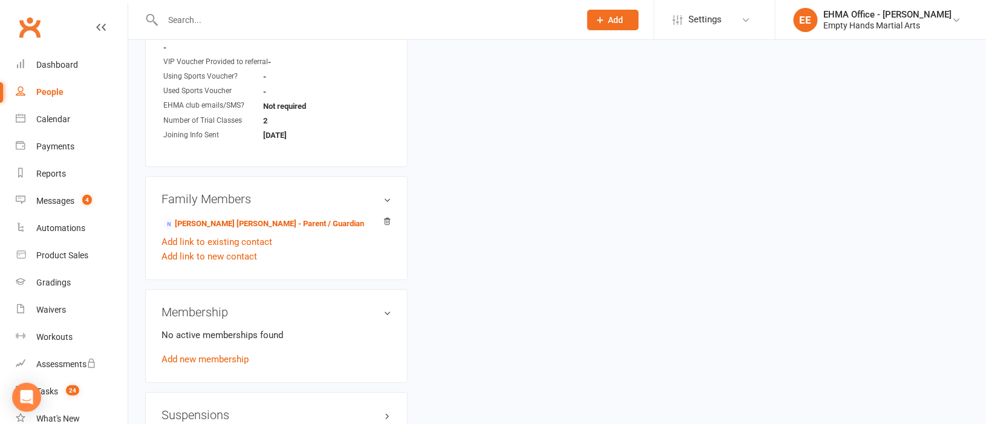
scroll to position [997, 0]
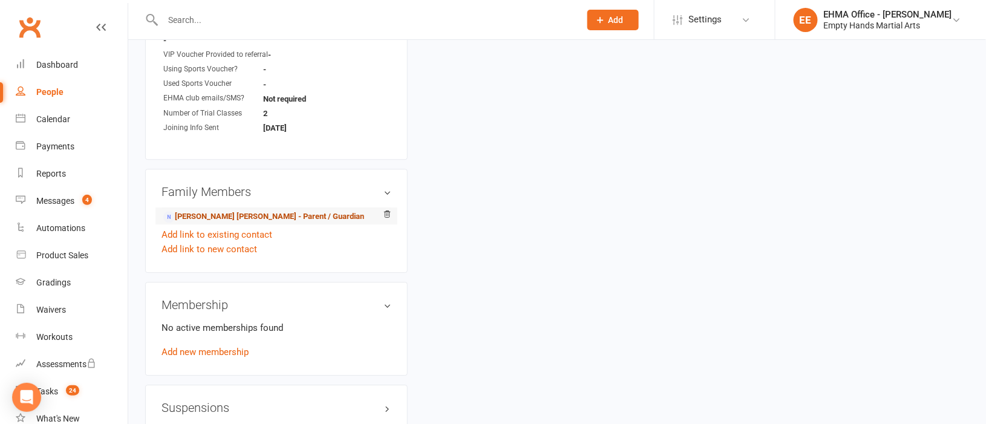
click at [229, 223] on link "Vamsi krishna Darisipudi - Parent / Guardian" at bounding box center [263, 216] width 201 height 13
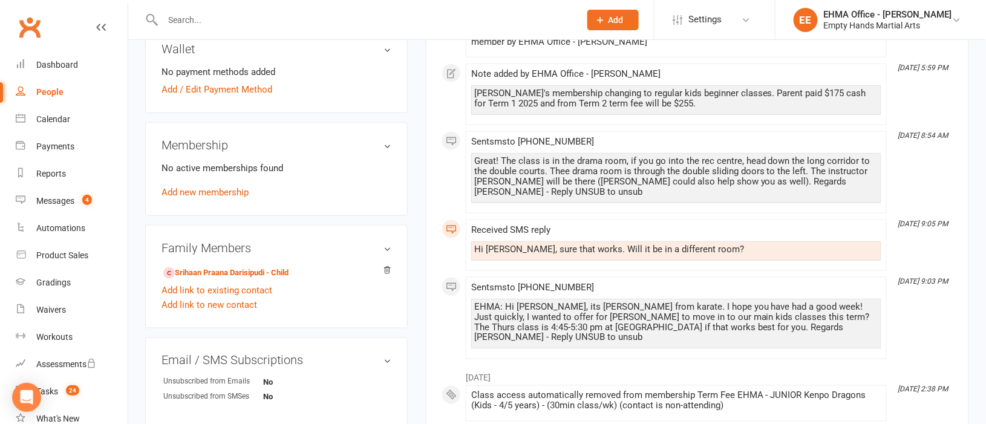
scroll to position [453, 0]
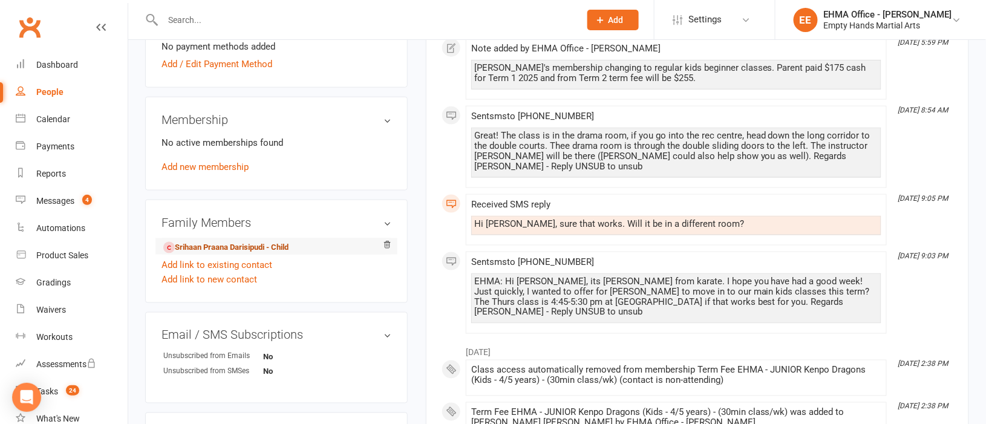
click at [232, 254] on link "Srihaan Praana Darisipudi - Child" at bounding box center [225, 247] width 125 height 13
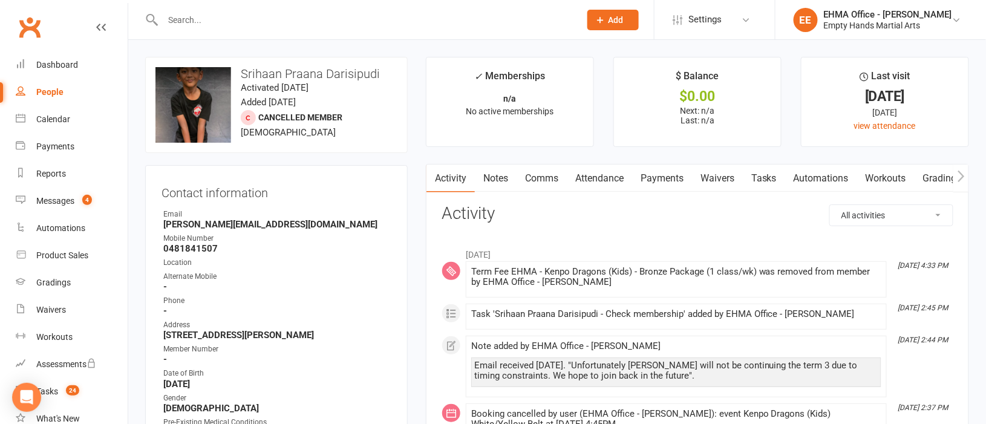
click at [550, 180] on link "Comms" at bounding box center [541, 178] width 50 height 28
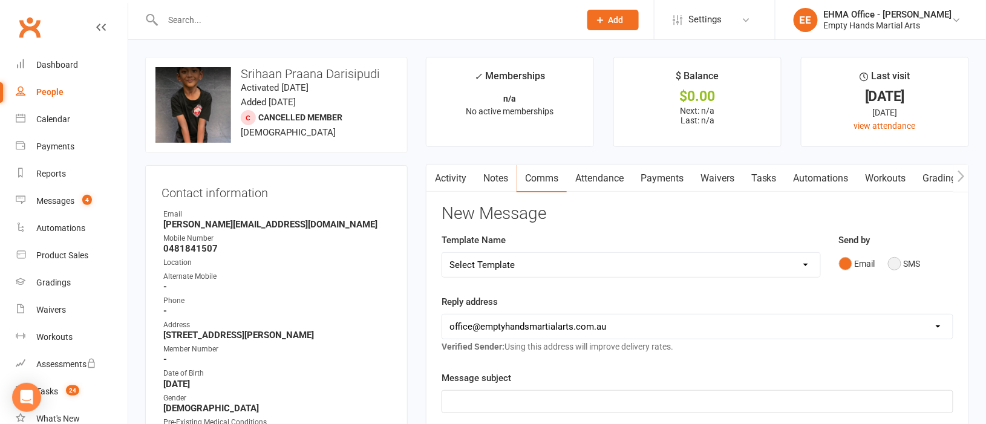
click at [898, 262] on button "SMS" at bounding box center [904, 263] width 33 height 23
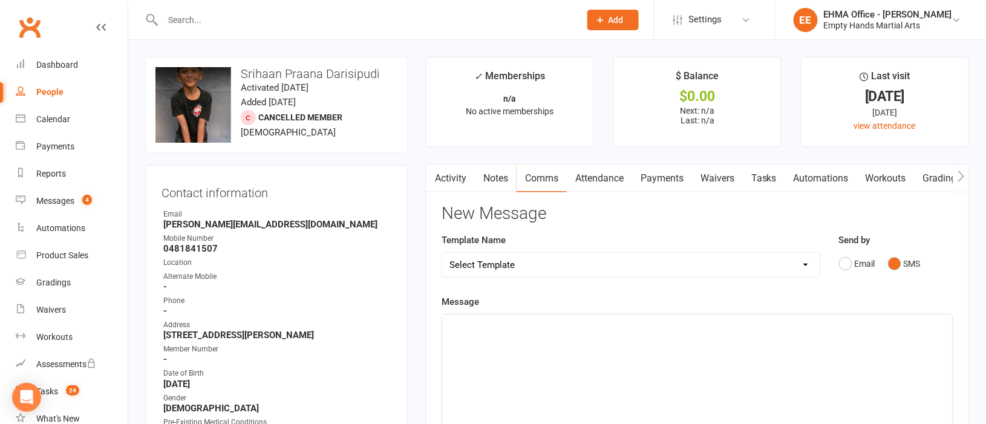
click at [515, 327] on p "﻿" at bounding box center [697, 325] width 496 height 15
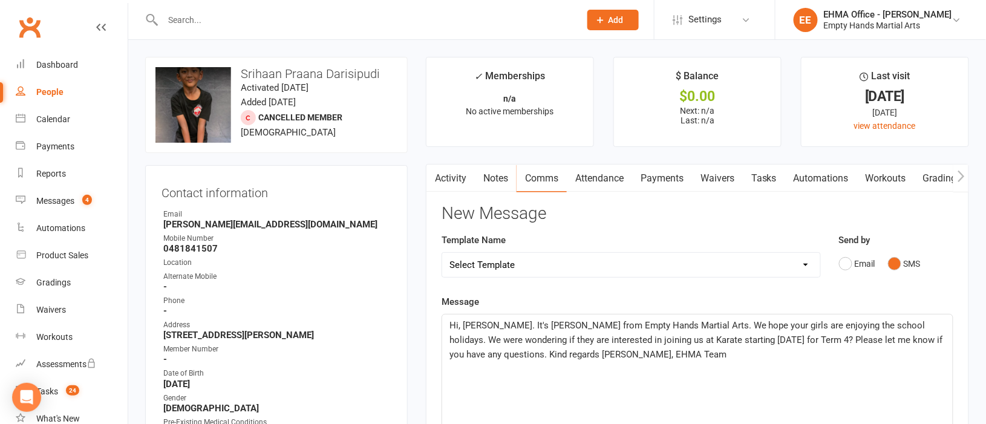
click at [477, 325] on span "Hi, Ben. It's Elaine from Empty Hands Martial Arts. We hope your girls are enjo…" at bounding box center [697, 340] width 496 height 40
click at [700, 326] on span "Hi, Vamsi. It's Elaine from Empty Hands Martial Arts. We hope your girls are en…" at bounding box center [697, 340] width 496 height 40
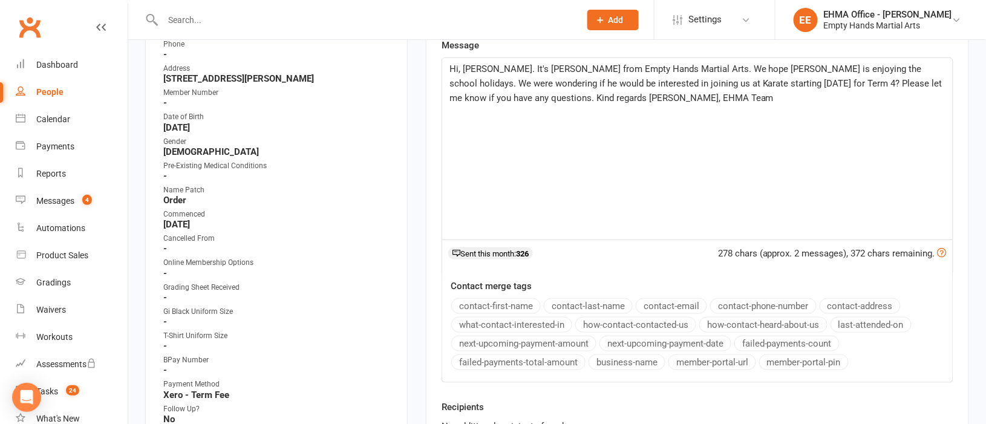
scroll to position [362, 0]
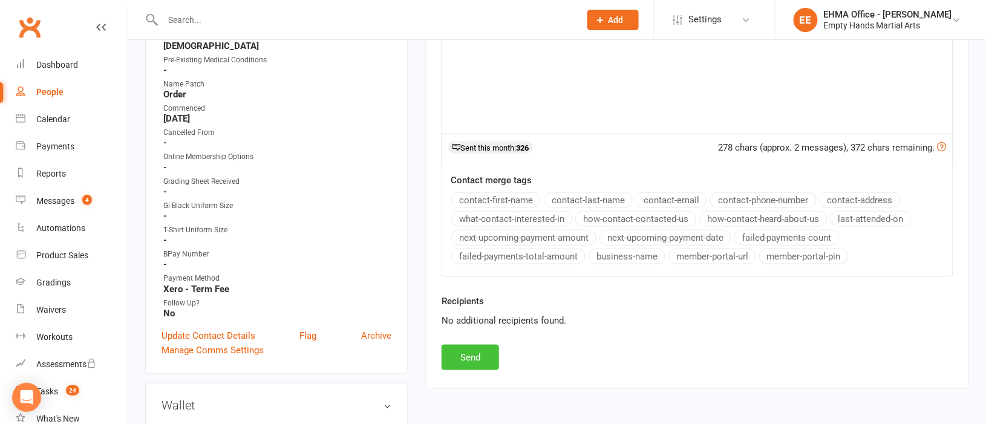
click at [466, 356] on button "Send" at bounding box center [469, 357] width 57 height 25
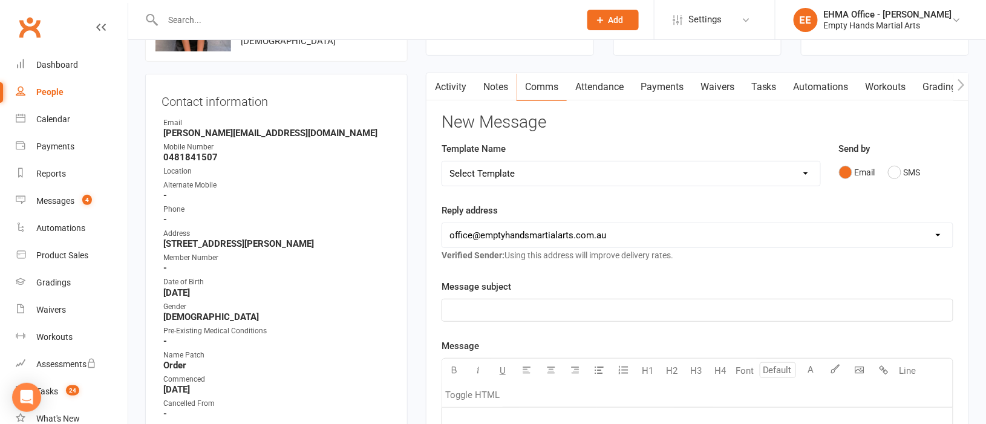
scroll to position [90, 0]
click at [448, 93] on link "Activity" at bounding box center [450, 88] width 48 height 28
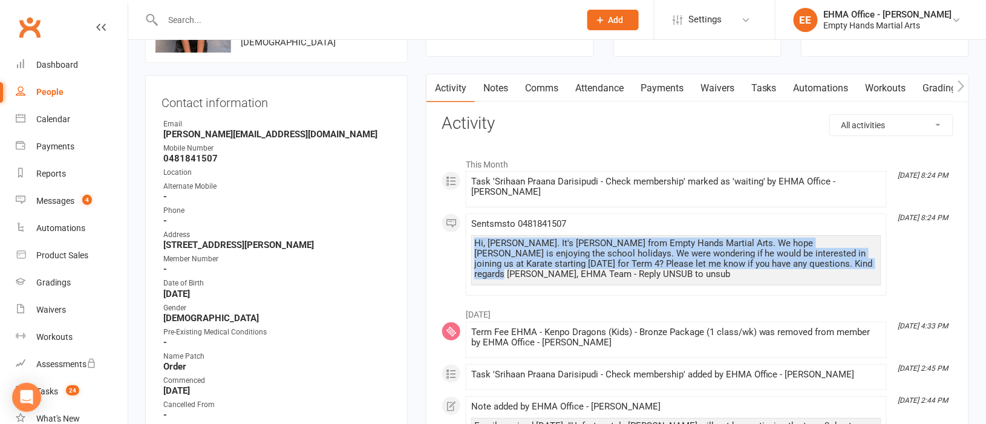
drag, startPoint x: 826, startPoint y: 256, endPoint x: 475, endPoint y: 232, distance: 352.2
click at [475, 238] on div "Hi, Vamsi. It's Elaine from Empty Hands Martial Arts. We hope Srihaan is enjoyi…" at bounding box center [676, 258] width 404 height 41
copy div "Hi, Vamsi. It's Elaine from Empty Hands Martial Arts. We hope Srihaan is enjoyi…"
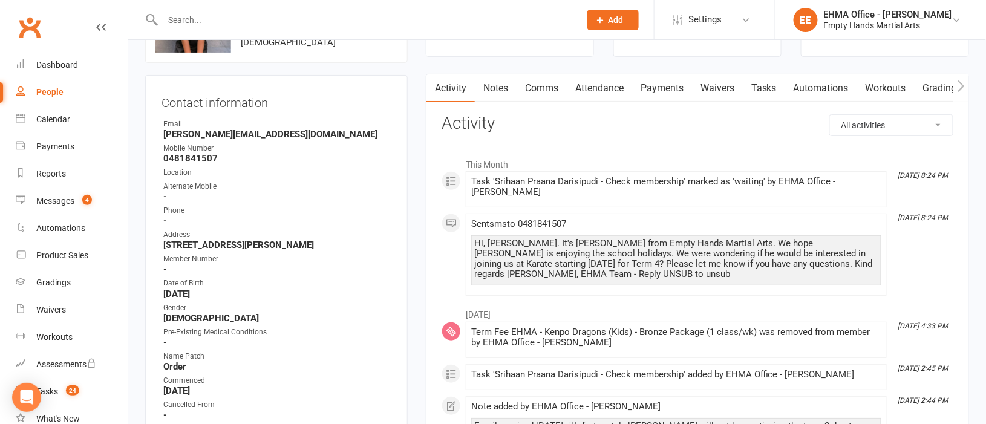
click at [296, 16] on input "text" at bounding box center [365, 19] width 412 height 17
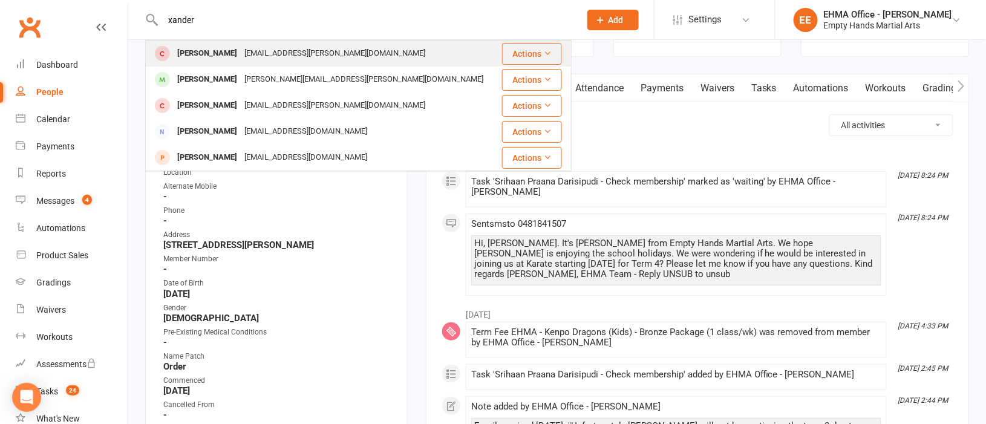
type input "xander"
click at [261, 54] on div "sammeg.ocallaghan@gmail.com" at bounding box center [335, 54] width 188 height 18
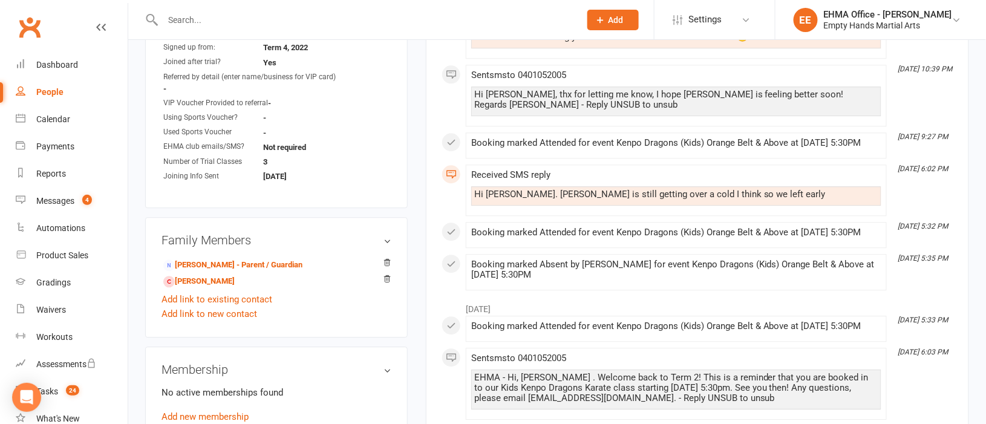
scroll to position [997, 0]
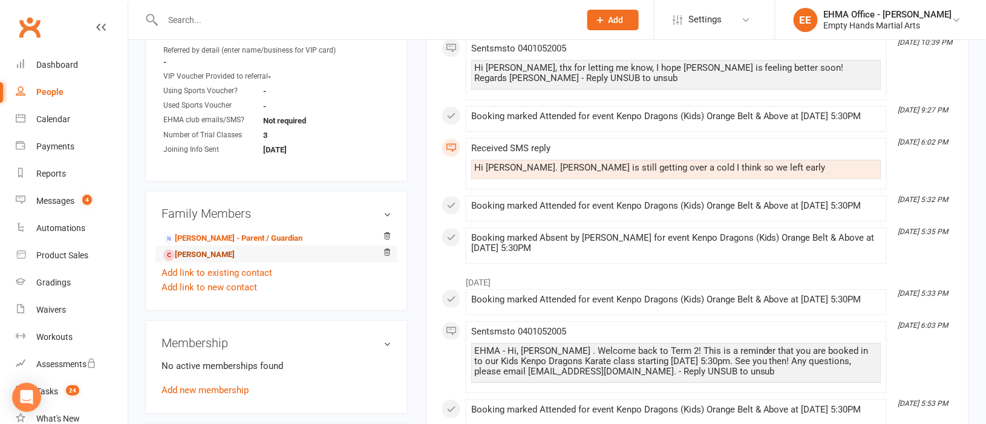
click at [209, 249] on link "Zara O’Callaghan - Sibling" at bounding box center [198, 255] width 71 height 13
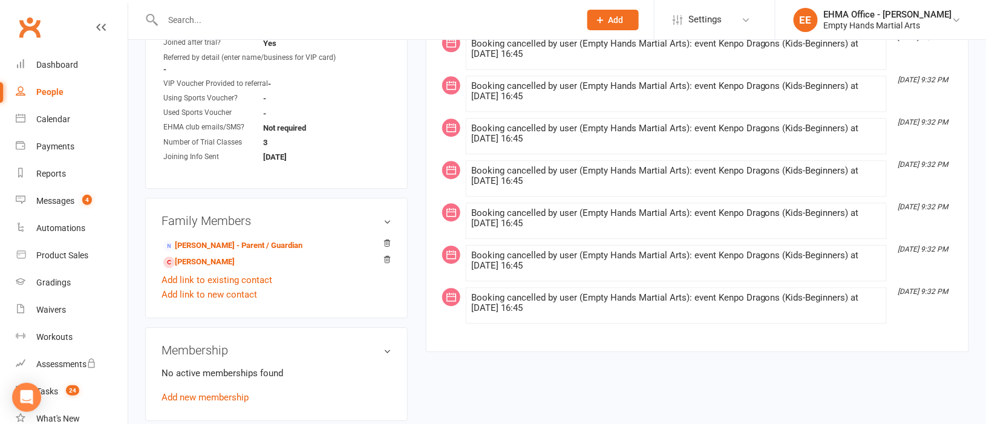
scroll to position [1088, 0]
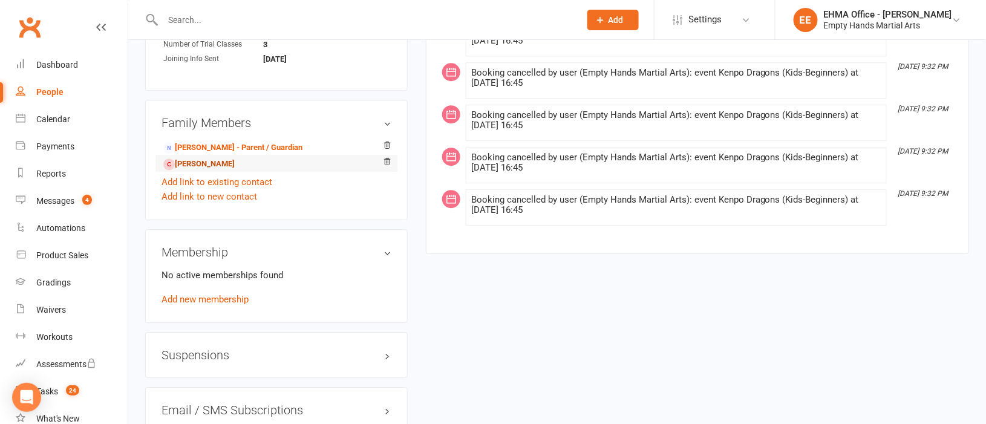
click at [221, 158] on link "Xander O’Callaghan - Sibling" at bounding box center [198, 164] width 71 height 13
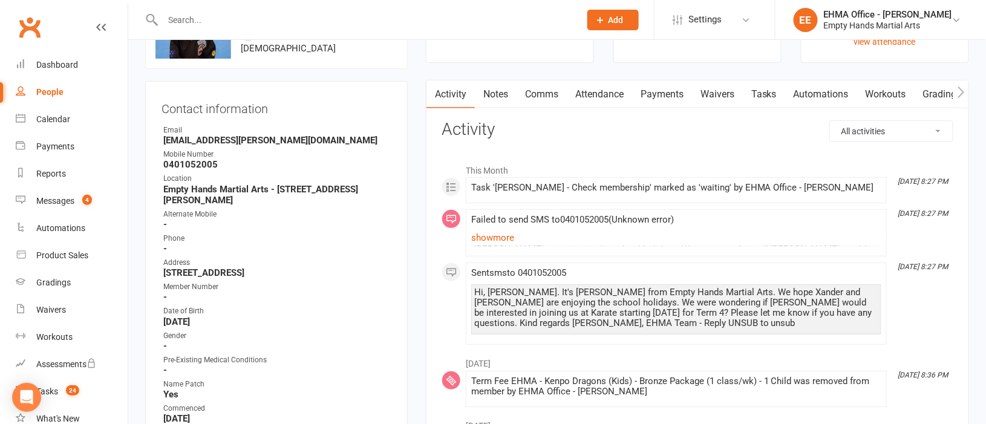
scroll to position [181, 0]
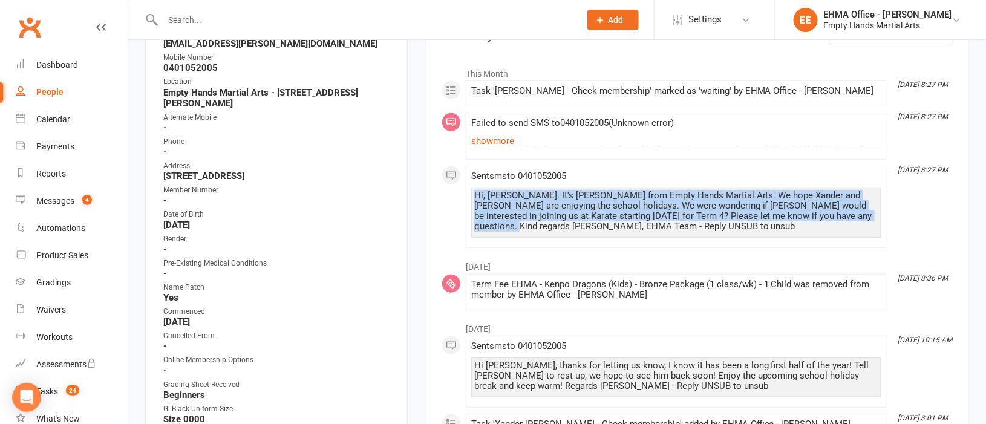
drag, startPoint x: 875, startPoint y: 216, endPoint x: 475, endPoint y: 194, distance: 401.0
click at [475, 194] on div "Hi, Sam. It's Elaine from Empty Hands Martial Arts. We hope Xander and Zara are…" at bounding box center [676, 210] width 404 height 41
copy div "Hi, [PERSON_NAME]. It's [PERSON_NAME] from Empty Hands Martial Arts. We hope Xa…"
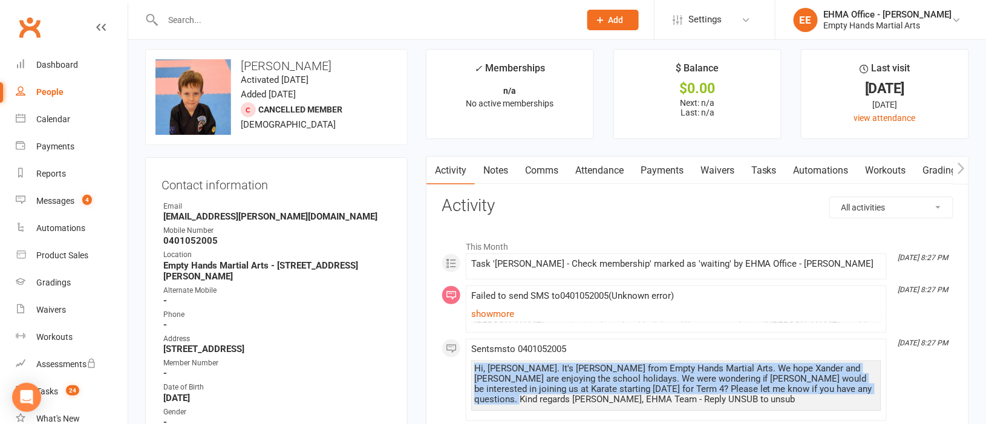
scroll to position [0, 0]
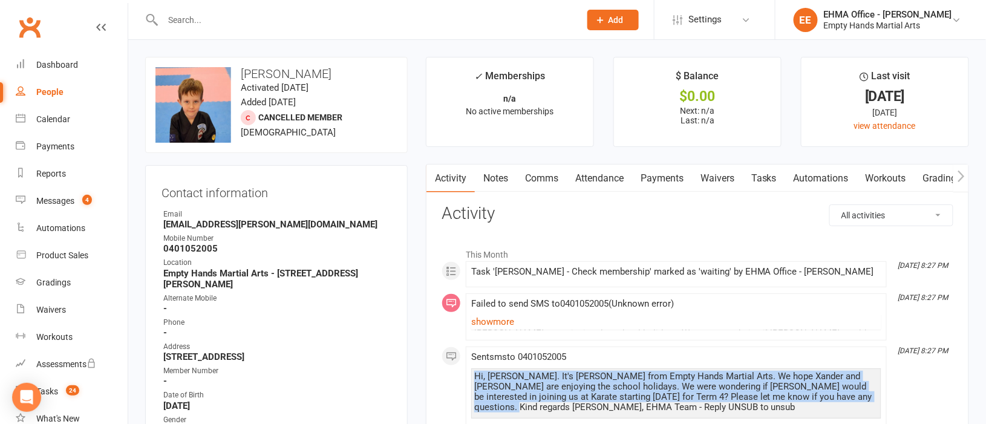
copy div "Hi, [PERSON_NAME]. It's [PERSON_NAME] from Empty Hands Martial Arts. We hope Xa…"
click at [50, 382] on link "Tasks 24" at bounding box center [72, 391] width 112 height 27
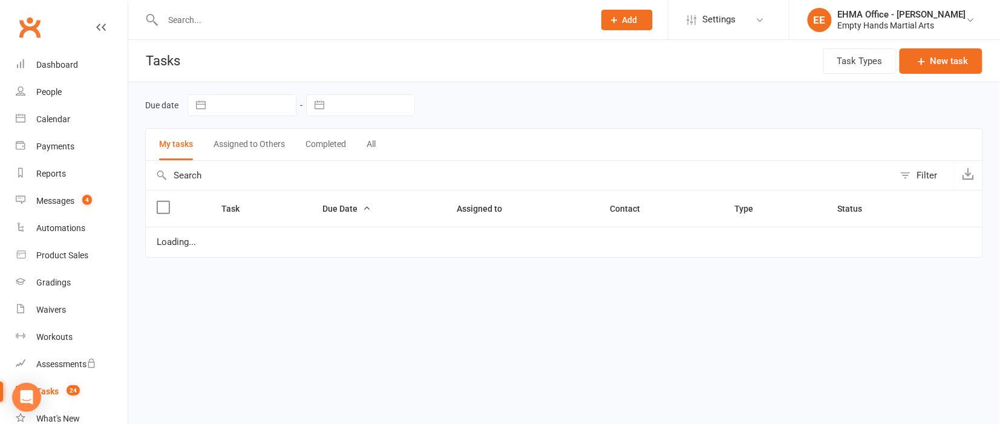
select select "started"
select select "waiting"
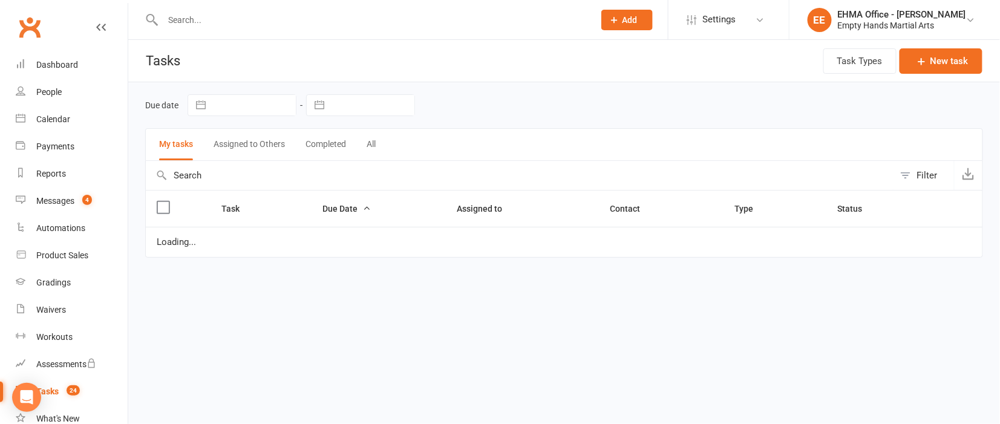
select select "waiting"
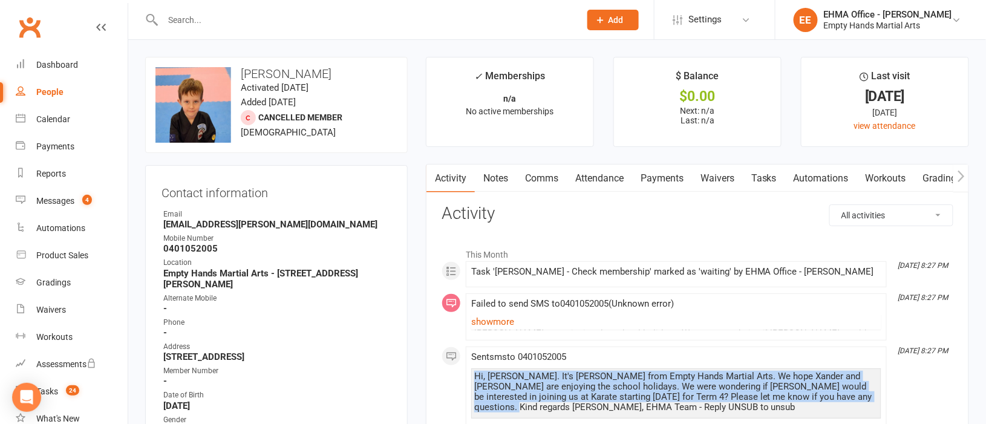
drag, startPoint x: 874, startPoint y: 397, endPoint x: 476, endPoint y: 378, distance: 398.9
click at [476, 378] on div "Hi, Sam. It's Elaine from Empty Hands Martial Arts. We hope Xander and Zara are…" at bounding box center [676, 391] width 404 height 41
copy div "Hi, [PERSON_NAME]. It's [PERSON_NAME] from Empty Hands Martial Arts. We hope Xa…"
click at [53, 393] on div "Tasks" at bounding box center [47, 391] width 22 height 10
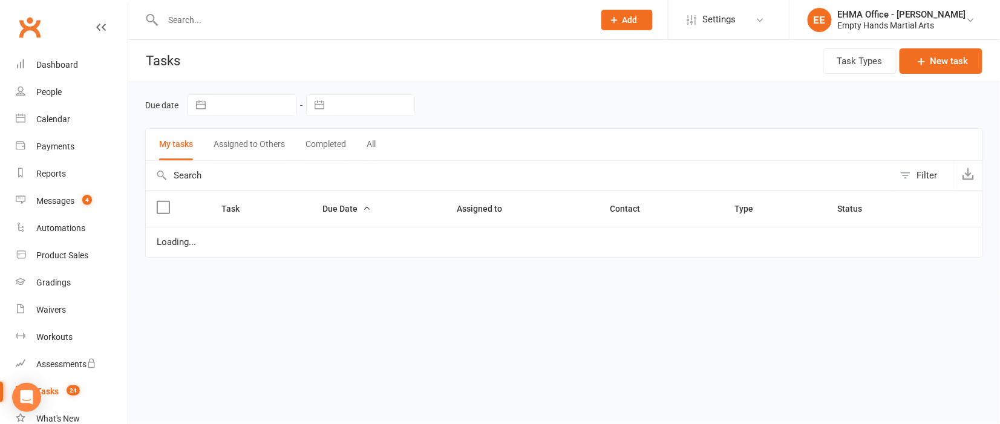
select select "started"
select select "waiting"
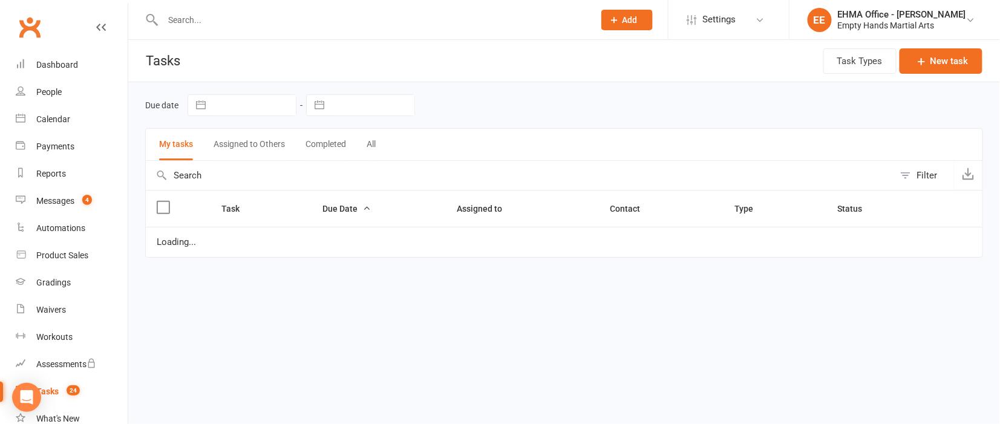
select select "waiting"
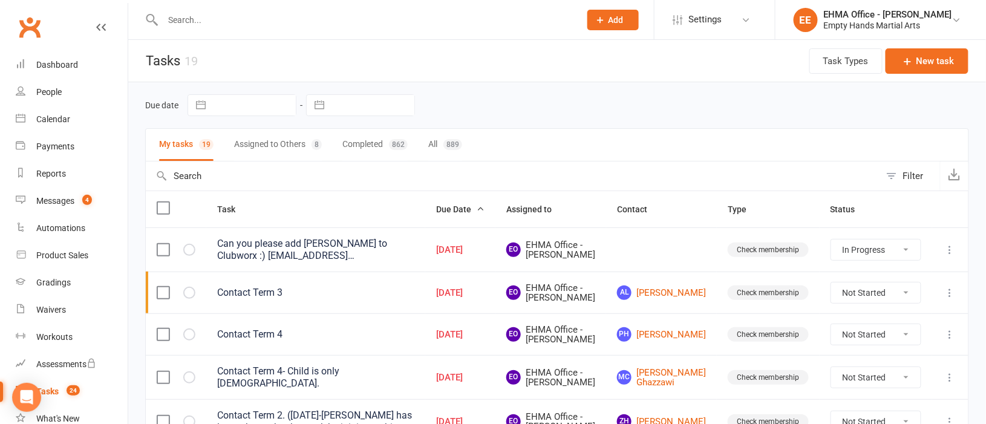
click at [857, 345] on select "Not Started In Progress Waiting Complete" at bounding box center [875, 334] width 89 height 21
click at [831, 342] on select "Not Started In Progress Waiting Complete" at bounding box center [875, 334] width 89 height 21
select select "unstarted"
select select "started"
select select "waiting"
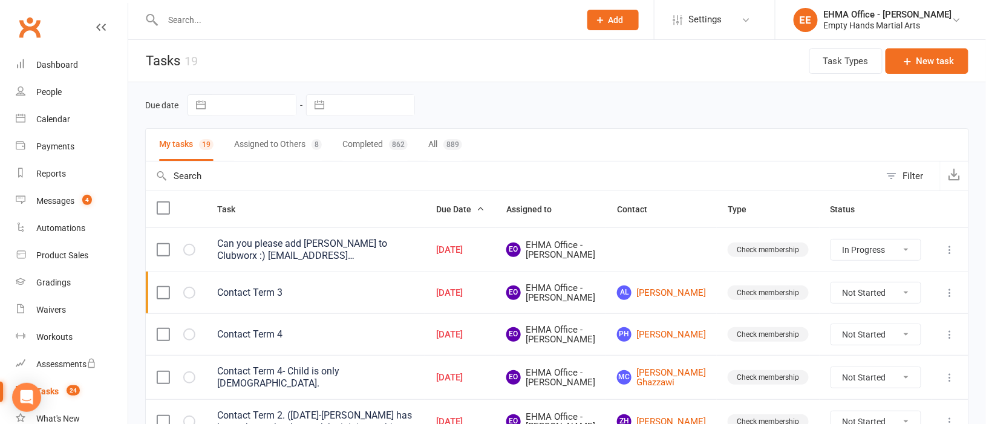
select select "waiting"
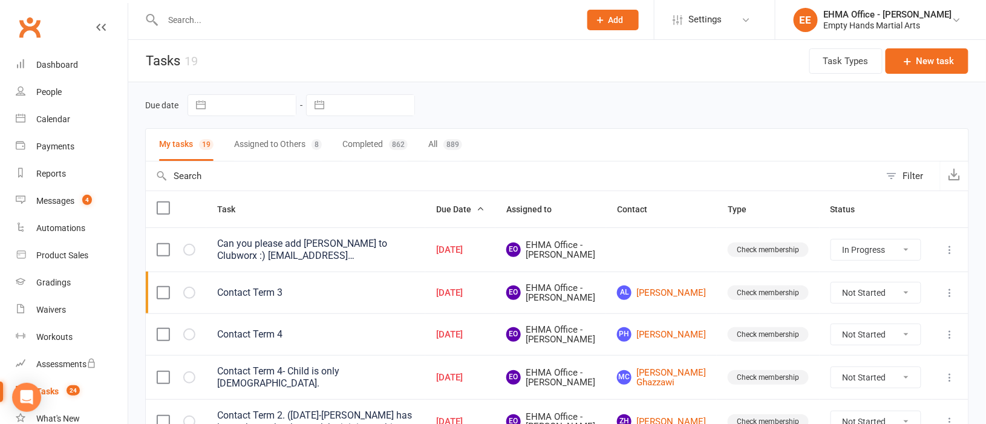
select select "waiting"
select select "started"
select select "waiting"
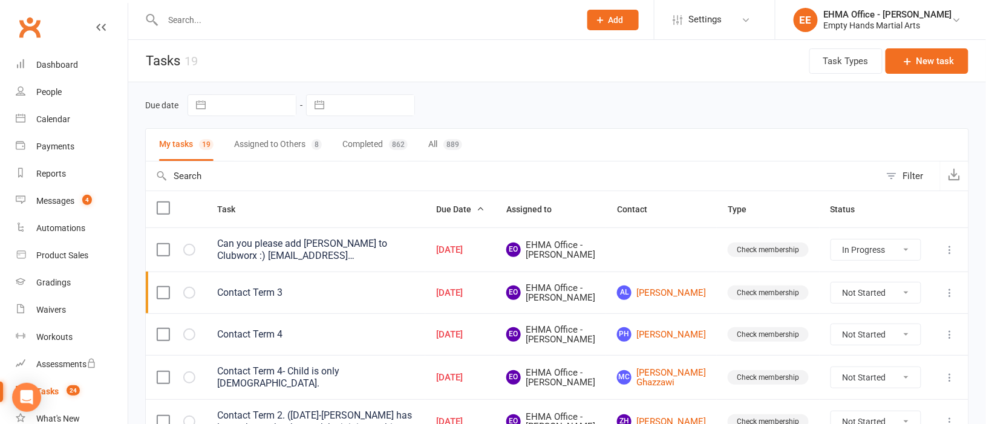
select select "waiting"
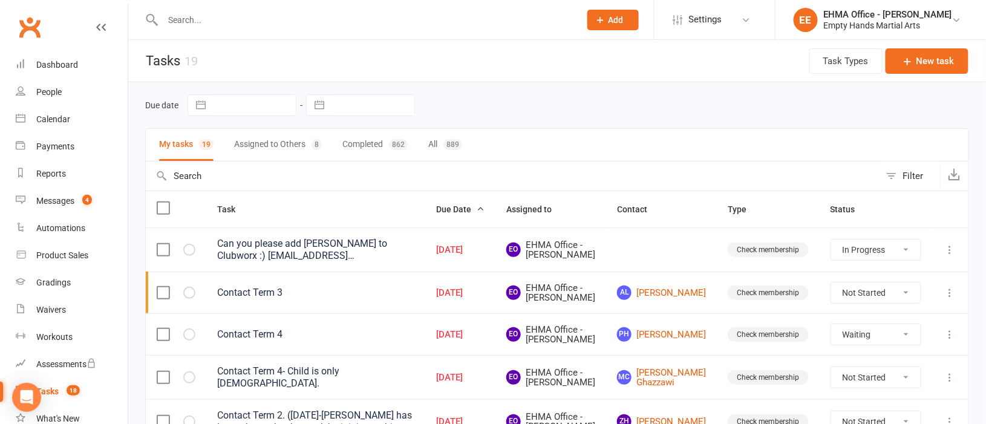
click at [953, 340] on icon at bounding box center [950, 334] width 12 height 12
click at [859, 398] on link "Edit" at bounding box center [883, 400] width 120 height 24
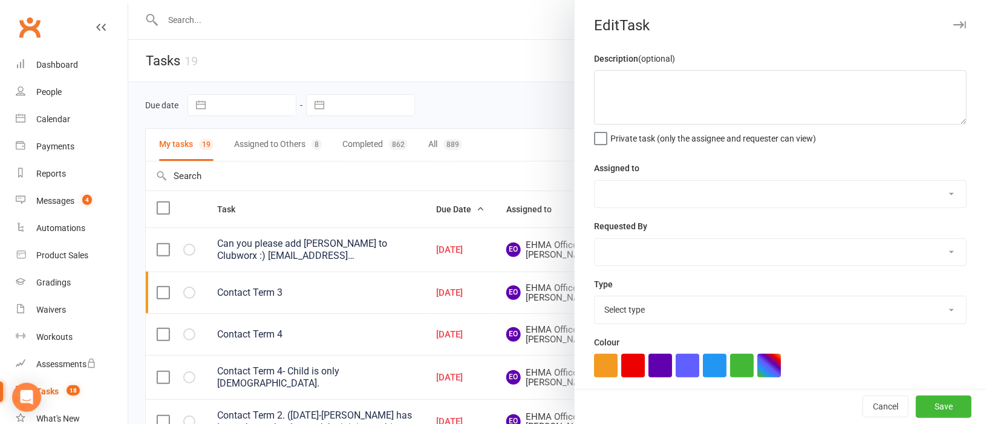
type textarea "Contact Term 4"
select select "47947"
type input "[DATE]"
type input "4:45pm"
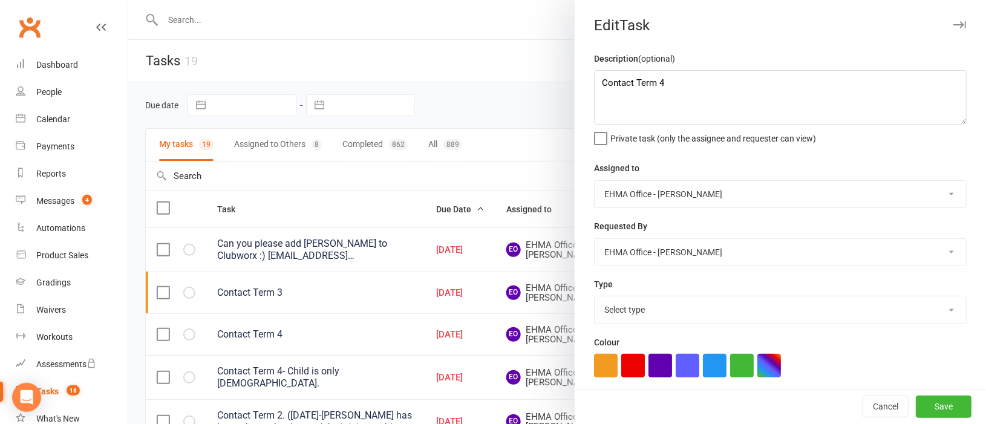
select select "17396"
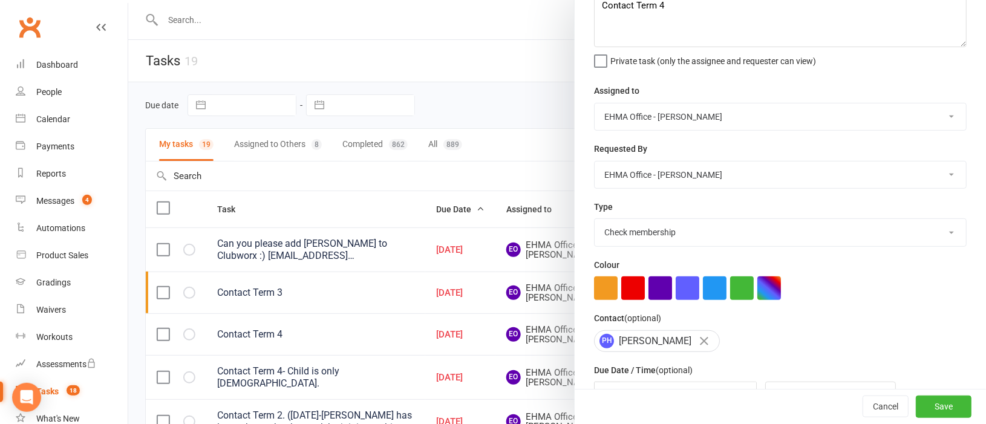
scroll to position [152, 0]
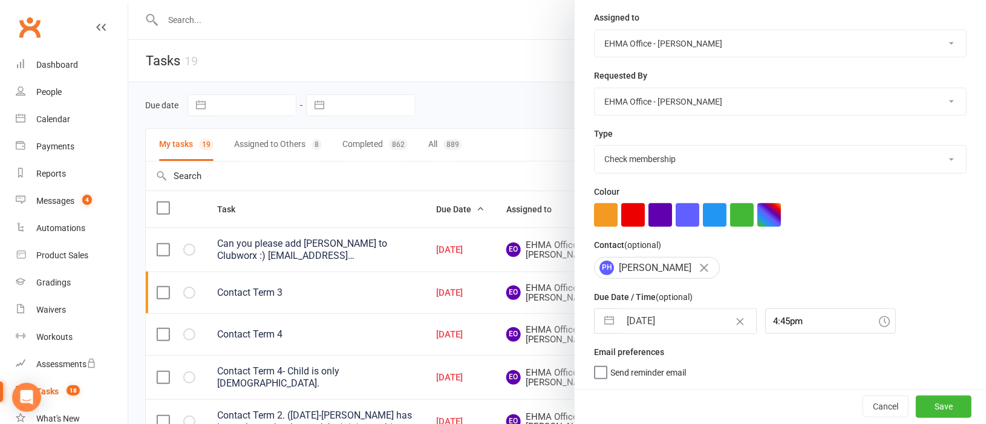
select select "8"
select select "2025"
select select "9"
select select "2025"
select select "10"
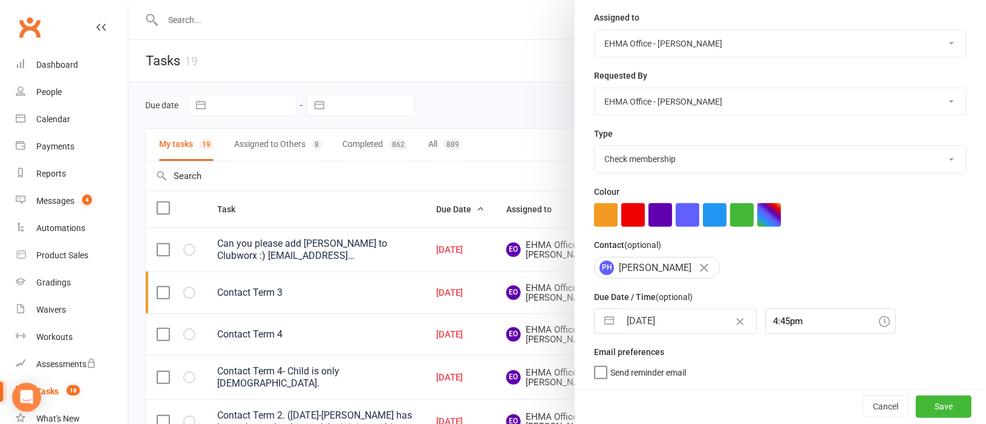
select select "2025"
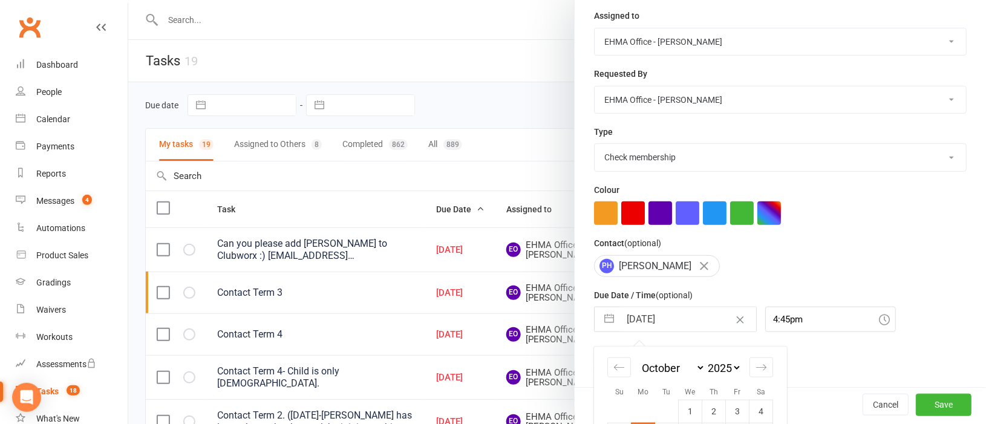
click at [647, 325] on input "[DATE]" at bounding box center [688, 319] width 136 height 24
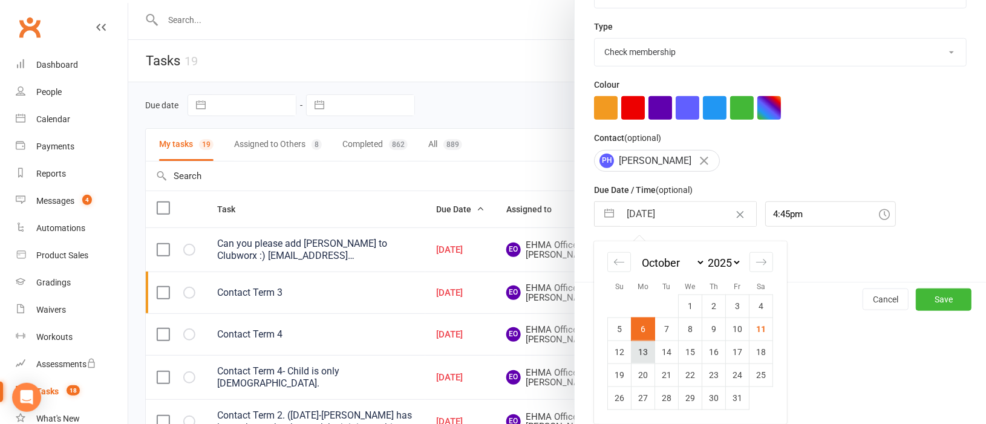
click at [640, 348] on td "13" at bounding box center [643, 351] width 24 height 23
type input "[DATE]"
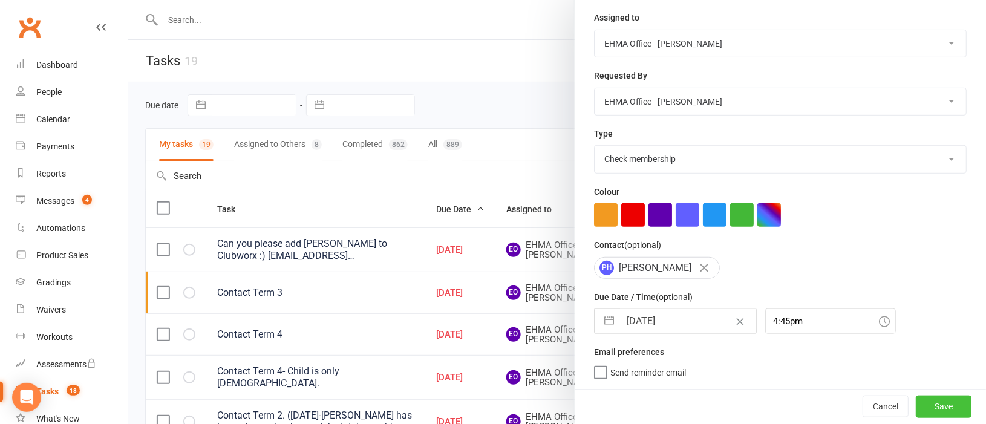
click at [916, 403] on button "Save" at bounding box center [944, 406] width 56 height 22
select select "started"
select select "waiting"
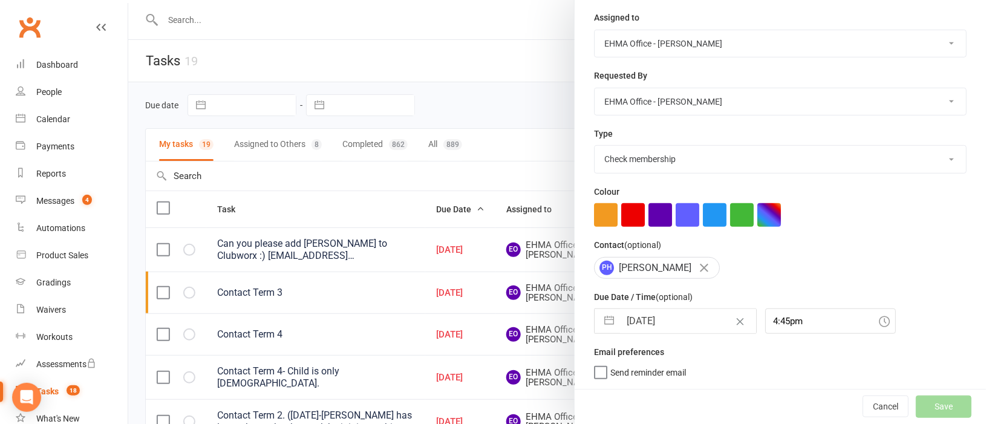
select select "waiting"
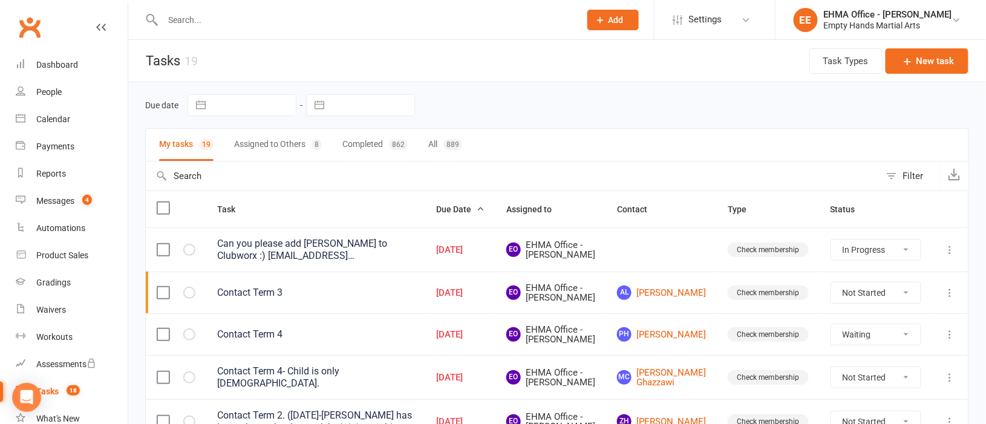
select select "waiting"
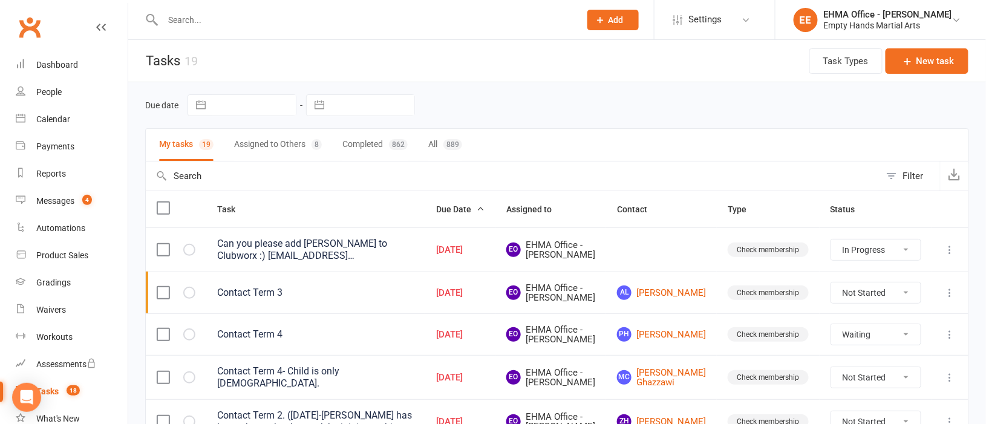
select select "waiting"
select select "started"
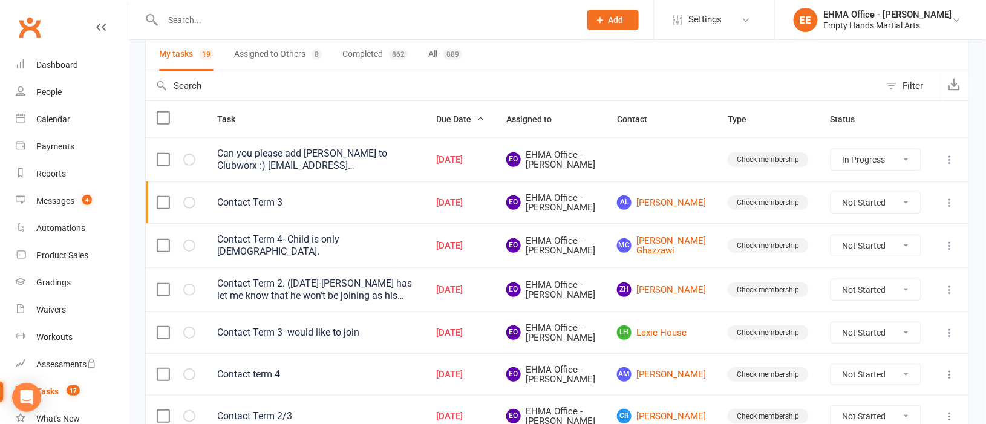
scroll to position [181, 0]
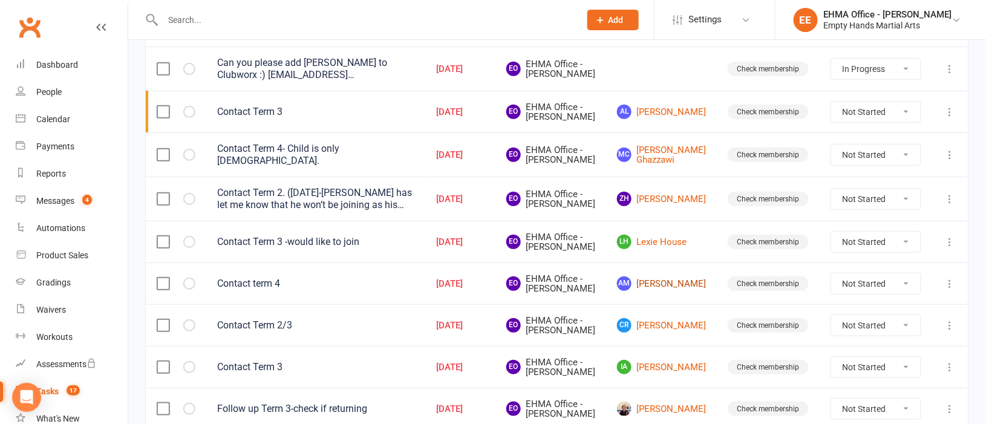
click at [674, 291] on link "AM Alex Matyasevic" at bounding box center [661, 283] width 89 height 15
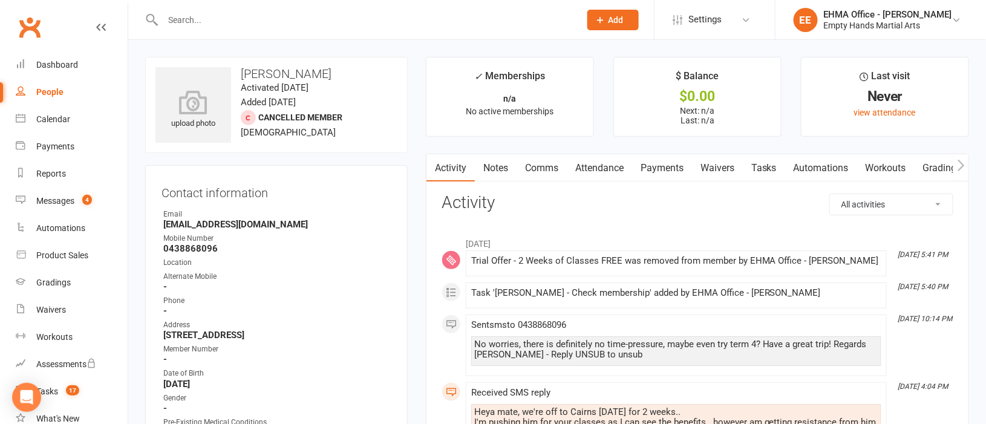
click at [544, 166] on link "Comms" at bounding box center [541, 168] width 50 height 28
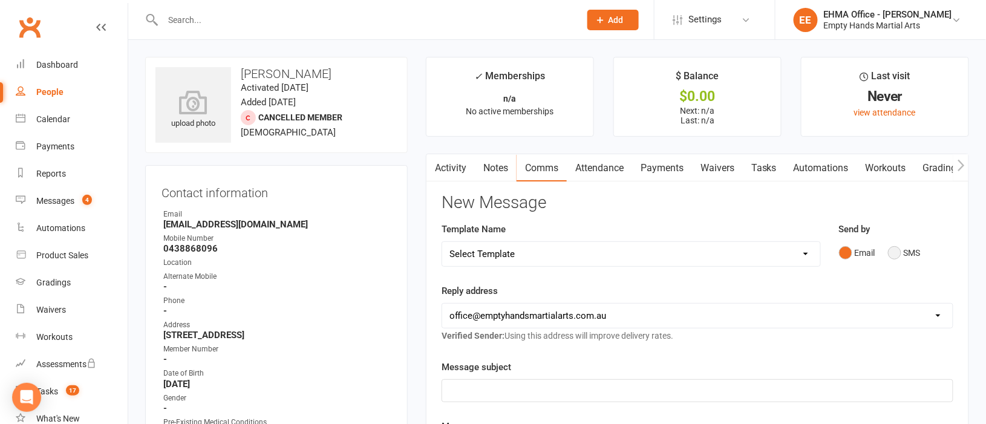
click at [898, 256] on button "SMS" at bounding box center [904, 252] width 33 height 23
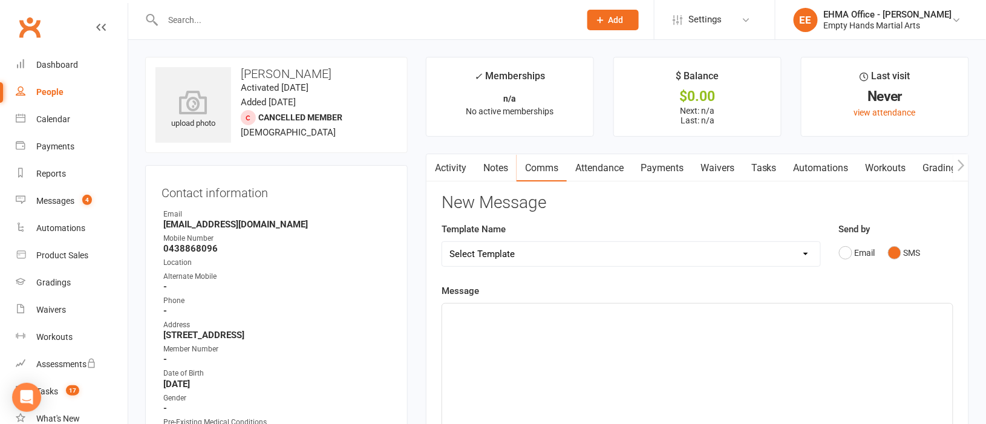
click at [498, 334] on div "﻿" at bounding box center [697, 394] width 510 height 181
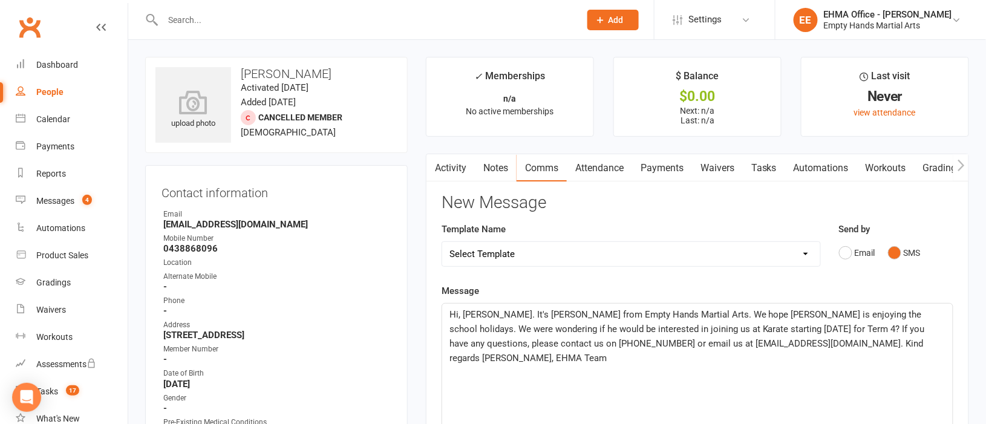
click at [455, 169] on link "Activity" at bounding box center [450, 168] width 48 height 28
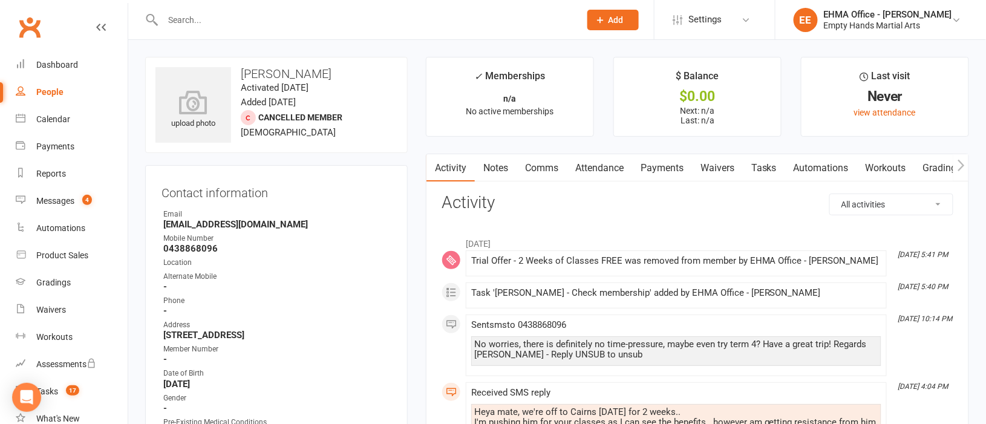
click at [539, 158] on link "Comms" at bounding box center [541, 168] width 50 height 28
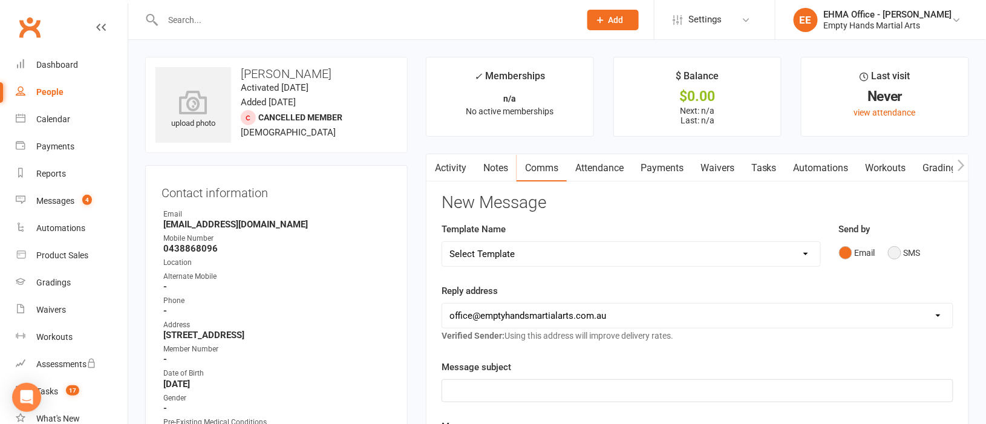
click at [901, 253] on button "SMS" at bounding box center [904, 252] width 33 height 23
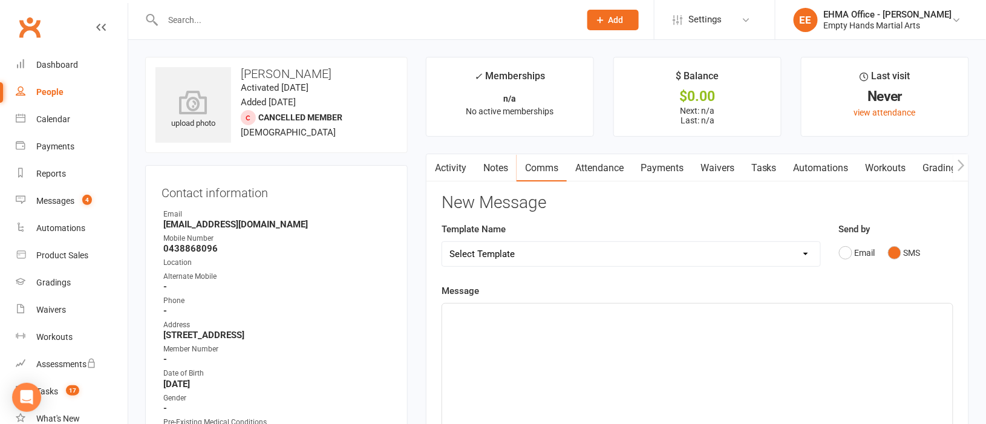
click at [542, 334] on div "﻿" at bounding box center [697, 394] width 510 height 181
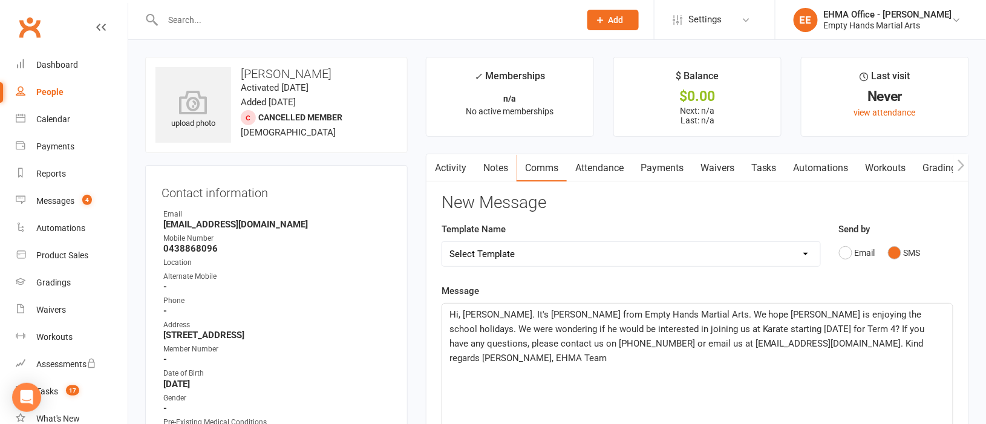
click at [486, 313] on span "Hi, [PERSON_NAME]. It's [PERSON_NAME] from Empty Hands Martial Arts. We hope [P…" at bounding box center [688, 336] width 478 height 54
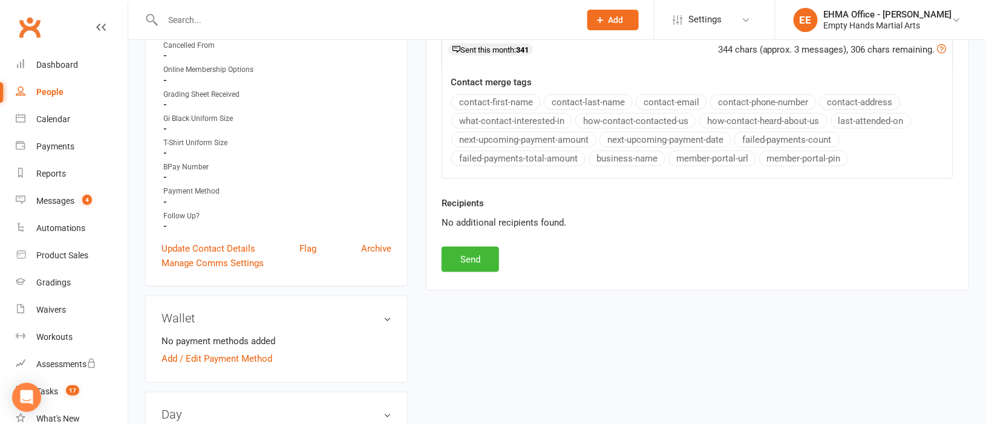
scroll to position [453, 0]
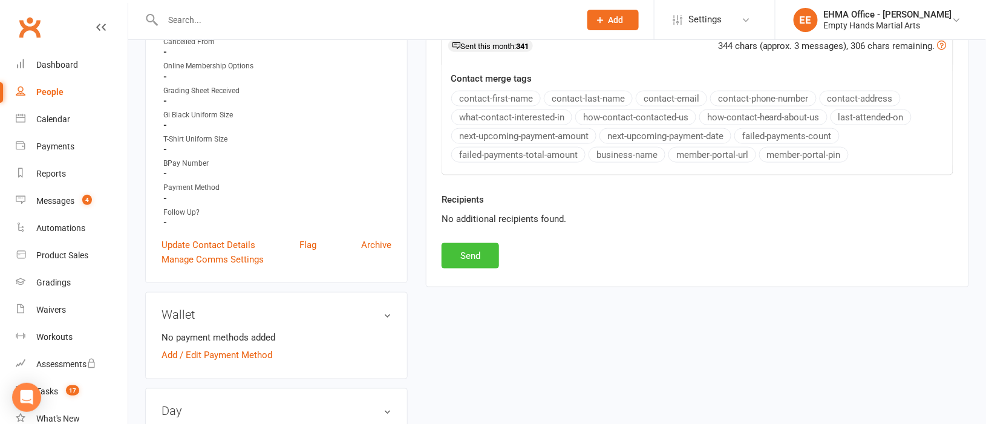
click at [477, 255] on button "Send" at bounding box center [469, 255] width 57 height 25
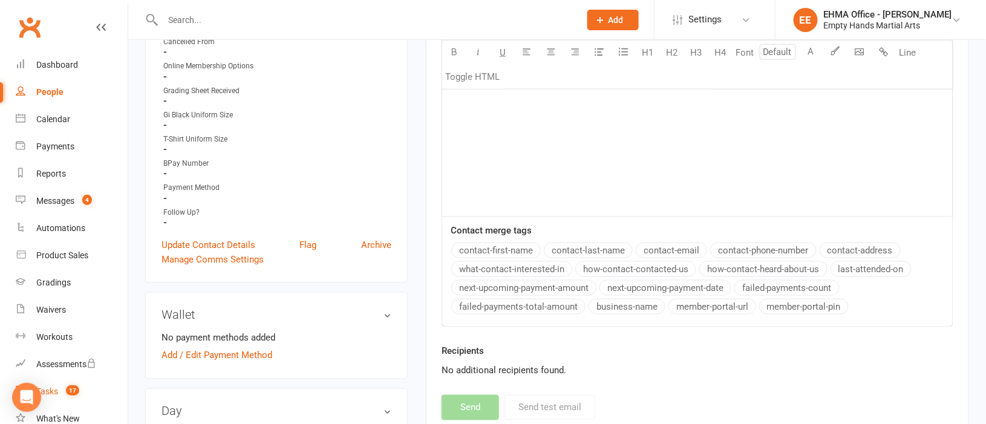
click at [50, 388] on div "Tasks" at bounding box center [47, 391] width 22 height 10
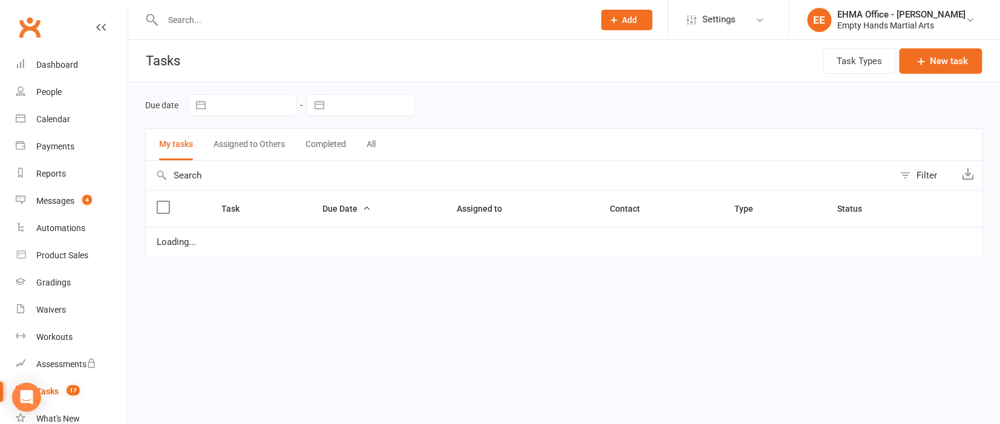
select select "started"
select select "waiting"
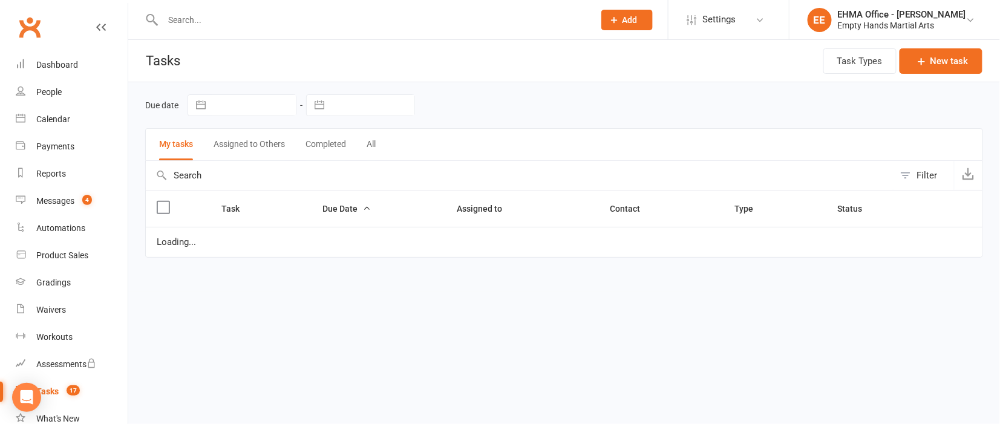
select select "waiting"
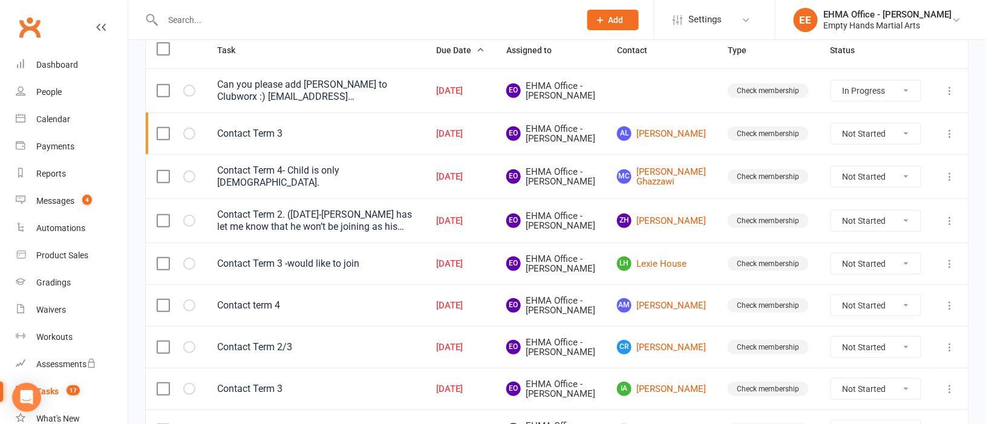
scroll to position [181, 0]
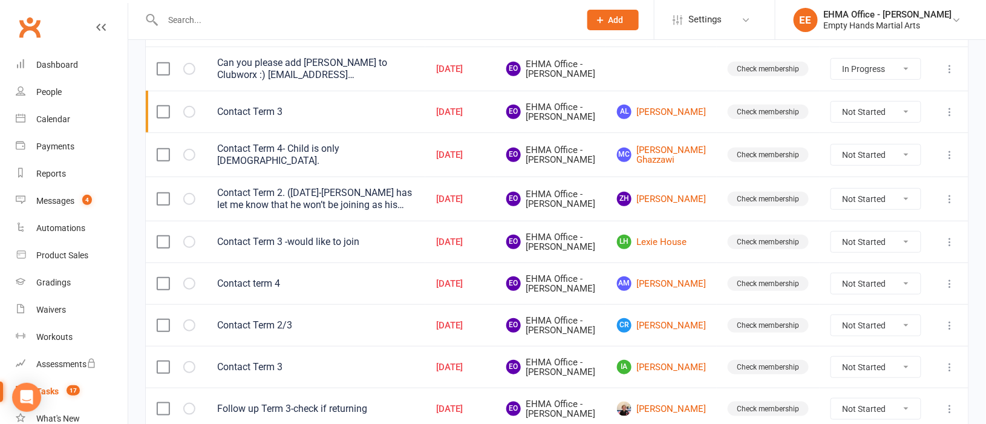
click at [854, 294] on select "Not Started In Progress Waiting Complete" at bounding box center [875, 283] width 89 height 21
click at [831, 294] on select "Not Started In Progress Waiting Complete" at bounding box center [875, 283] width 89 height 21
select select "unstarted"
select select "started"
select select "waiting"
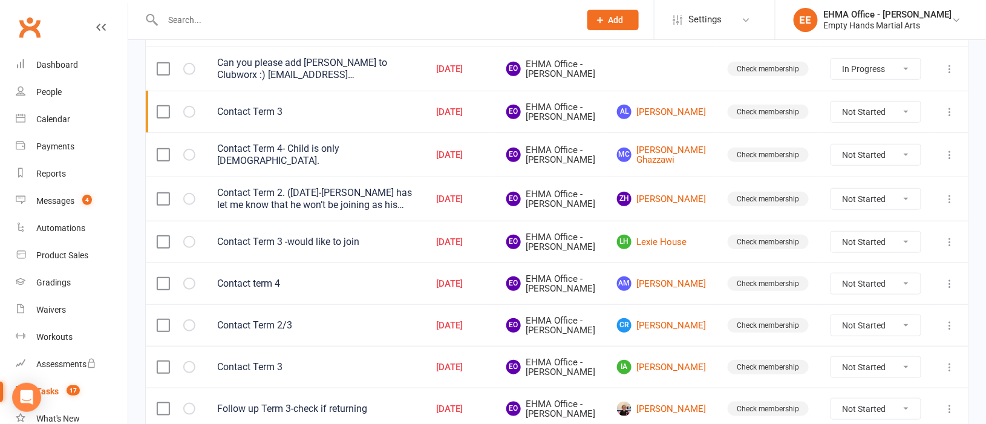
select select "waiting"
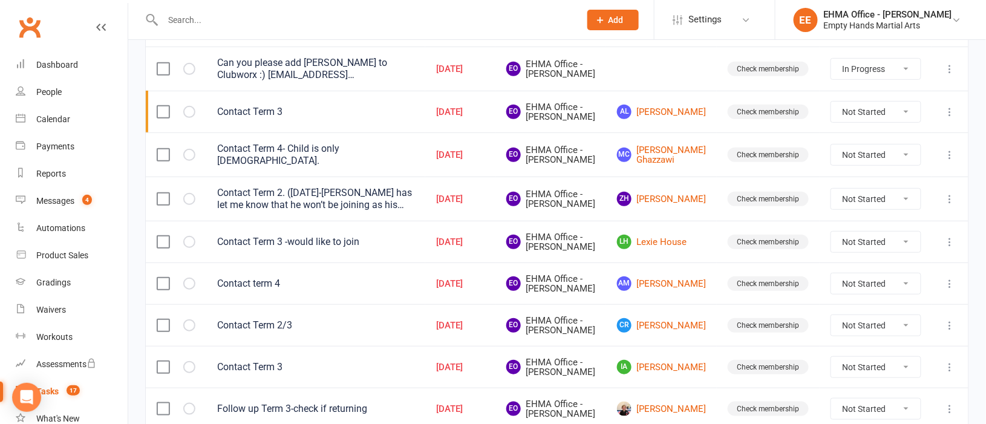
select select "waiting"
select select "started"
select select "waiting"
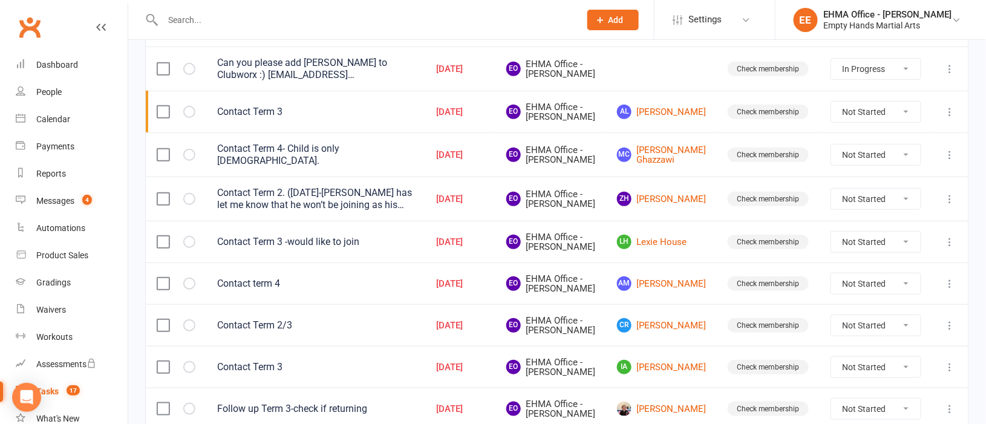
select select "waiting"
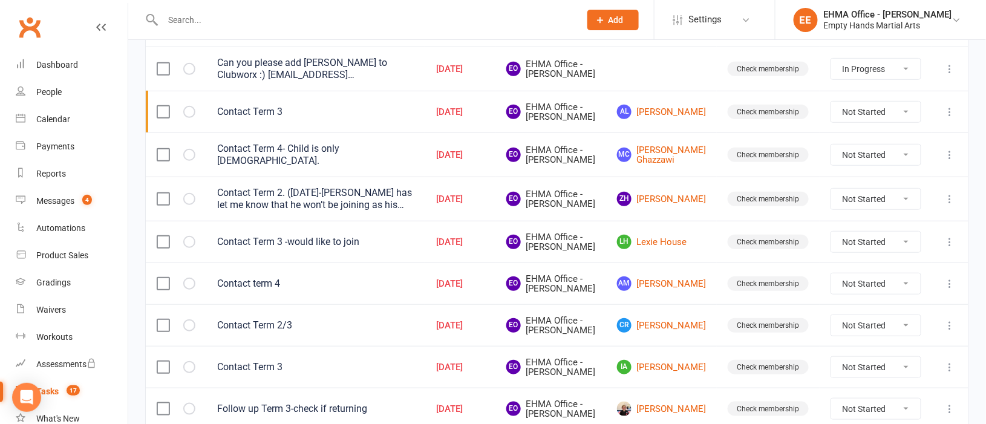
select select "waiting"
click at [951, 290] on icon at bounding box center [950, 284] width 12 height 12
click at [867, 362] on link "Edit" at bounding box center [883, 369] width 120 height 24
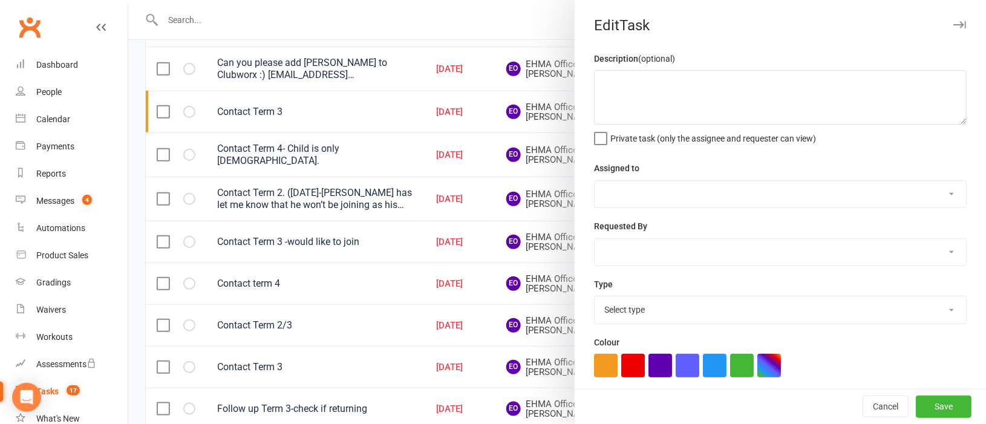
type textarea "Contact term 4"
select select "47947"
type input "[DATE]"
type input "5:45pm"
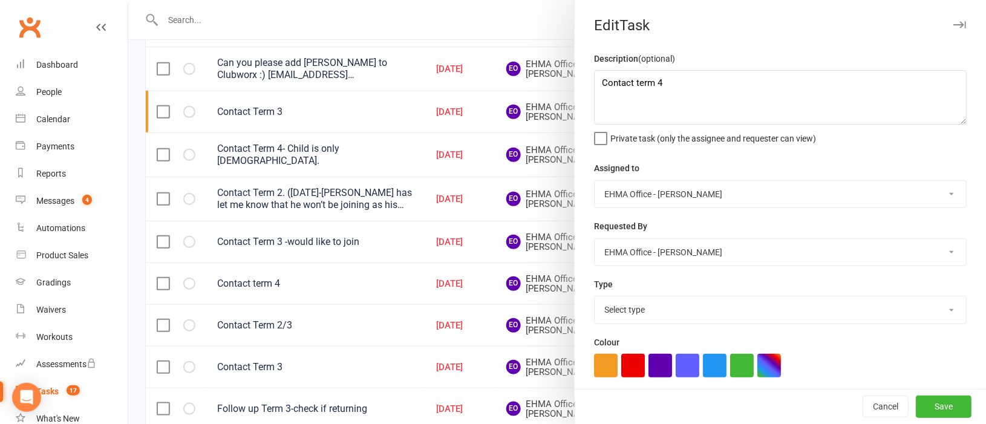
select select "17396"
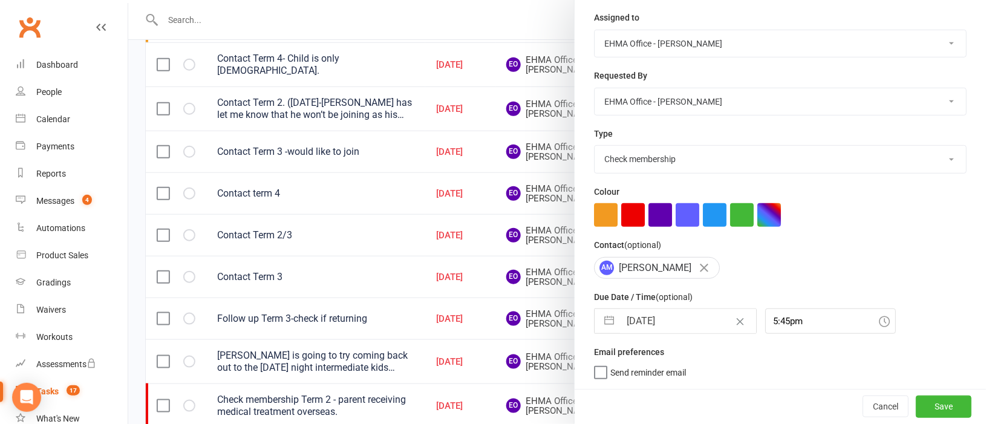
scroll to position [362, 0]
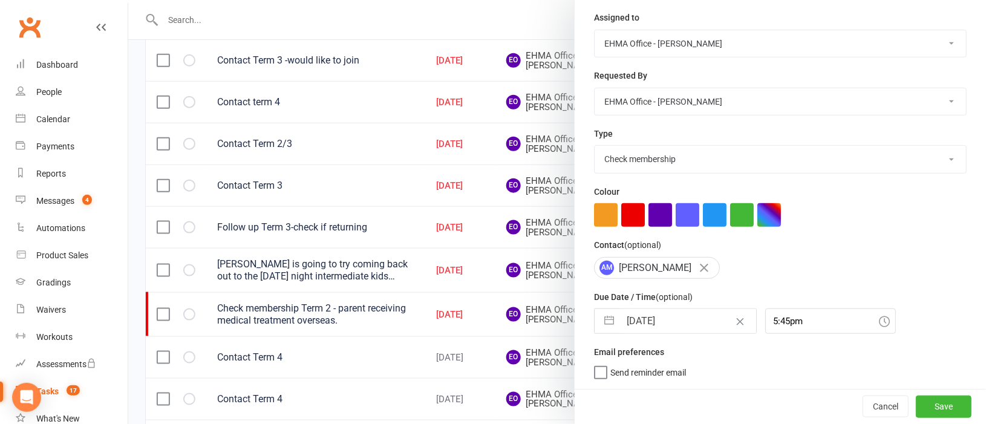
click at [653, 322] on input "[DATE]" at bounding box center [688, 321] width 136 height 24
select select "8"
select select "2025"
select select "9"
select select "2025"
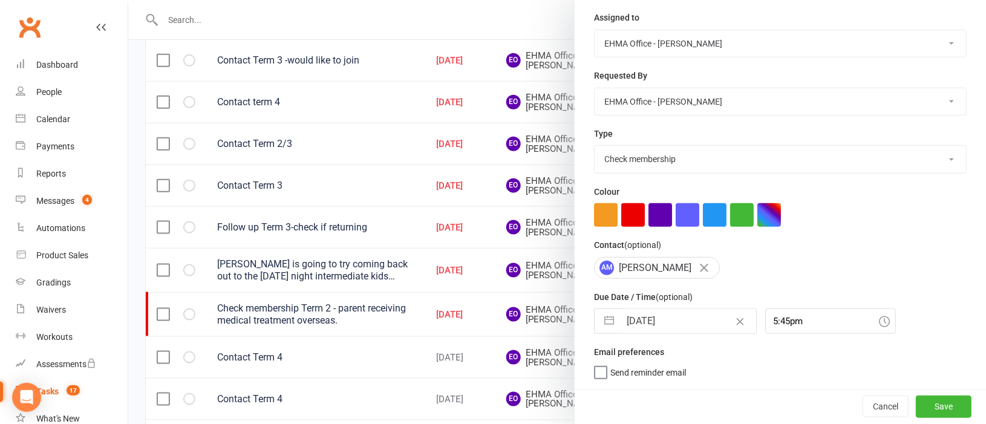
select select "10"
select select "2025"
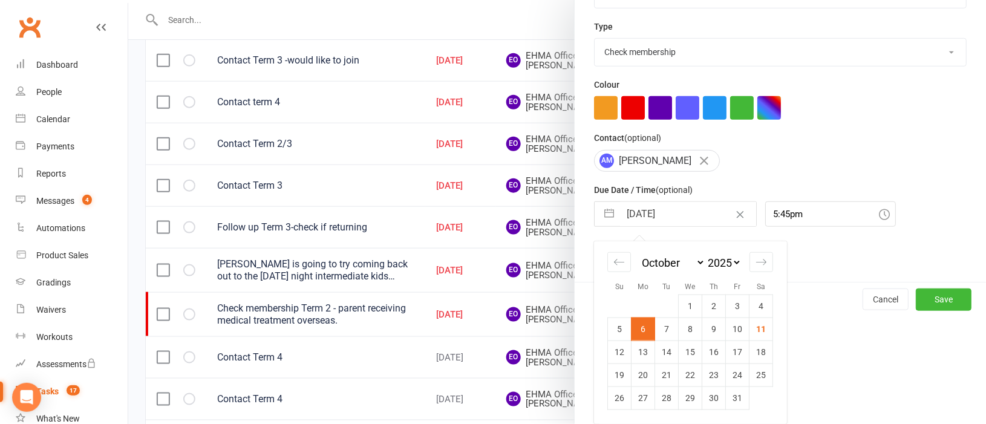
drag, startPoint x: 634, startPoint y: 354, endPoint x: 642, endPoint y: 354, distance: 8.5
click at [637, 354] on td "13" at bounding box center [643, 351] width 24 height 23
type input "[DATE]"
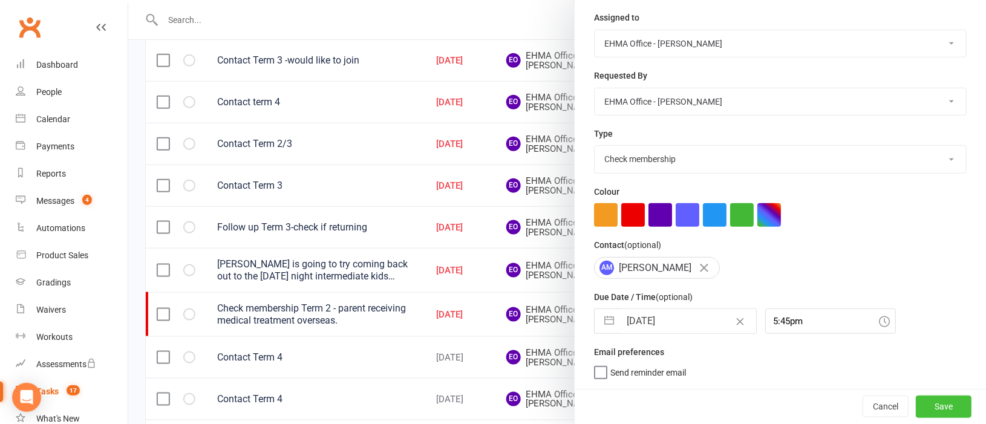
click at [923, 402] on button "Save" at bounding box center [944, 406] width 56 height 22
select select "started"
select select "waiting"
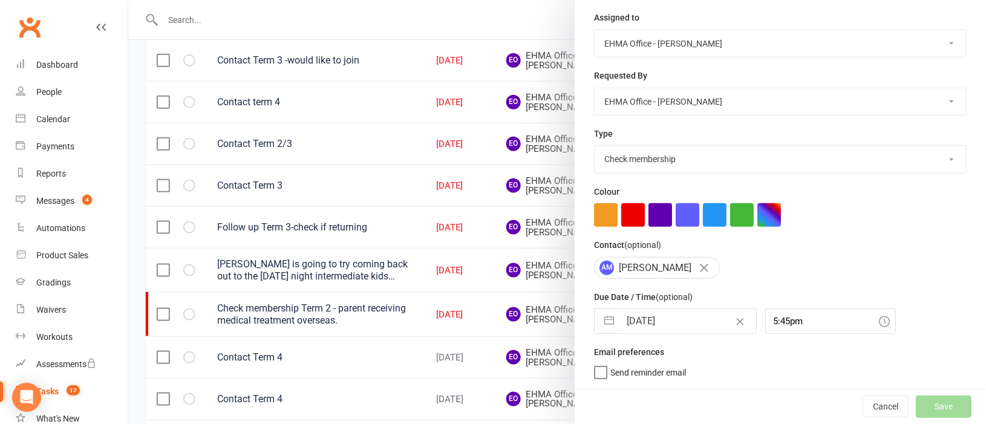
select select "waiting"
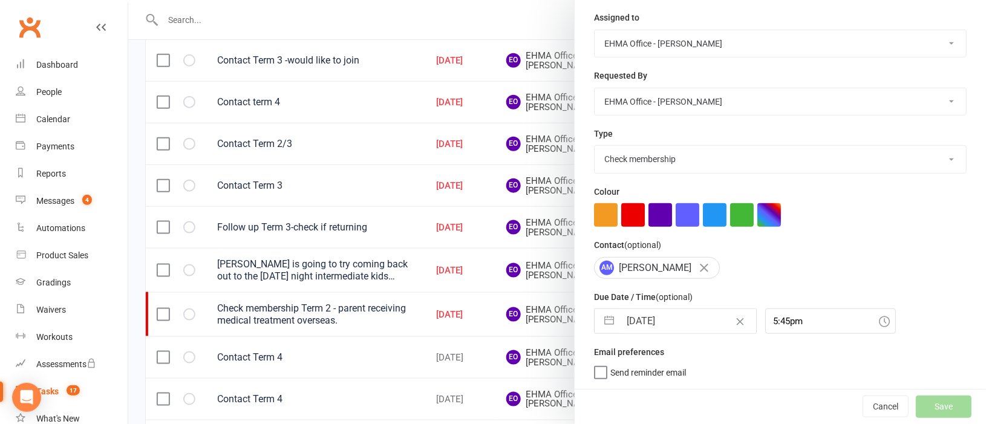
select select "waiting"
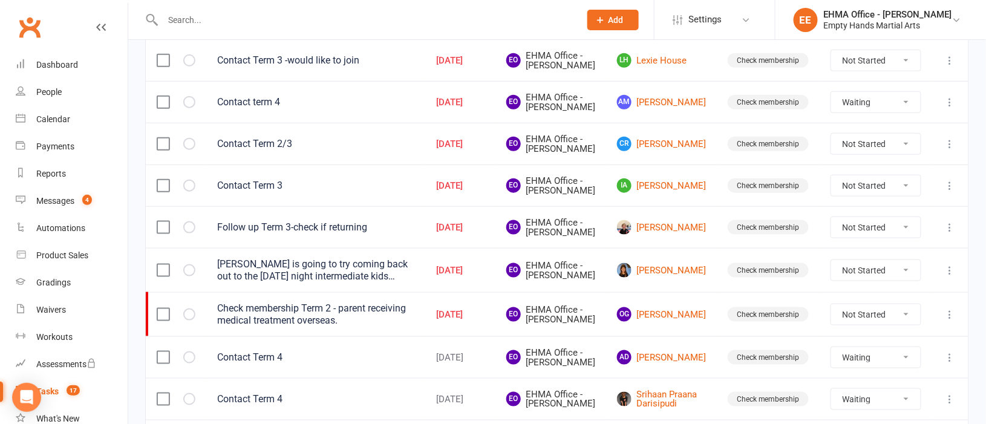
select select "waiting"
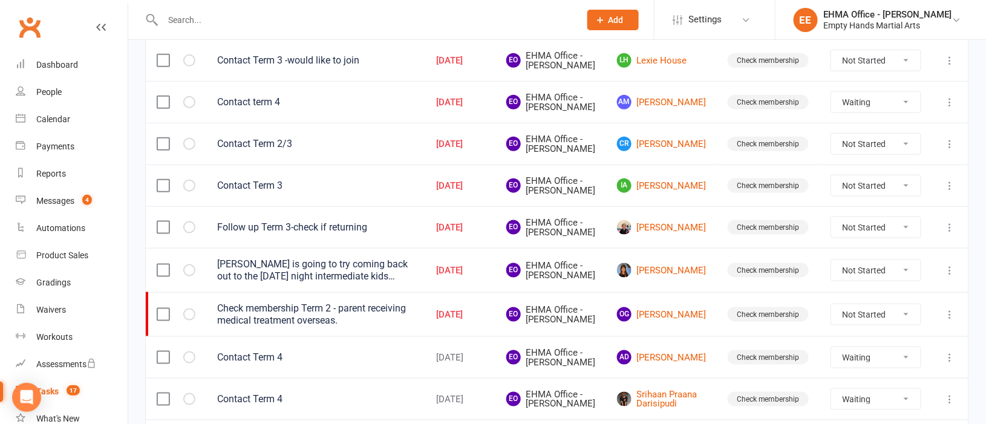
select select "waiting"
select select "started"
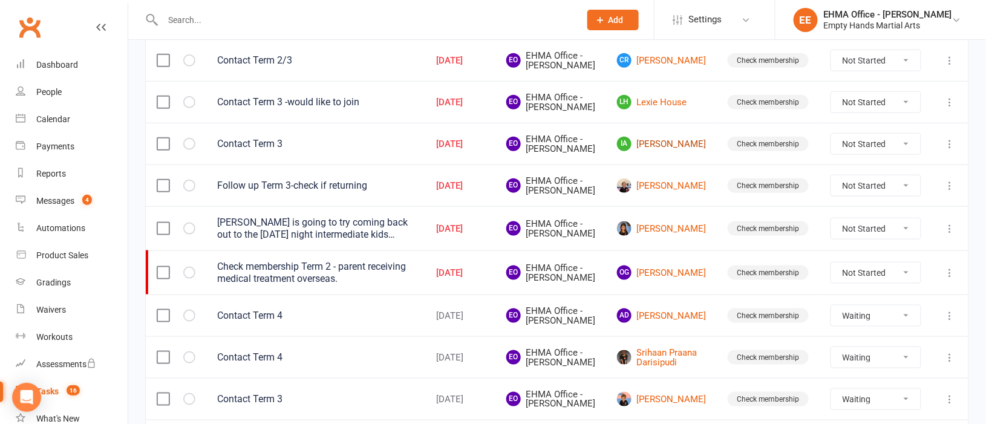
click at [660, 151] on link "IA Imran Anwar" at bounding box center [661, 144] width 89 height 15
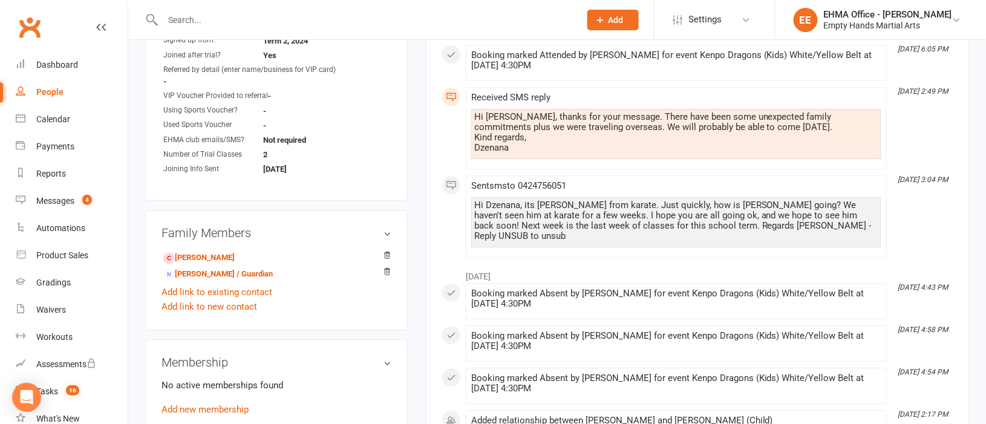
scroll to position [997, 0]
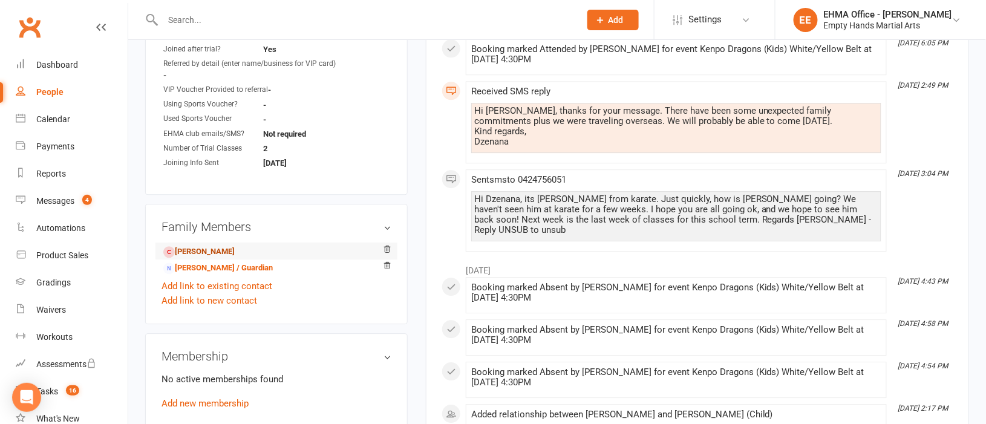
click at [203, 252] on link "Yousuf Anwar - Child" at bounding box center [198, 252] width 71 height 13
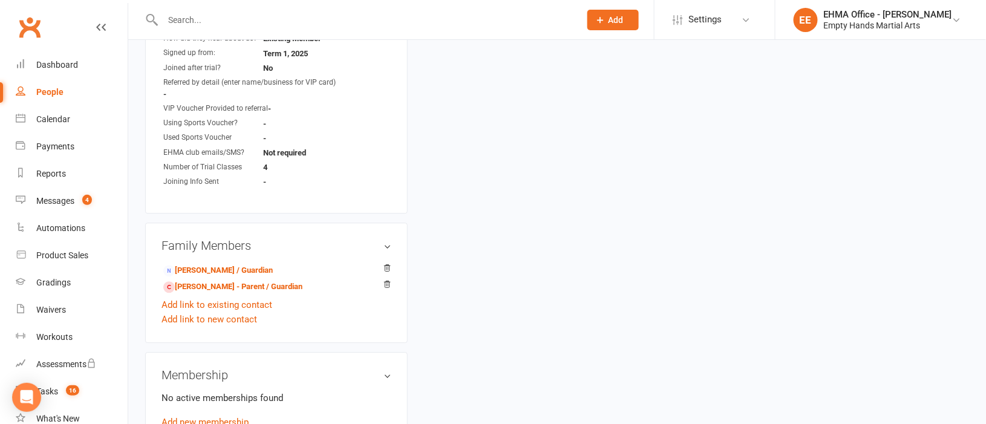
scroll to position [997, 0]
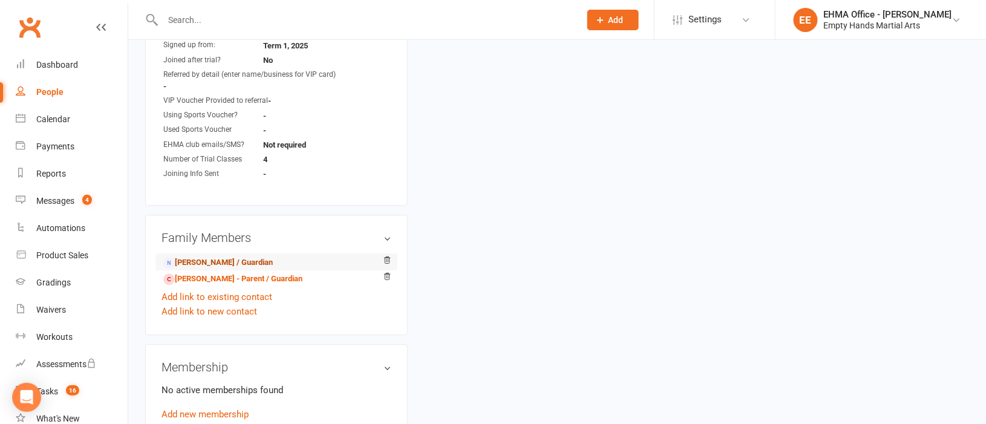
click at [213, 260] on link "Dzenana Draganovic - Parent / Guardian" at bounding box center [217, 262] width 109 height 13
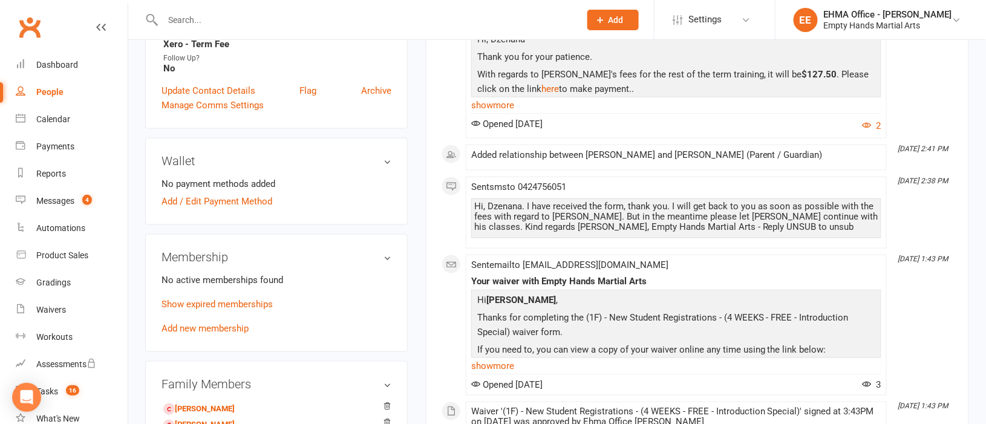
scroll to position [453, 0]
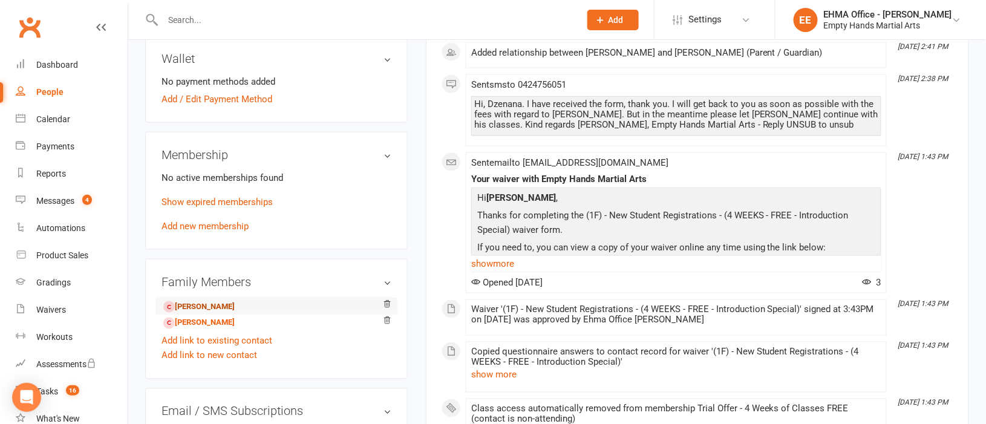
click at [203, 303] on link "Imran Anwar - Child" at bounding box center [198, 307] width 71 height 13
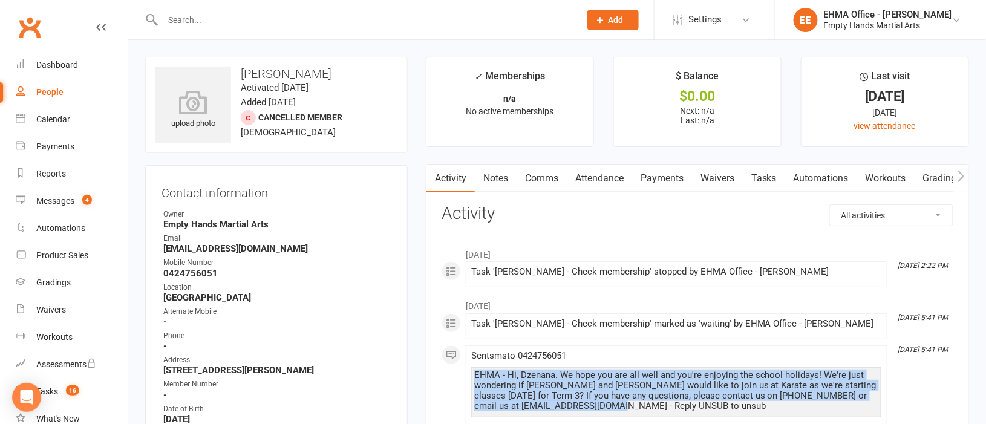
drag, startPoint x: 626, startPoint y: 406, endPoint x: 471, endPoint y: 376, distance: 158.4
click at [471, 376] on div "EHMA - Hi, Dzenana. We hope you are all well and you're enjoying the school hol…" at bounding box center [676, 392] width 410 height 50
copy div "EHMA - Hi, Dzenana. We hope you are all well and you're enjoying the school hol…"
click at [545, 177] on link "Comms" at bounding box center [541, 178] width 50 height 28
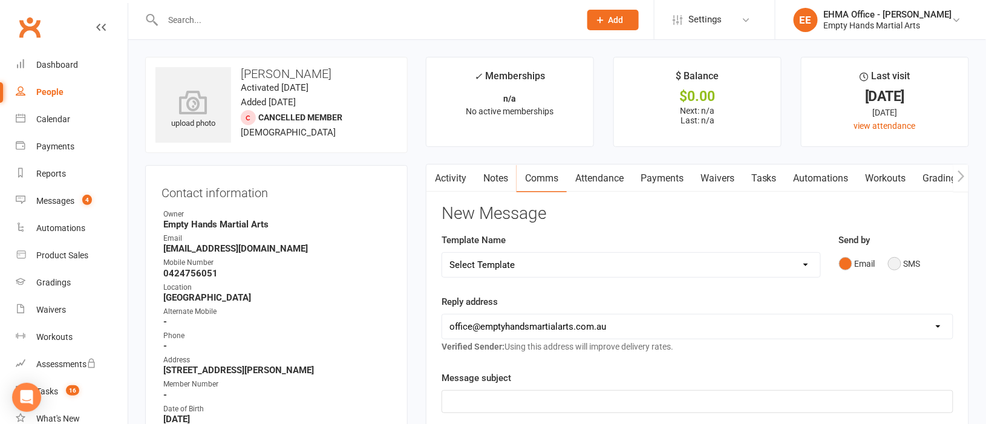
click at [889, 262] on button "SMS" at bounding box center [904, 263] width 33 height 23
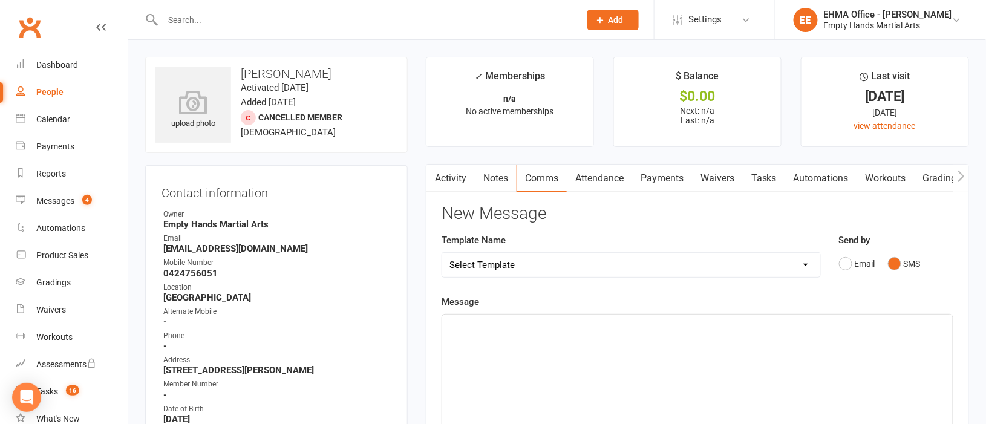
click at [545, 348] on div "﻿" at bounding box center [697, 404] width 510 height 181
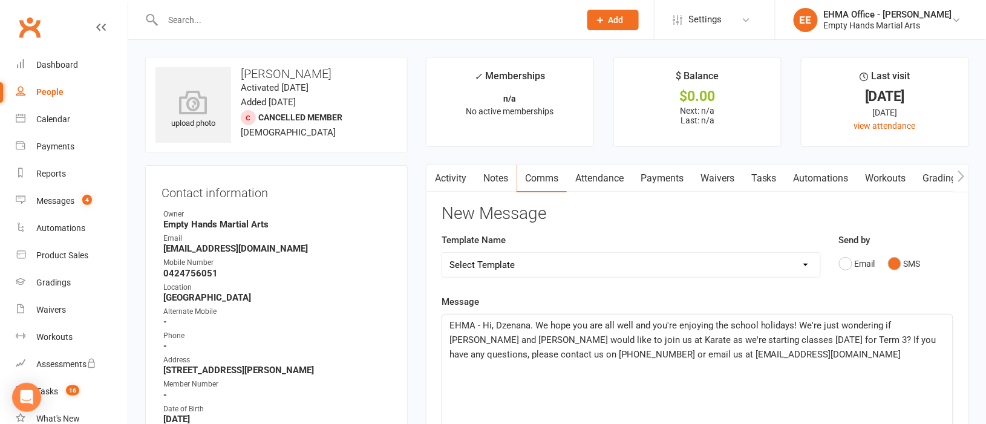
click at [483, 322] on span "EHMA - Hi, Dzenana. We hope you are all well and you're enjoying the school hol…" at bounding box center [693, 340] width 489 height 40
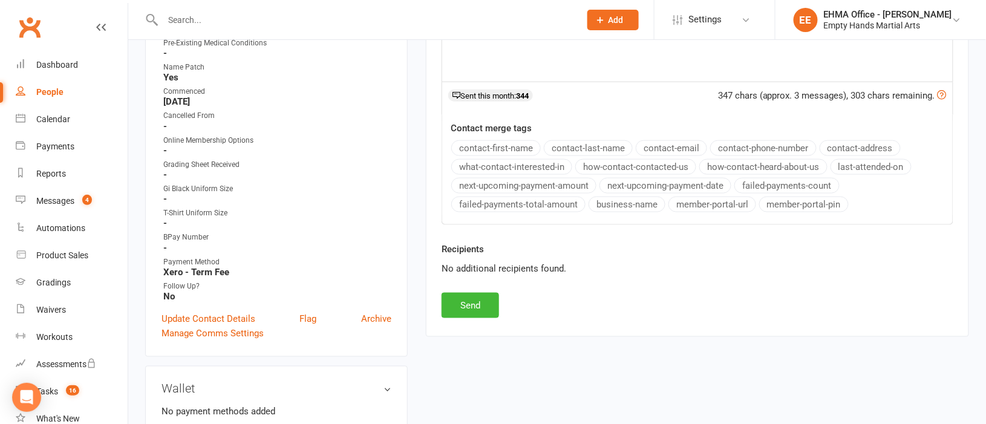
scroll to position [453, 0]
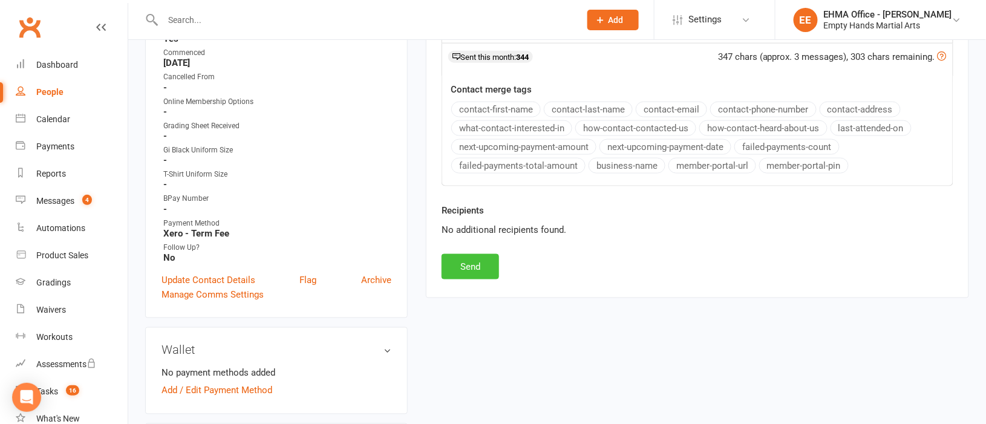
click at [481, 270] on button "Send" at bounding box center [469, 266] width 57 height 25
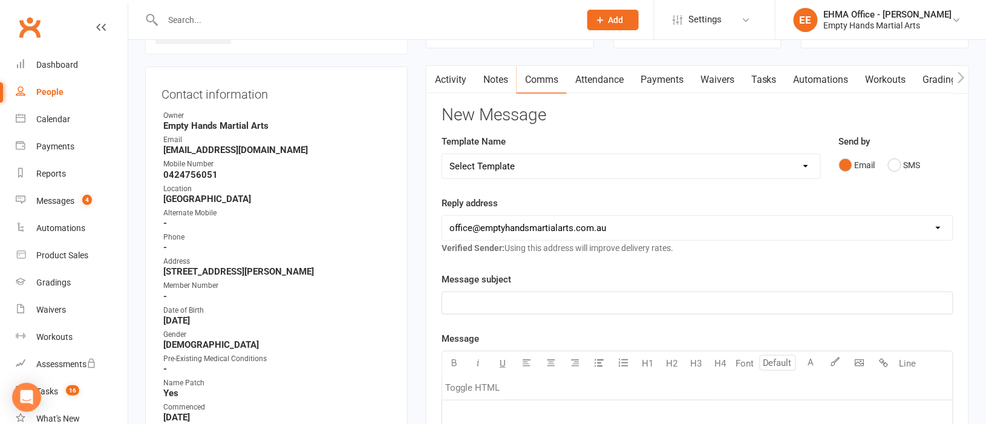
scroll to position [90, 0]
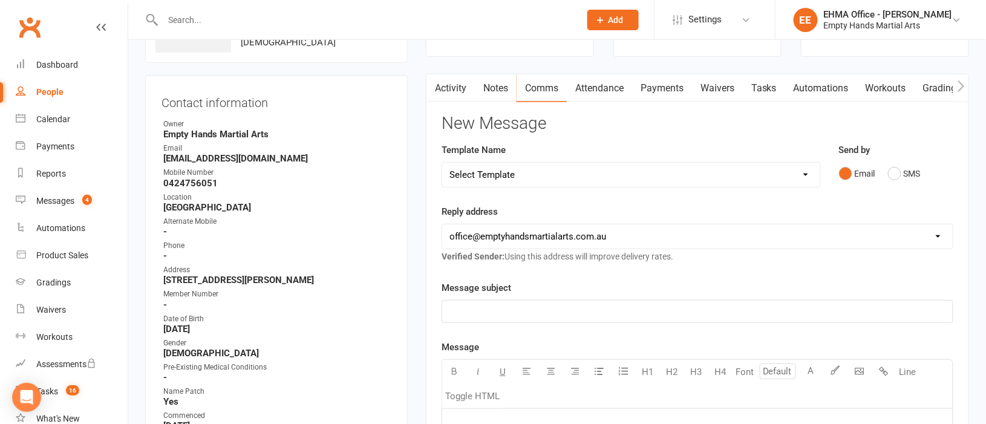
click at [447, 85] on link "Activity" at bounding box center [450, 88] width 48 height 28
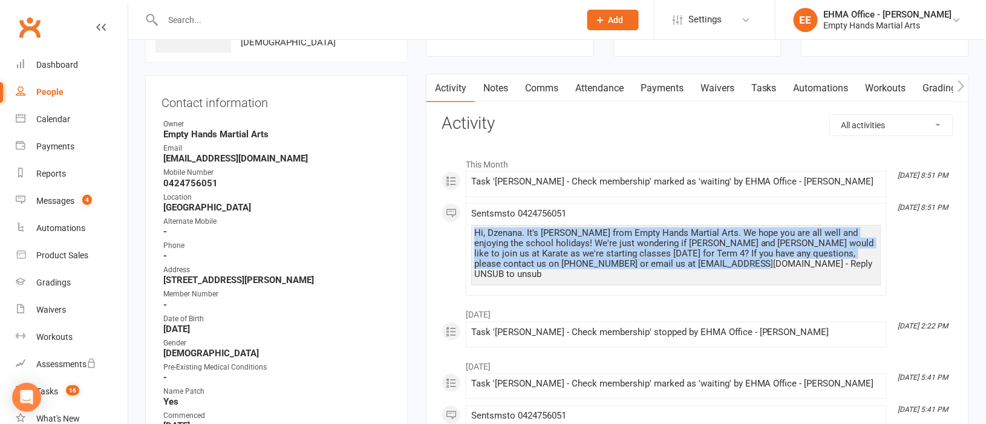
drag, startPoint x: 705, startPoint y: 265, endPoint x: 476, endPoint y: 236, distance: 231.1
click at [476, 236] on div "Hi, Dzenana. It's Elaine from Empty Hands Martial Arts. We hope you are all wel…" at bounding box center [676, 253] width 404 height 51
copy div "Hi, Dzenana. It's [PERSON_NAME] from Empty Hands Martial Arts. We hope you are …"
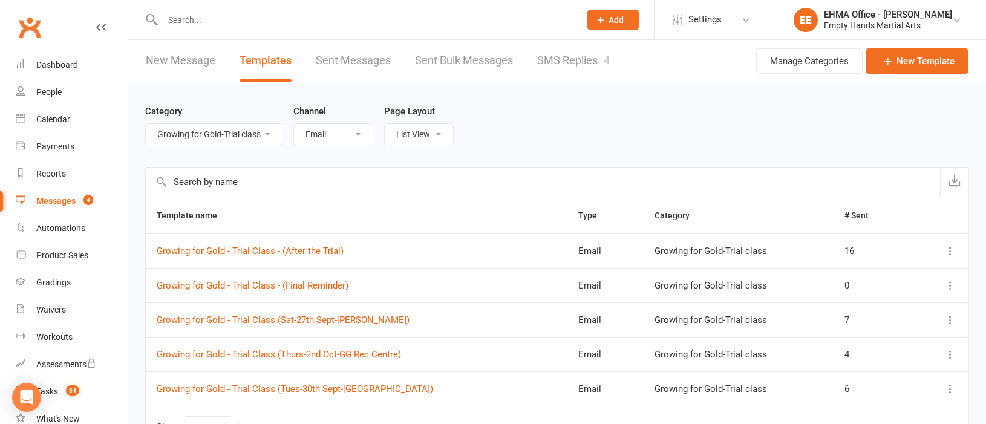
select select "20250"
select select "email"
click at [294, 22] on input "text" at bounding box center [365, 19] width 412 height 17
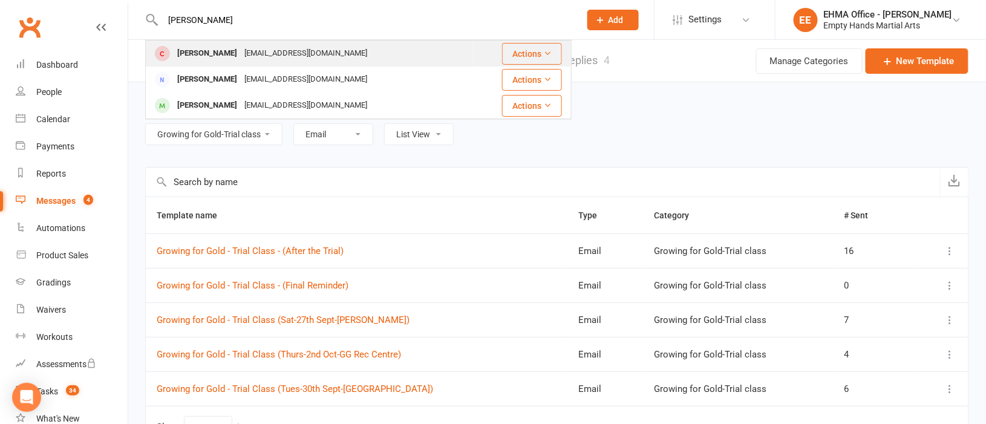
type input "[PERSON_NAME]"
click at [278, 51] on div "[EMAIL_ADDRESS][DOMAIN_NAME]" at bounding box center [306, 54] width 130 height 18
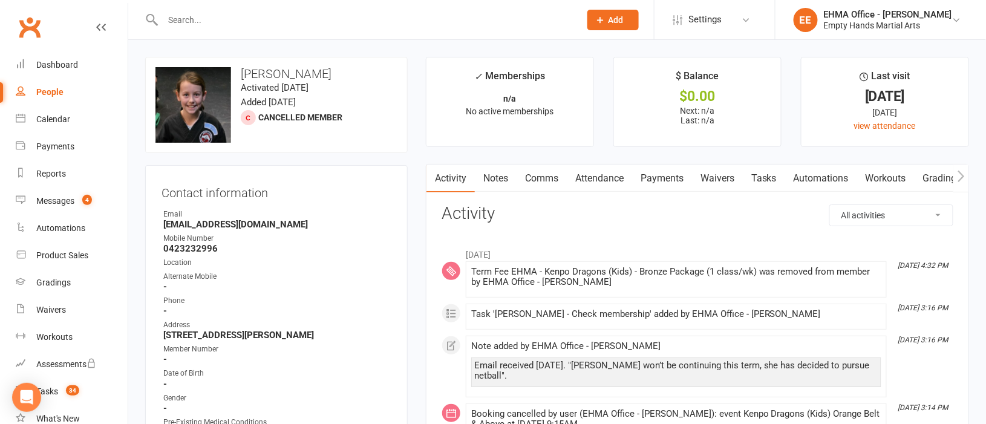
click at [344, 20] on input "text" at bounding box center [365, 19] width 412 height 17
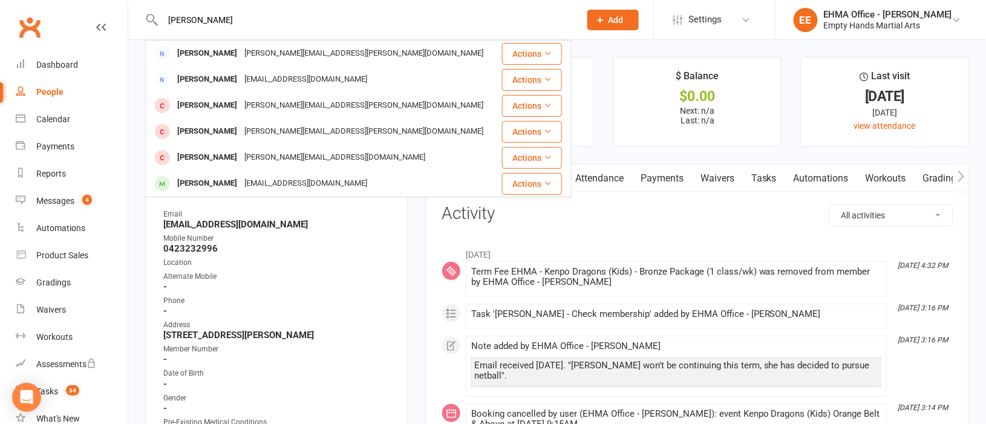
type input "[PERSON_NAME]"
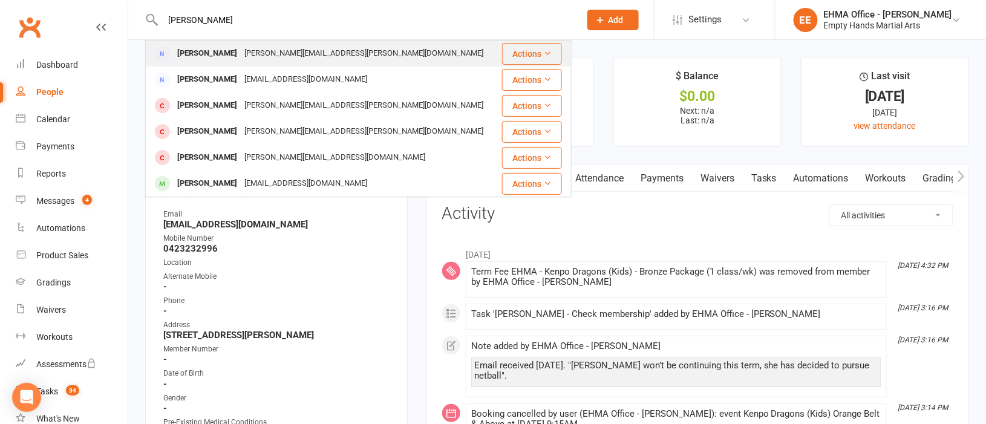
click at [309, 48] on div "[PERSON_NAME][EMAIL_ADDRESS][PERSON_NAME][DOMAIN_NAME]" at bounding box center [364, 54] width 246 height 18
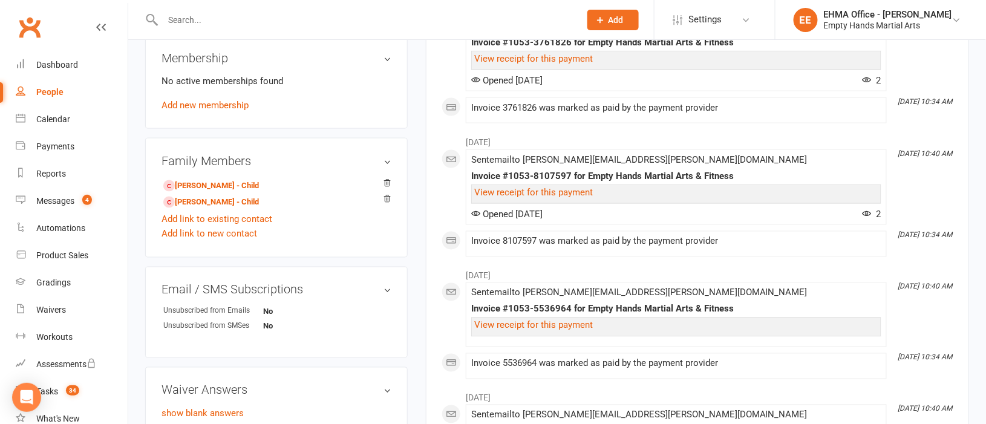
scroll to position [635, 0]
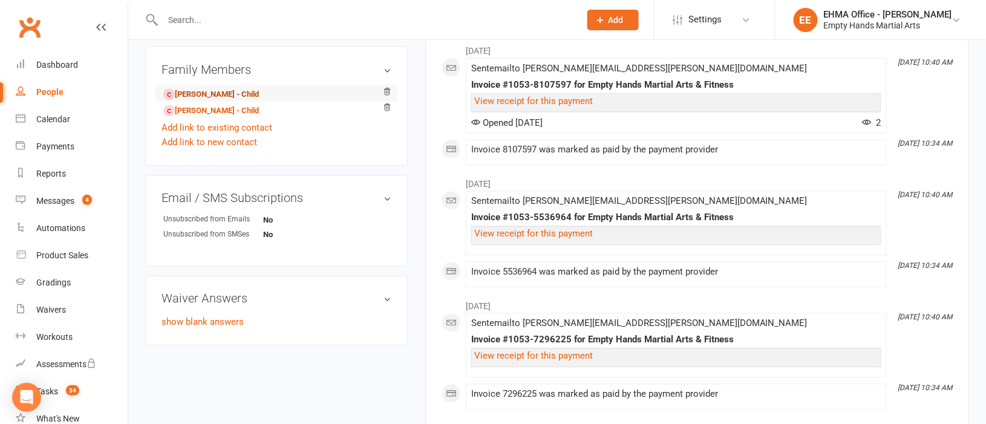
click at [213, 88] on link "[PERSON_NAME] - Child" at bounding box center [211, 94] width 96 height 13
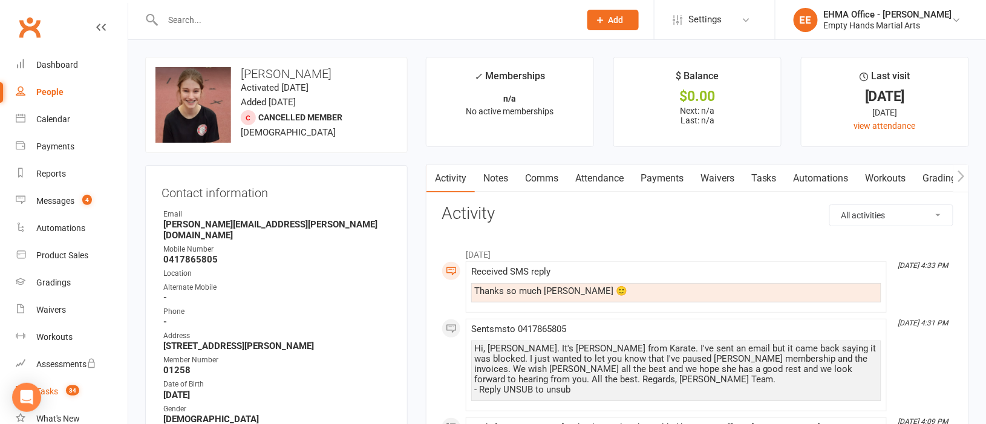
click at [47, 386] on div "Tasks" at bounding box center [47, 391] width 22 height 10
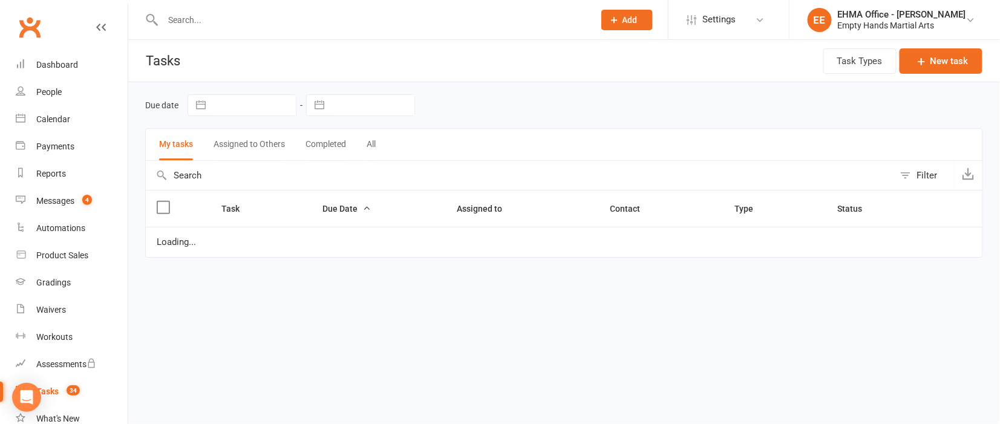
select select "started"
select select "waiting"
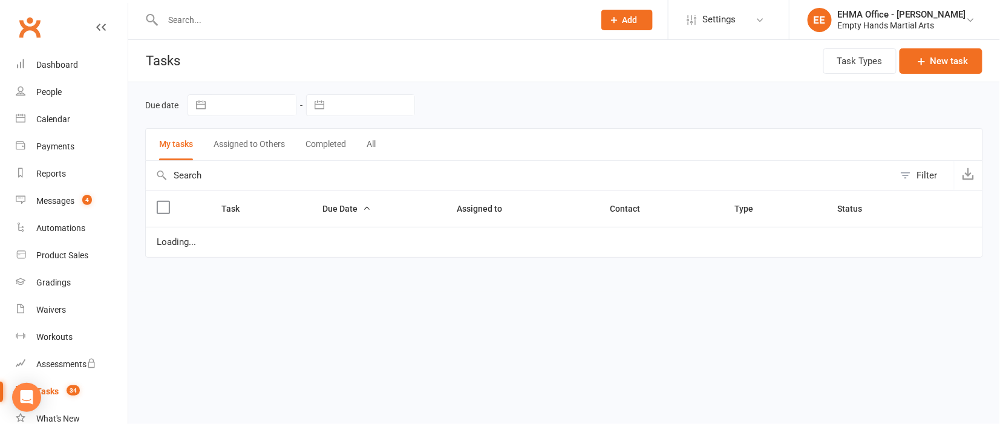
select select "waiting"
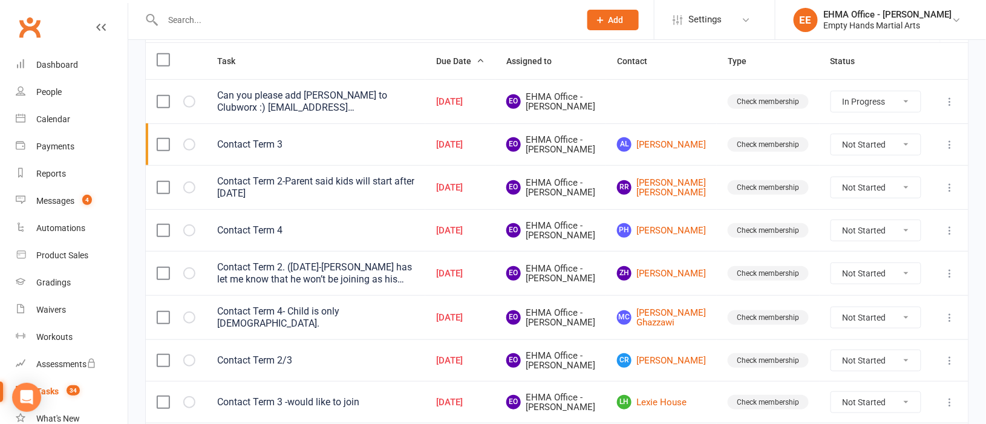
scroll to position [181, 0]
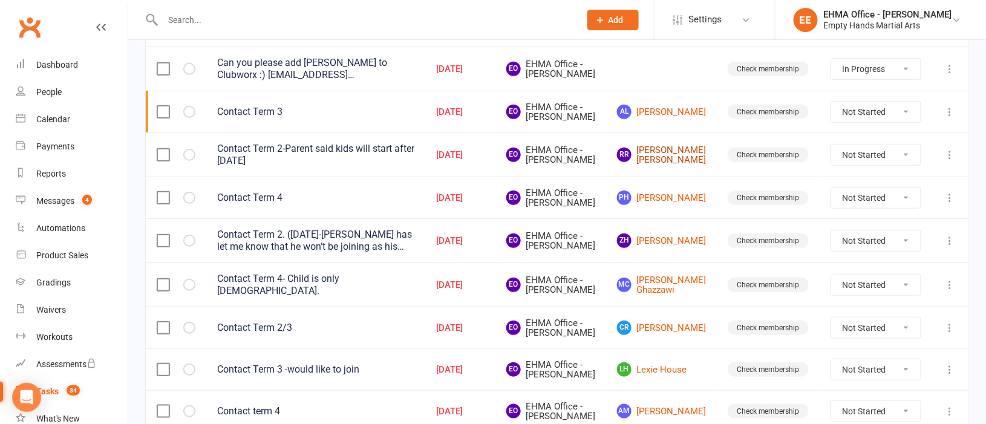
click at [684, 165] on link "RR [PERSON_NAME] [PERSON_NAME]" at bounding box center [661, 155] width 89 height 20
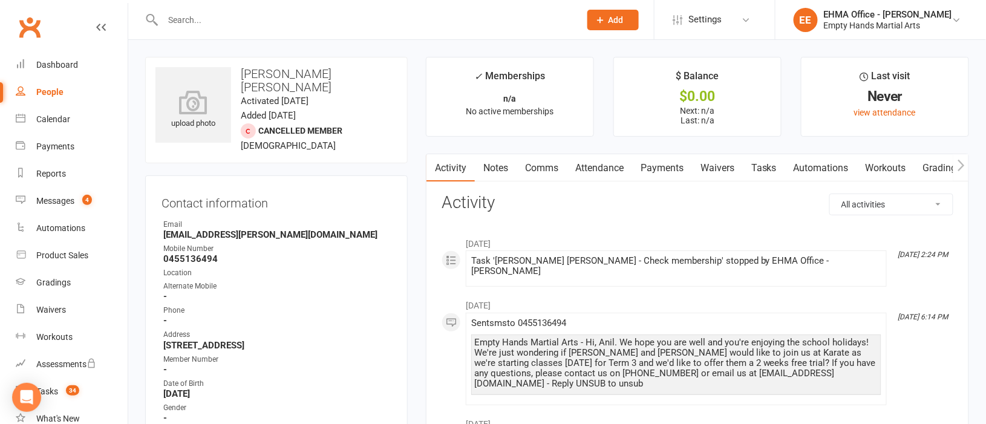
click at [550, 169] on link "Comms" at bounding box center [541, 168] width 50 height 28
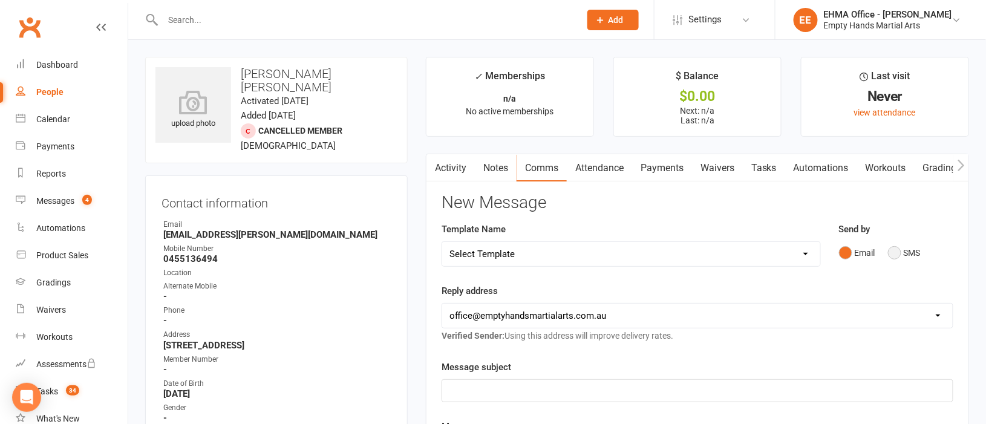
click at [899, 256] on button "SMS" at bounding box center [904, 252] width 33 height 23
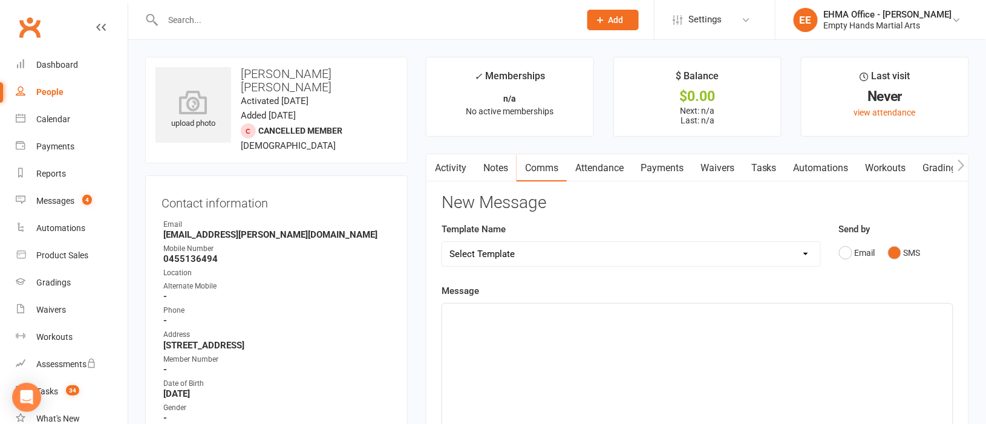
click at [484, 332] on div "﻿" at bounding box center [697, 394] width 510 height 181
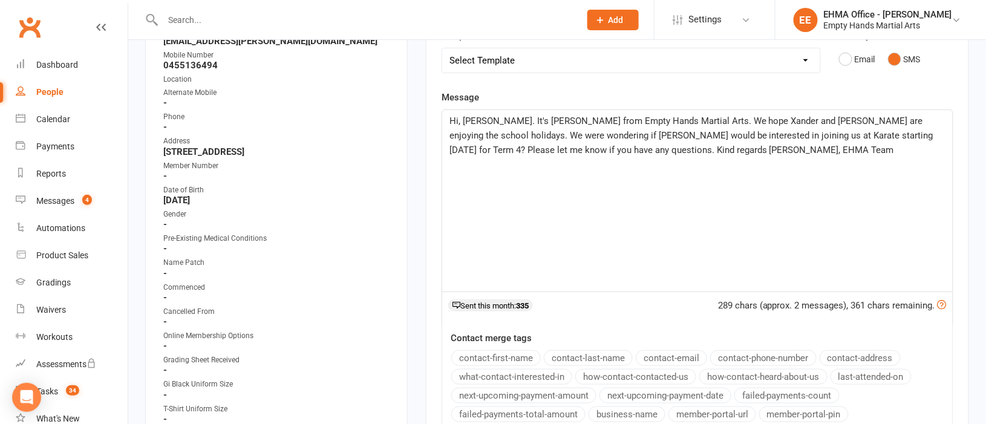
scroll to position [181, 0]
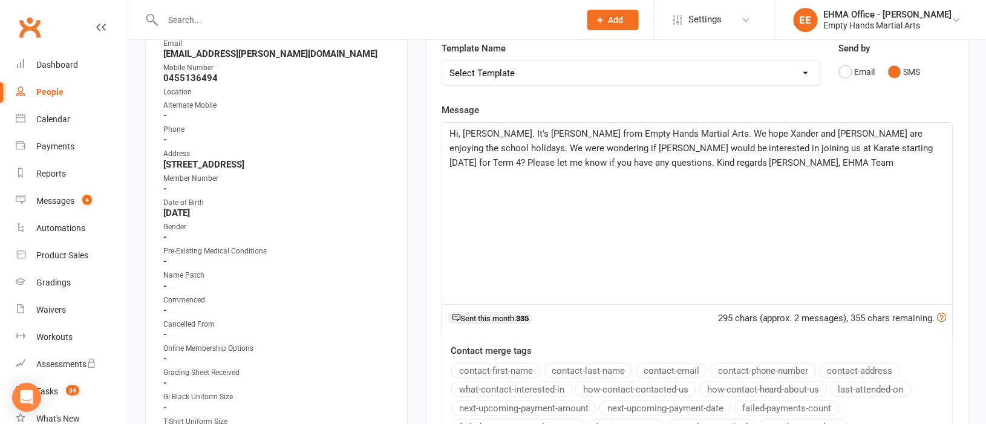
click at [500, 182] on p "﻿" at bounding box center [697, 177] width 496 height 15
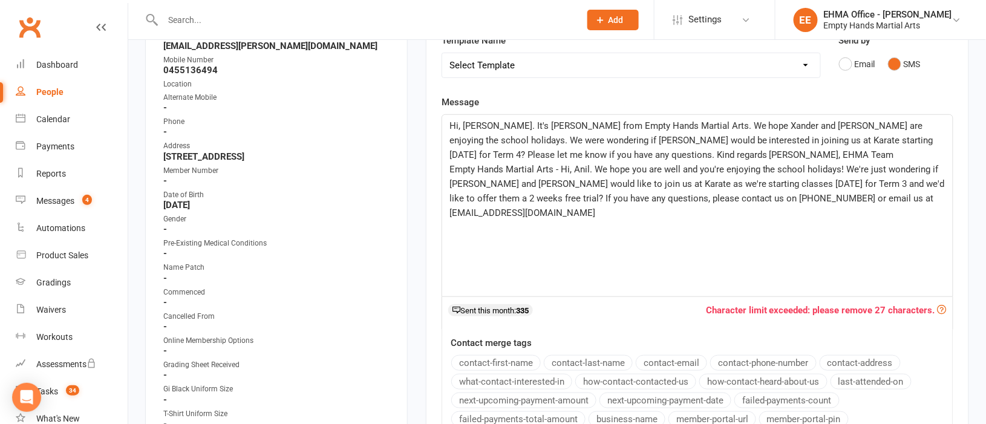
scroll to position [90, 0]
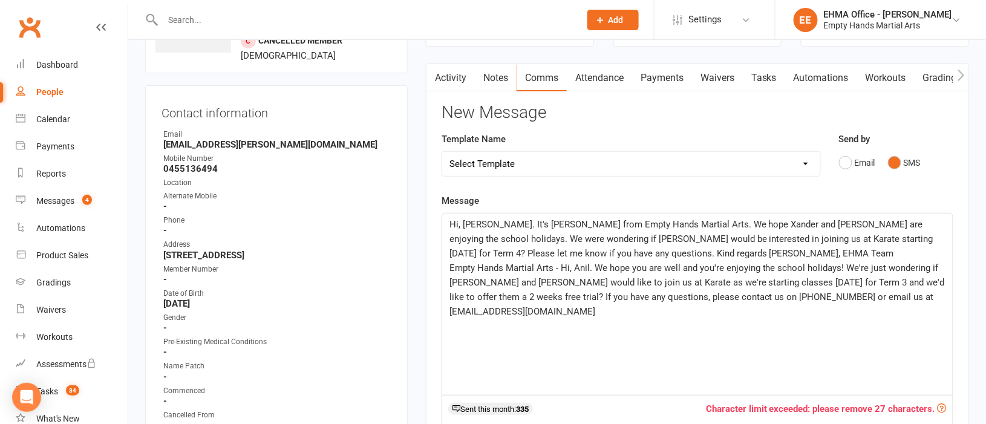
drag, startPoint x: 461, startPoint y: 223, endPoint x: 535, endPoint y: 224, distance: 73.8
click at [463, 223] on span "Hi, [PERSON_NAME]. It's [PERSON_NAME] from Empty Hands Martial Arts. We hope Xa…" at bounding box center [692, 239] width 486 height 40
drag, startPoint x: 531, startPoint y: 284, endPoint x: 452, endPoint y: 281, distance: 79.3
click at [452, 281] on span "Empty Hands Martial Arts - Hi, Anil. We hope you are well and you're enjoying t…" at bounding box center [698, 289] width 498 height 54
copy span "[PERSON_NAME] and [PERSON_NAME]"
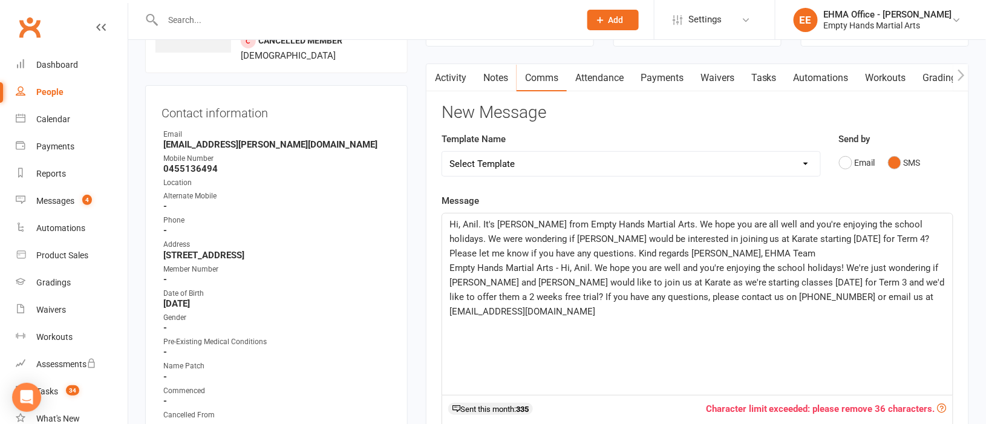
click at [554, 234] on span "Hi, Anil. It's [PERSON_NAME] from Empty Hands Martial Arts. We hope you are all…" at bounding box center [690, 239] width 483 height 40
click at [525, 236] on span "Hi, Anil. It's [PERSON_NAME] from Empty Hands Martial Arts. We hope you are all…" at bounding box center [697, 239] width 497 height 40
click at [528, 238] on span "Hi, Anil. It's [PERSON_NAME] from Empty Hands Martial Arts. We hope you are all…" at bounding box center [697, 239] width 496 height 40
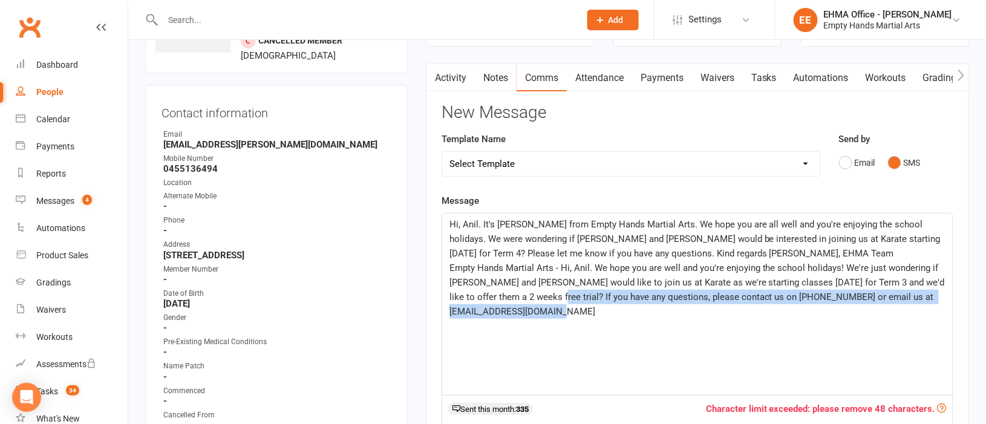
drag, startPoint x: 611, startPoint y: 316, endPoint x: 551, endPoint y: 298, distance: 61.8
click at [551, 298] on p "Empty Hands Martial Arts - Hi, Anil. We hope you are well and you're enjoying t…" at bounding box center [697, 290] width 496 height 58
copy span "If you have any questions, please contact us on [PHONE_NUMBER] or email us at […"
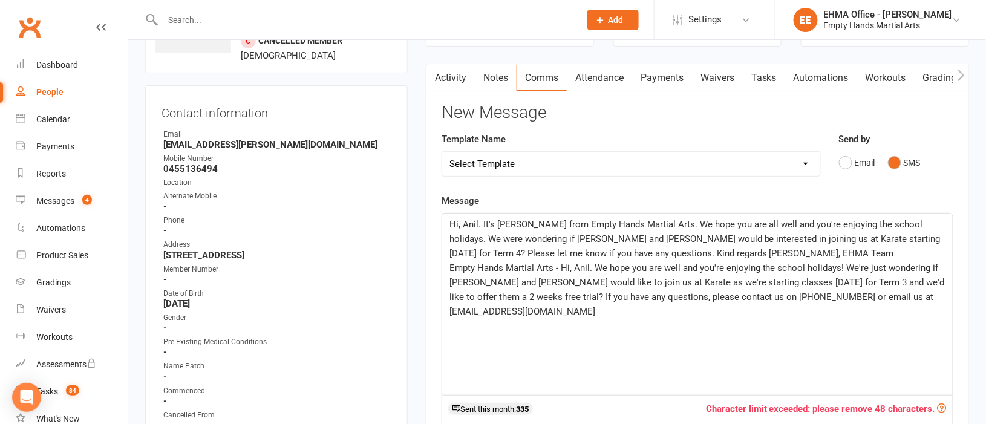
click at [905, 239] on span "Hi, Anil. It's [PERSON_NAME] from Empty Hands Martial Arts. We hope you are all…" at bounding box center [695, 239] width 493 height 40
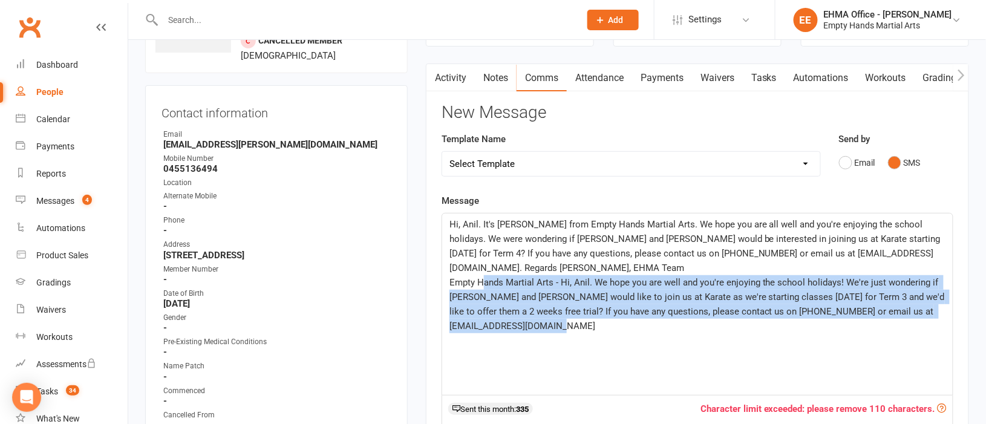
drag, startPoint x: 629, startPoint y: 327, endPoint x: 483, endPoint y: 284, distance: 153.1
click at [483, 284] on p "Empty Hands Martial Arts - Hi, Anil. We hope you are well and you're enjoying t…" at bounding box center [697, 304] width 496 height 58
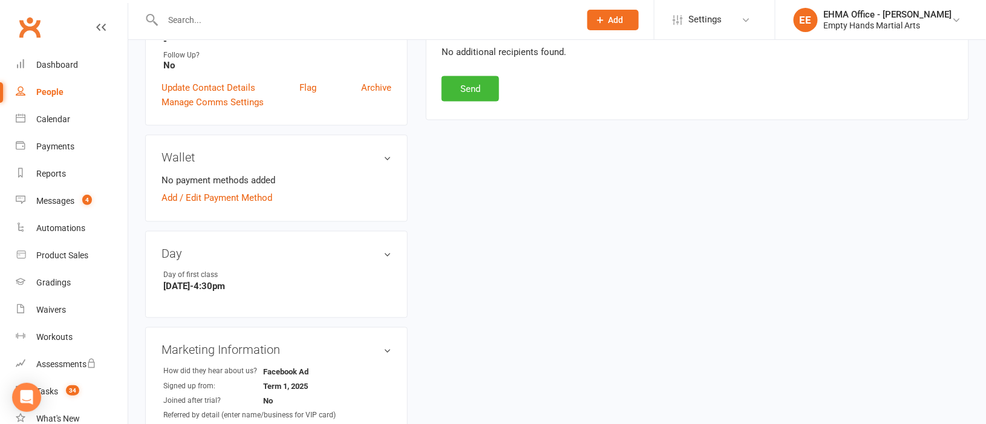
scroll to position [635, 0]
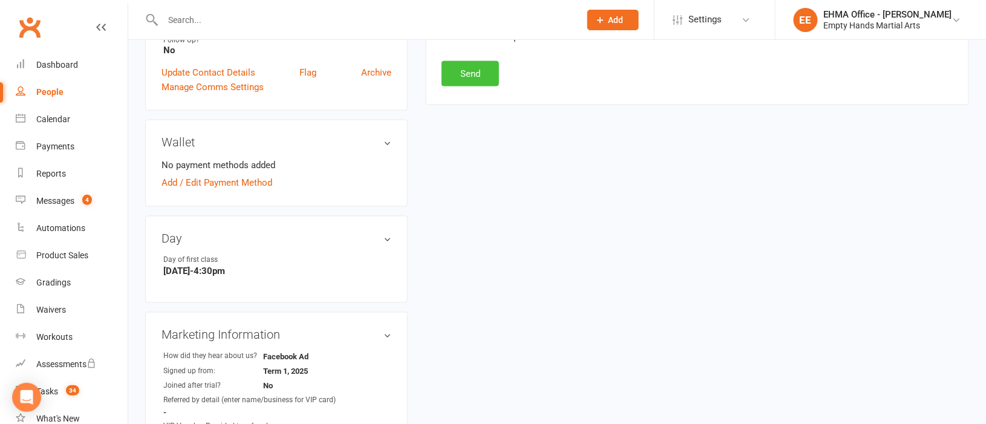
drag, startPoint x: 466, startPoint y: 79, endPoint x: 476, endPoint y: 79, distance: 9.7
click at [466, 78] on button "Send" at bounding box center [469, 73] width 57 height 25
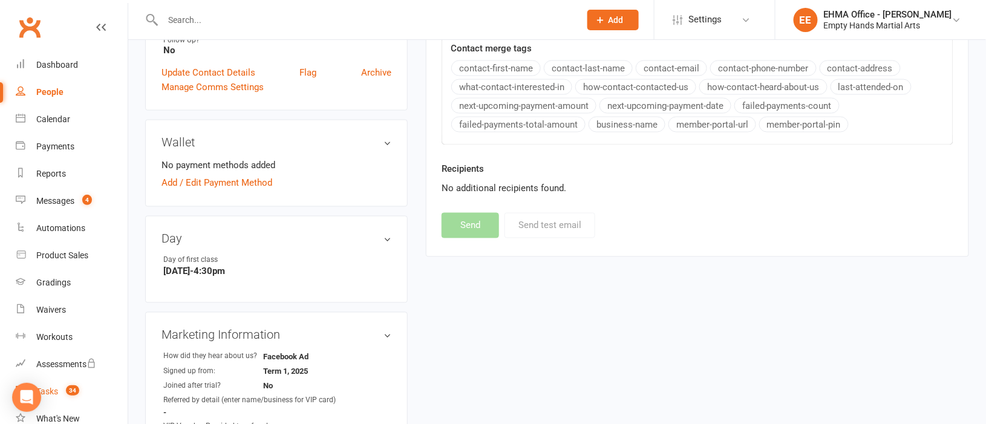
click at [53, 385] on link "Tasks 34" at bounding box center [72, 391] width 112 height 27
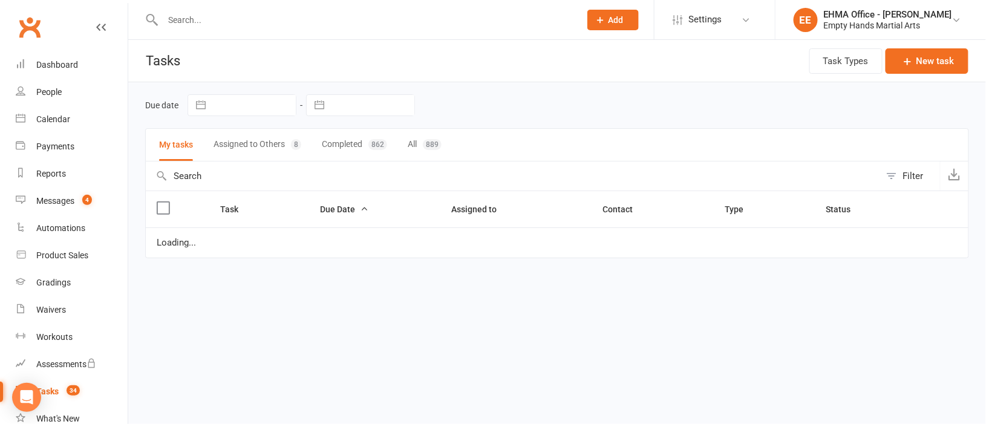
select select "started"
select select "waiting"
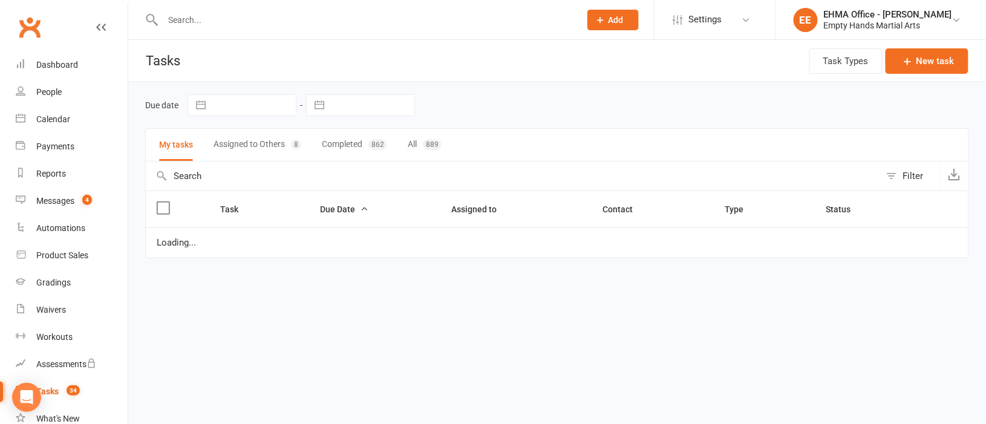
select select "waiting"
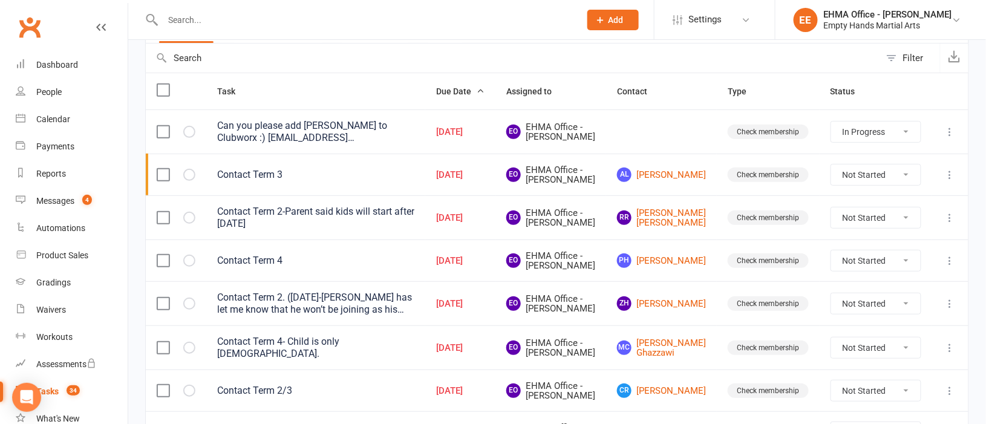
scroll to position [181, 0]
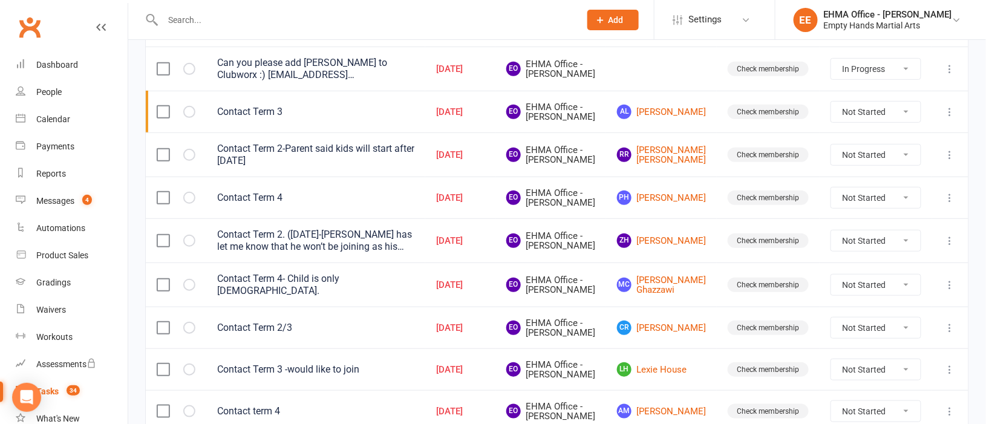
click at [855, 165] on select "Not Started In Progress Waiting Complete" at bounding box center [875, 155] width 89 height 21
click at [831, 160] on select "Not Started In Progress Waiting Complete" at bounding box center [875, 155] width 89 height 21
select select "unstarted"
select select "started"
select select "waiting"
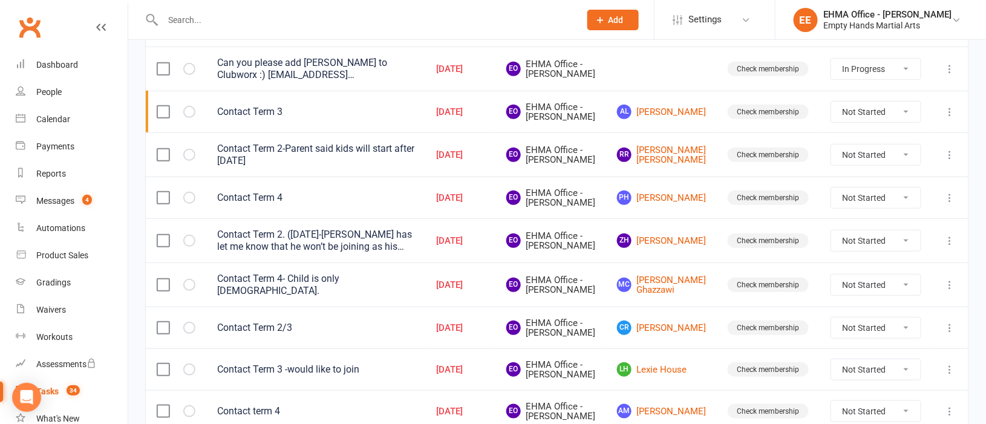
select select "waiting"
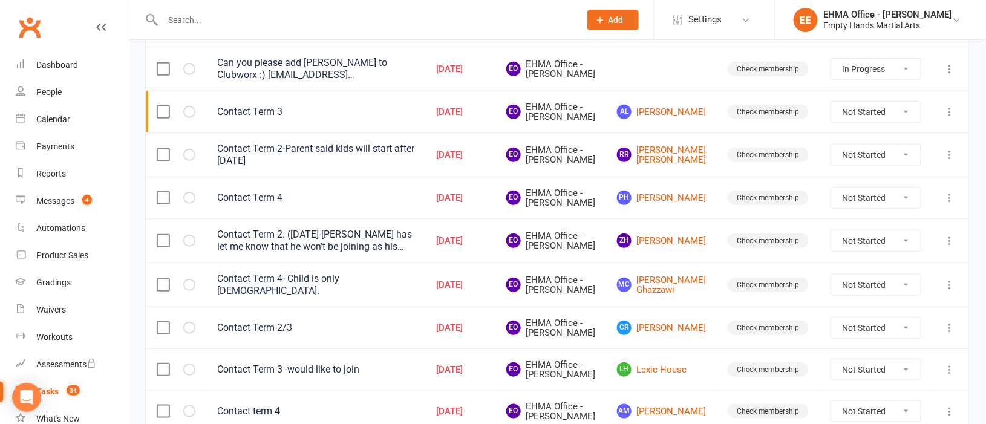
select select "started"
select select "waiting"
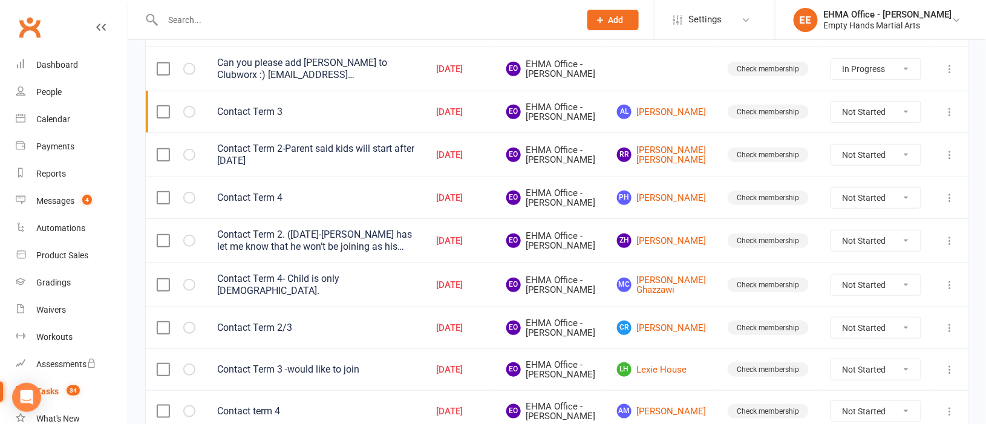
select select "waiting"
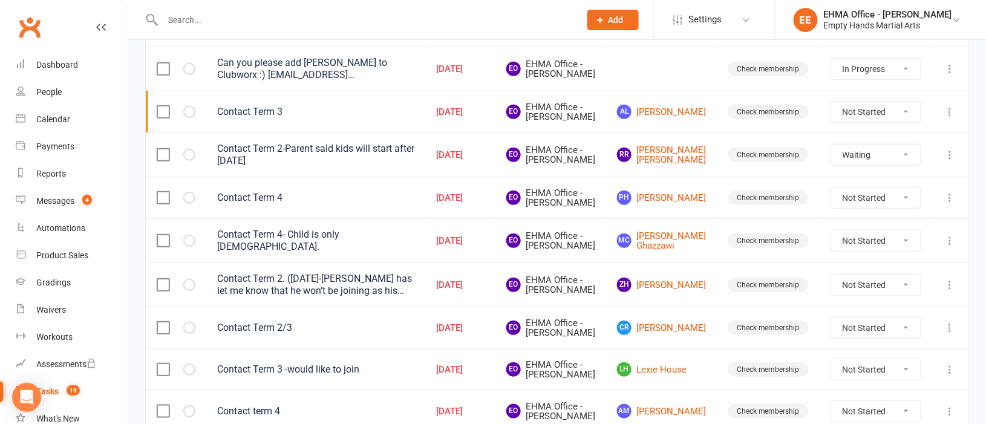
click at [954, 161] on icon at bounding box center [950, 155] width 12 height 12
click at [866, 214] on link "Edit" at bounding box center [883, 219] width 120 height 24
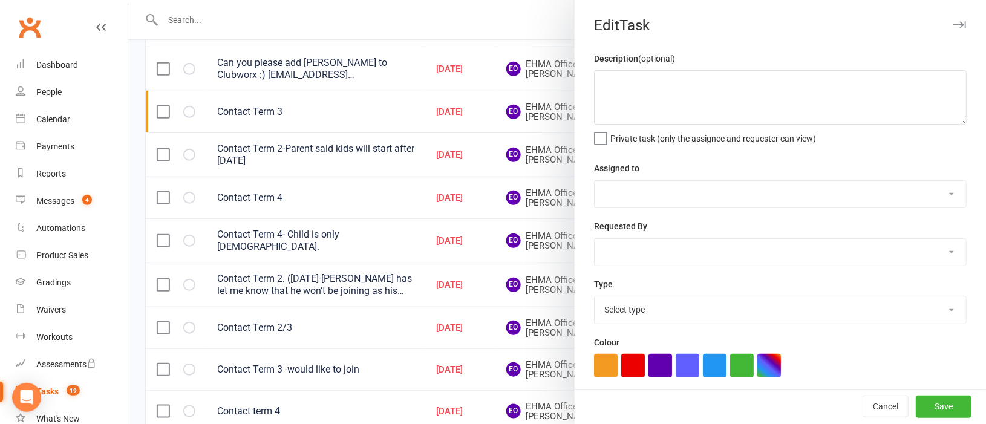
type textarea "Contact Term 2-Parent said kids will start after [DATE]"
select select "47947"
type input "[DATE]"
type input "4:30pm"
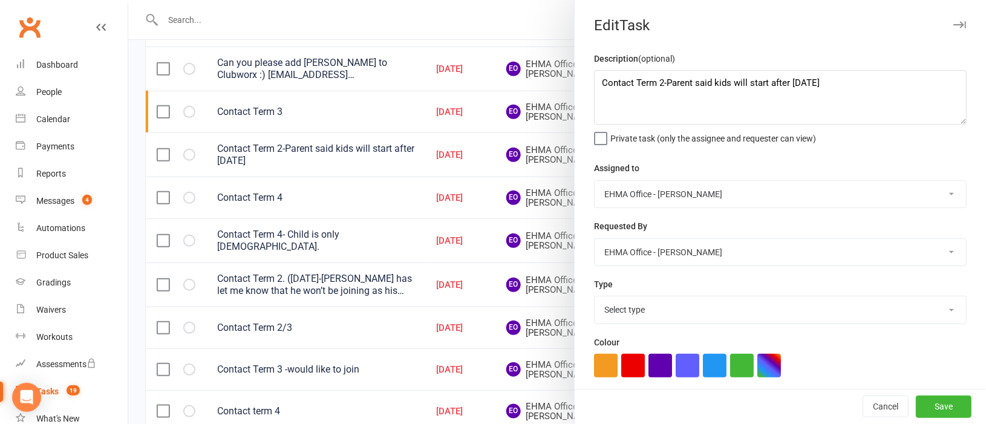
select select "17396"
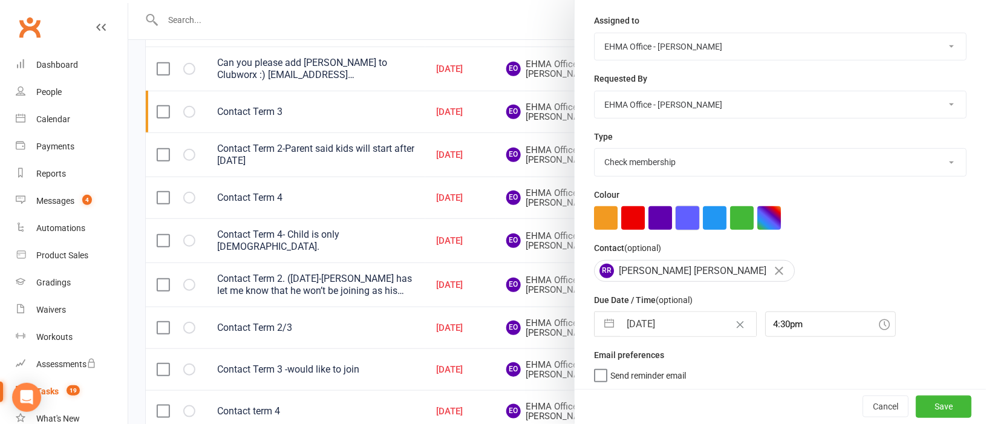
scroll to position [152, 0]
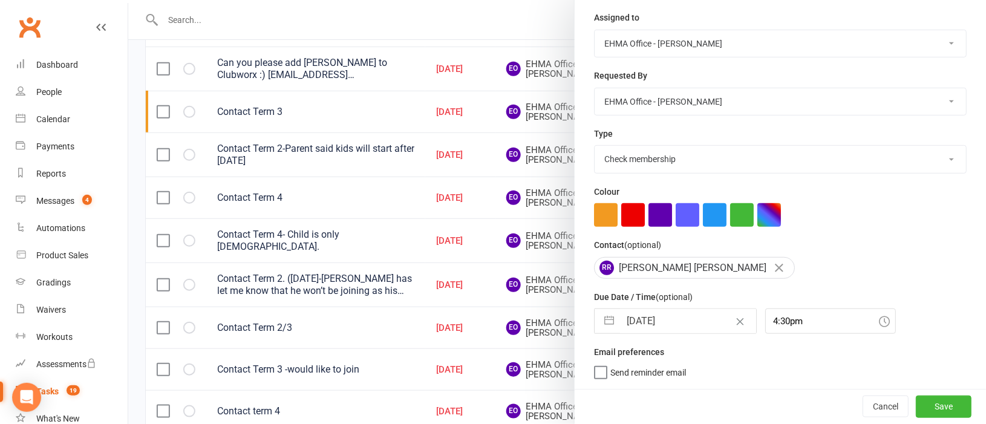
select select "8"
select select "2025"
select select "9"
select select "2025"
select select "10"
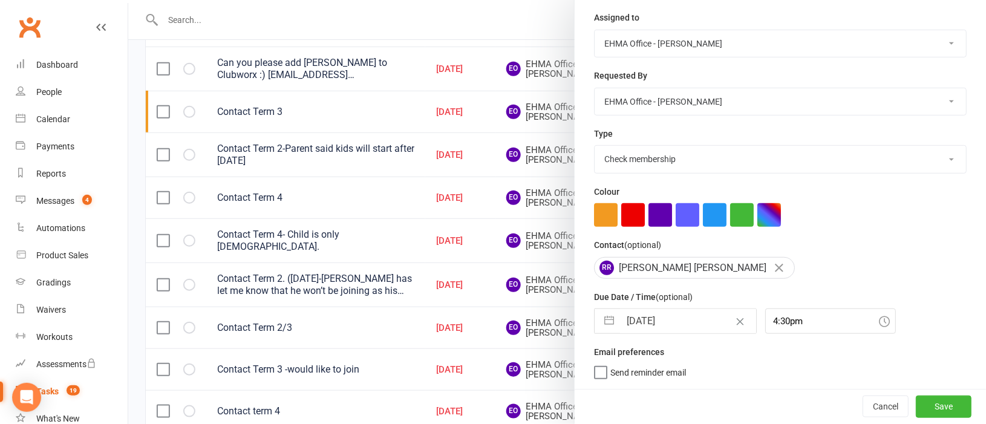
select select "2025"
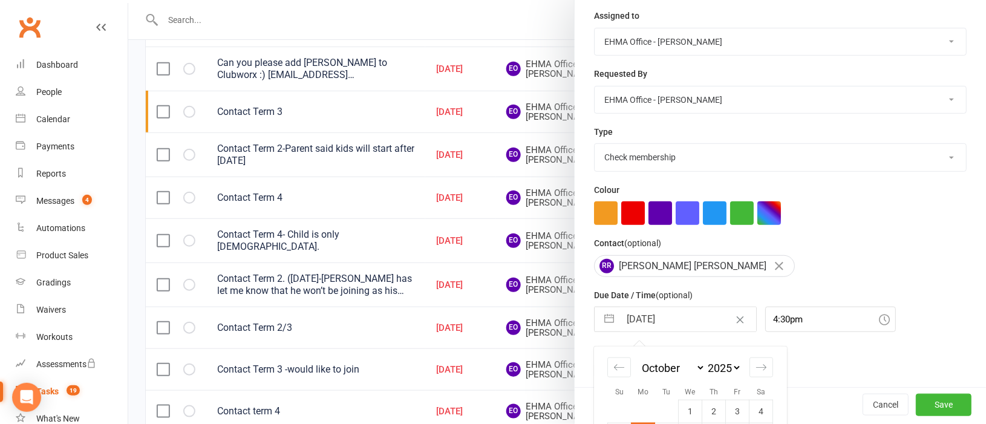
click at [640, 320] on input "[DATE]" at bounding box center [688, 319] width 136 height 24
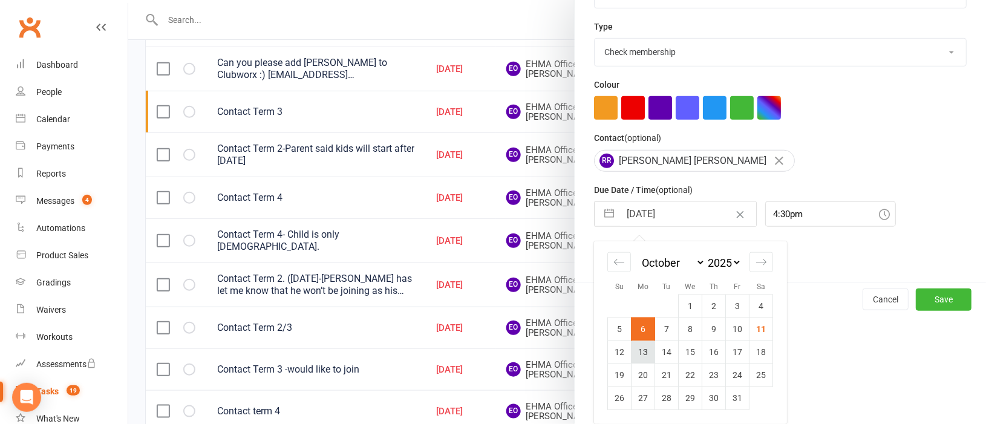
click at [637, 354] on td "13" at bounding box center [643, 351] width 24 height 23
type input "[DATE]"
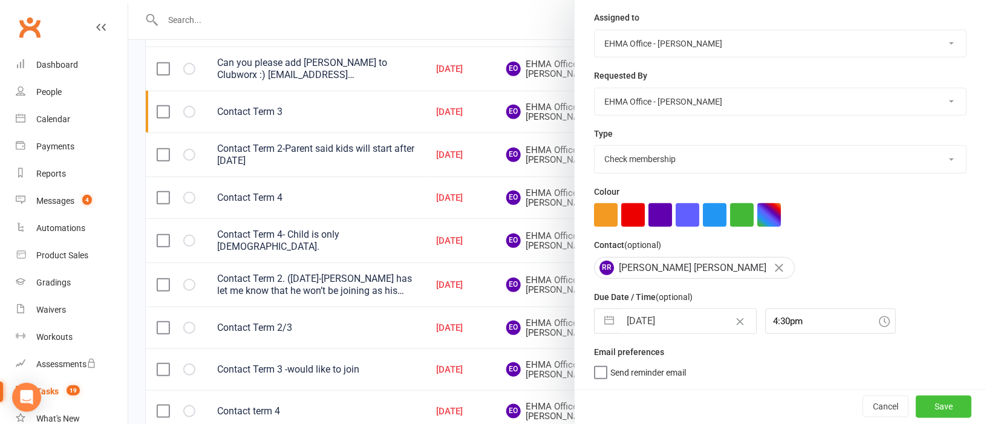
click at [916, 403] on button "Save" at bounding box center [944, 406] width 56 height 22
select select "started"
select select "waiting"
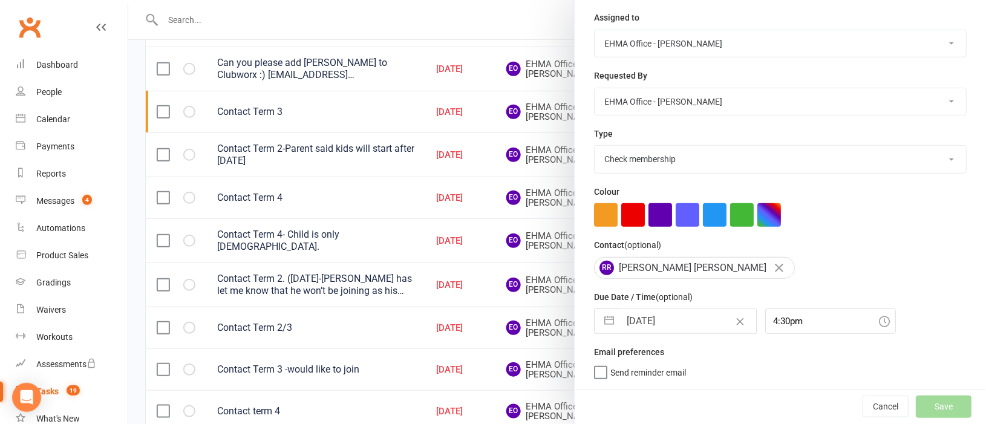
select select "waiting"
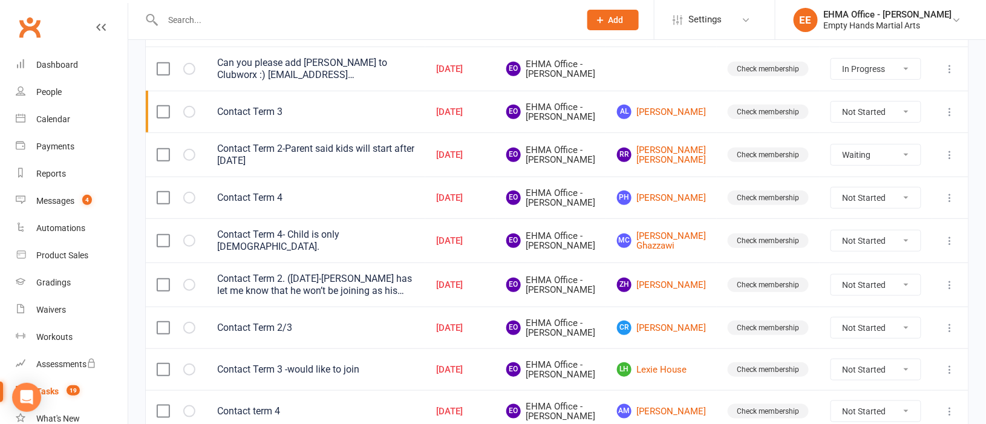
select select "waiting"
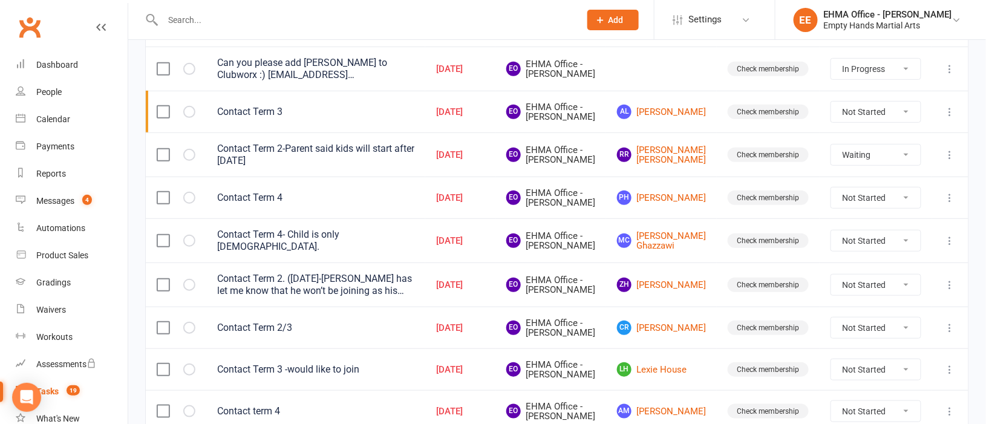
select select "waiting"
select select "started"
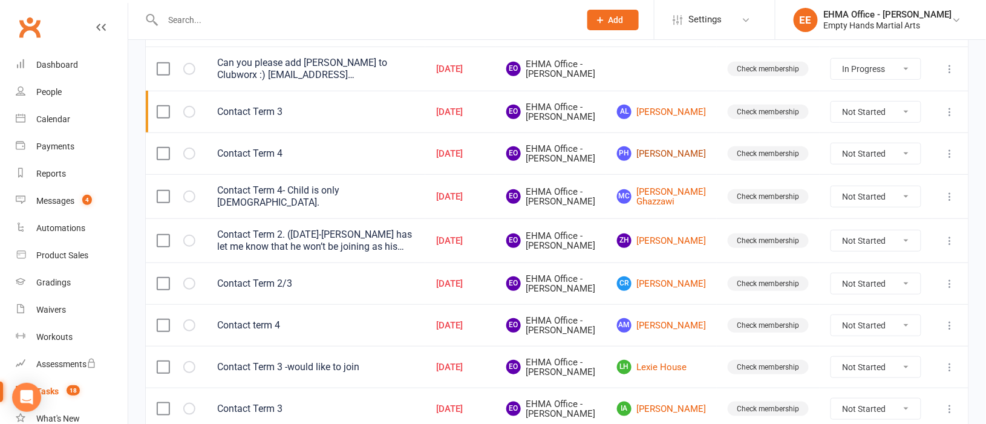
click at [674, 161] on link "PH [PERSON_NAME]" at bounding box center [661, 153] width 89 height 15
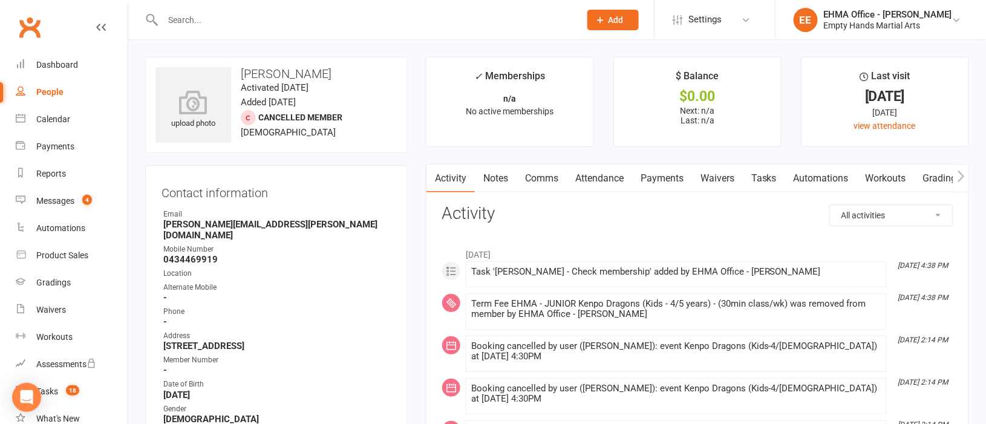
click at [853, 221] on select "All activities Bookings / Attendances Communications Notes Failed SMSes Grading…" at bounding box center [891, 215] width 123 height 21
select select "ConversationLogEntry"
click at [830, 205] on select "All activities Bookings / Attendances Communications Notes Failed SMSes Grading…" at bounding box center [891, 215] width 123 height 21
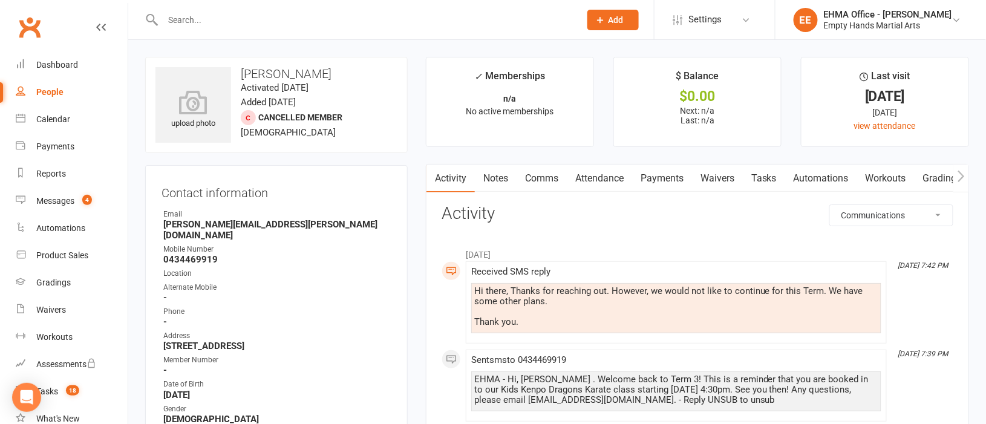
click at [548, 175] on link "Comms" at bounding box center [541, 178] width 50 height 28
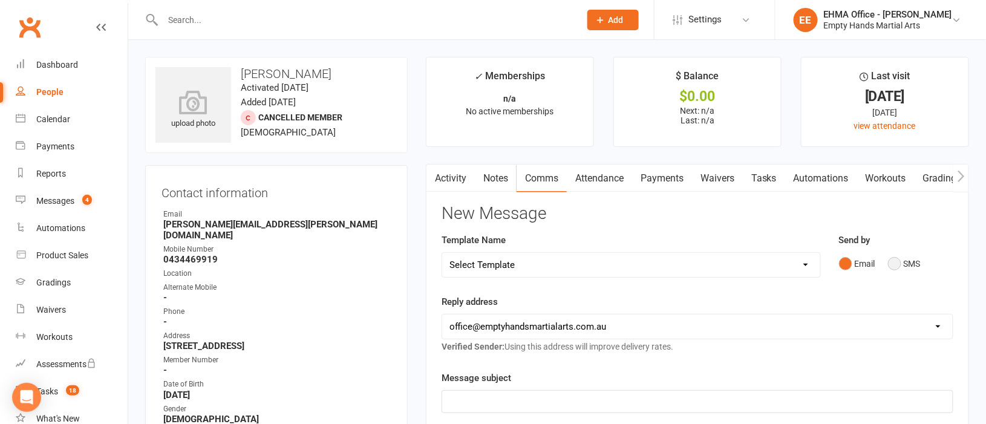
click at [891, 259] on button "SMS" at bounding box center [904, 263] width 33 height 23
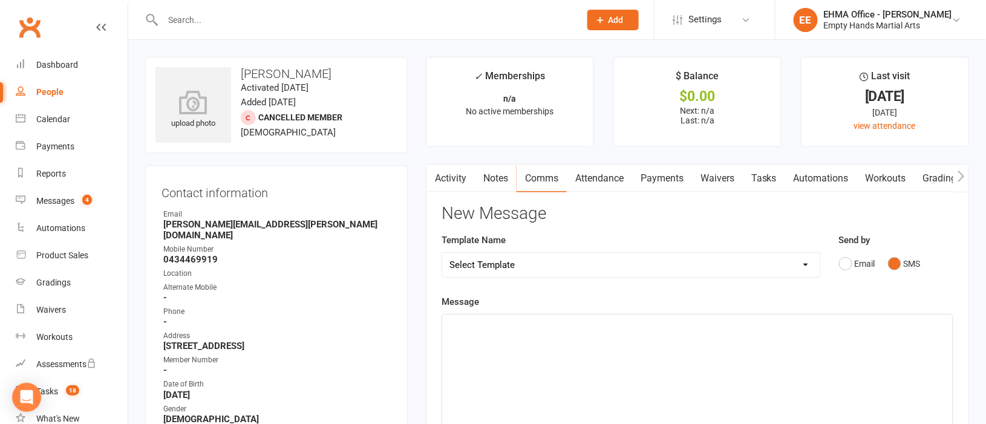
click at [516, 336] on div "﻿" at bounding box center [697, 404] width 510 height 181
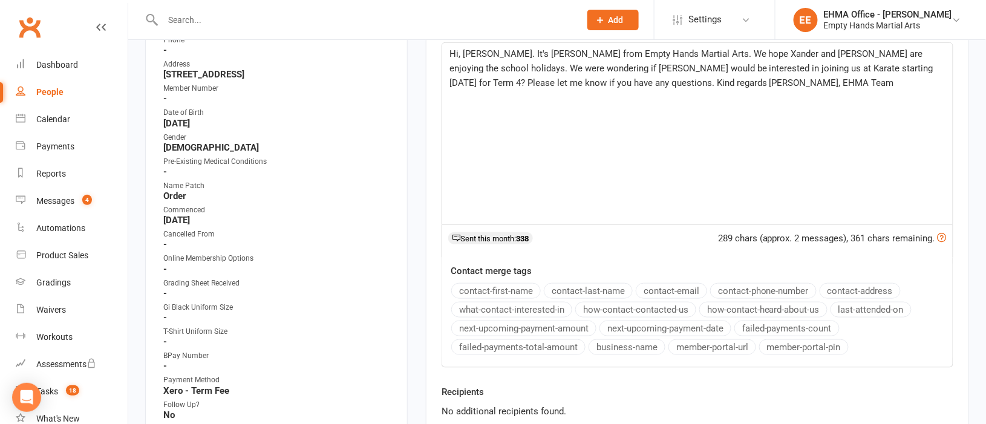
scroll to position [90, 0]
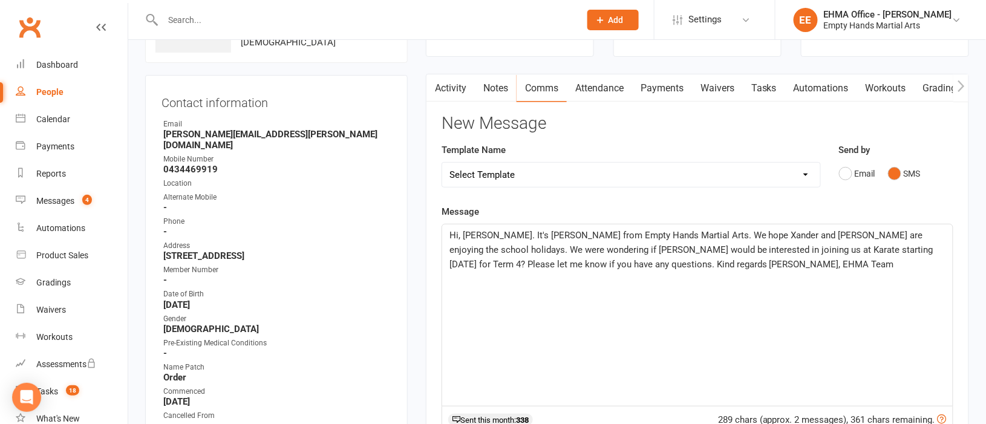
click at [477, 232] on span "Hi, [PERSON_NAME]. It's [PERSON_NAME] from Empty Hands Martial Arts. We hope Xa…" at bounding box center [692, 250] width 486 height 40
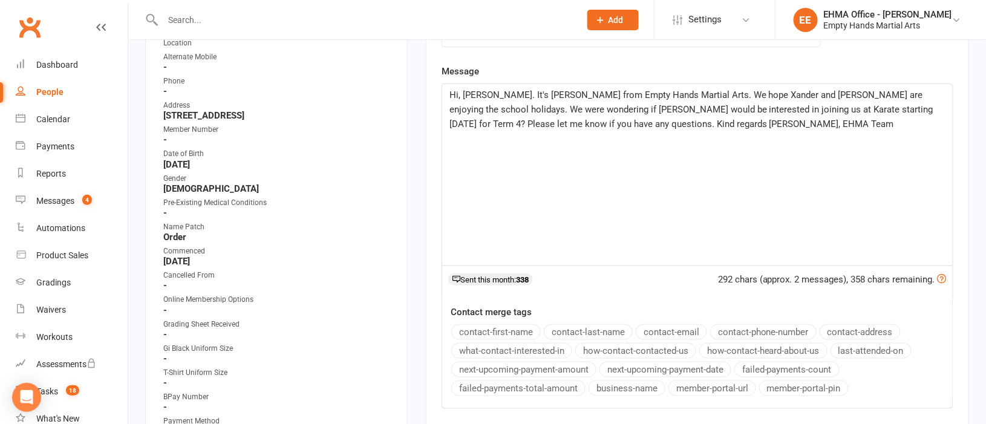
scroll to position [0, 0]
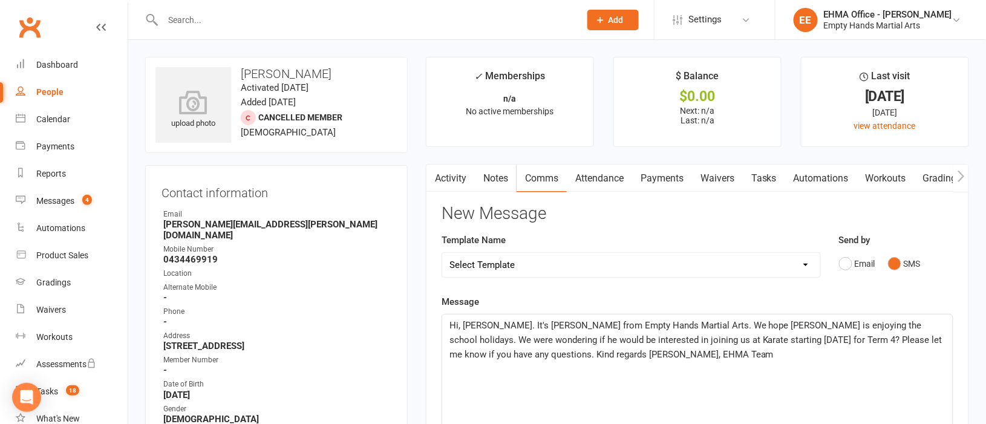
click at [648, 357] on p "Hi, [PERSON_NAME]. It's [PERSON_NAME] from Empty Hands Martial Arts. We hope [P…" at bounding box center [697, 340] width 496 height 44
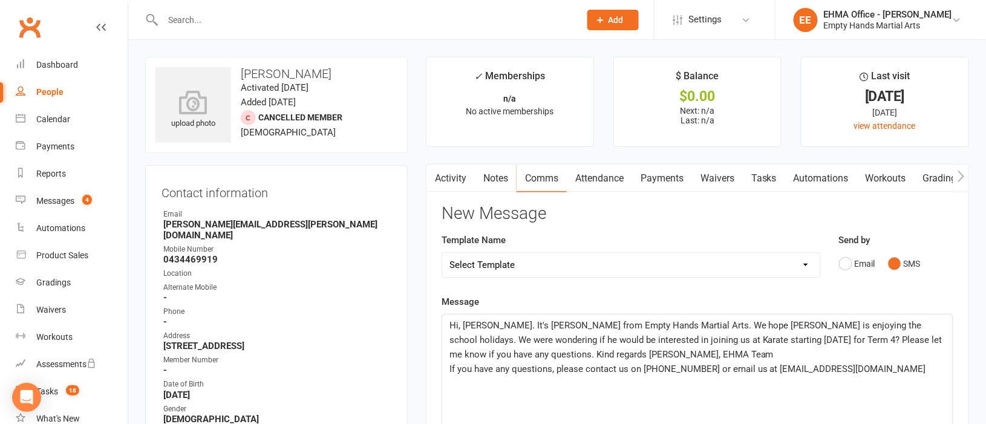
click at [768, 340] on span "Hi, [PERSON_NAME]. It's [PERSON_NAME] from Empty Hands Martial Arts. We hope [P…" at bounding box center [696, 340] width 495 height 40
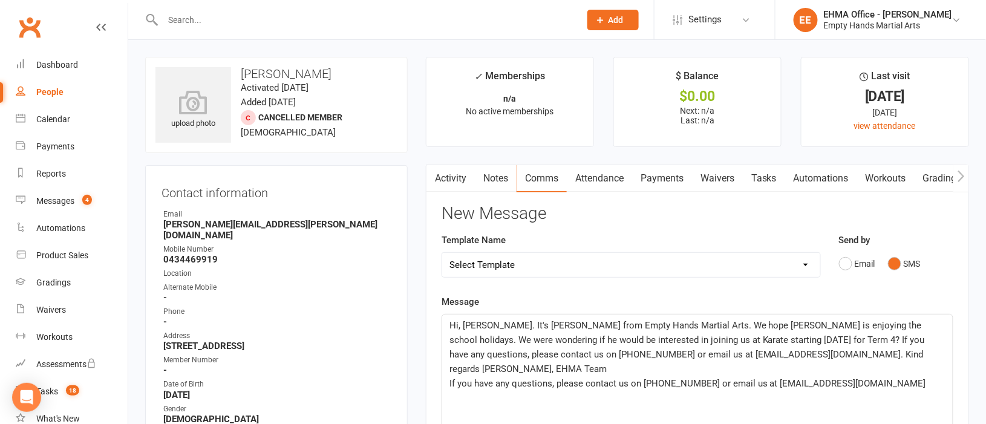
drag, startPoint x: 911, startPoint y: 374, endPoint x: 489, endPoint y: 382, distance: 421.5
click at [489, 382] on div "Hi, [PERSON_NAME]. It's [PERSON_NAME] from Empty Hands Martial Arts. We hope [P…" at bounding box center [697, 404] width 510 height 181
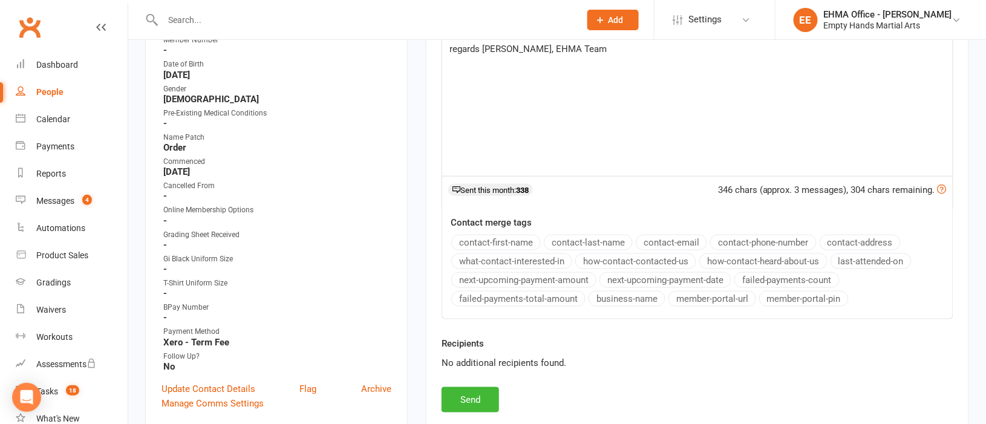
scroll to position [362, 0]
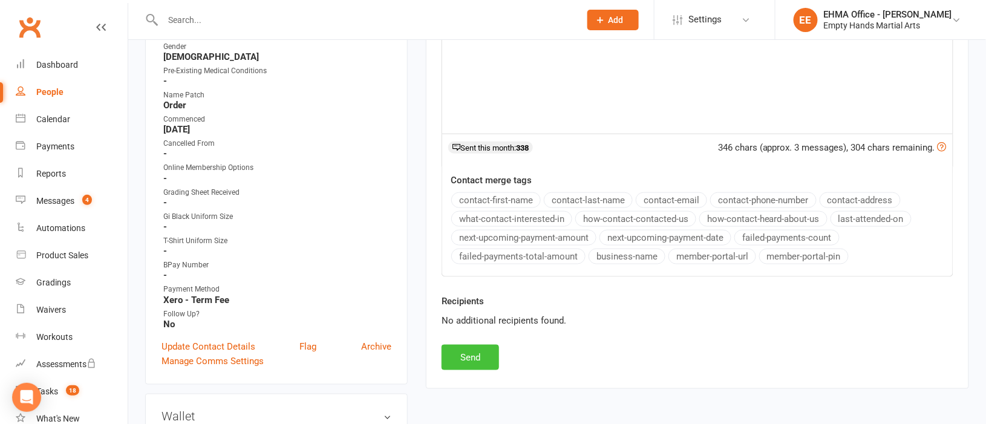
click at [471, 359] on button "Send" at bounding box center [469, 357] width 57 height 25
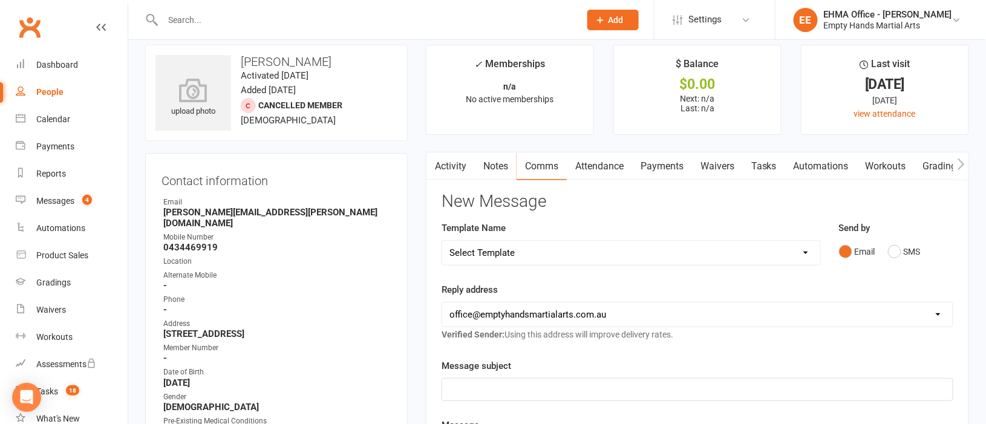
scroll to position [0, 0]
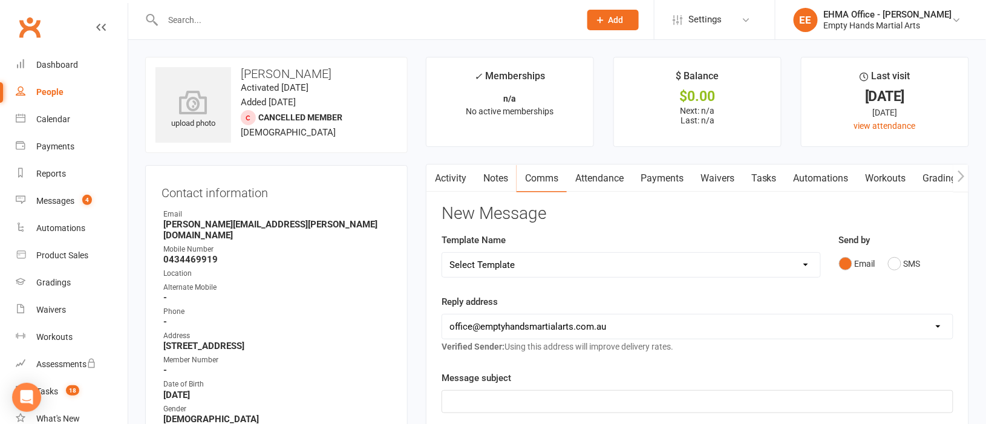
click at [455, 172] on link "Activity" at bounding box center [450, 178] width 48 height 28
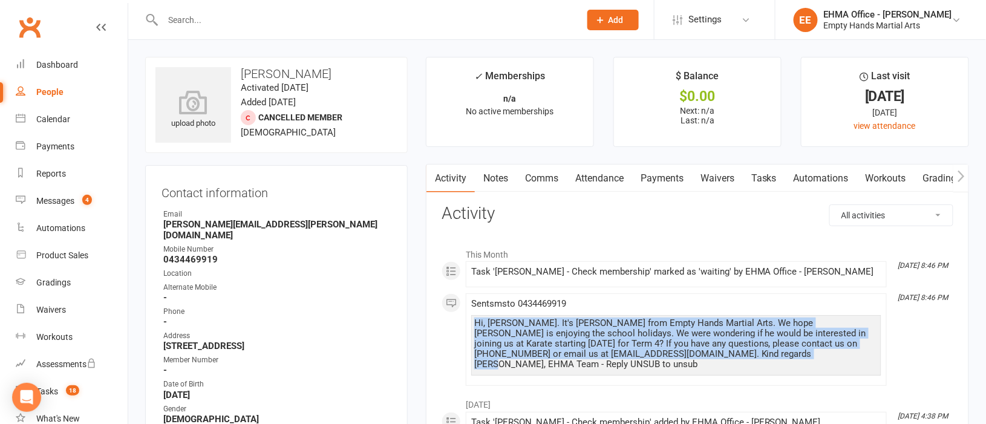
drag, startPoint x: 767, startPoint y: 355, endPoint x: 469, endPoint y: 327, distance: 298.9
click at [469, 327] on li "[DATE] 8:46 PM Sent sms to [PHONE_NUMBER] Hi, [PERSON_NAME]. It's [PERSON_NAME]…" at bounding box center [676, 339] width 421 height 93
copy div "Hi, [PERSON_NAME]. It's [PERSON_NAME] from Empty Hands Martial Arts. We hope [P…"
click at [53, 386] on div "Tasks" at bounding box center [47, 391] width 22 height 10
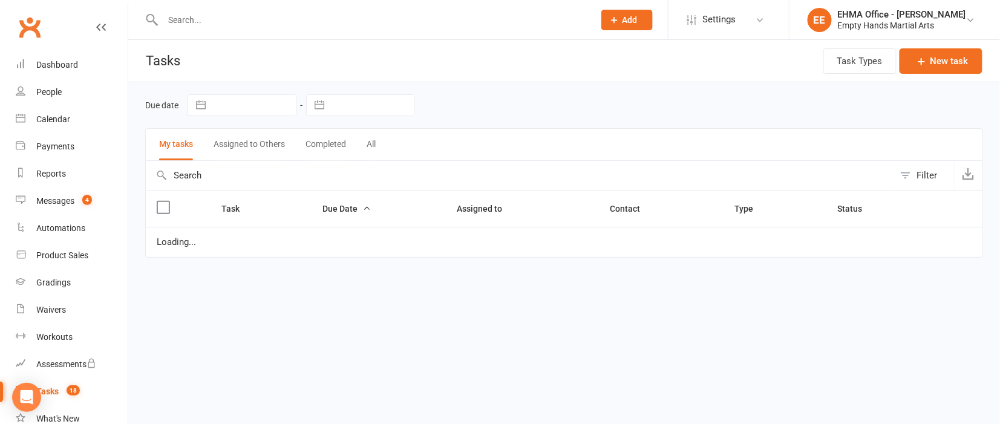
select select "started"
select select "waiting"
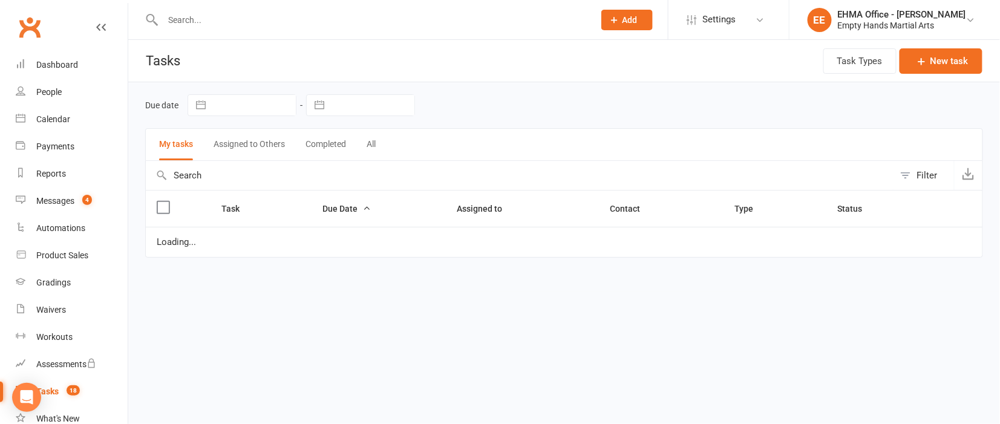
select select "waiting"
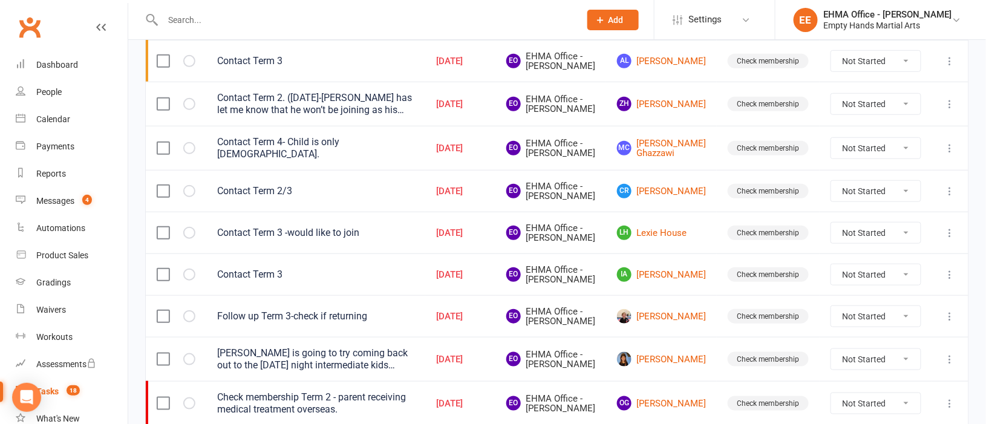
scroll to position [272, 0]
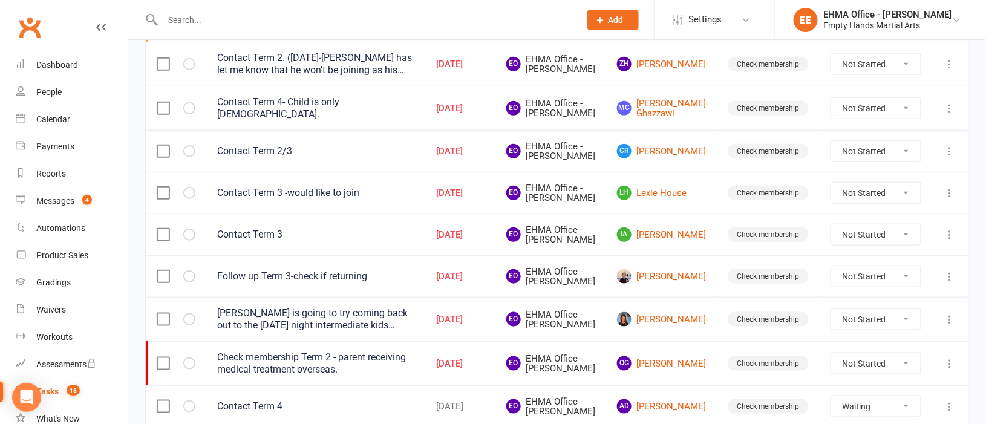
click at [878, 245] on select "Not Started In Progress Waiting Complete" at bounding box center [875, 234] width 89 height 21
click at [831, 245] on select "Not Started In Progress Waiting Complete" at bounding box center [875, 234] width 89 height 21
select select "unstarted"
select select "started"
select select "waiting"
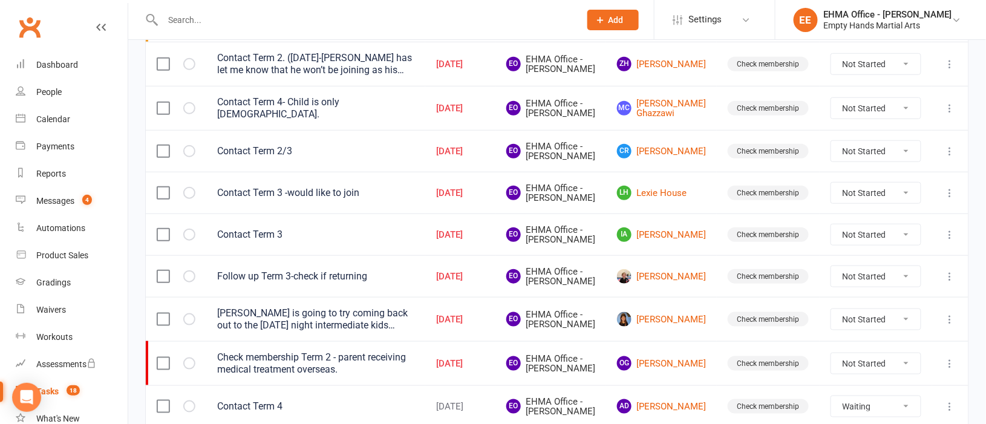
select select "waiting"
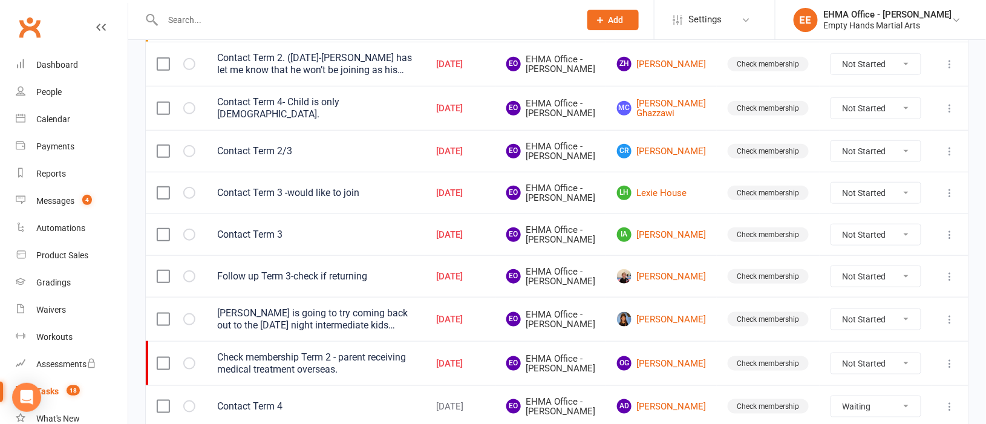
select select "waiting"
select select "started"
select select "waiting"
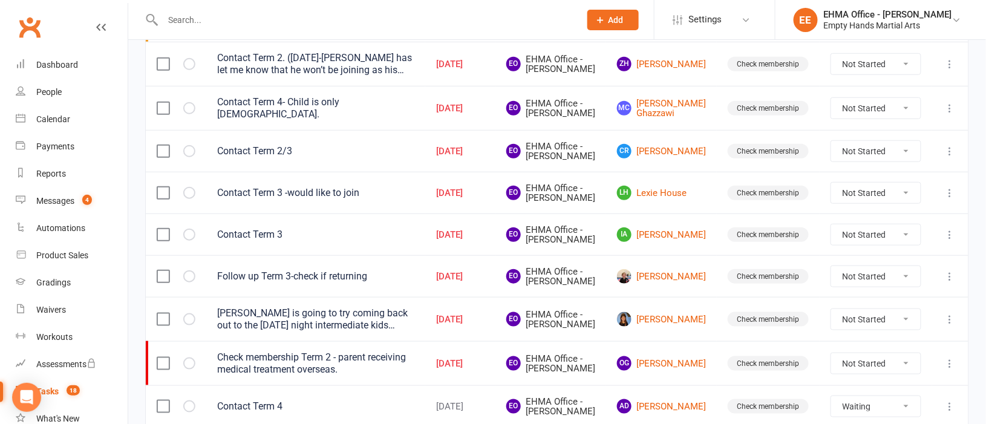
select select "waiting"
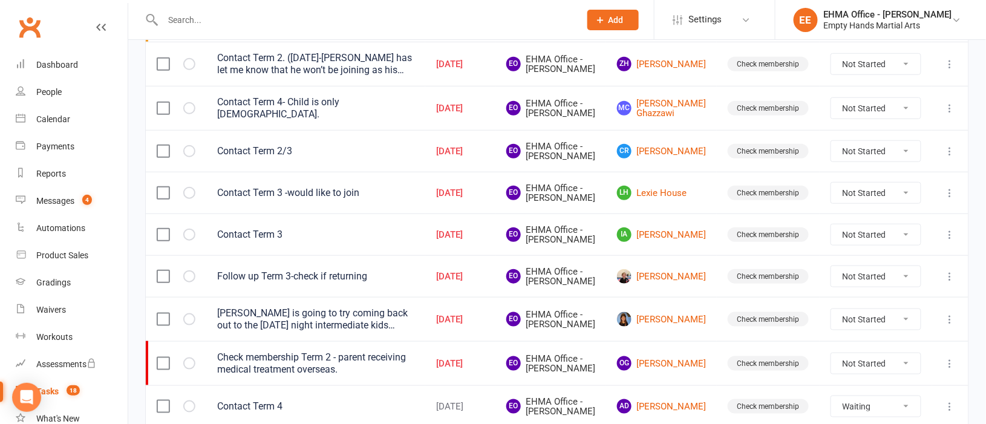
select select "waiting"
click at [951, 241] on icon at bounding box center [950, 235] width 12 height 12
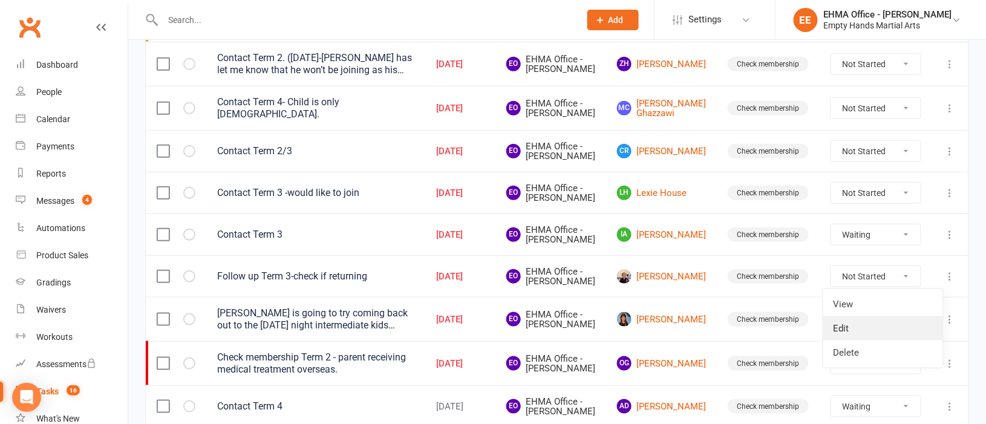
click at [862, 323] on link "Edit" at bounding box center [883, 328] width 120 height 24
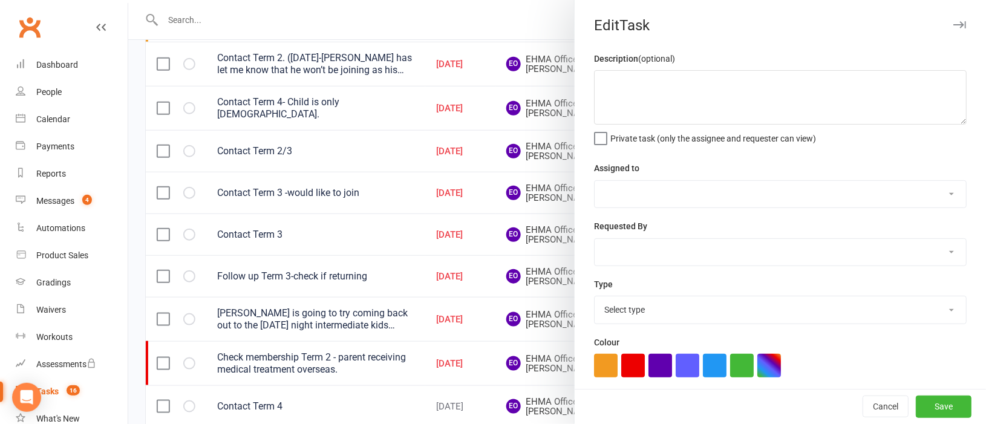
type textarea "Contact Term 3"
select select "47947"
type input "[DATE]"
type input "6:30pm"
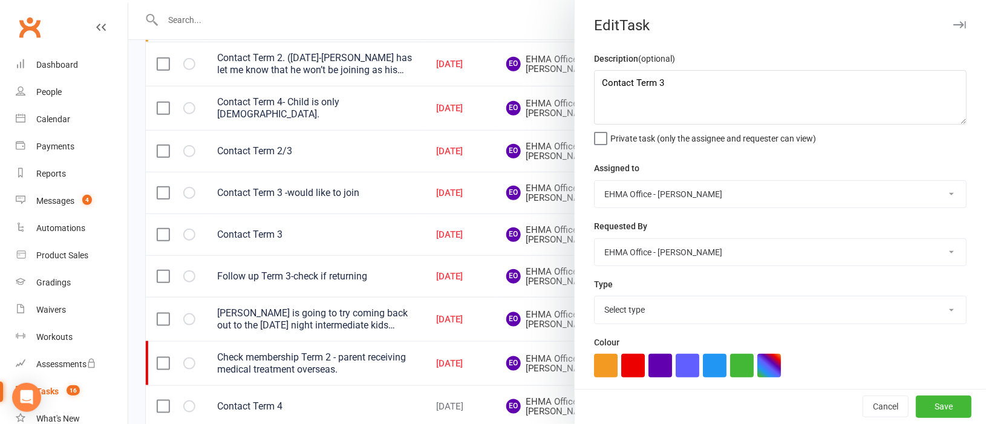
select select "17396"
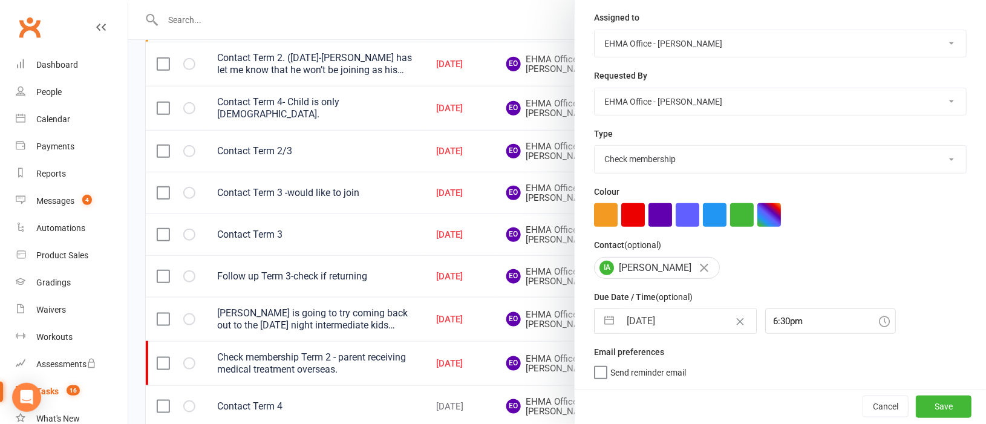
select select "8"
select select "2025"
select select "9"
select select "2025"
select select "10"
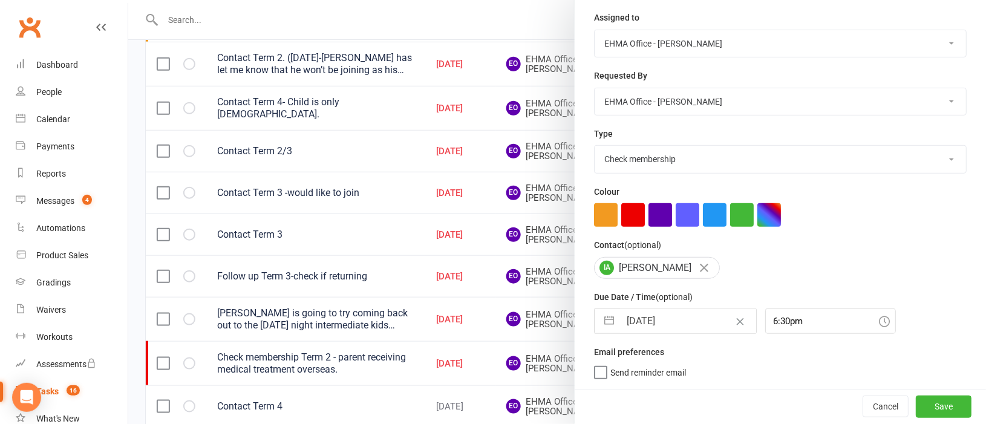
select select "2025"
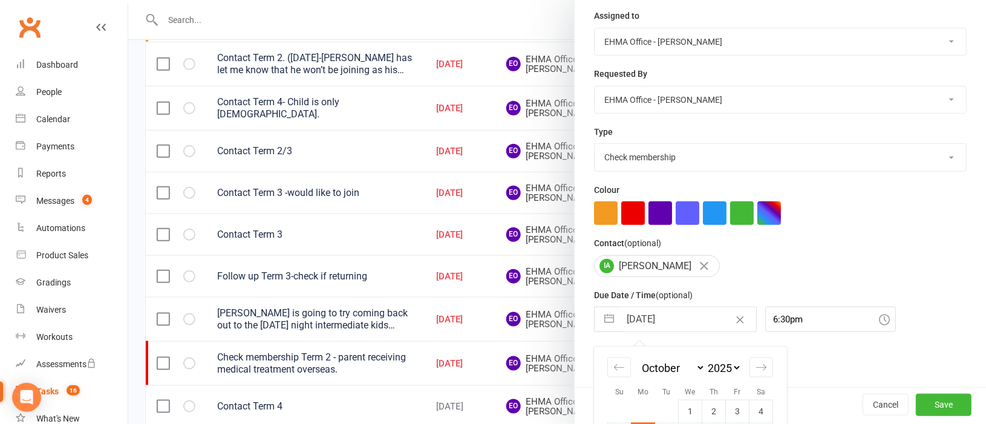
click at [637, 327] on input "[DATE]" at bounding box center [688, 319] width 136 height 24
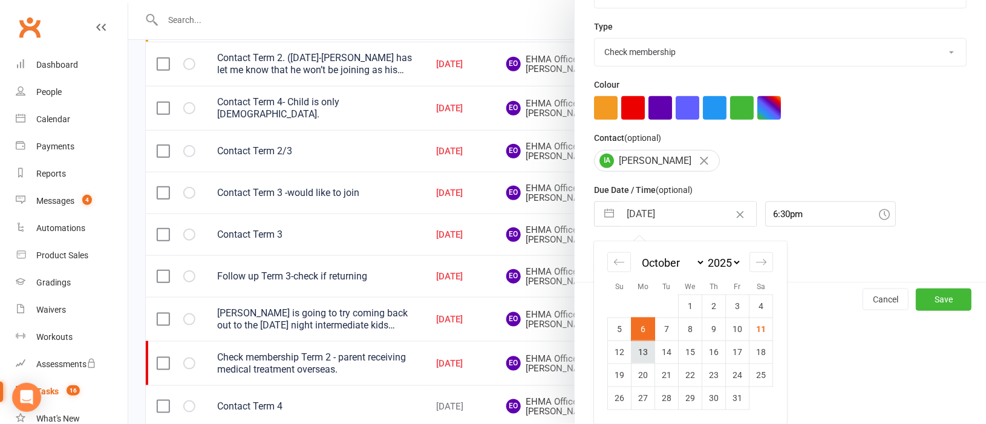
click at [641, 348] on td "13" at bounding box center [643, 351] width 24 height 23
type input "[DATE]"
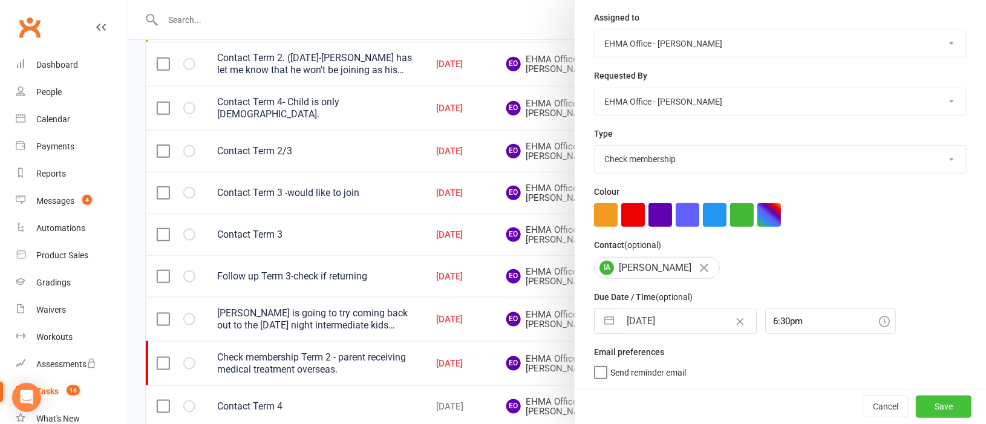
click at [916, 397] on button "Save" at bounding box center [944, 406] width 56 height 22
select select "started"
select select "waiting"
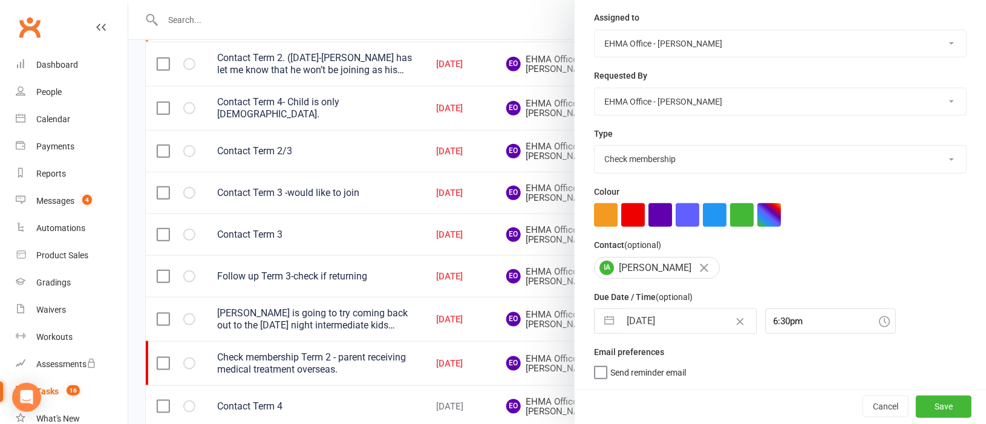
select select "waiting"
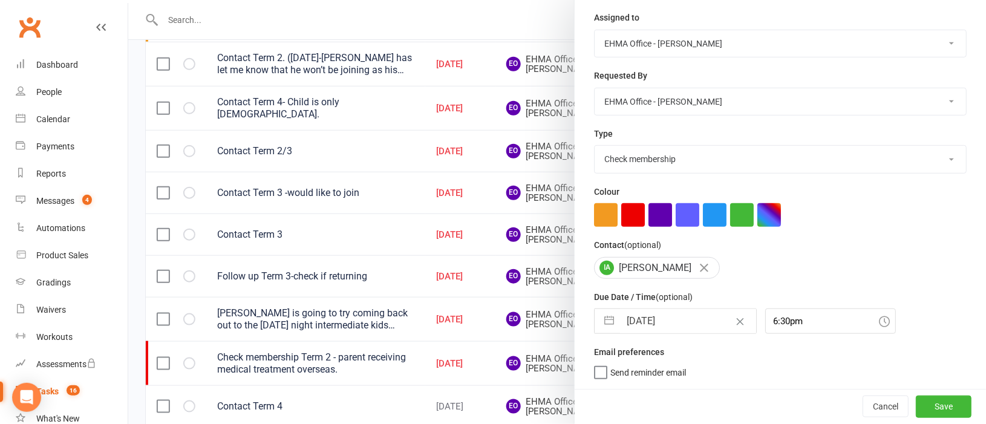
select select "waiting"
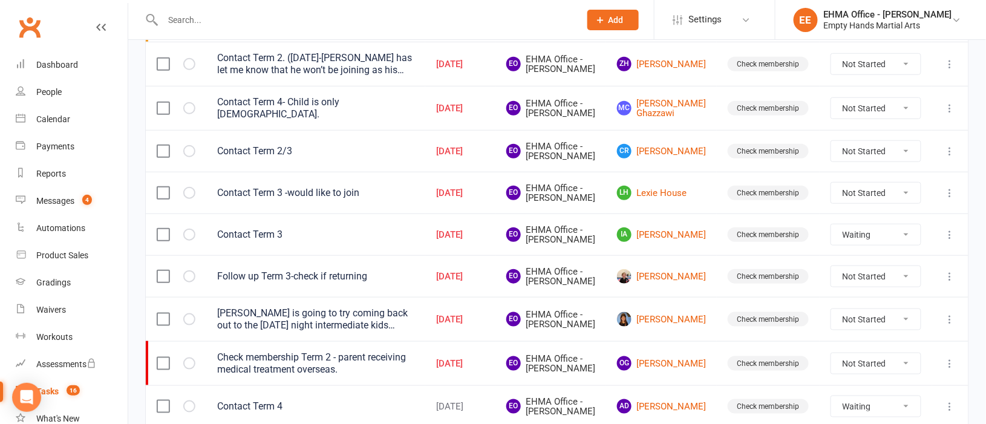
select select "waiting"
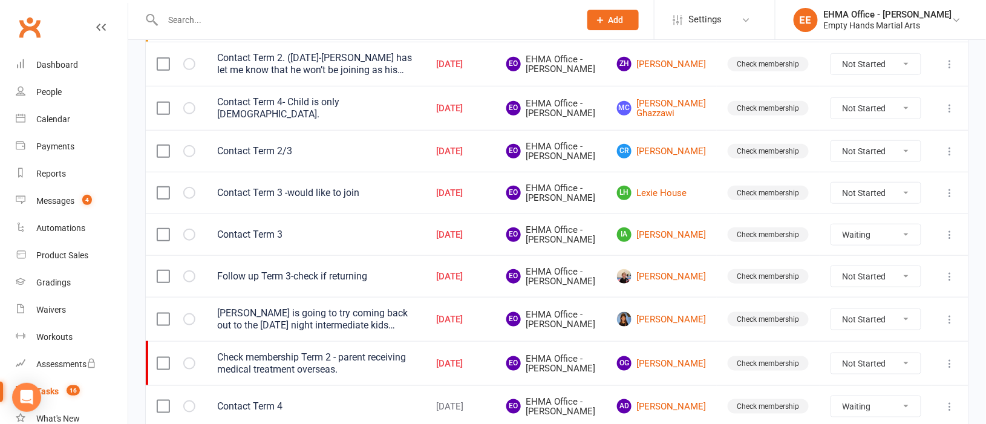
select select "waiting"
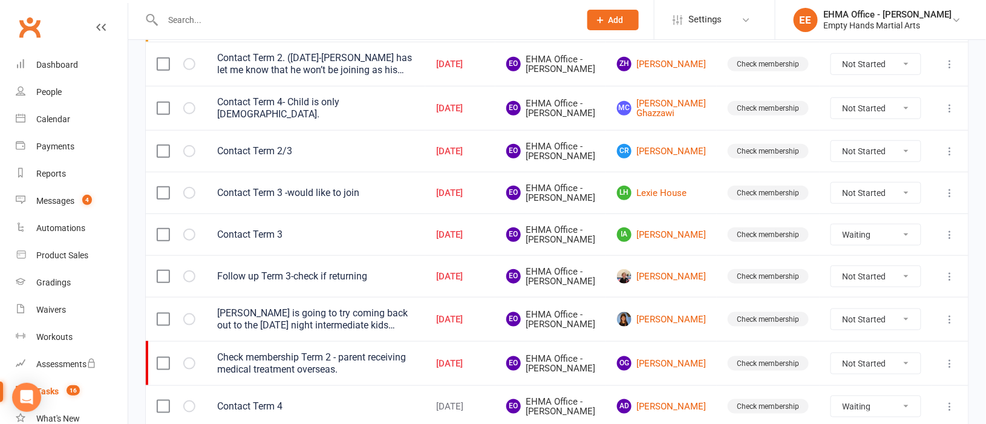
select select "started"
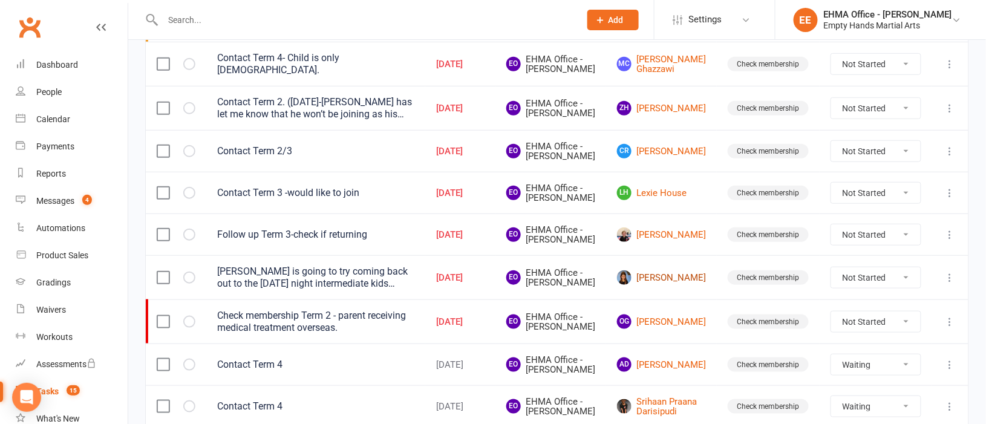
click at [680, 285] on link "[PERSON_NAME]" at bounding box center [661, 277] width 89 height 15
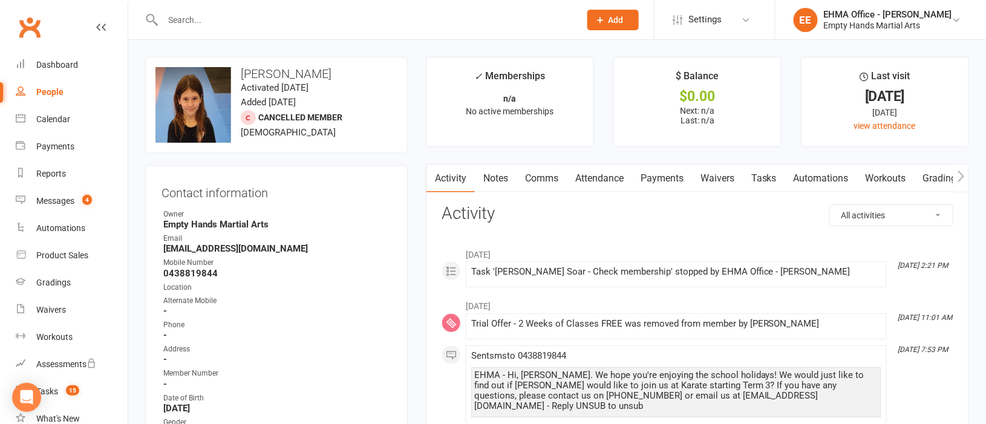
click at [547, 180] on link "Comms" at bounding box center [541, 178] width 50 height 28
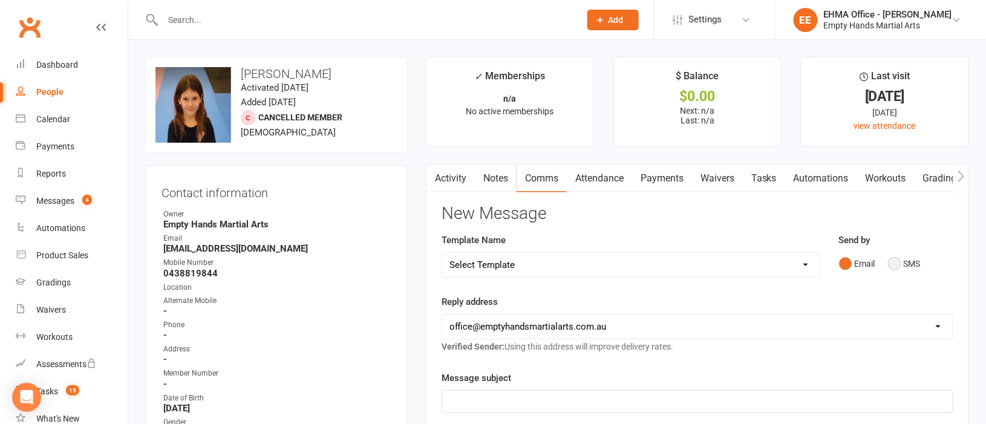
click at [897, 265] on button "SMS" at bounding box center [904, 263] width 33 height 23
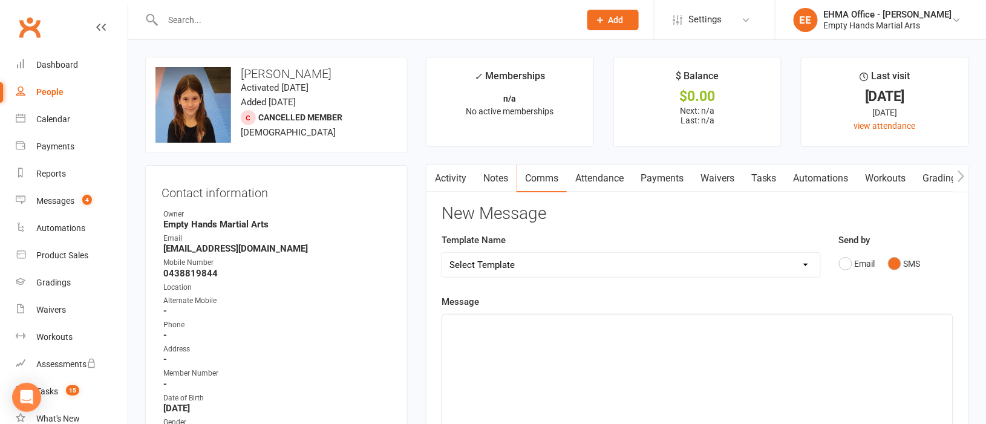
click at [515, 337] on div "﻿" at bounding box center [697, 404] width 510 height 181
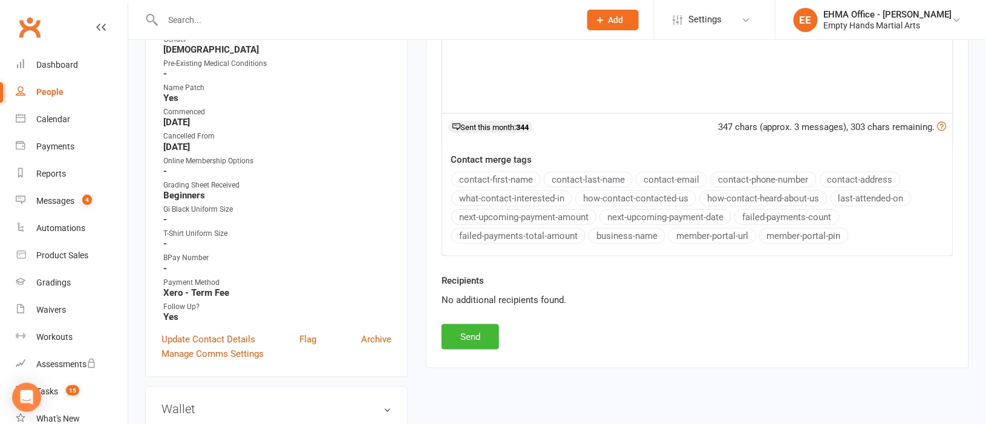
scroll to position [181, 0]
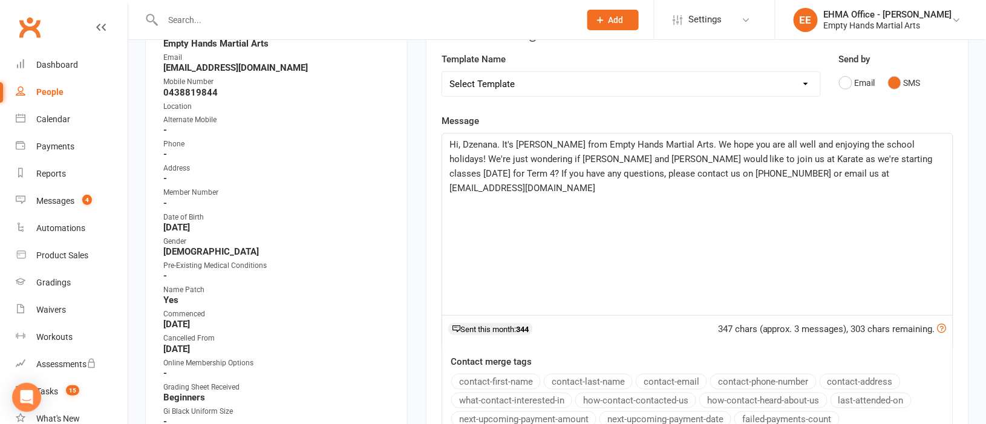
click at [493, 146] on span "Hi, Dzenana. It's [PERSON_NAME] from Empty Hands Martial Arts. We hope you are …" at bounding box center [692, 166] width 486 height 54
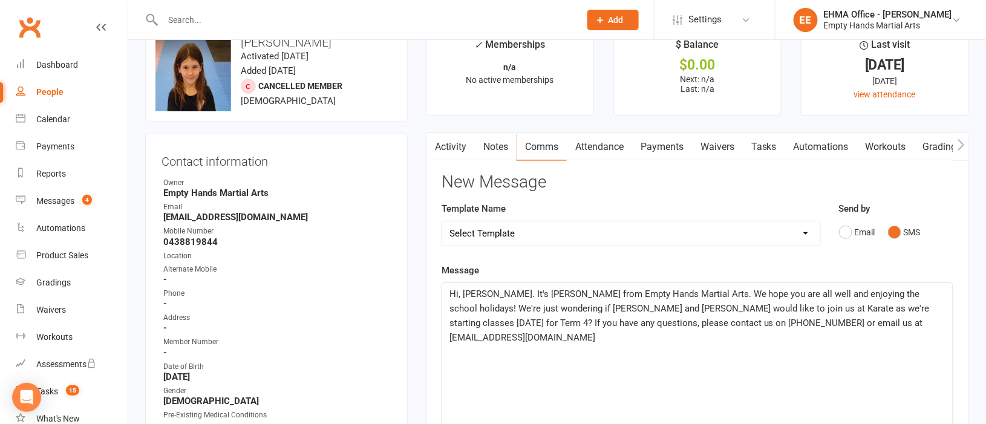
scroll to position [0, 0]
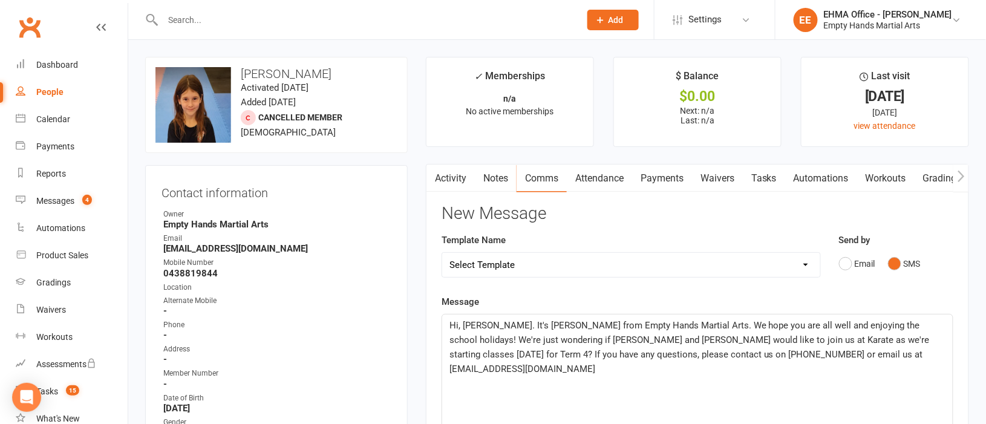
click at [503, 337] on span "Hi, [PERSON_NAME]. It's [PERSON_NAME] from Empty Hands Martial Arts. We hope yo…" at bounding box center [690, 347] width 483 height 54
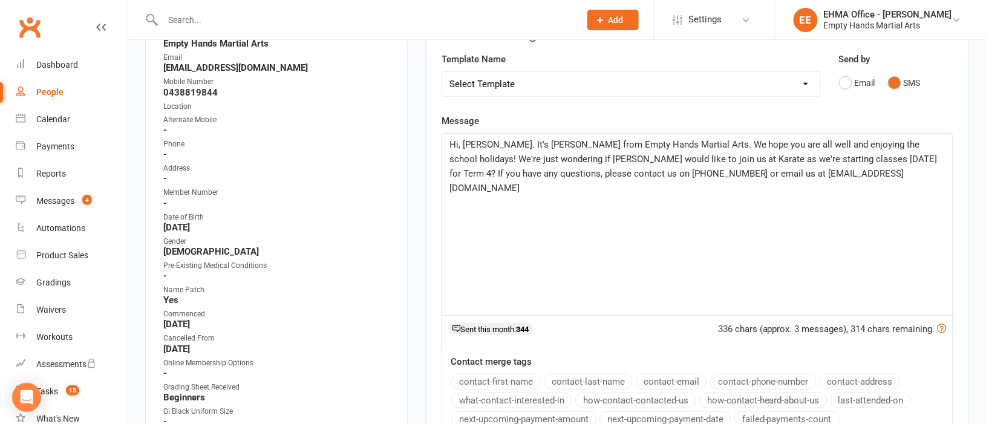
scroll to position [453, 0]
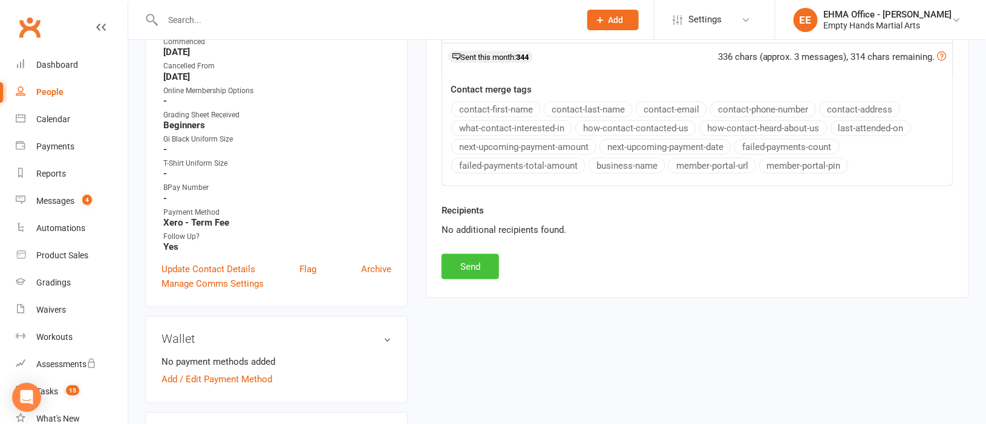
click at [482, 270] on button "Send" at bounding box center [469, 266] width 57 height 25
